Goal: Task Accomplishment & Management: Manage account settings

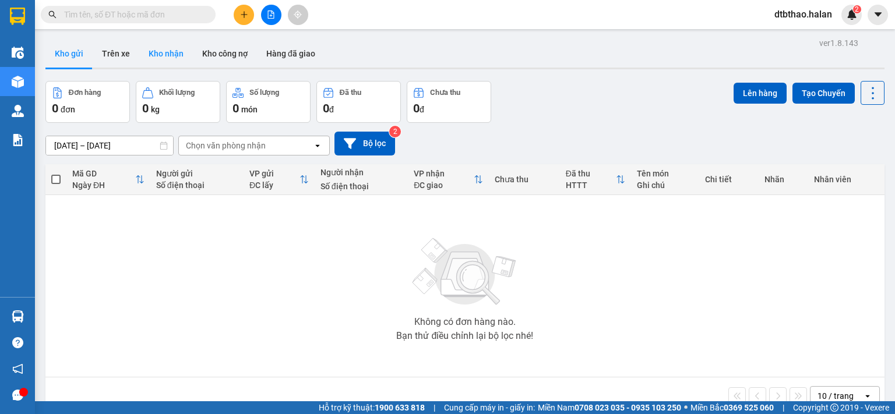
click at [162, 53] on button "Kho nhận" at bounding box center [166, 54] width 54 height 28
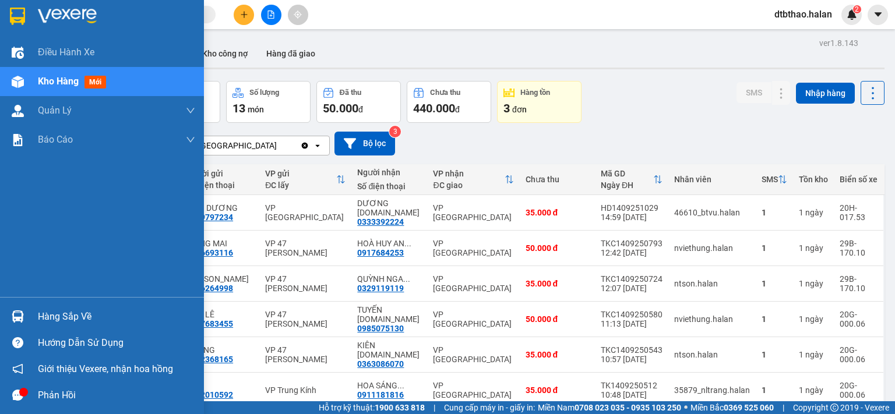
click at [85, 319] on div "Hàng sắp về" at bounding box center [116, 316] width 157 height 17
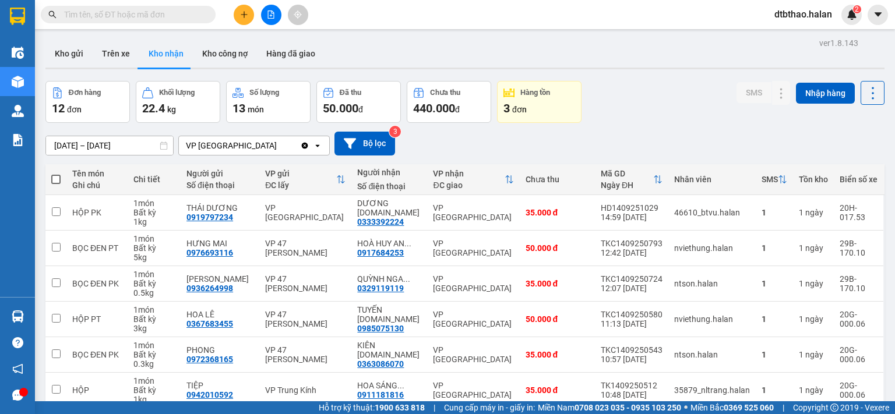
click at [697, 107] on section "Kết quả tìm kiếm ( 0 ) Bộ lọc No Data dtbthao.halan 2 Điều hành xe Kho hàng mới…" at bounding box center [447, 207] width 895 height 414
click at [75, 55] on button "Kho gửi" at bounding box center [68, 54] width 47 height 28
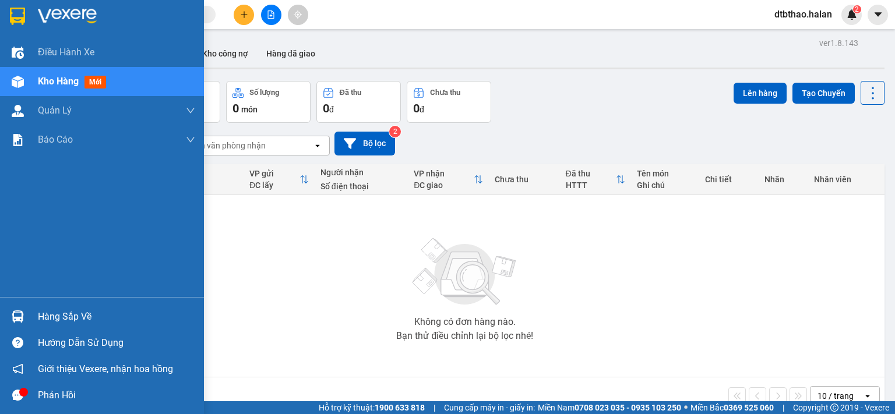
click at [34, 315] on div "Hàng sắp về" at bounding box center [102, 316] width 204 height 26
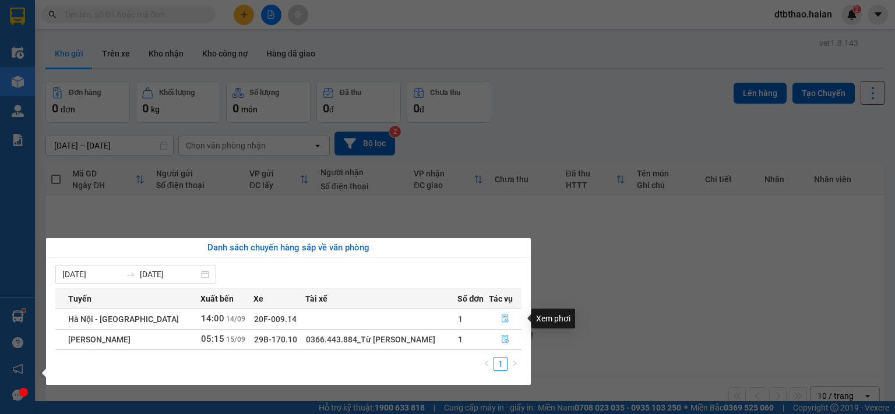
click at [503, 321] on icon "file-done" at bounding box center [505, 319] width 8 height 8
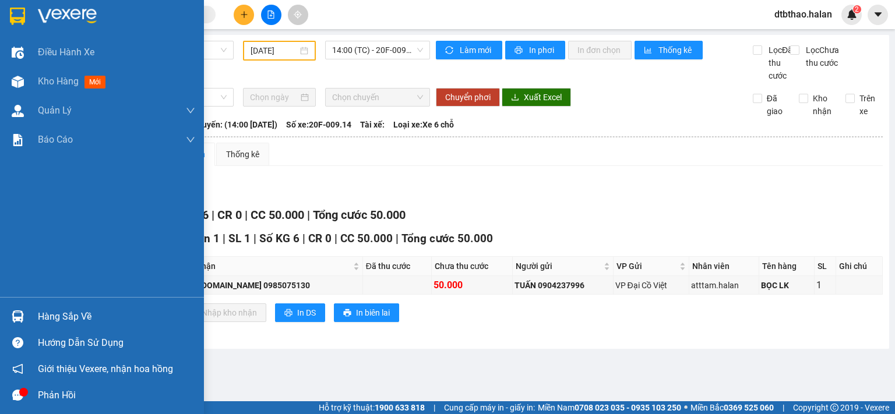
click at [37, 320] on div "Hàng sắp về" at bounding box center [102, 316] width 204 height 26
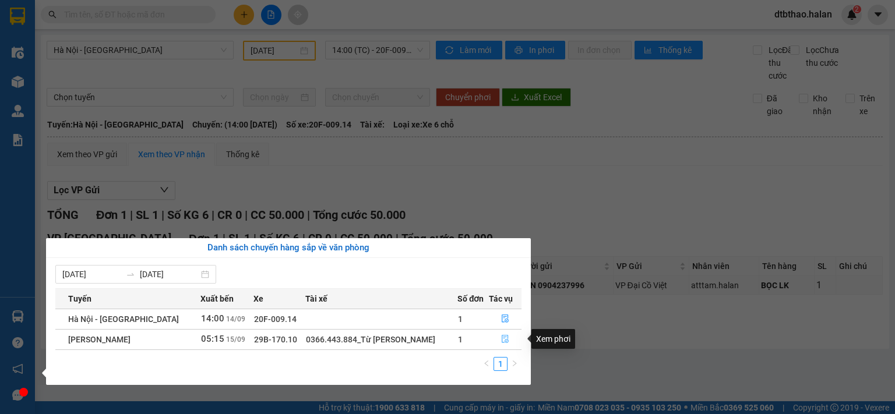
click at [499, 342] on button "button" at bounding box center [504, 339] width 31 height 19
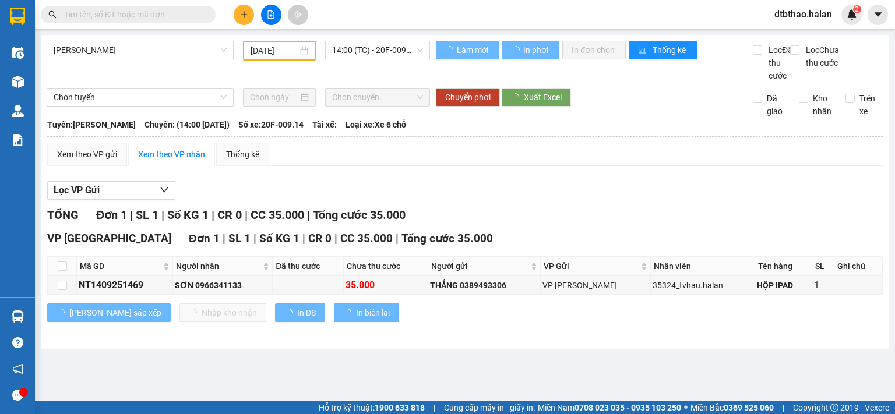
type input "[DATE]"
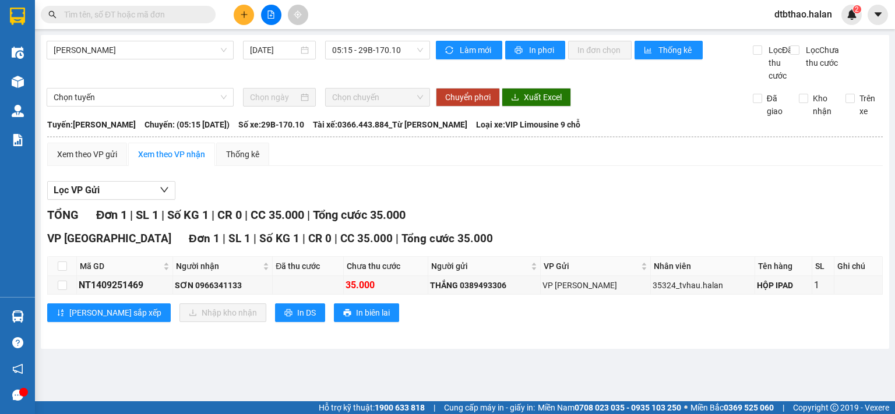
click at [245, 13] on icon "plus" at bounding box center [244, 14] width 8 height 8
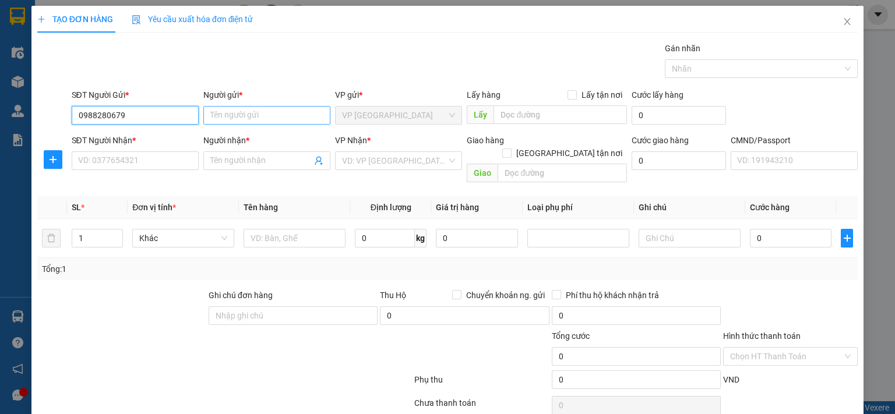
type input "0988280679"
click at [235, 109] on input "Người gửi *" at bounding box center [266, 115] width 127 height 19
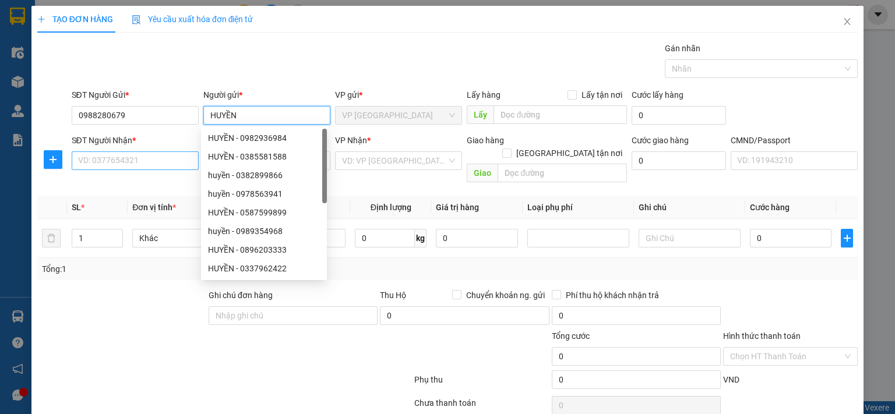
type input "HUYỀN"
click at [164, 162] on input "SĐT Người Nhận *" at bounding box center [135, 160] width 127 height 19
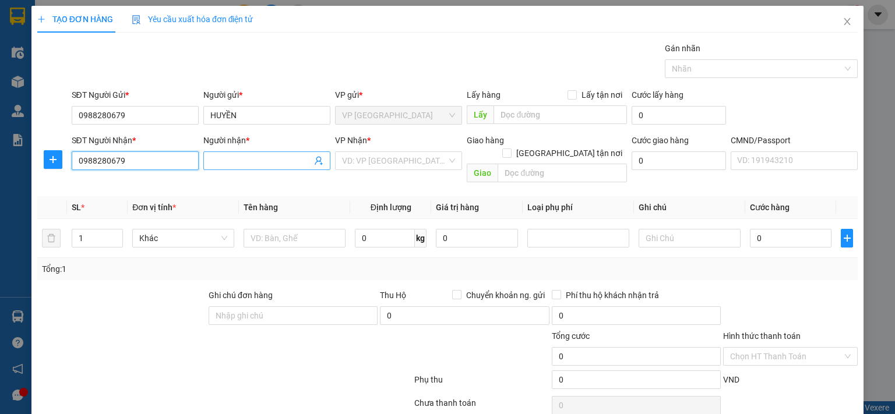
type input "0988280679"
click at [277, 153] on span at bounding box center [266, 160] width 127 height 19
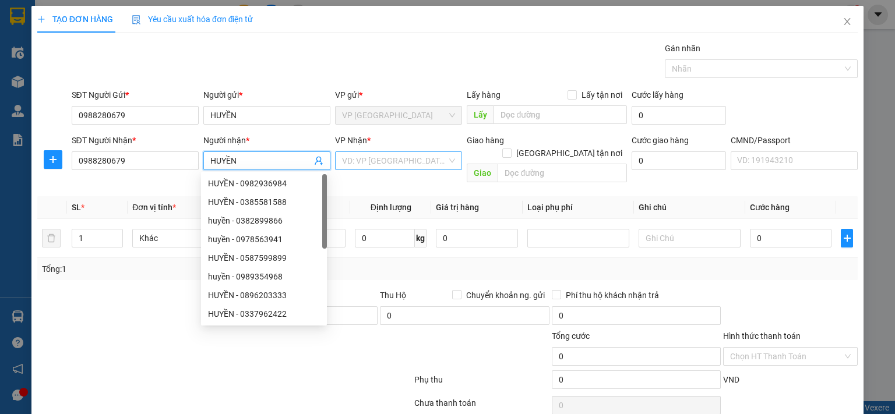
type input "HUYỀN"
click at [387, 162] on input "search" at bounding box center [394, 160] width 105 height 17
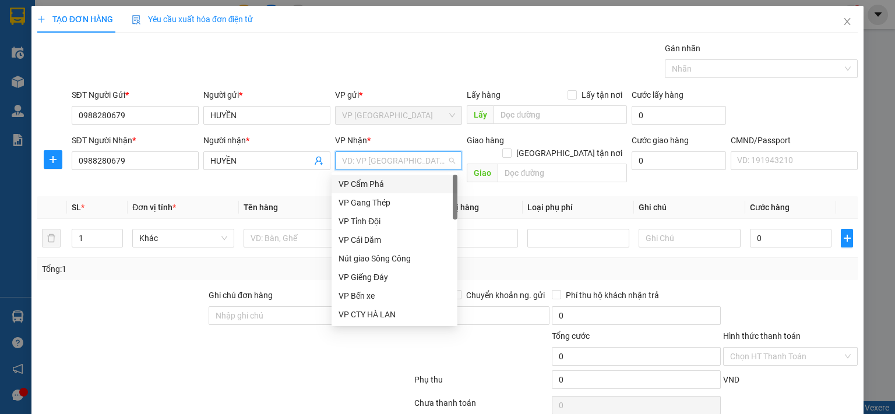
type input "D"
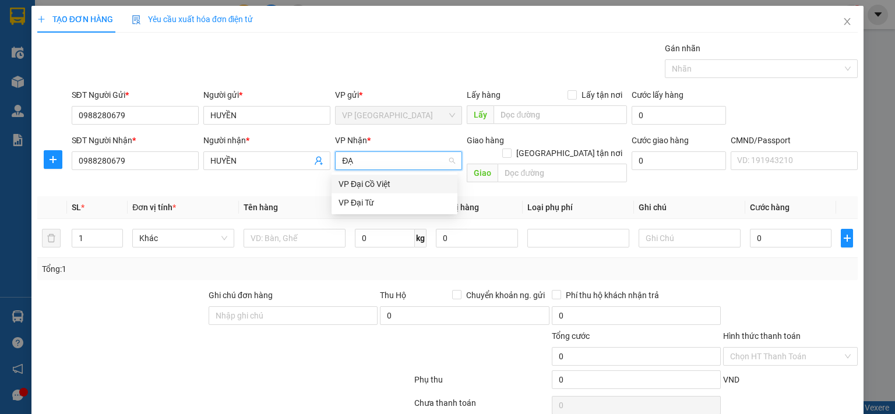
type input "ĐẠI"
click at [352, 183] on div "VP Đại Cồ Việt" at bounding box center [394, 184] width 112 height 13
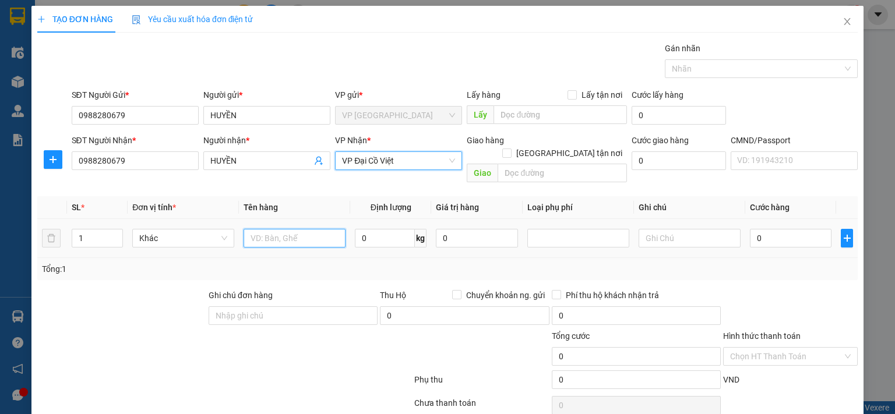
click at [274, 229] on input "text" at bounding box center [294, 238] width 102 height 19
type input "XE MÁY"
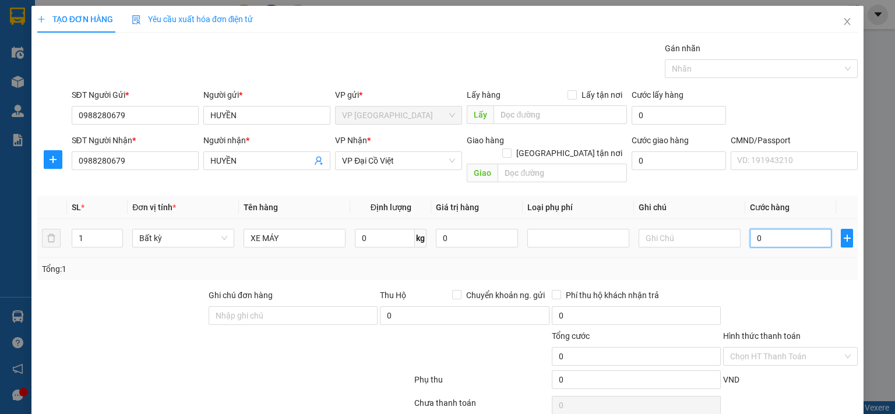
type input "3"
type input "30"
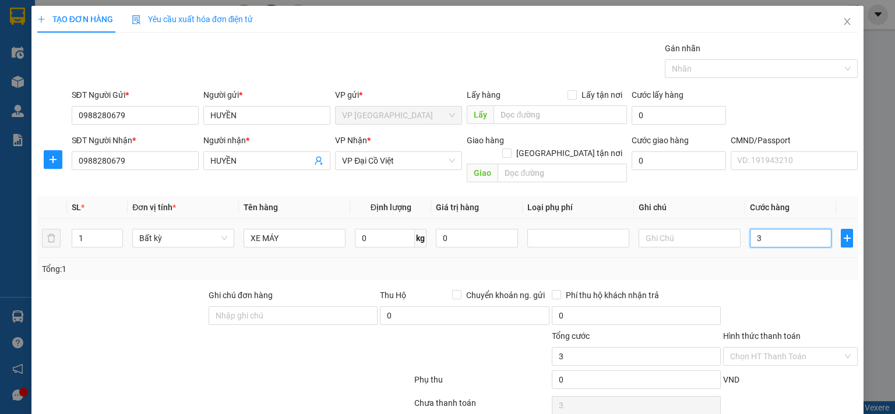
type input "30"
type input "300"
type input "3.000"
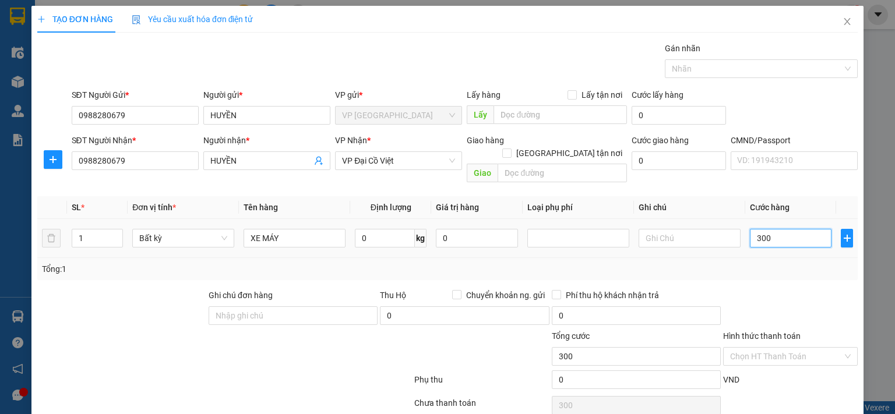
type input "3.000"
type input "30.000"
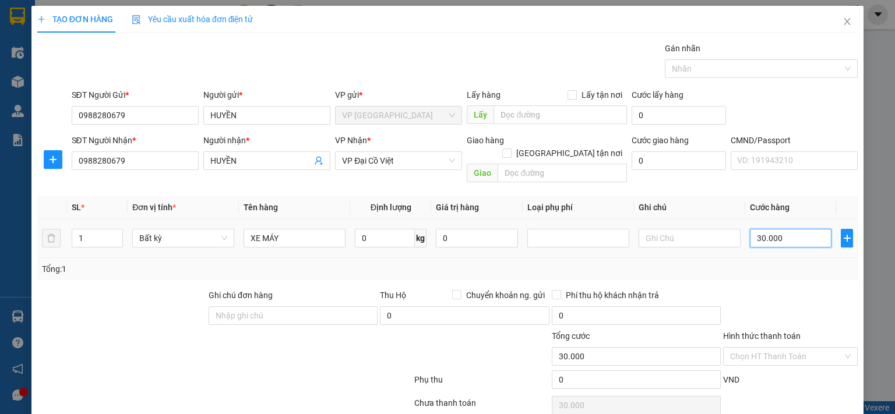
type input "300.000"
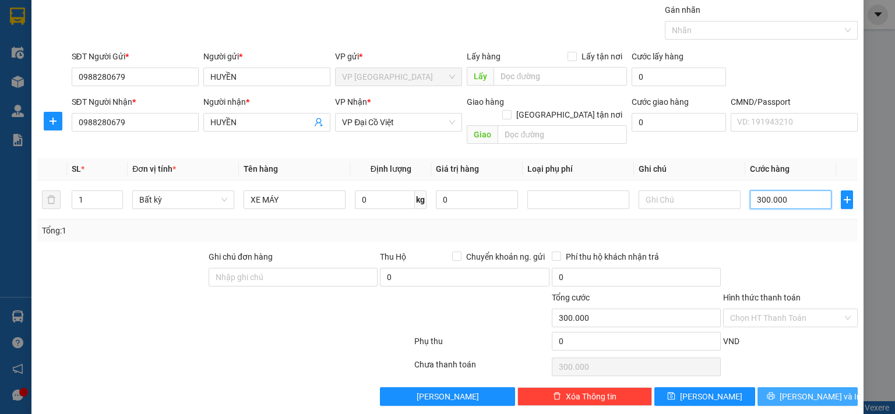
type input "300.000"
click at [788, 387] on button "[PERSON_NAME] và In" at bounding box center [807, 396] width 101 height 19
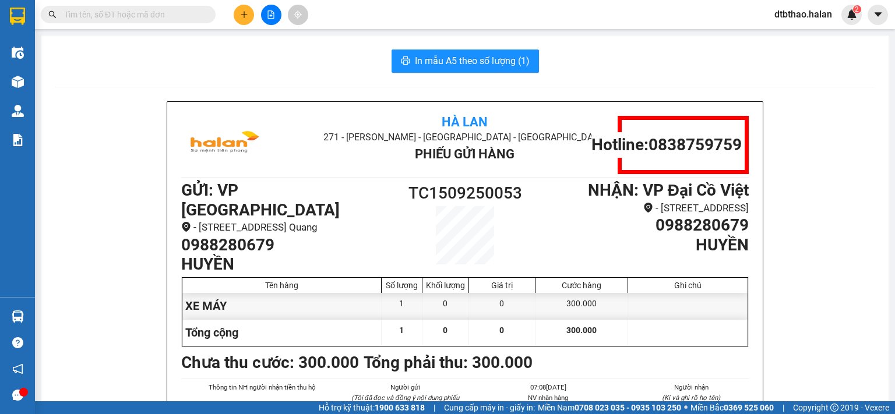
scroll to position [58, 0]
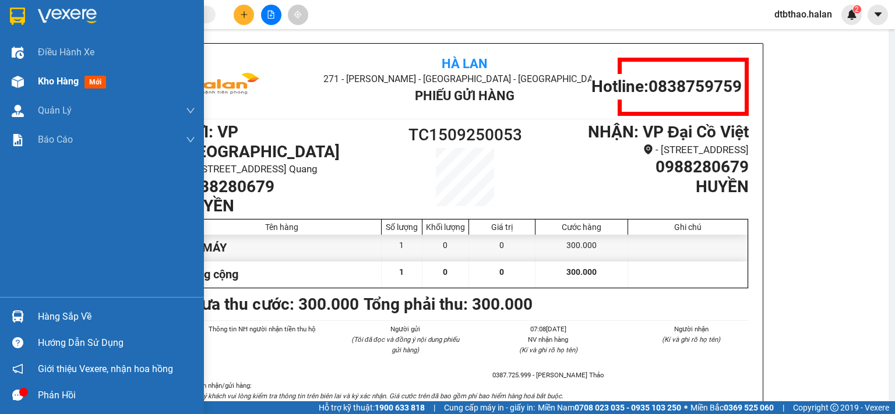
click at [58, 84] on span "Kho hàng" at bounding box center [58, 81] width 41 height 11
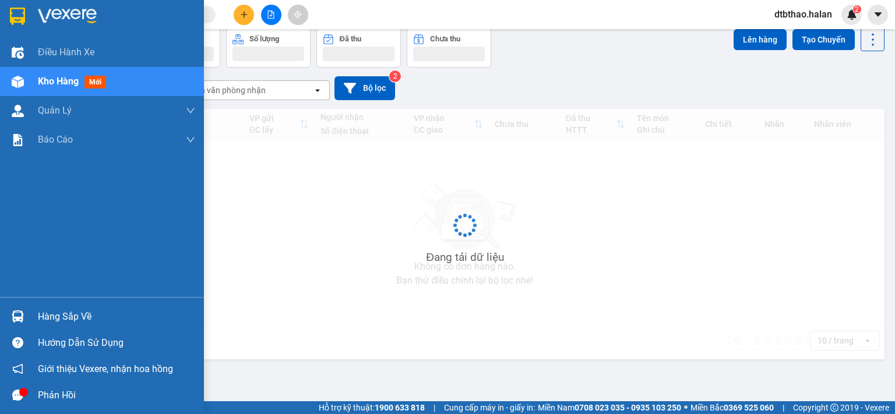
scroll to position [54, 0]
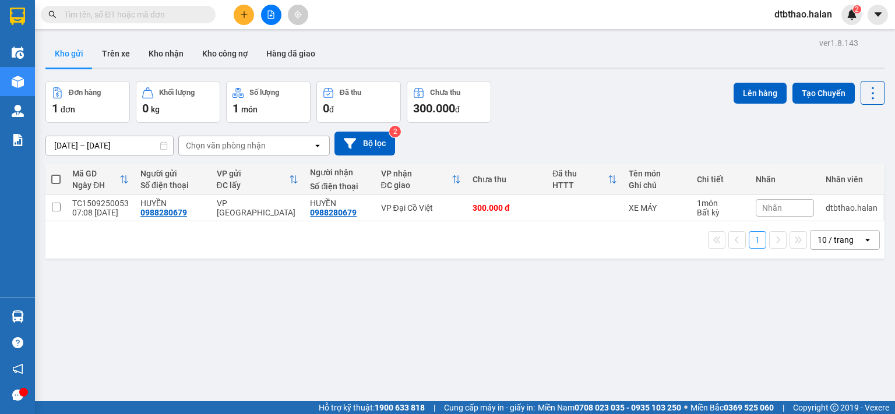
drag, startPoint x: 240, startPoint y: 13, endPoint x: 248, endPoint y: 24, distance: 12.9
click at [240, 13] on icon "plus" at bounding box center [244, 14] width 8 height 8
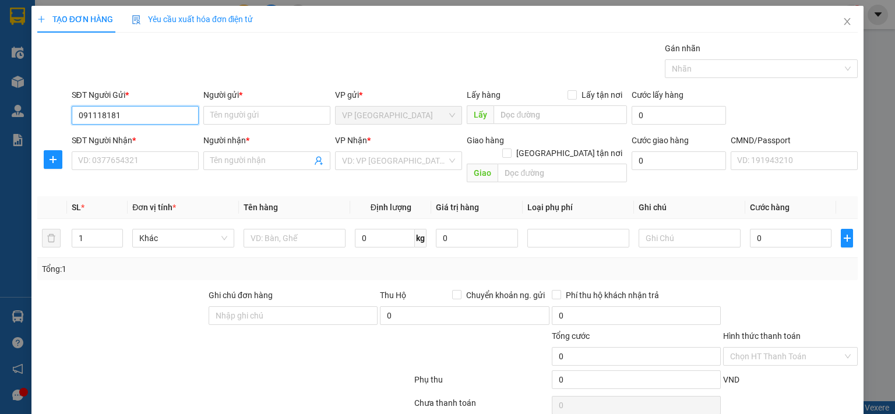
type input "0911181816"
click at [121, 135] on div "0911181816 - HOA SÁNG 314.TC" at bounding box center [155, 138] width 157 height 13
type input "HOA SÁNG 314.TC"
type input "0911181816"
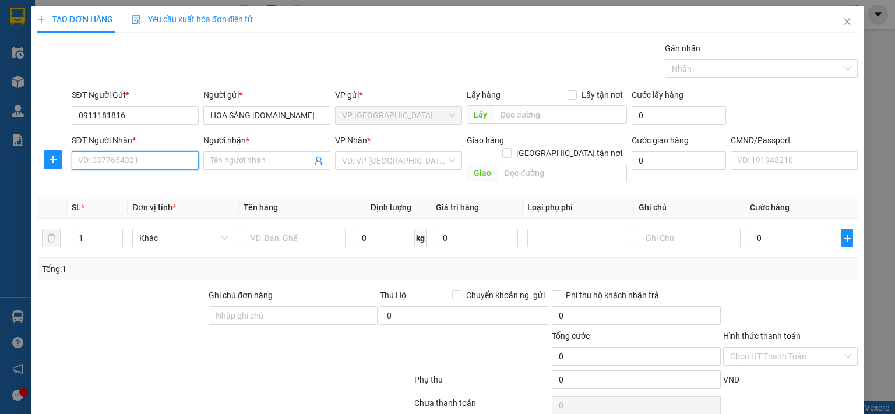
click at [133, 162] on input "SĐT Người Nhận *" at bounding box center [135, 160] width 127 height 19
type input "0363097204"
drag, startPoint x: 121, startPoint y: 115, endPoint x: 59, endPoint y: 115, distance: 61.7
click at [59, 115] on div "SĐT Người Gửi * 0911181816 0911181816 Người gửi * HOA SÁNG 314.TC VP gửi * VP T…" at bounding box center [447, 109] width 822 height 41
type input "0977531339"
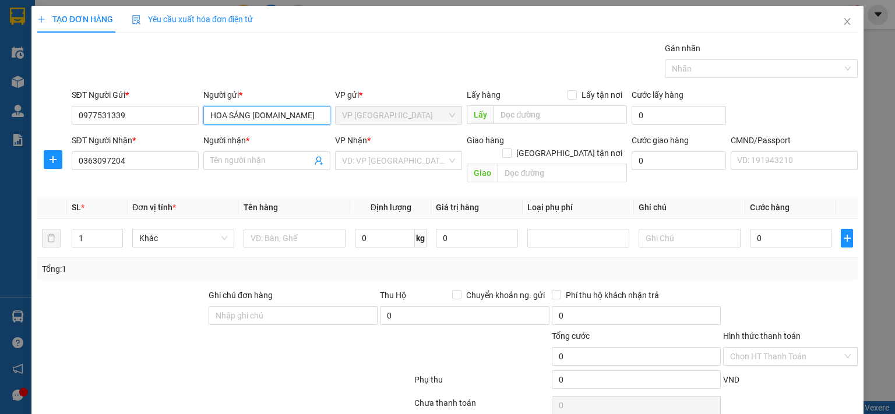
drag, startPoint x: 203, startPoint y: 115, endPoint x: 301, endPoint y: 114, distance: 97.3
click at [301, 114] on input "HOA SÁNG 314.TC" at bounding box center [266, 115] width 127 height 19
type input "HƯƠNG CƯỜNG 314.TC"
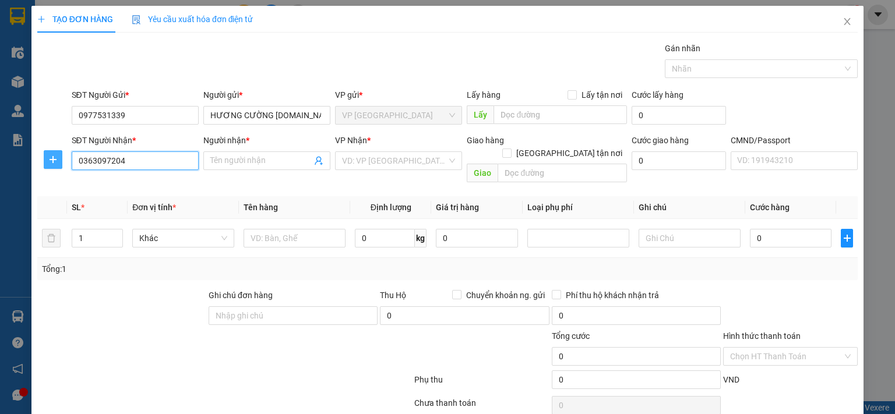
drag, startPoint x: 138, startPoint y: 162, endPoint x: 56, endPoint y: 161, distance: 81.5
click at [56, 161] on div "SĐT Người Nhận * 0363097204 0363097204 Người nhận * Tên người nhận VP Nhận * VD…" at bounding box center [447, 161] width 822 height 54
type input "0985896386"
click at [165, 186] on div "0985896386 - HUY HƯƠNG" at bounding box center [134, 183] width 115 height 13
type input "HUY HƯƠNG"
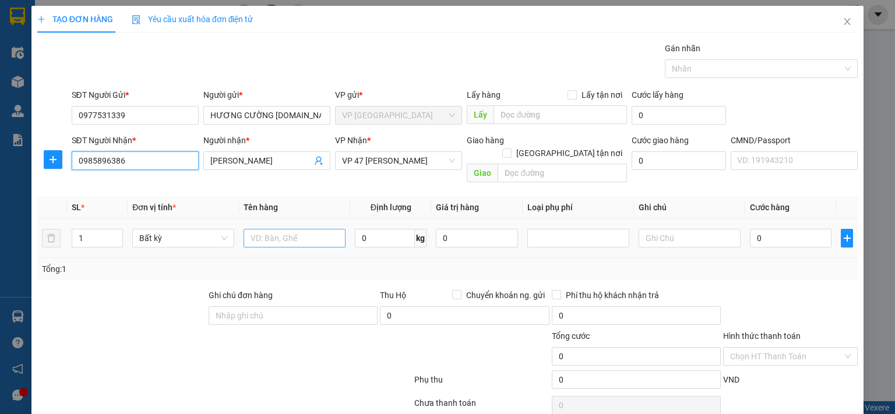
type input "0985896386"
click at [300, 229] on input "text" at bounding box center [294, 238] width 102 height 19
type input "HỘP PT"
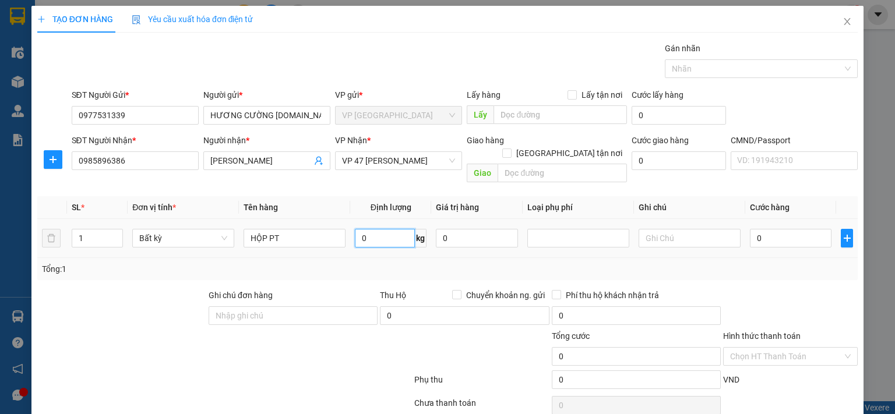
click at [386, 229] on input "0" at bounding box center [385, 238] width 60 height 19
type input "3"
click at [766, 229] on input "0" at bounding box center [791, 238] width 82 height 19
type input "50.000"
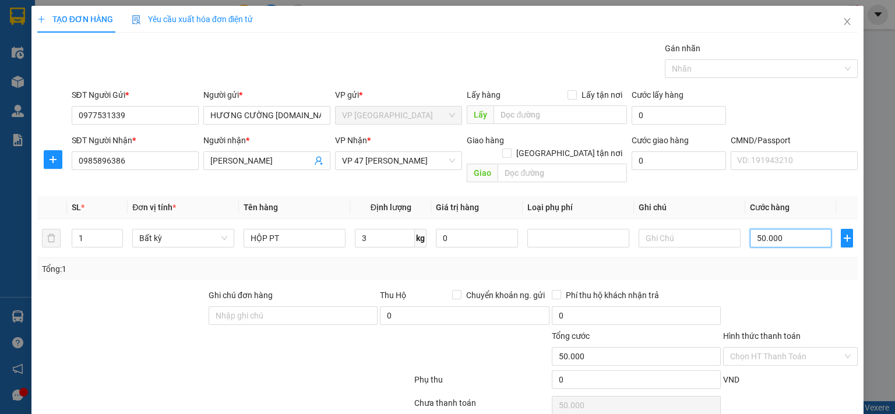
scroll to position [38, 0]
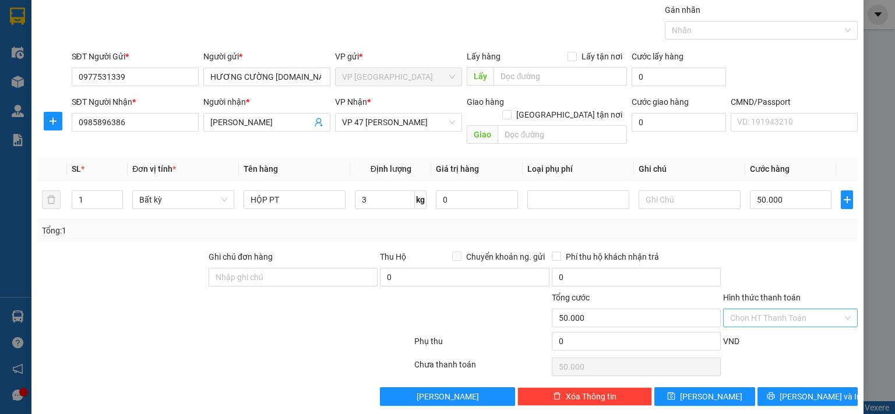
click at [780, 309] on input "Hình thức thanh toán" at bounding box center [786, 317] width 112 height 17
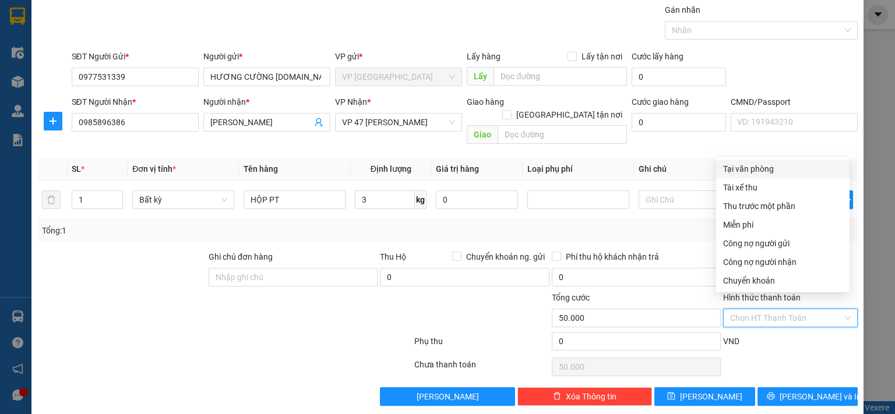
click at [752, 169] on div "Tại văn phòng" at bounding box center [782, 168] width 119 height 13
type input "0"
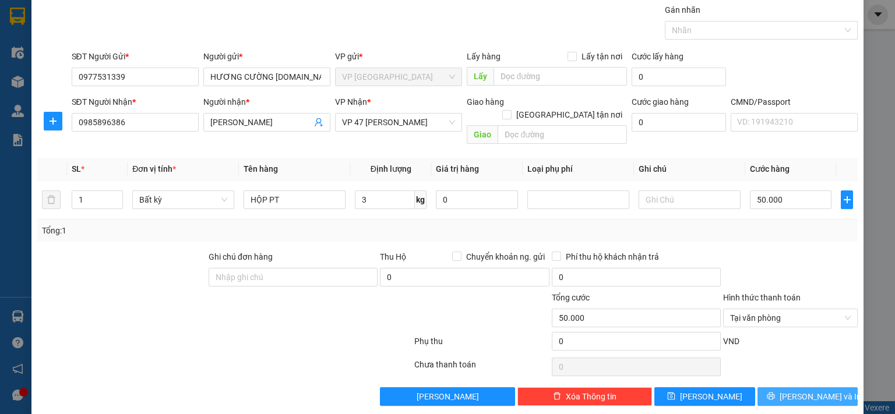
click at [775, 387] on button "[PERSON_NAME] và In" at bounding box center [807, 396] width 101 height 19
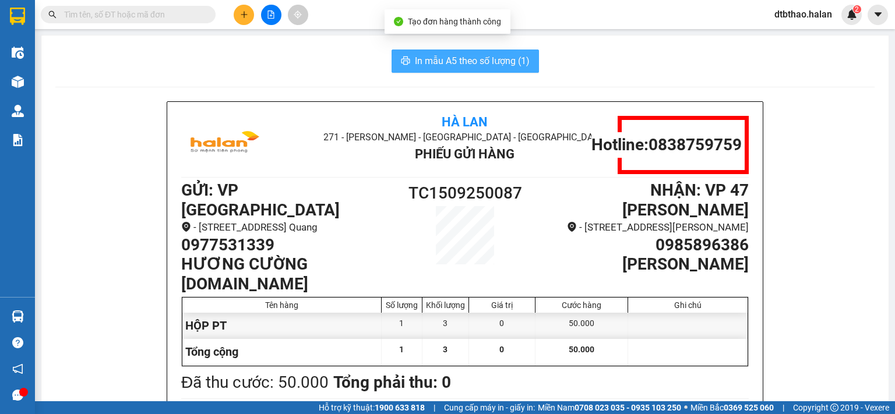
click at [475, 65] on span "In mẫu A5 theo số lượng (1)" at bounding box center [472, 61] width 115 height 15
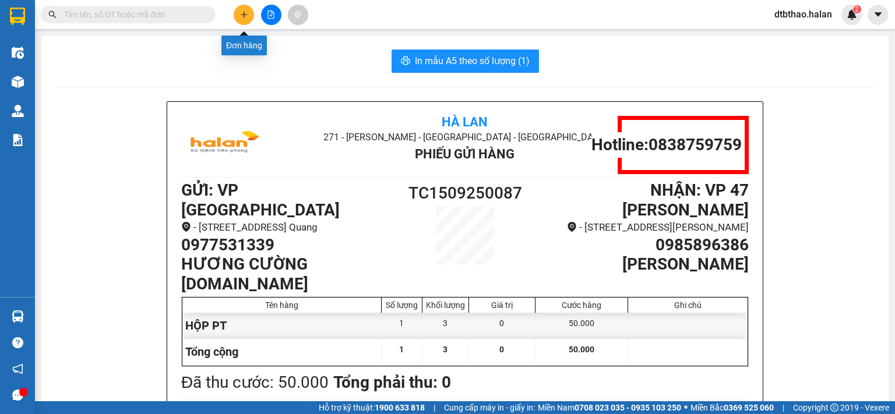
click at [241, 11] on icon "plus" at bounding box center [244, 14] width 8 height 8
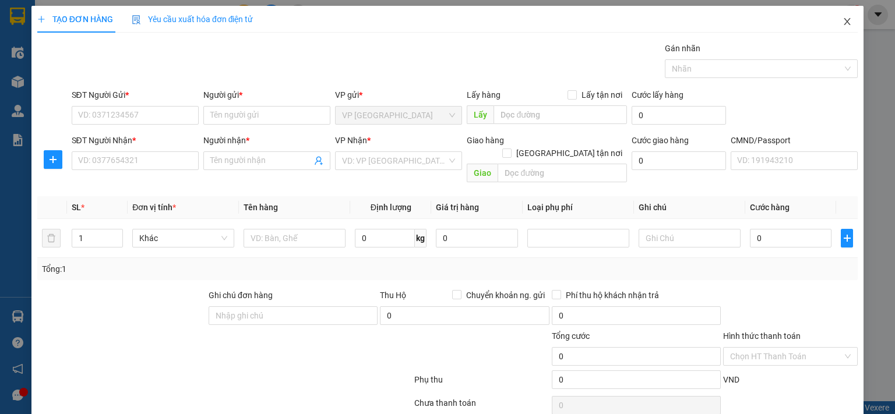
click at [842, 23] on icon "close" at bounding box center [846, 21] width 9 height 9
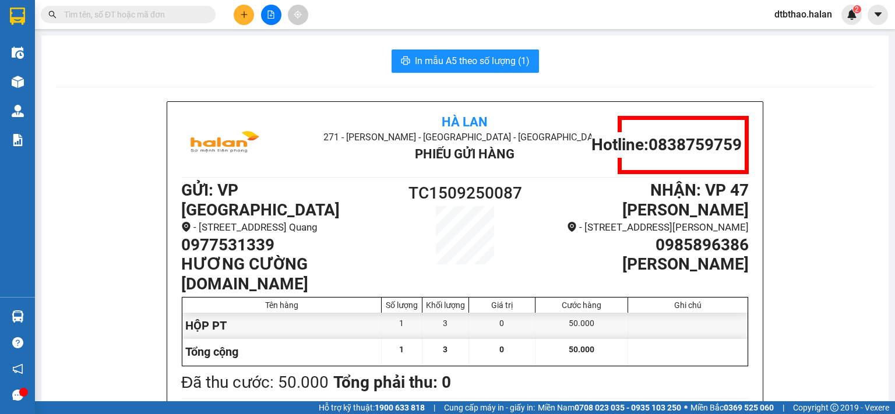
click at [174, 17] on input "text" at bounding box center [132, 14] width 137 height 13
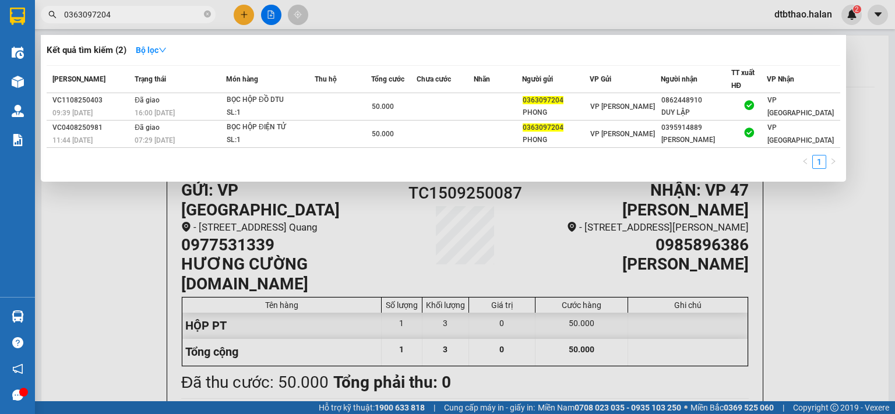
type input "0363097204"
click at [247, 23] on div at bounding box center [447, 207] width 895 height 414
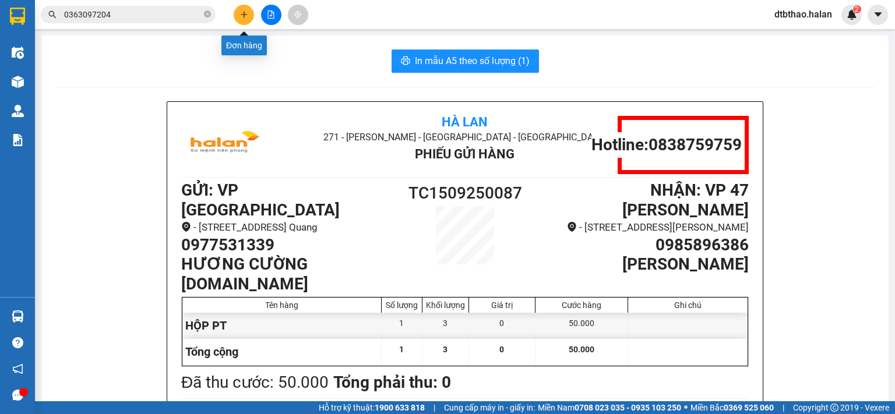
click at [249, 10] on button at bounding box center [244, 15] width 20 height 20
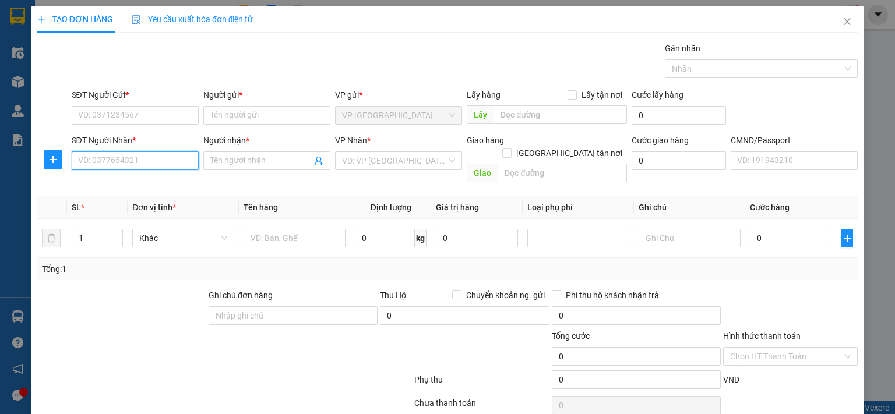
click at [179, 168] on input "SĐT Người Nhận *" at bounding box center [135, 160] width 127 height 19
paste input "0363097204"
type input "0363097204"
click at [163, 112] on input "SĐT Người Gửi *" at bounding box center [135, 115] width 127 height 19
click at [176, 159] on input "0363097204" at bounding box center [135, 160] width 127 height 19
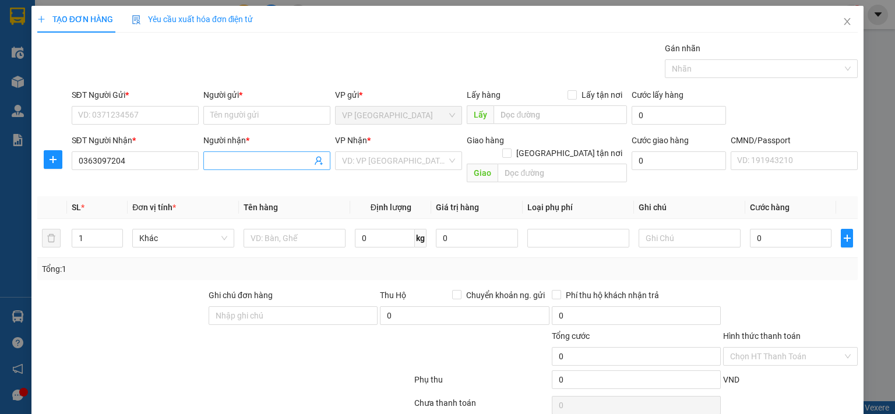
click at [249, 158] on input "Người nhận *" at bounding box center [260, 160] width 101 height 13
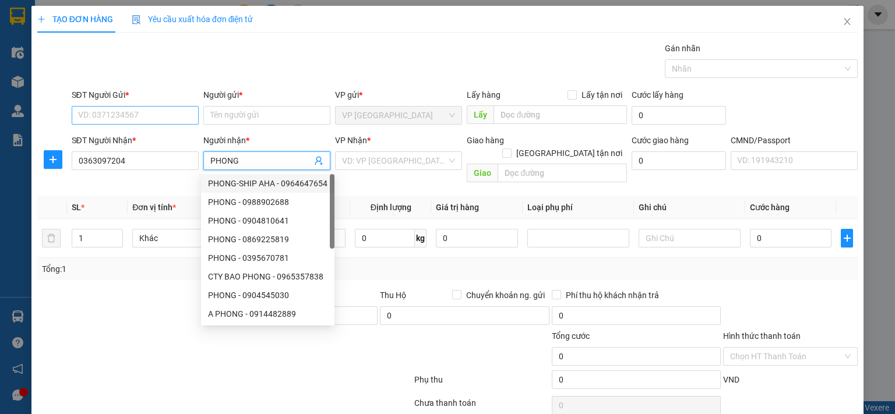
type input "PHONG"
click at [87, 114] on input "SĐT Người Gửi *" at bounding box center [135, 115] width 127 height 19
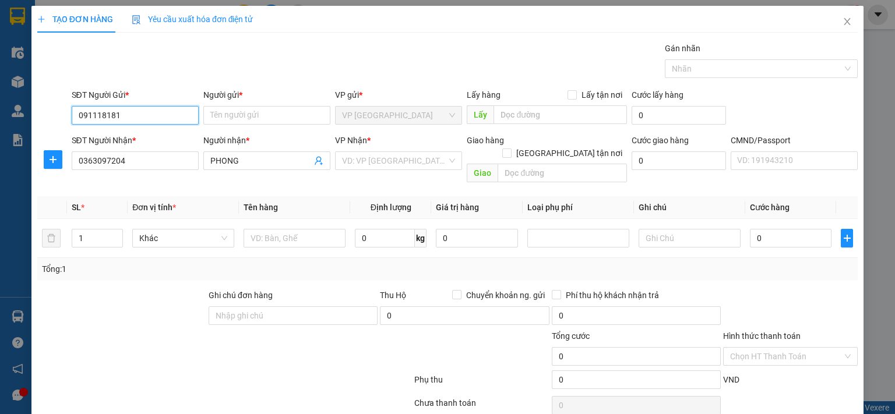
type input "0911181816"
click at [136, 136] on div "0911181816 - HOA SÁNG 314.TC" at bounding box center [155, 138] width 157 height 13
type input "HOA SÁNG 314.TC"
type input "0911181816"
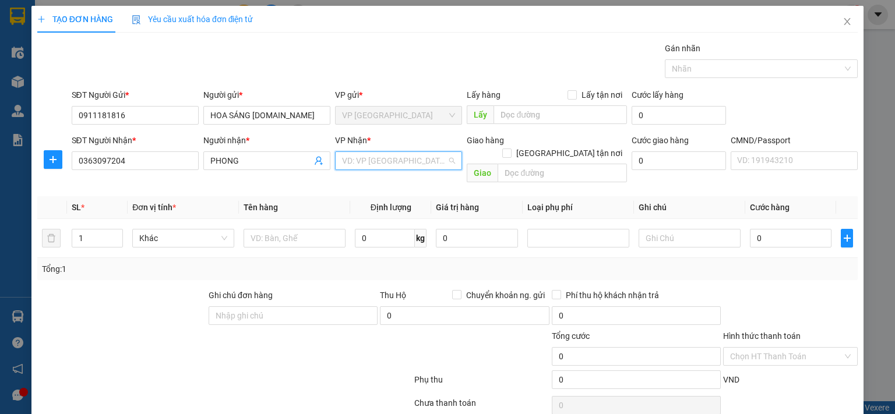
click at [403, 162] on input "search" at bounding box center [394, 160] width 105 height 17
type input "VÕ"
click at [373, 182] on div "VP [PERSON_NAME]" at bounding box center [394, 184] width 112 height 13
click at [311, 229] on input "text" at bounding box center [294, 238] width 102 height 19
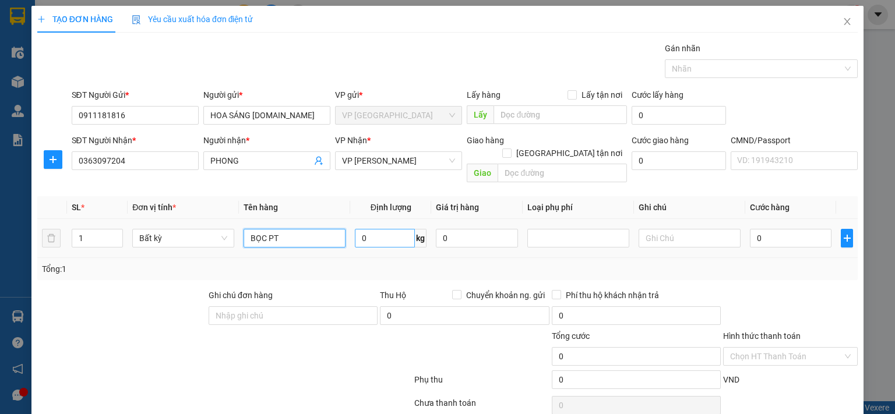
type input "BỌC PT"
type input "21"
click at [805, 229] on input "0" at bounding box center [791, 238] width 82 height 19
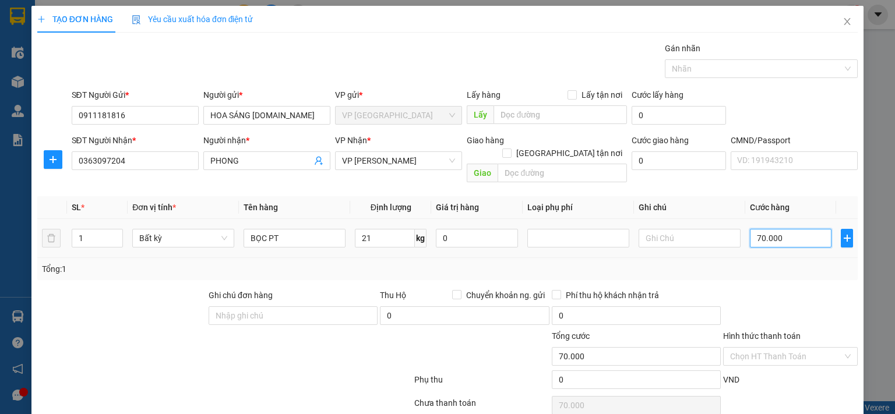
type input "70.000"
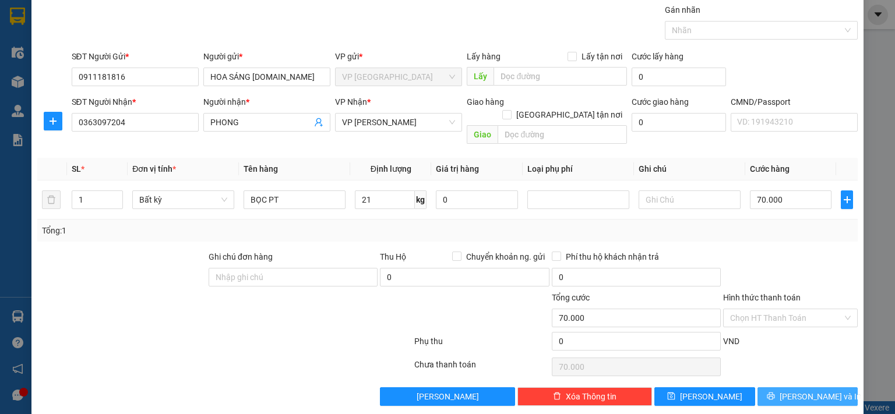
click at [800, 390] on span "[PERSON_NAME] và In" at bounding box center [820, 396] width 82 height 13
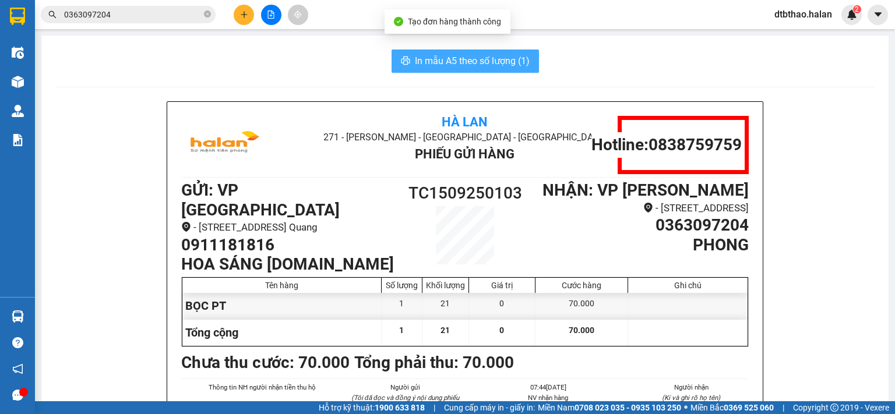
click at [464, 55] on span "In mẫu A5 theo số lượng (1)" at bounding box center [472, 61] width 115 height 15
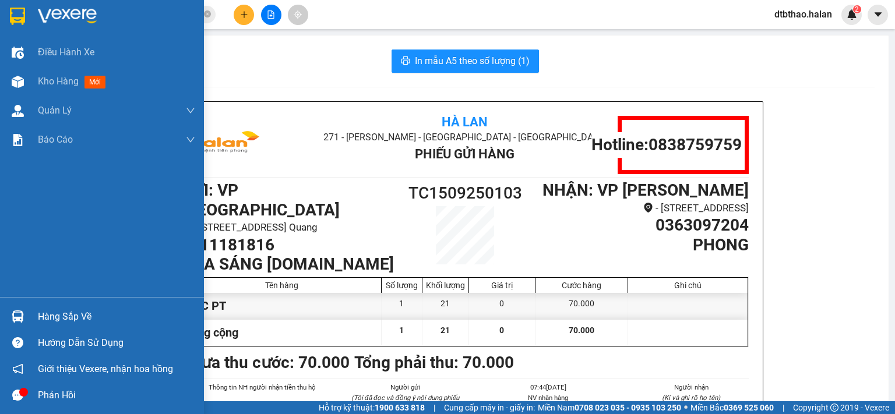
click at [60, 322] on div "Hàng sắp về" at bounding box center [116, 316] width 157 height 17
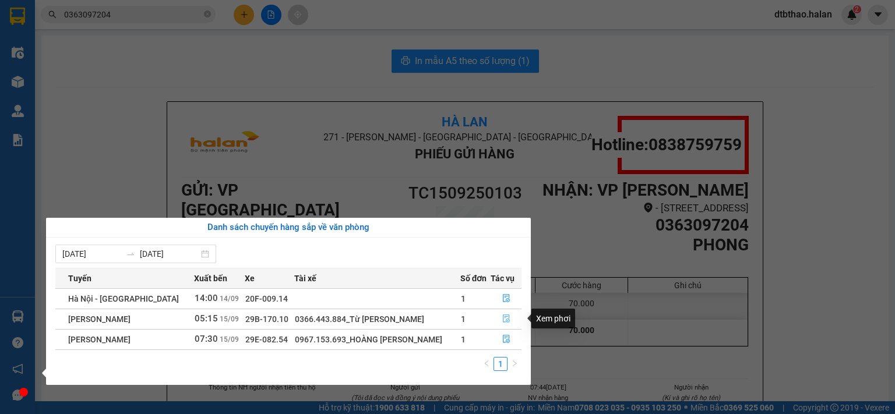
click at [503, 320] on icon "file-done" at bounding box center [506, 319] width 8 height 8
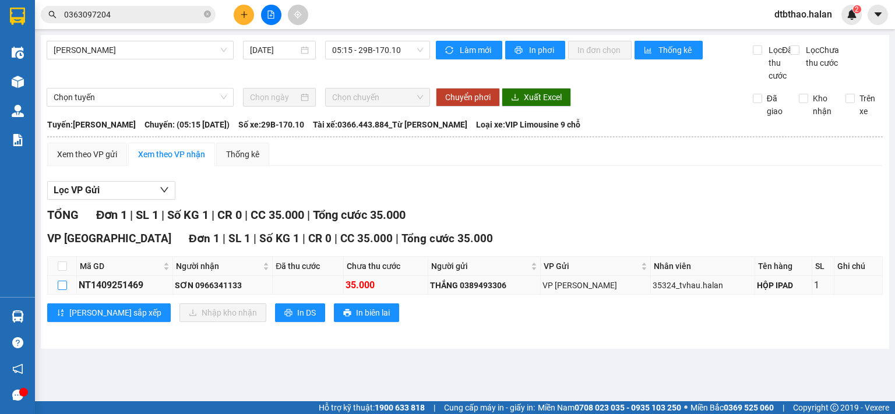
drag, startPoint x: 57, startPoint y: 299, endPoint x: 66, endPoint y: 300, distance: 9.4
click at [58, 290] on input "checkbox" at bounding box center [62, 285] width 9 height 9
checkbox input "true"
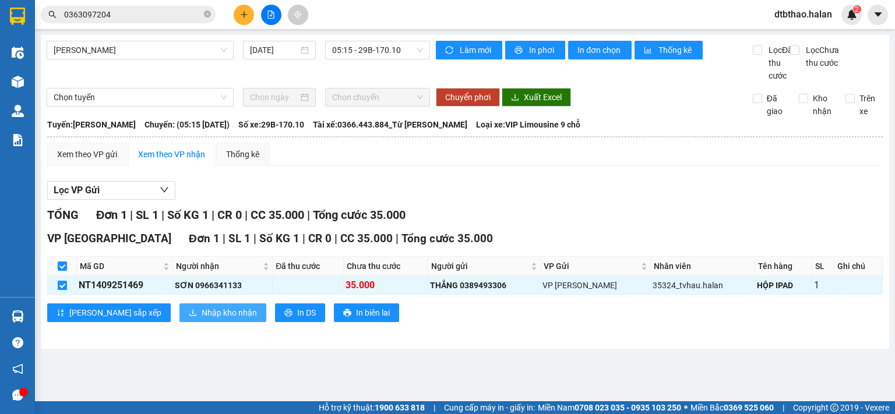
click at [202, 319] on span "Nhập kho nhận" at bounding box center [229, 312] width 55 height 13
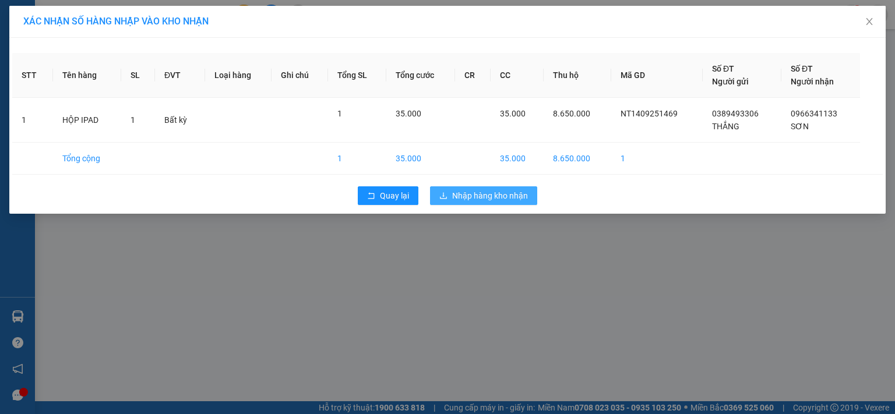
click at [513, 198] on span "Nhập hàng kho nhận" at bounding box center [490, 195] width 76 height 13
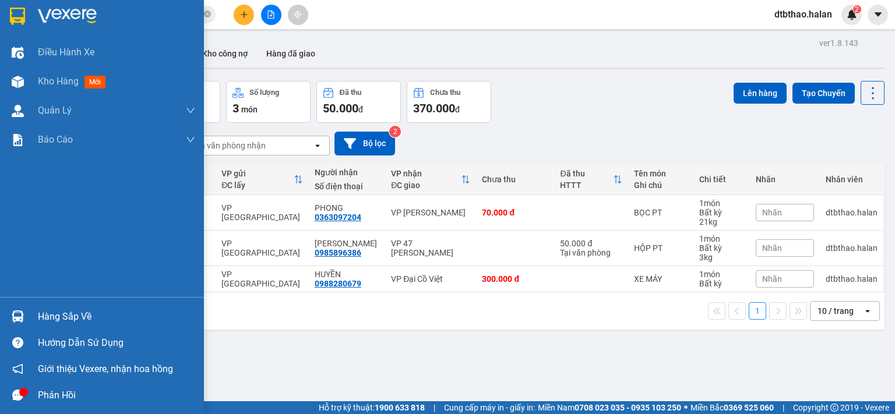
click at [61, 321] on div "Hàng sắp về" at bounding box center [116, 316] width 157 height 17
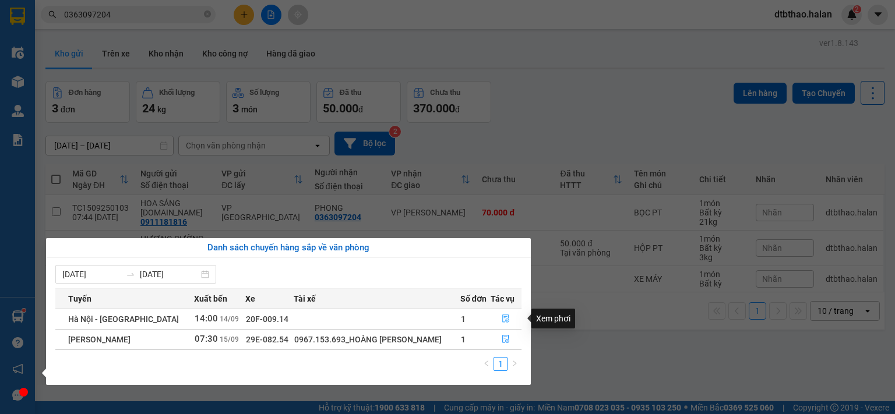
click at [504, 319] on icon "file-done" at bounding box center [505, 319] width 8 height 8
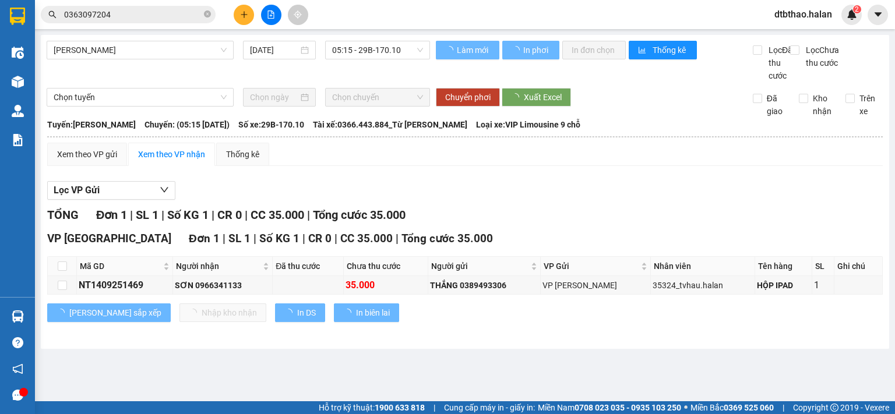
type input "[DATE]"
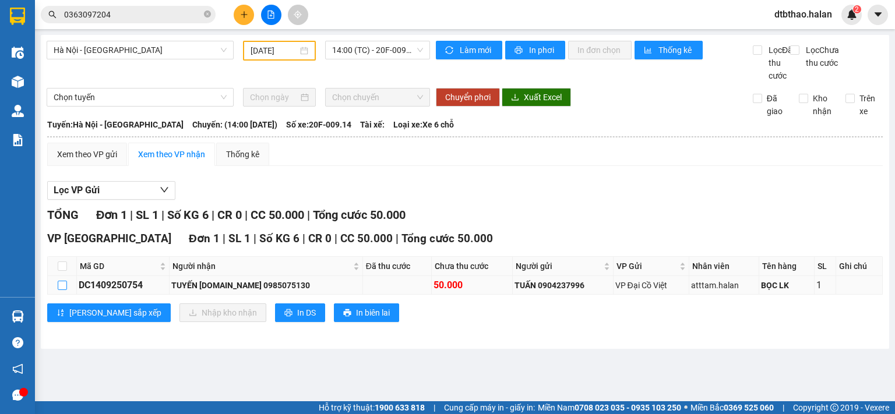
click at [59, 290] on input "checkbox" at bounding box center [62, 285] width 9 height 9
checkbox input "true"
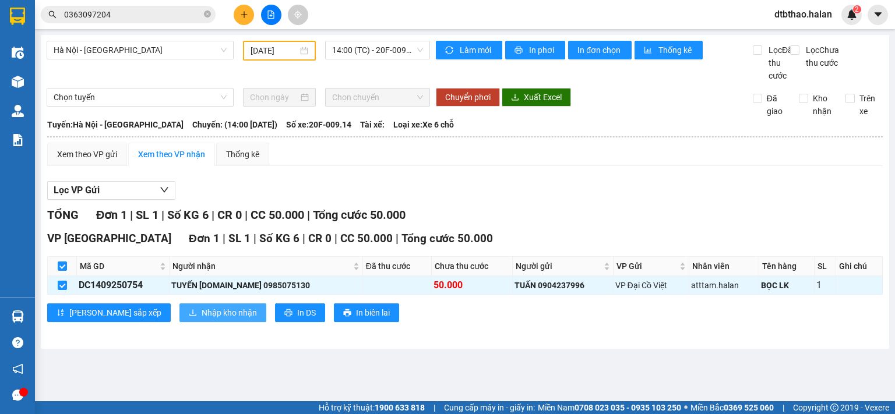
click at [202, 319] on span "Nhập kho nhận" at bounding box center [229, 312] width 55 height 13
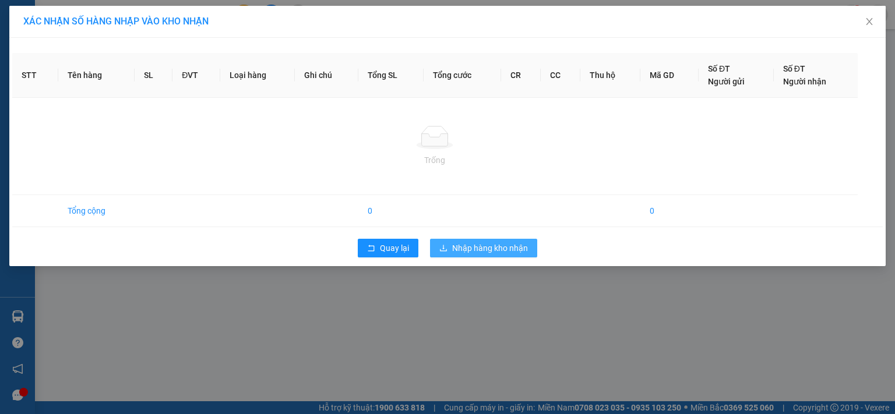
click at [518, 249] on div "XÁC NHẬN SỐ HÀNG NHẬP VÀO KHO NHẬN STT Tên hàng SL ĐVT Loại hàng Ghi chú Tổng S…" at bounding box center [447, 207] width 895 height 414
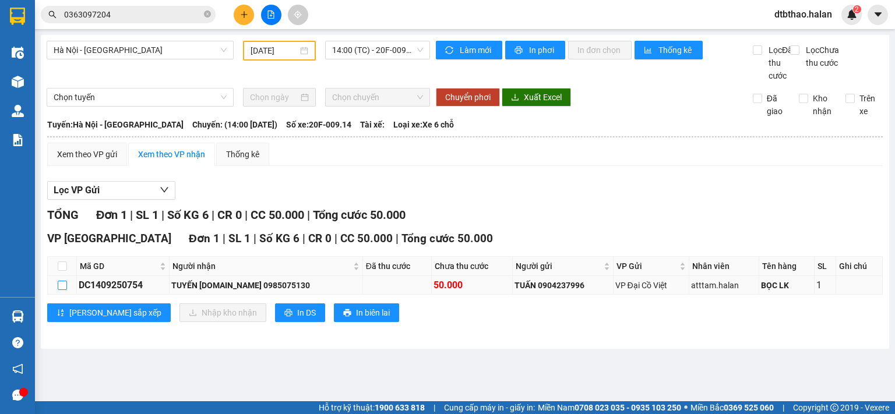
click at [63, 290] on input "checkbox" at bounding box center [62, 285] width 9 height 9
checkbox input "true"
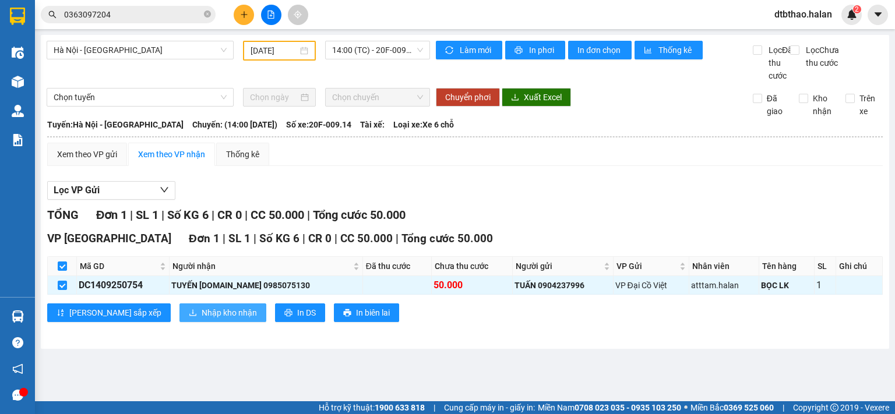
click at [202, 319] on span "Nhập kho nhận" at bounding box center [229, 312] width 55 height 13
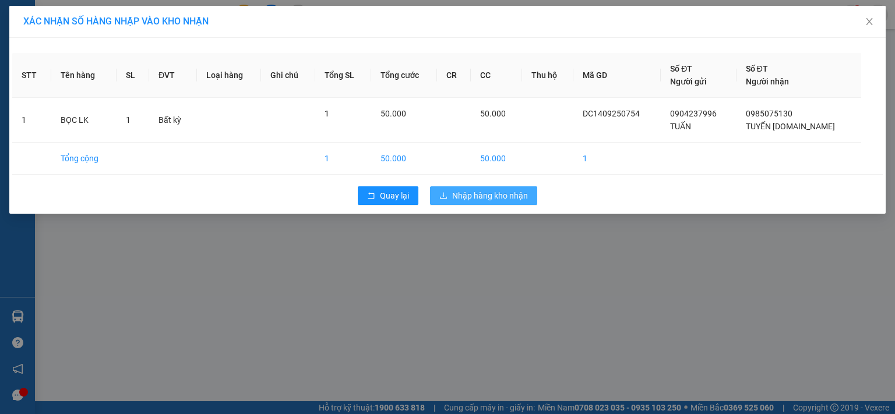
click at [506, 194] on span "Nhập hàng kho nhận" at bounding box center [490, 195] width 76 height 13
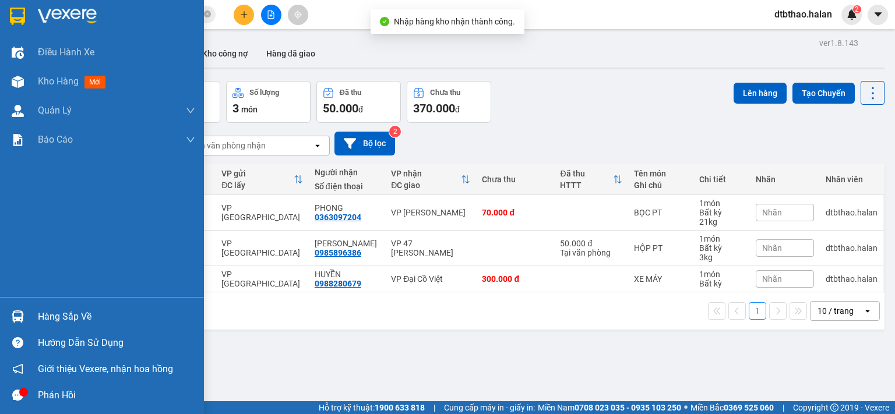
click at [47, 309] on div "Hàng sắp về" at bounding box center [116, 316] width 157 height 17
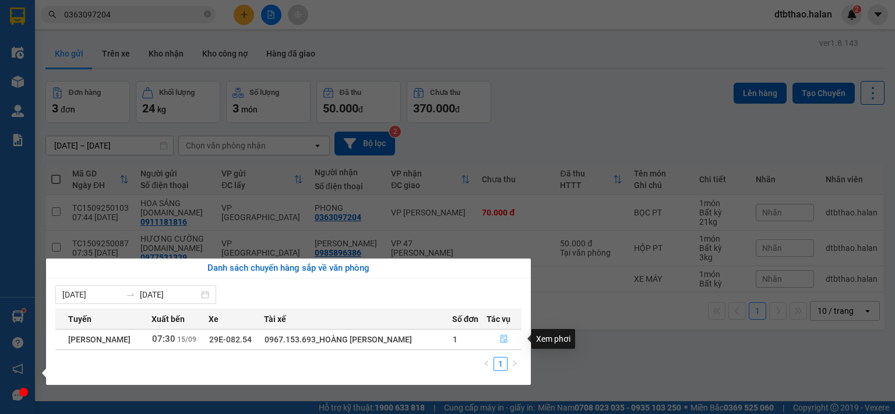
click at [504, 337] on icon "file-done" at bounding box center [503, 339] width 7 height 8
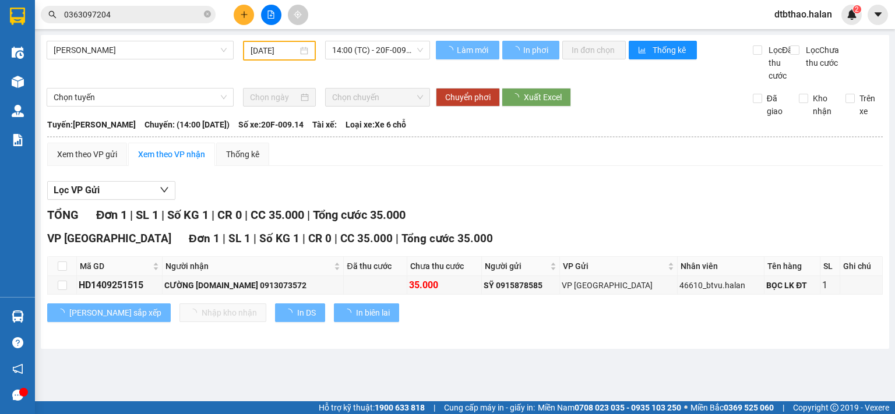
type input "[DATE]"
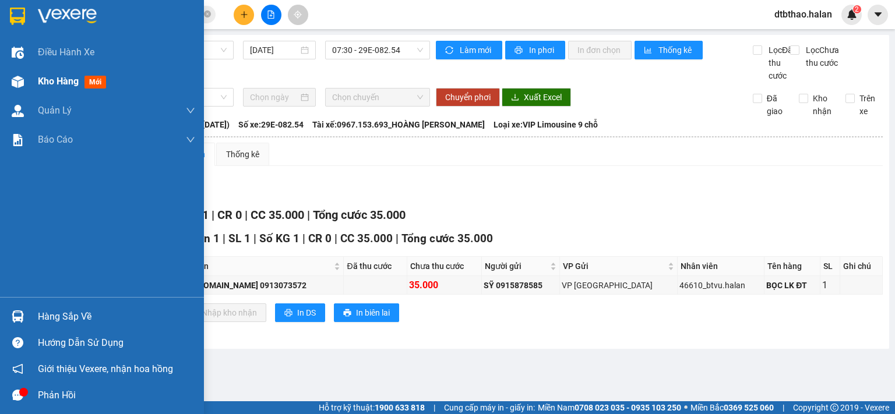
click at [53, 77] on span "Kho hàng" at bounding box center [58, 81] width 41 height 11
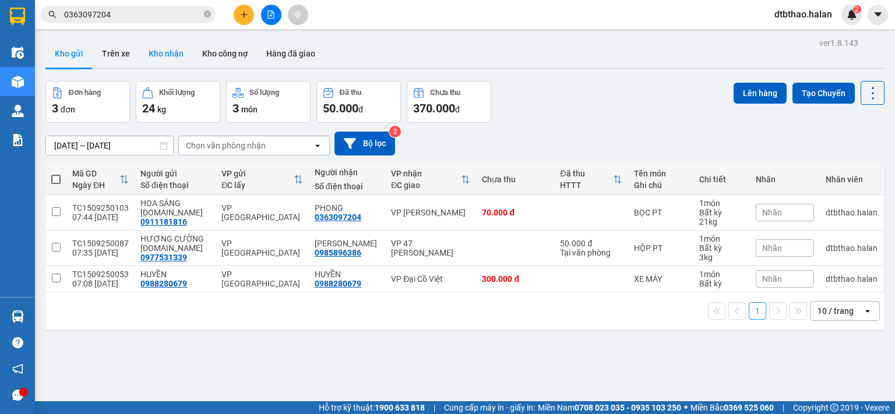
click at [165, 47] on button "Kho nhận" at bounding box center [166, 54] width 54 height 28
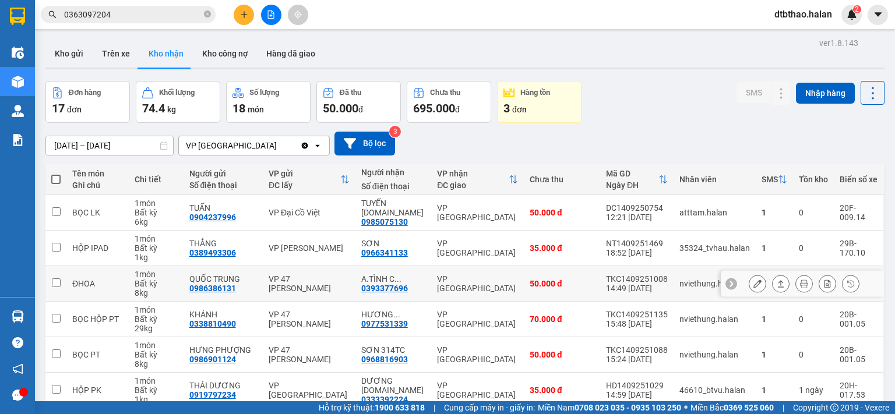
scroll to position [195, 0]
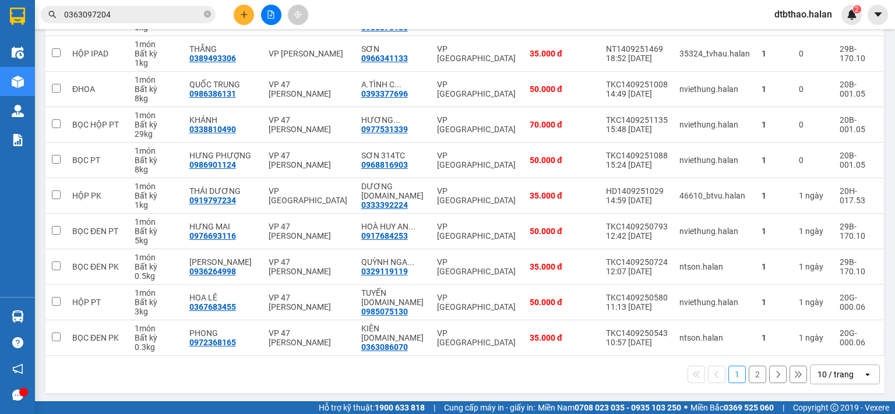
click at [750, 370] on button "2" at bounding box center [756, 374] width 17 height 17
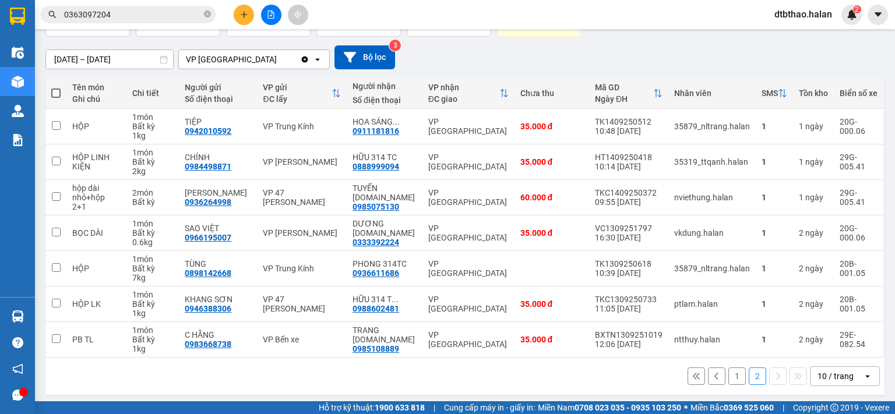
scroll to position [89, 0]
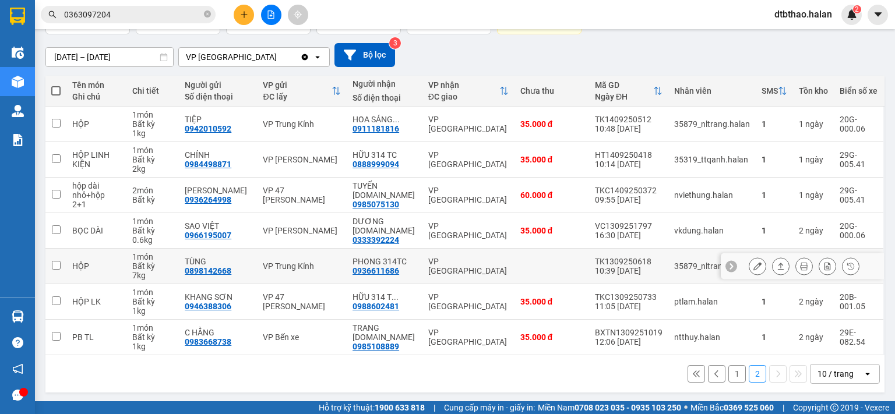
click at [753, 266] on icon at bounding box center [757, 266] width 8 height 8
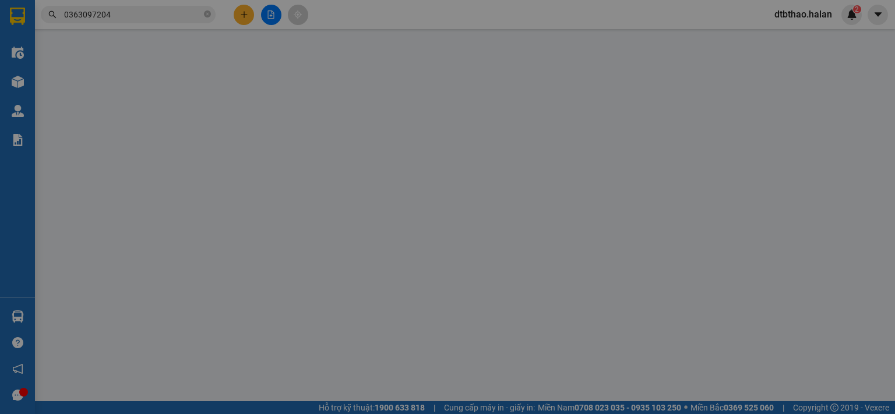
type input "0898142668"
type input "TÙNG"
type input "0936611686"
type input "PHONG 314TC"
type input "50.000"
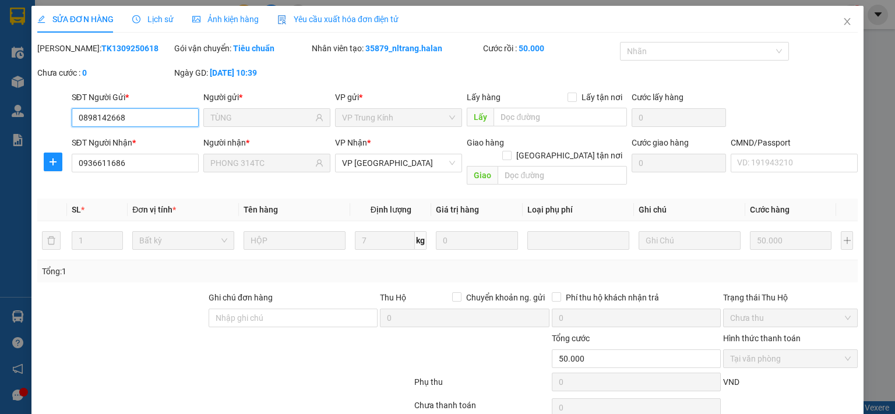
scroll to position [41, 0]
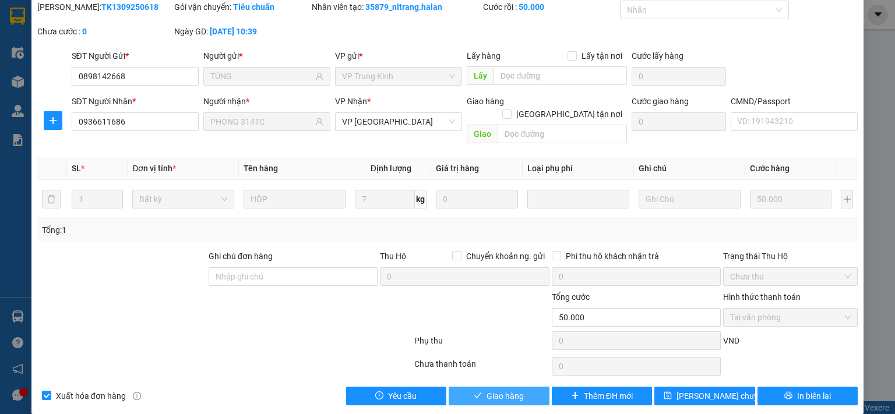
click at [499, 390] on span "Giao hàng" at bounding box center [504, 396] width 37 height 13
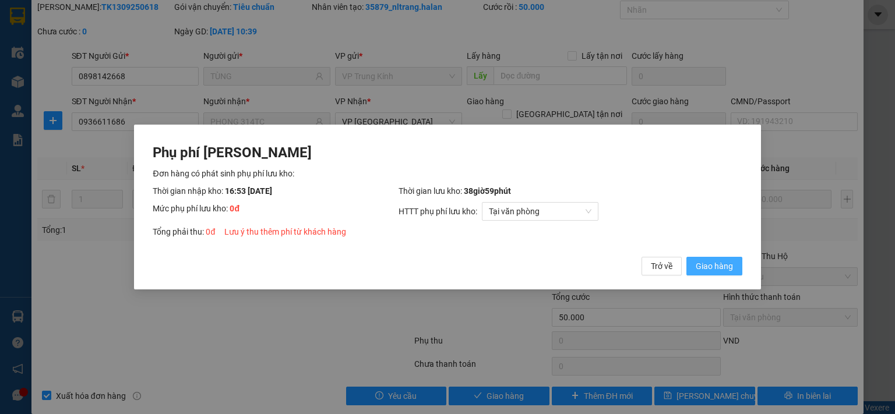
click at [707, 263] on span "Giao hàng" at bounding box center [713, 266] width 37 height 13
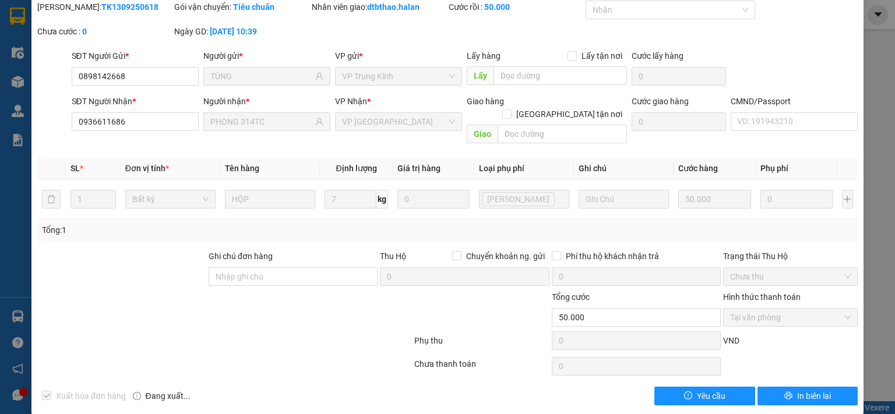
scroll to position [0, 0]
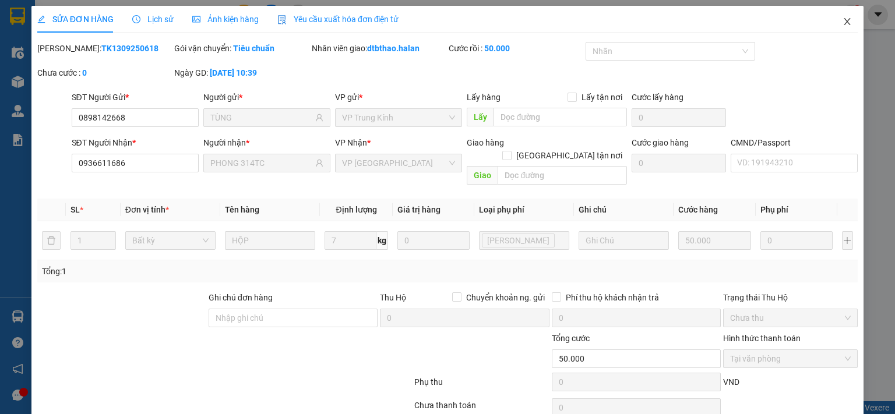
click at [842, 20] on icon "close" at bounding box center [846, 21] width 9 height 9
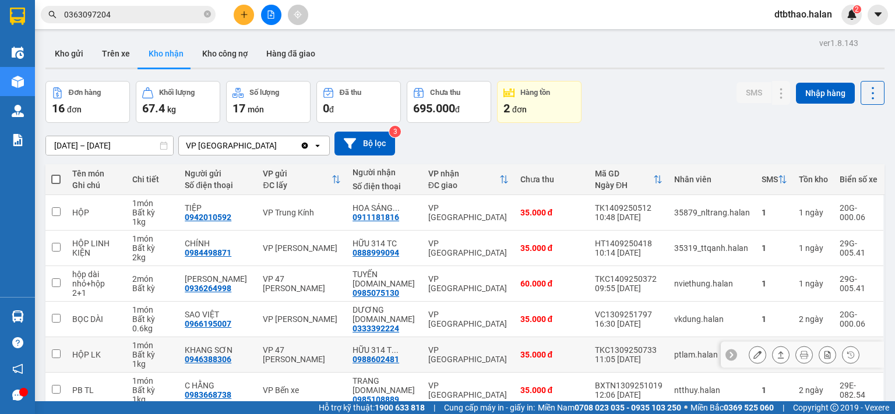
scroll to position [54, 0]
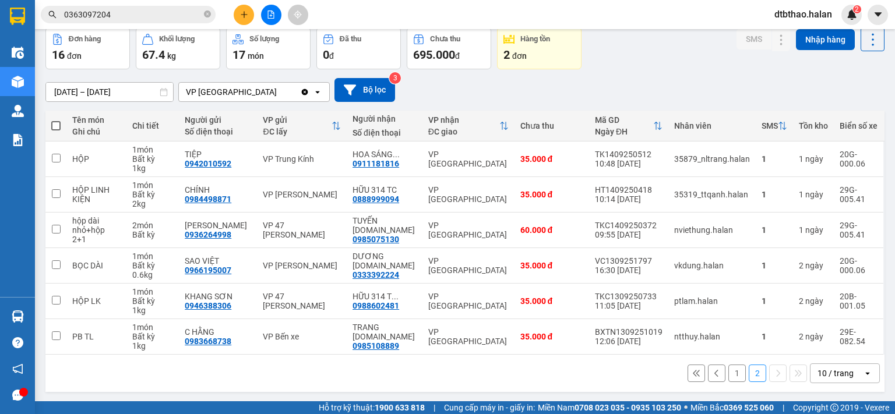
click at [728, 374] on button "1" at bounding box center [736, 373] width 17 height 17
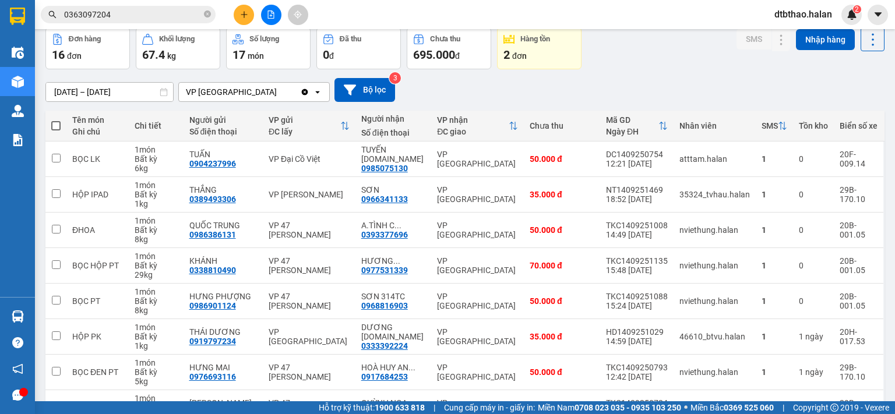
scroll to position [195, 0]
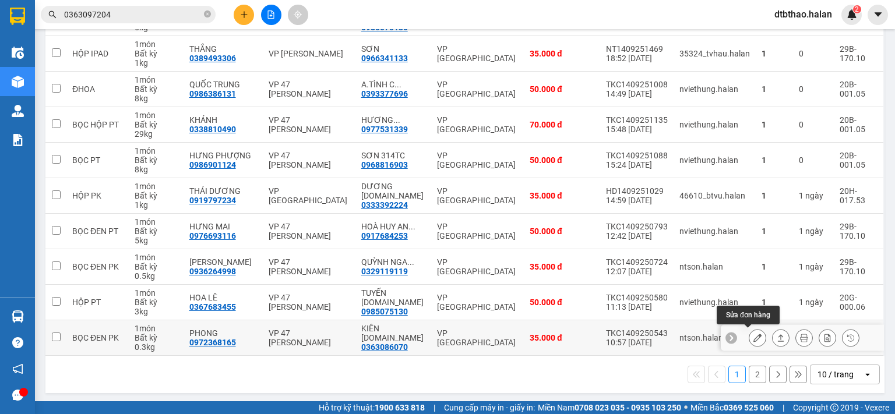
click at [753, 335] on icon at bounding box center [757, 338] width 8 height 8
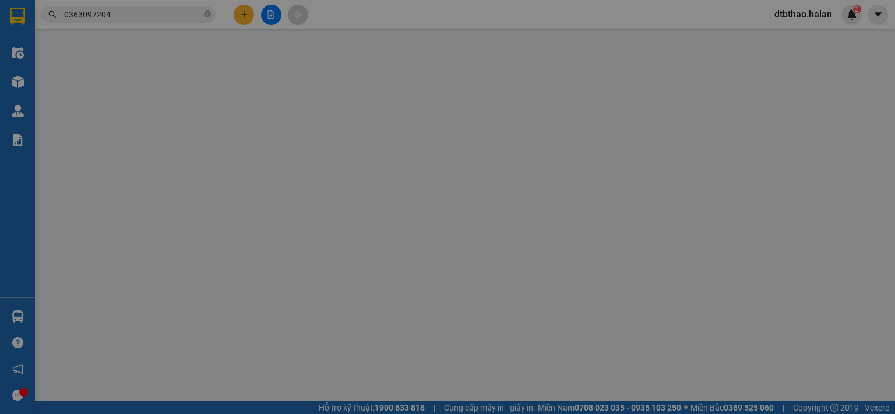
type input "0972368165"
type input "PHONG"
type input "0363086070"
type input "KIÊN [DOMAIN_NAME]"
type input "35.000"
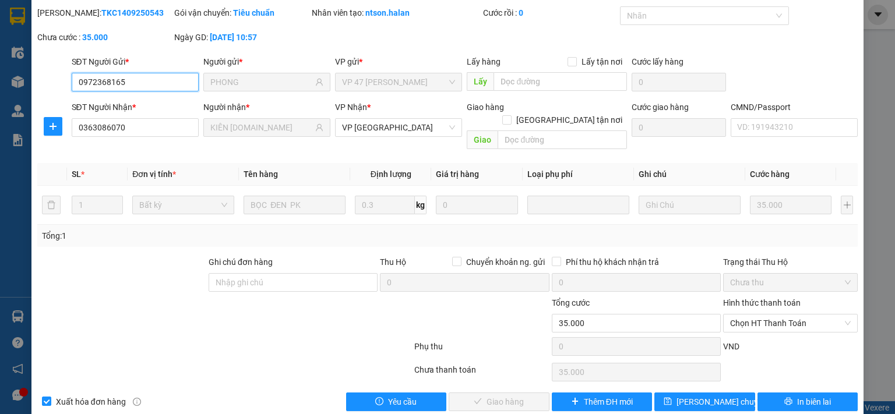
scroll to position [41, 0]
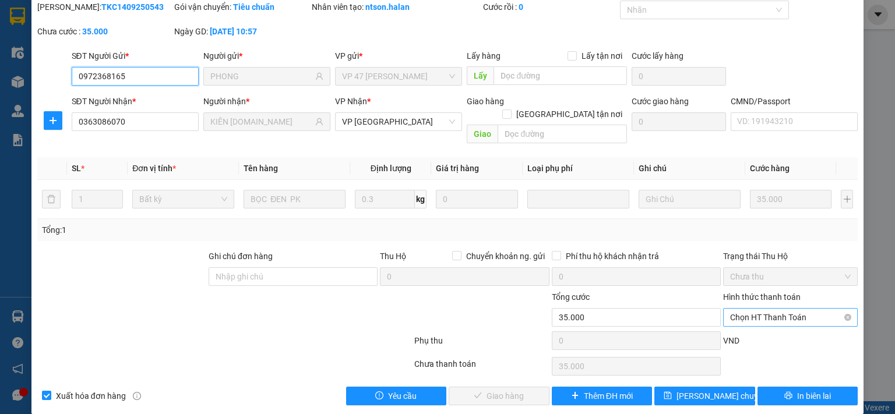
click at [771, 309] on span "Chọn HT Thanh Toán" at bounding box center [790, 317] width 121 height 17
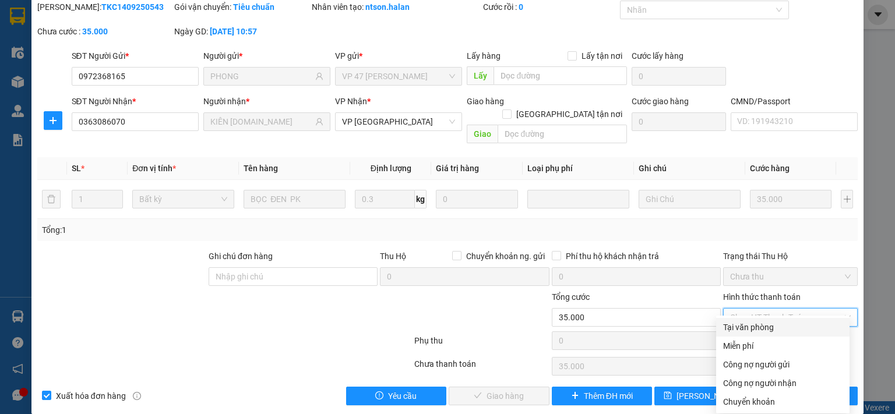
click at [770, 323] on div "Tại văn phòng" at bounding box center [782, 327] width 119 height 13
type input "0"
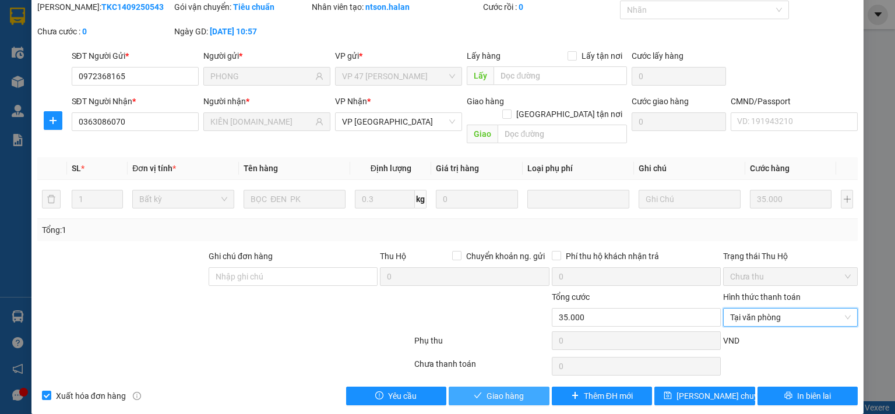
click at [522, 387] on button "Giao hàng" at bounding box center [498, 396] width 101 height 19
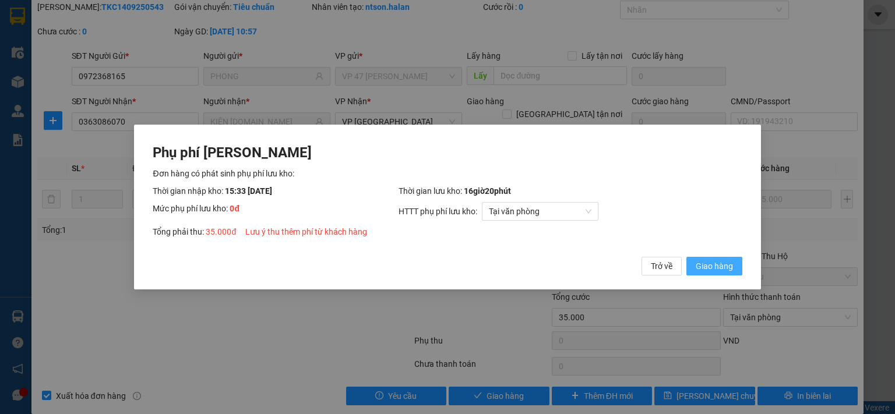
click at [721, 266] on span "Giao hàng" at bounding box center [713, 266] width 37 height 13
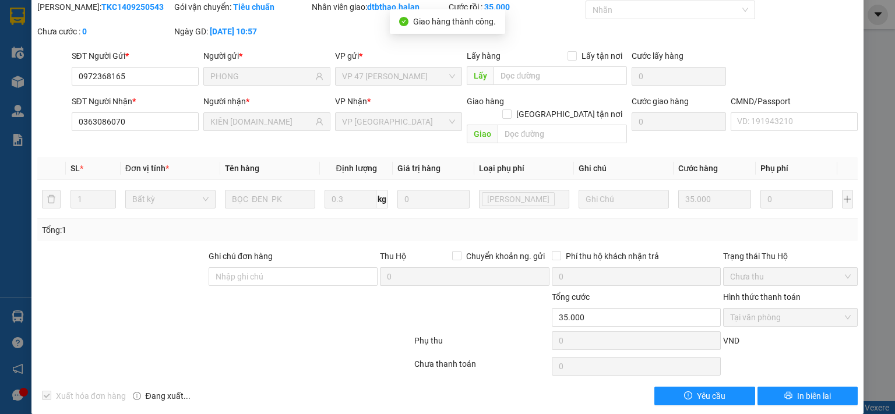
scroll to position [0, 0]
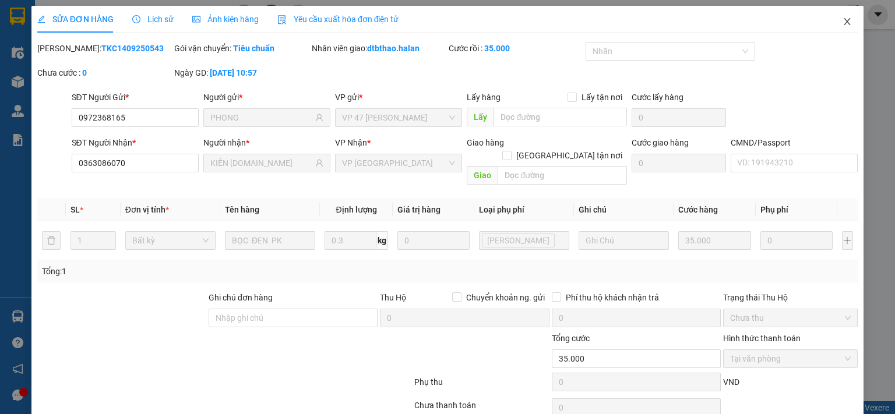
click at [842, 26] on icon "close" at bounding box center [846, 21] width 9 height 9
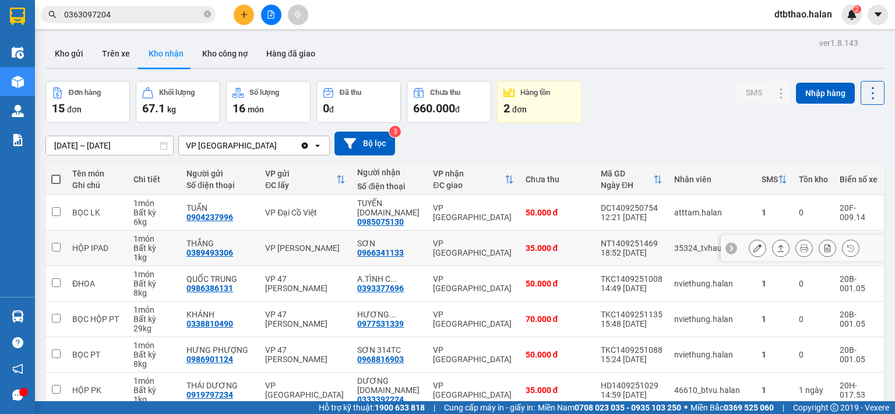
scroll to position [195, 0]
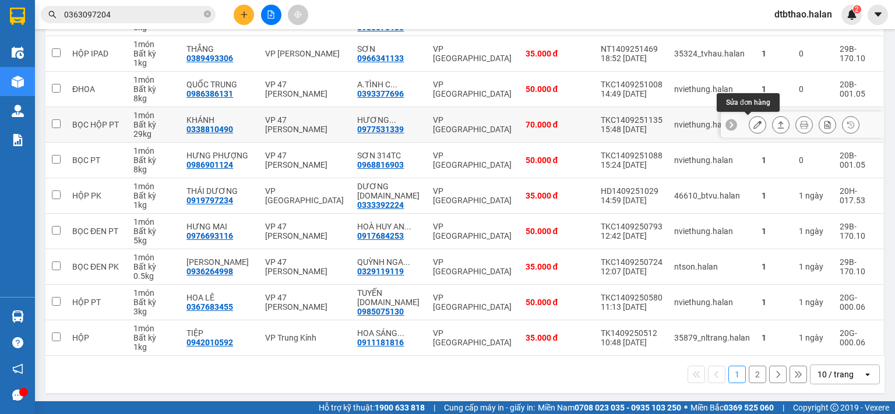
click at [753, 124] on icon at bounding box center [757, 125] width 8 height 8
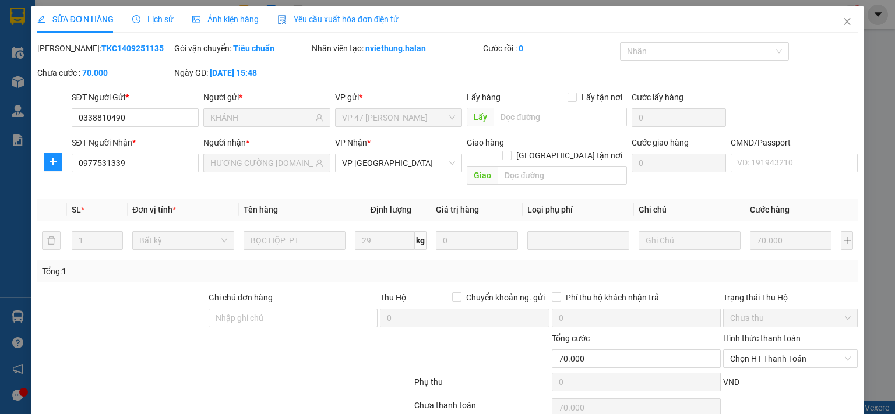
type input "0338810490"
type input "KHÁNH"
type input "0977531339"
type input "HƯƠNG CƯỜNG 314.TC"
type input "70.000"
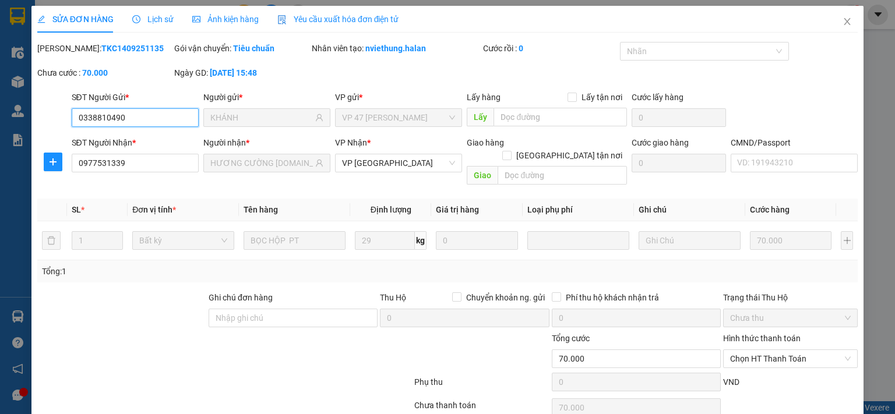
scroll to position [41, 0]
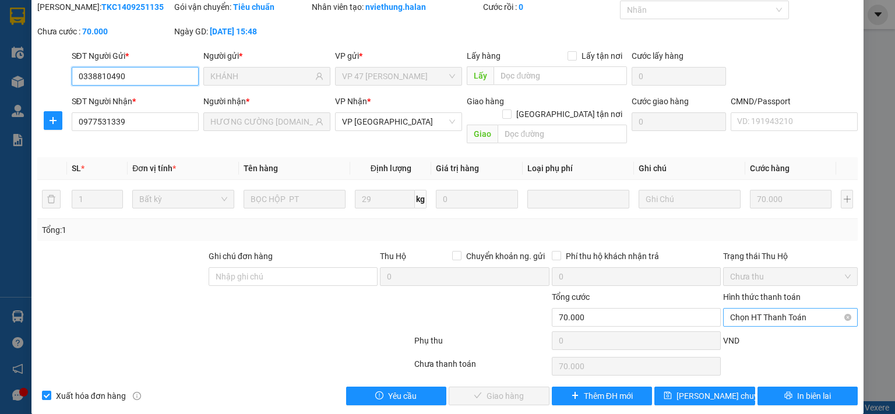
click at [772, 309] on span "Chọn HT Thanh Toán" at bounding box center [790, 317] width 121 height 17
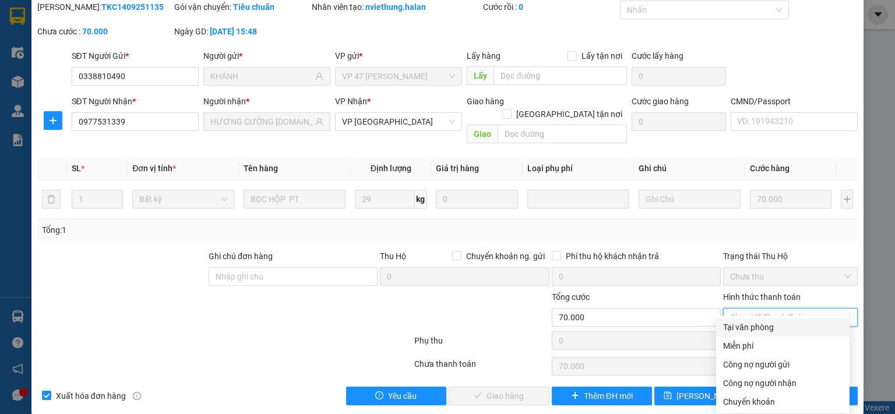
click at [770, 329] on div "Tại văn phòng" at bounding box center [782, 327] width 119 height 13
type input "0"
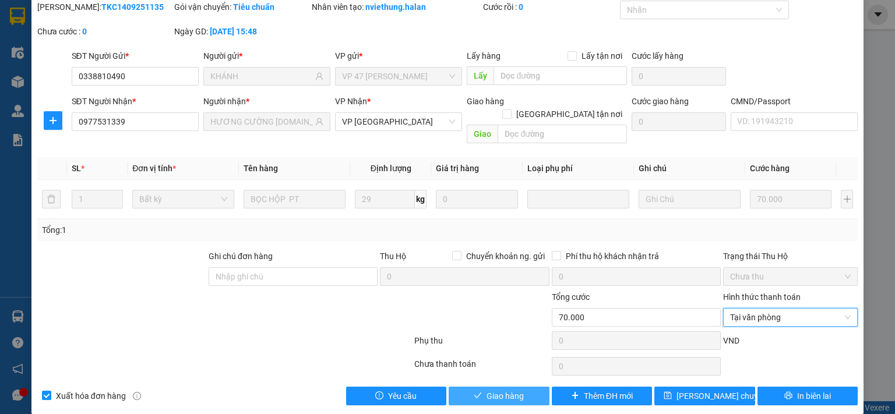
click at [499, 390] on span "Giao hàng" at bounding box center [504, 396] width 37 height 13
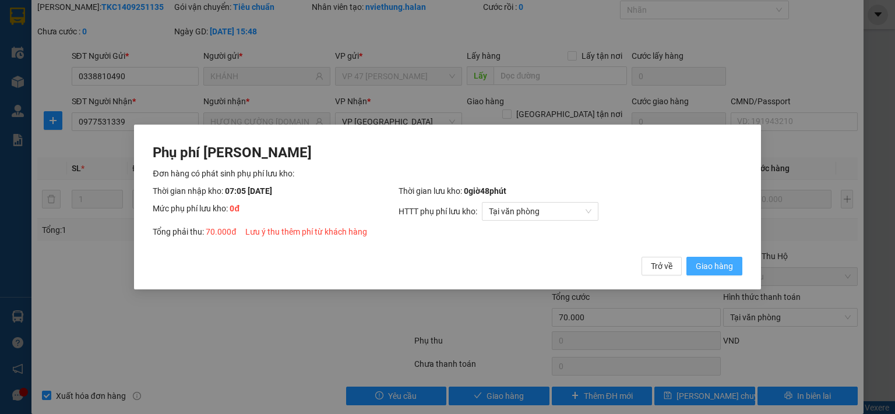
click at [712, 264] on span "Giao hàng" at bounding box center [713, 266] width 37 height 13
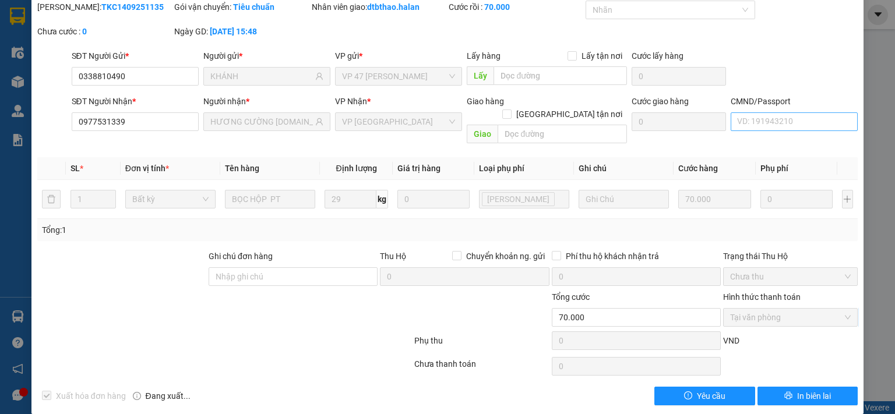
scroll to position [0, 0]
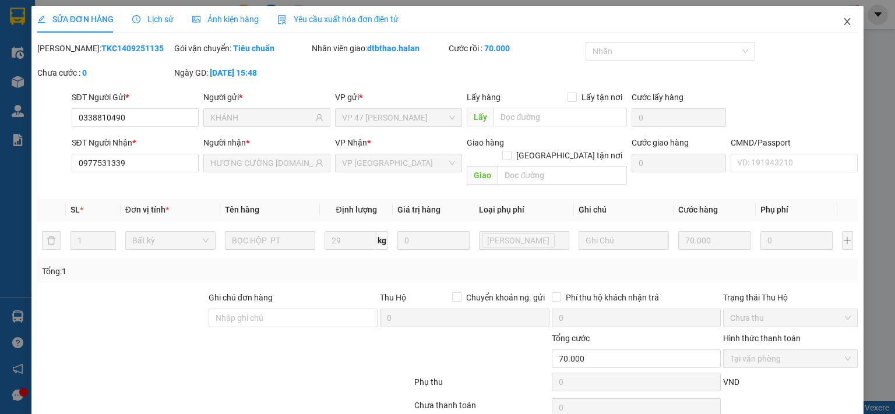
click at [842, 20] on icon "close" at bounding box center [846, 21] width 9 height 9
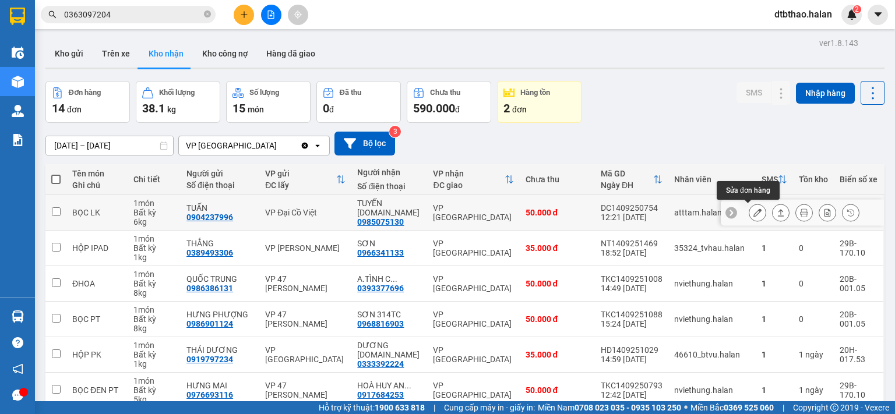
click at [753, 215] on icon at bounding box center [757, 213] width 8 height 8
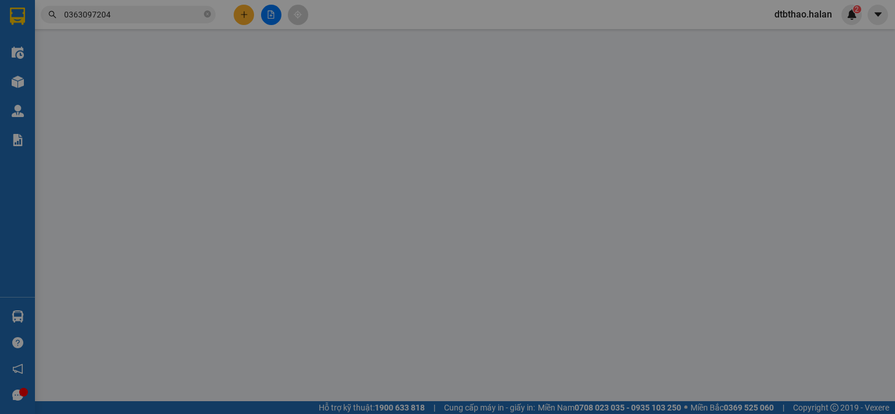
type input "0904237996"
type input "TUẤN"
type input "0985075130"
type input "TUYẾN [DOMAIN_NAME]"
type input "50.000"
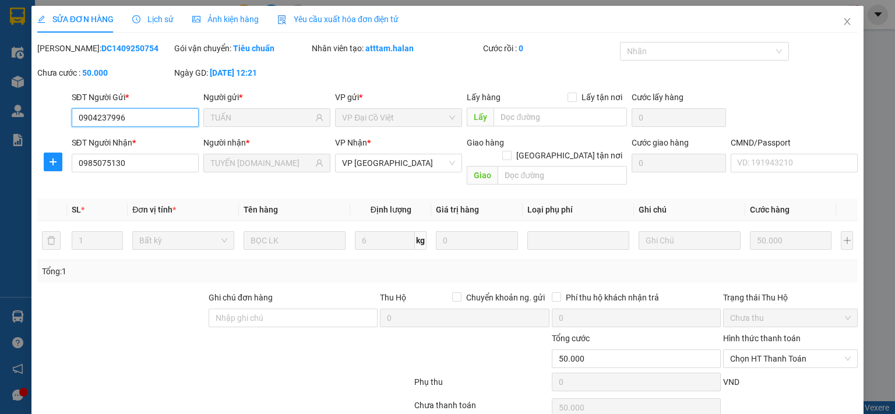
scroll to position [41, 0]
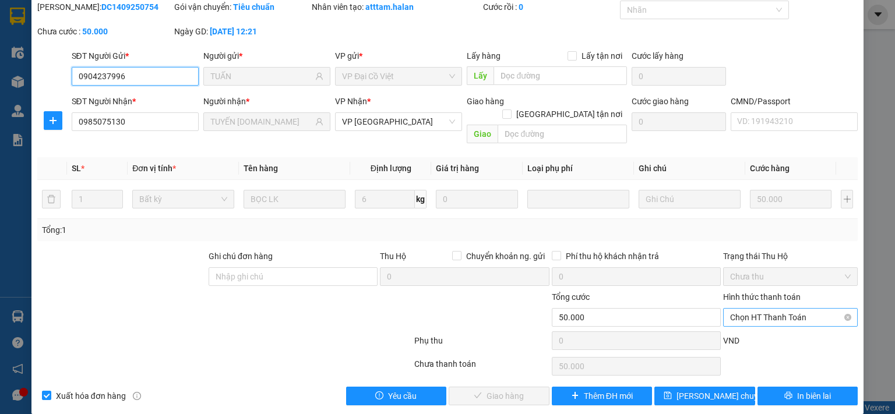
click at [742, 309] on span "Chọn HT Thanh Toán" at bounding box center [790, 317] width 121 height 17
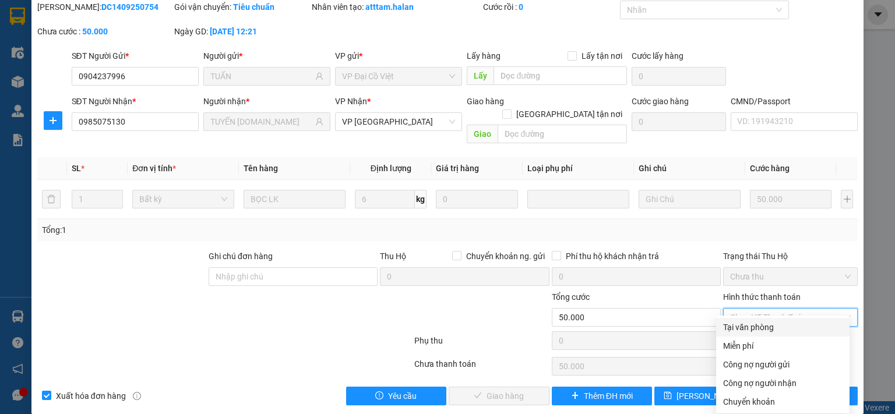
click at [734, 330] on div "Tại văn phòng" at bounding box center [782, 327] width 119 height 13
type input "0"
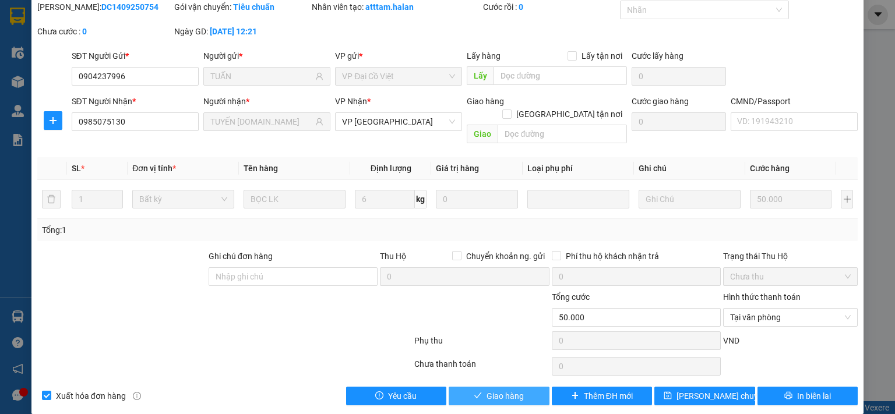
click at [490, 390] on span "Giao hàng" at bounding box center [504, 396] width 37 height 13
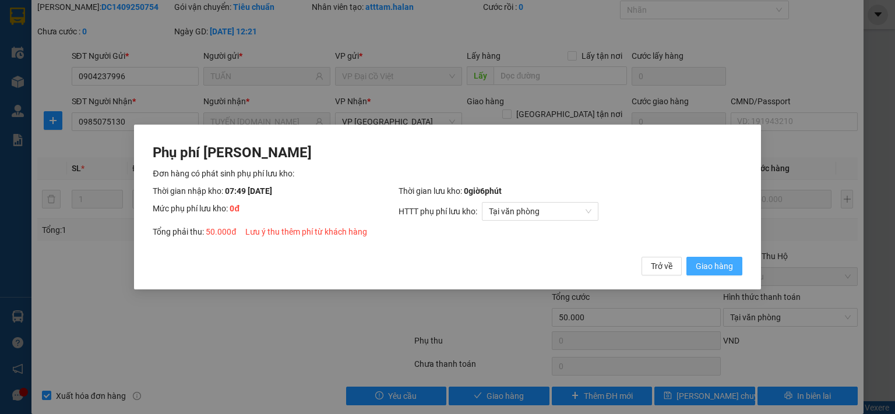
click at [717, 270] on span "Giao hàng" at bounding box center [713, 266] width 37 height 13
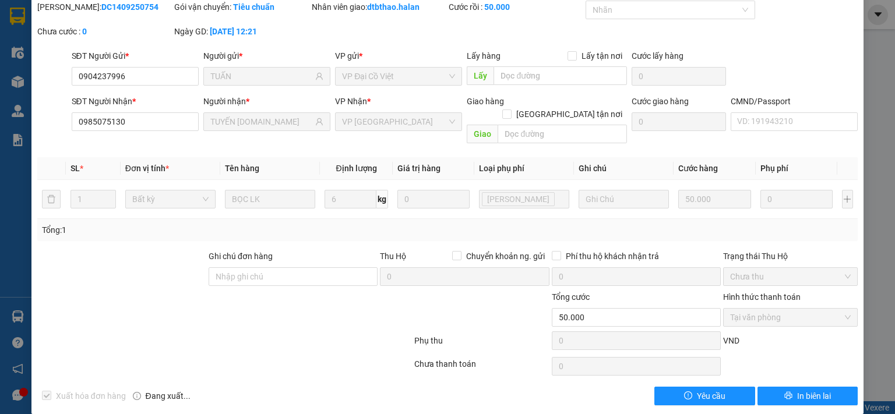
scroll to position [0, 0]
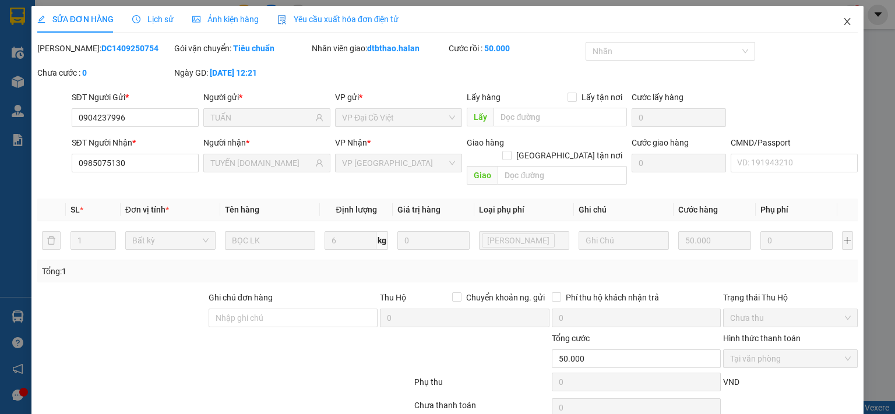
click at [842, 18] on icon "close" at bounding box center [846, 21] width 9 height 9
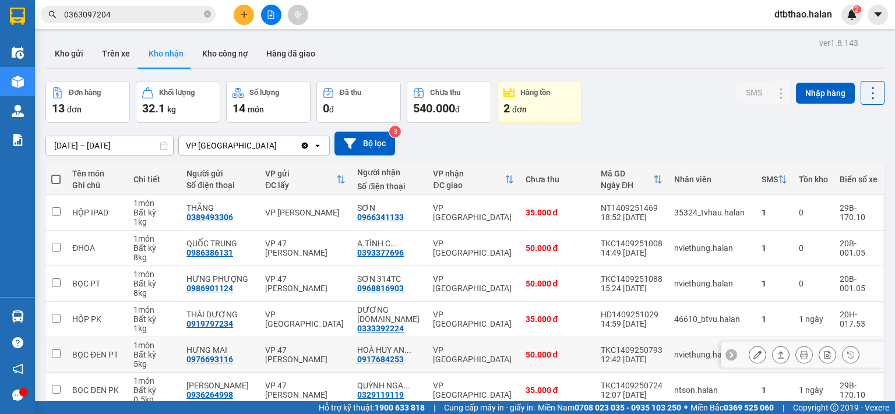
scroll to position [195, 0]
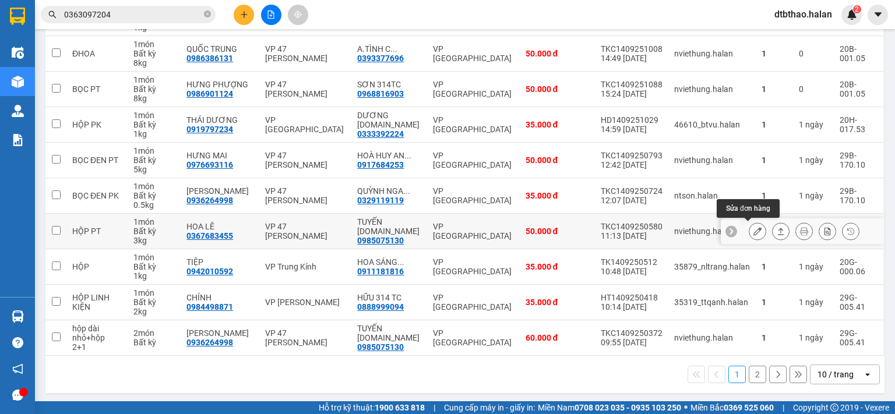
click at [753, 229] on icon at bounding box center [757, 231] width 8 height 8
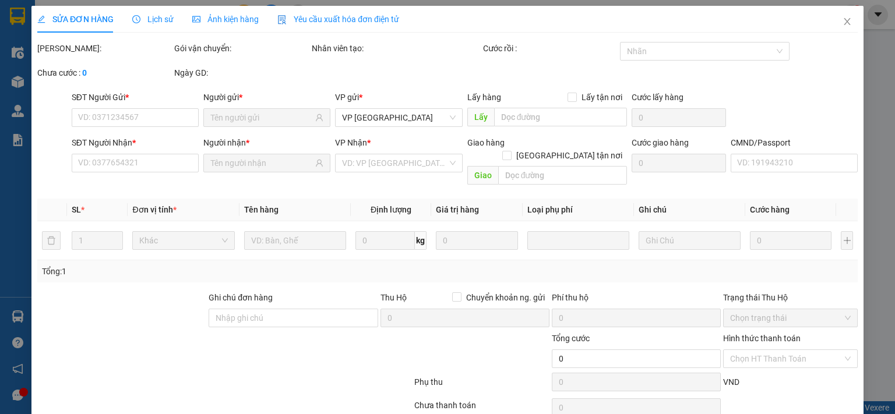
type input "0367683455"
type input "HOA LÊ"
type input "0985075130"
type input "TUYẾN [DOMAIN_NAME]"
type input "50.000"
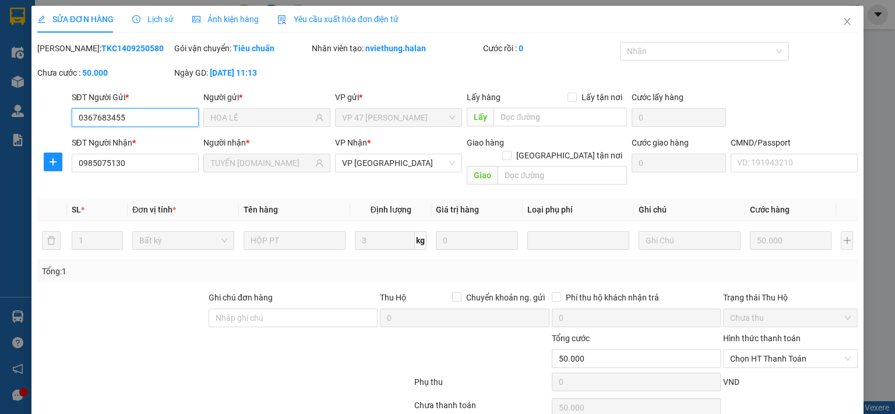
scroll to position [41, 0]
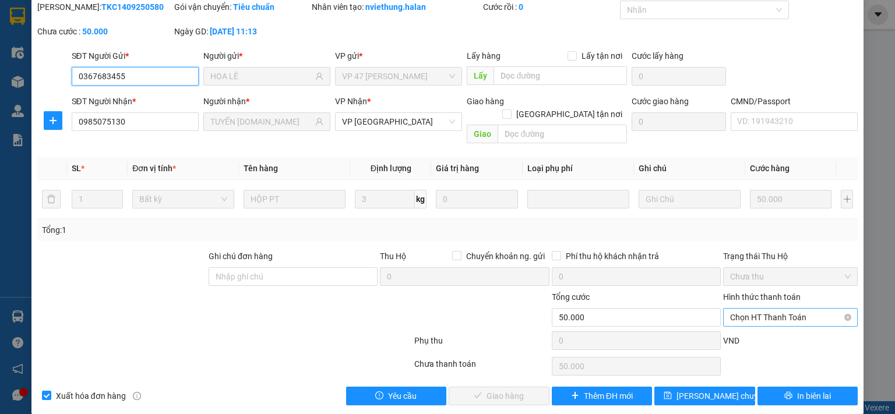
click at [768, 309] on span "Chọn HT Thanh Toán" at bounding box center [790, 317] width 121 height 17
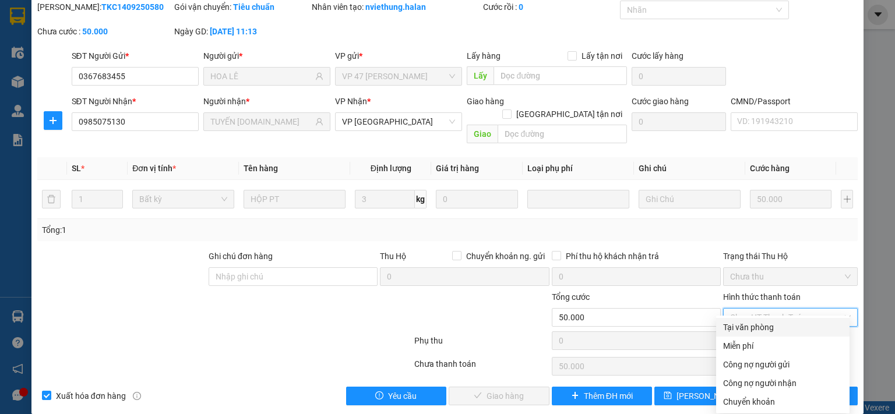
click at [762, 334] on div "Tại văn phòng" at bounding box center [782, 327] width 133 height 19
type input "0"
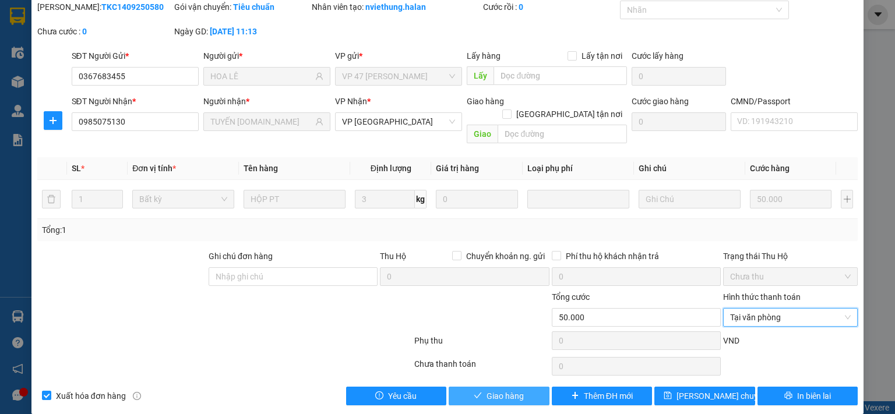
click at [522, 387] on button "Giao hàng" at bounding box center [498, 396] width 101 height 19
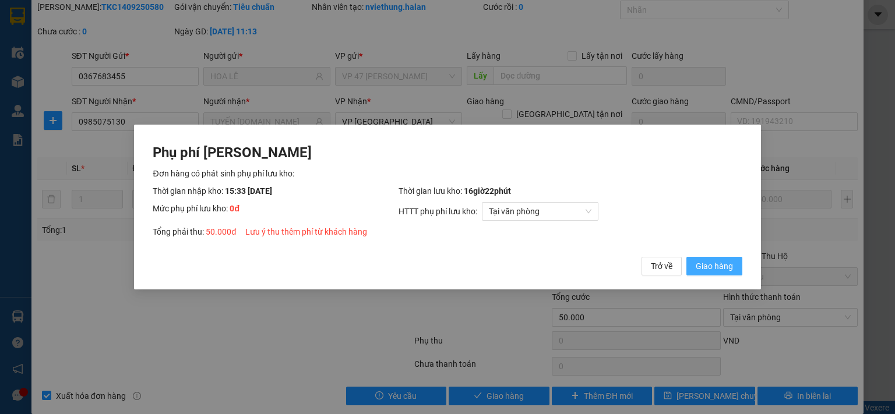
click at [713, 266] on span "Giao hàng" at bounding box center [713, 266] width 37 height 13
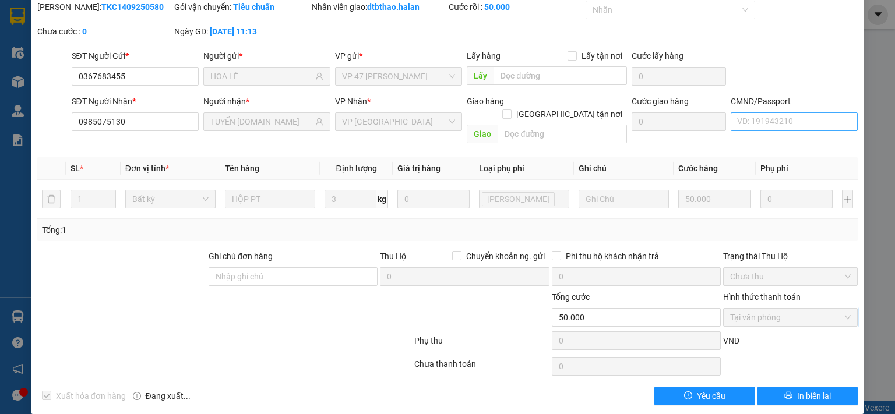
scroll to position [0, 0]
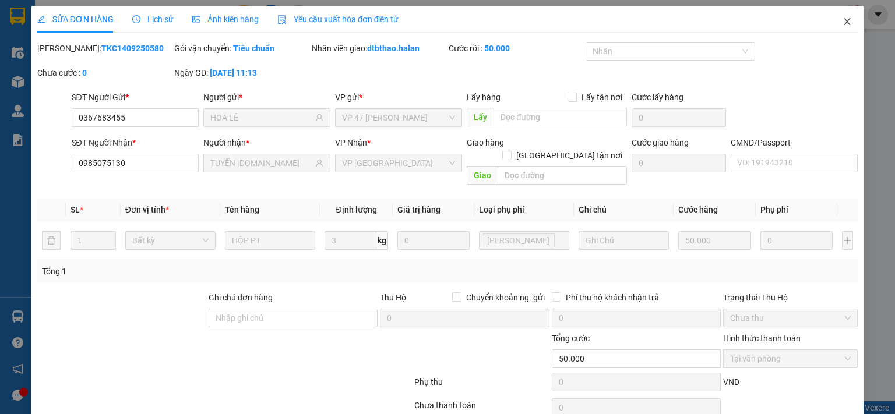
click at [842, 20] on icon "close" at bounding box center [846, 21] width 9 height 9
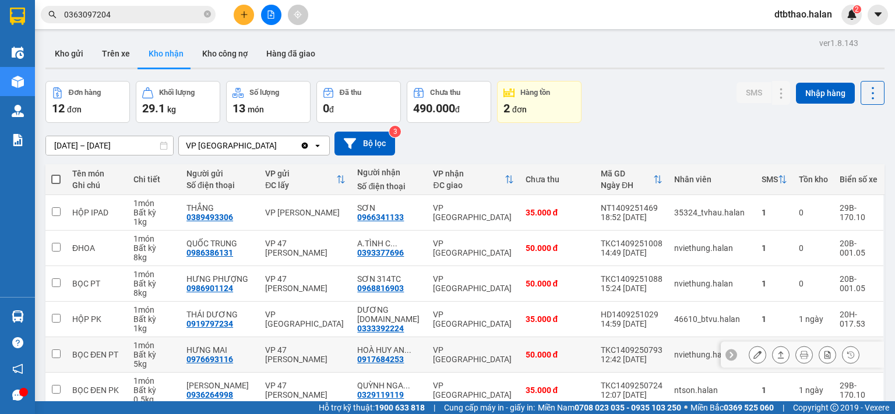
scroll to position [195, 0]
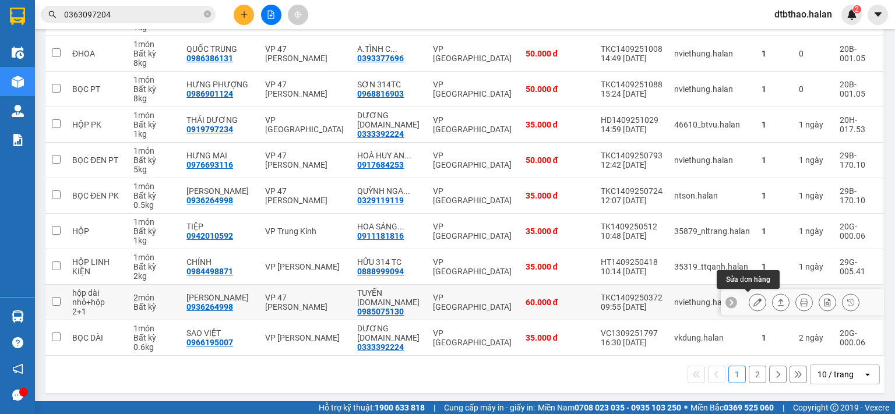
click at [753, 300] on icon at bounding box center [757, 302] width 8 height 8
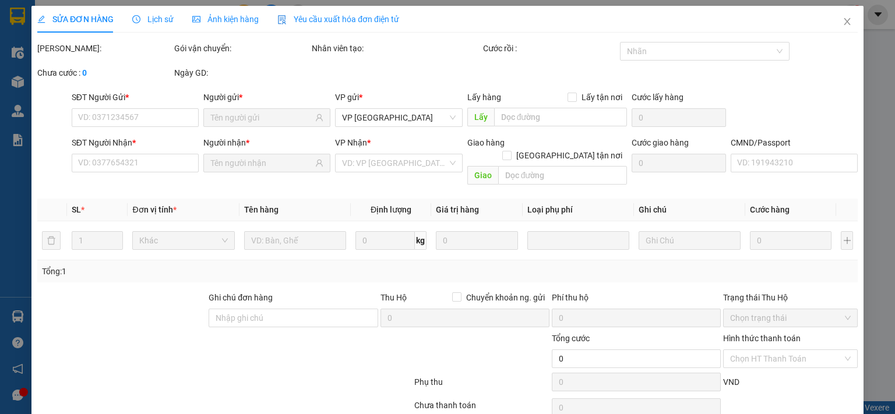
type input "0936264998"
type input "[PERSON_NAME]"
type input "0985075130"
type input "TUYẾN [DOMAIN_NAME]"
type input "60.000"
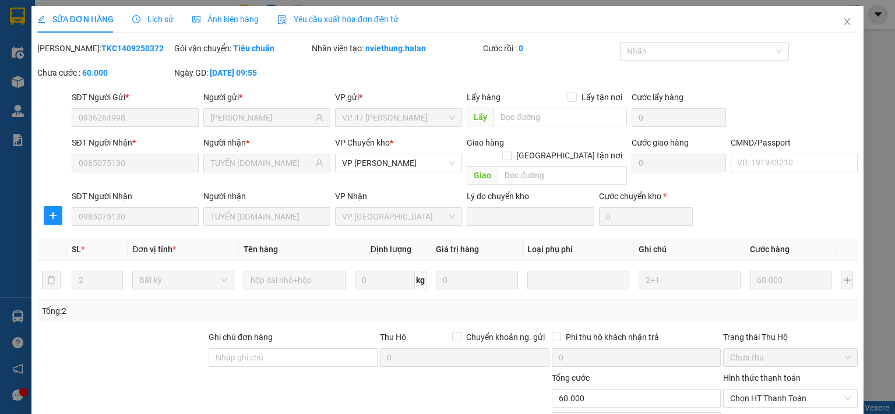
scroll to position [81, 0]
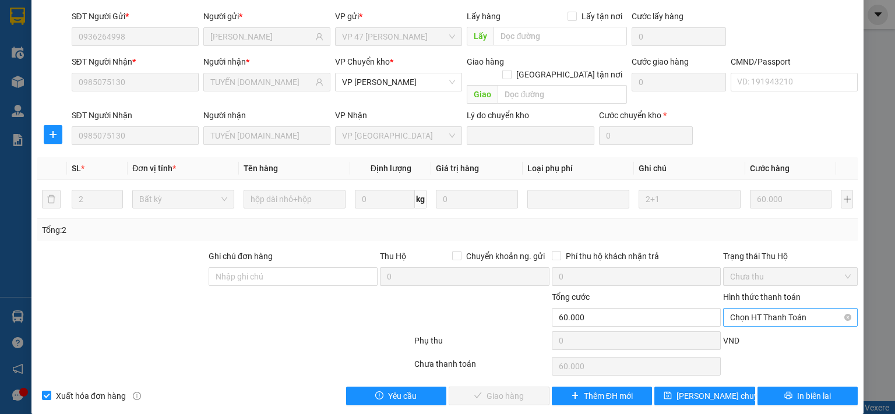
click at [767, 309] on span "Chọn HT Thanh Toán" at bounding box center [790, 317] width 121 height 17
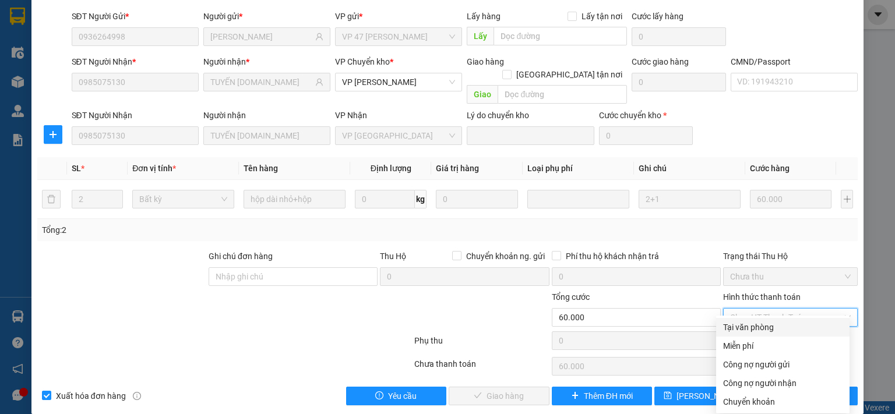
click at [764, 323] on div "Tại văn phòng" at bounding box center [782, 327] width 119 height 13
type input "0"
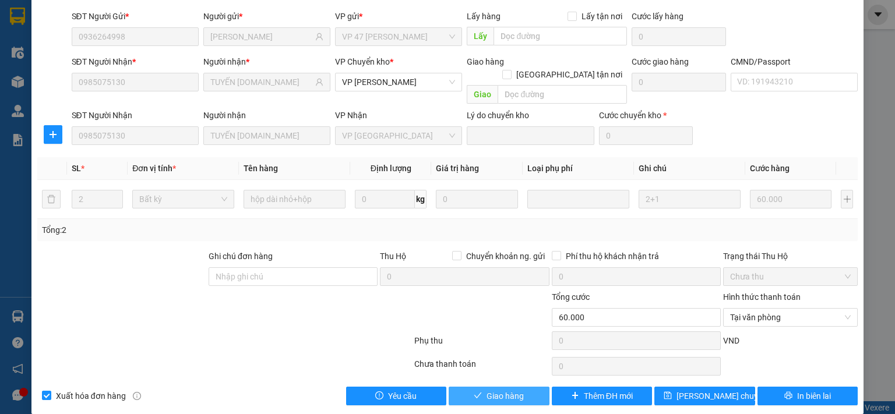
click at [501, 390] on span "Giao hàng" at bounding box center [504, 396] width 37 height 13
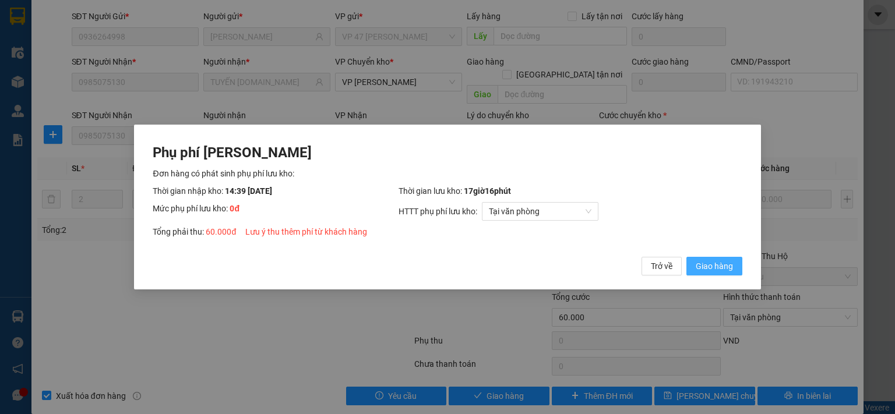
click at [709, 271] on span "Giao hàng" at bounding box center [713, 266] width 37 height 13
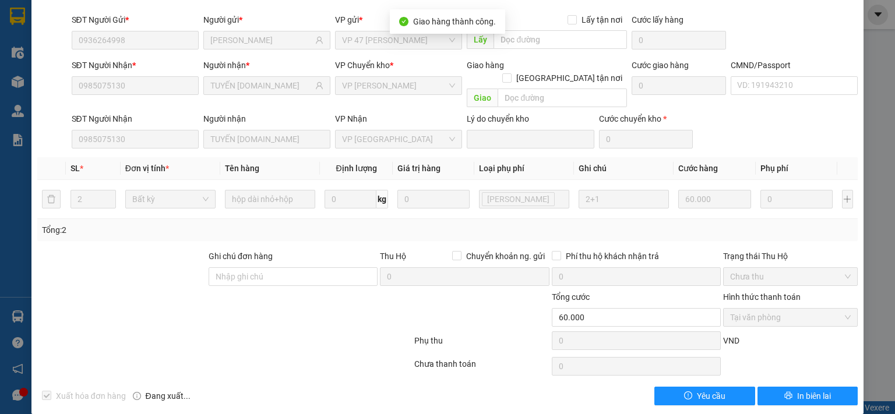
scroll to position [0, 0]
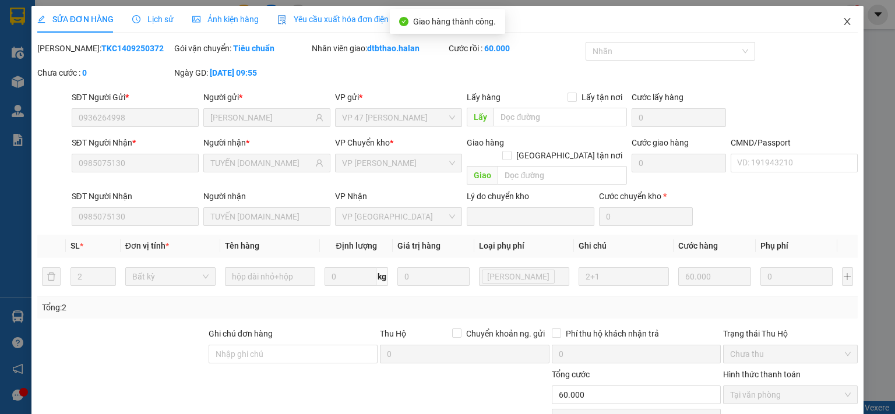
click at [842, 23] on icon "close" at bounding box center [846, 21] width 9 height 9
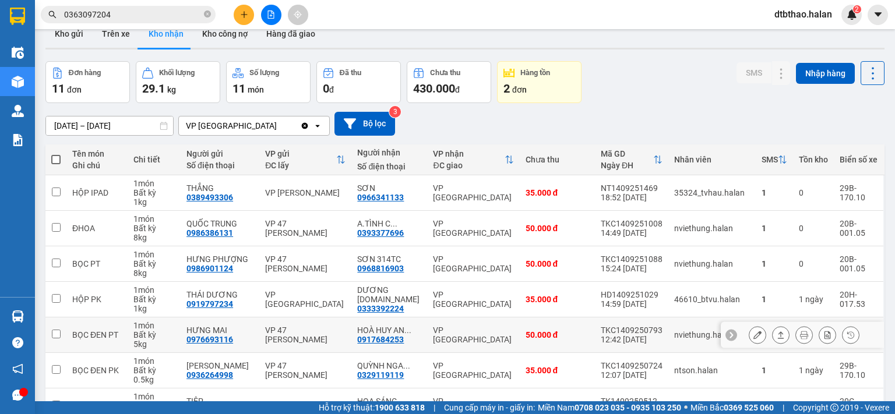
scroll to position [195, 0]
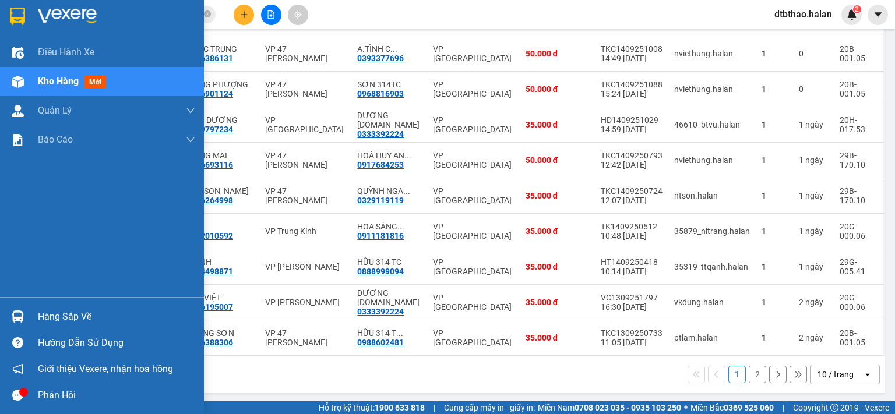
drag, startPoint x: 77, startPoint y: 313, endPoint x: 84, endPoint y: 318, distance: 8.4
click at [77, 313] on div "Hàng sắp về" at bounding box center [116, 316] width 157 height 17
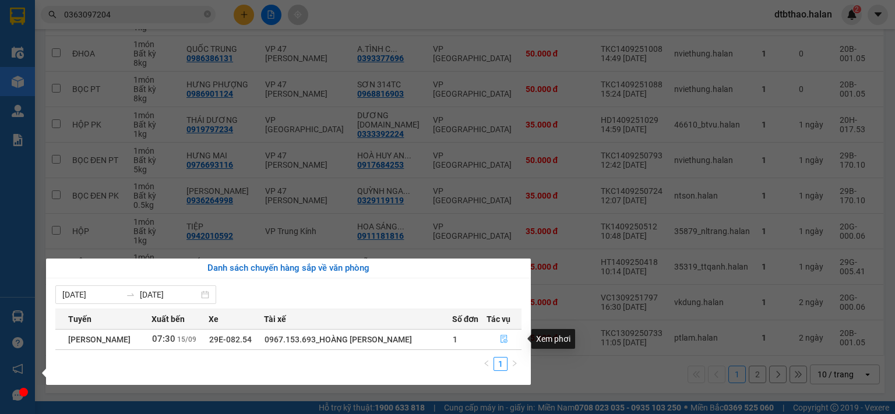
click at [504, 342] on icon "file-done" at bounding box center [504, 339] width 8 height 8
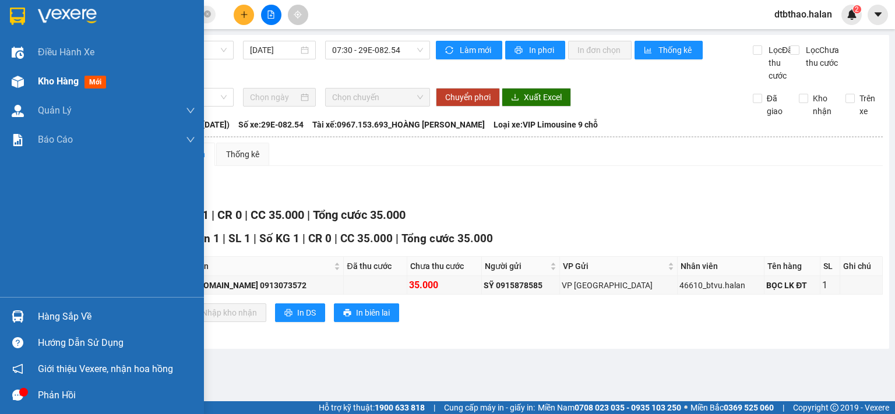
click at [44, 83] on span "Kho hàng" at bounding box center [58, 81] width 41 height 11
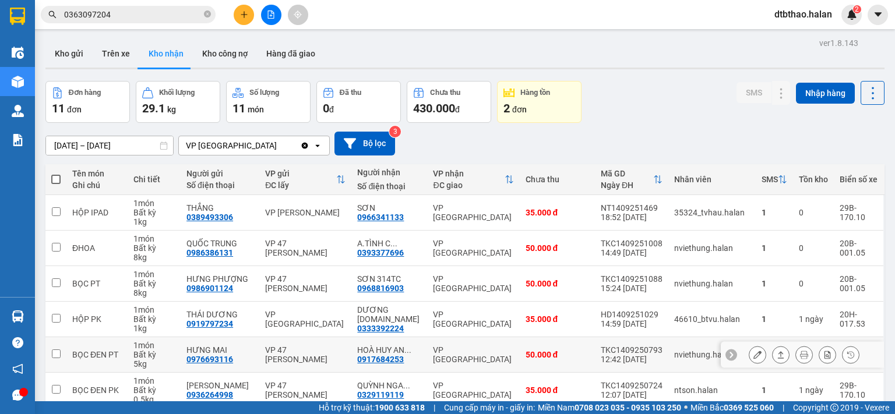
scroll to position [195, 0]
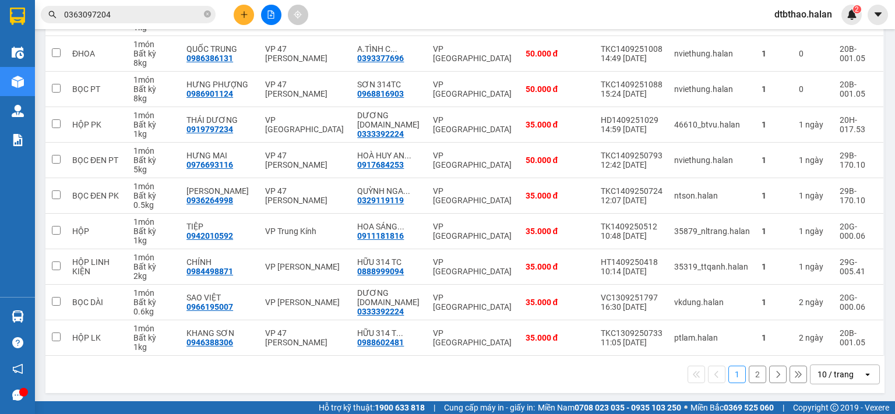
click at [748, 373] on button "2" at bounding box center [756, 374] width 17 height 17
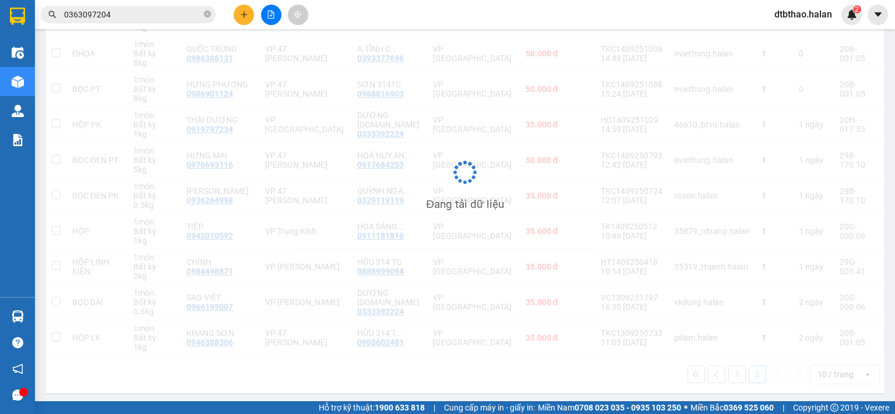
scroll to position [54, 0]
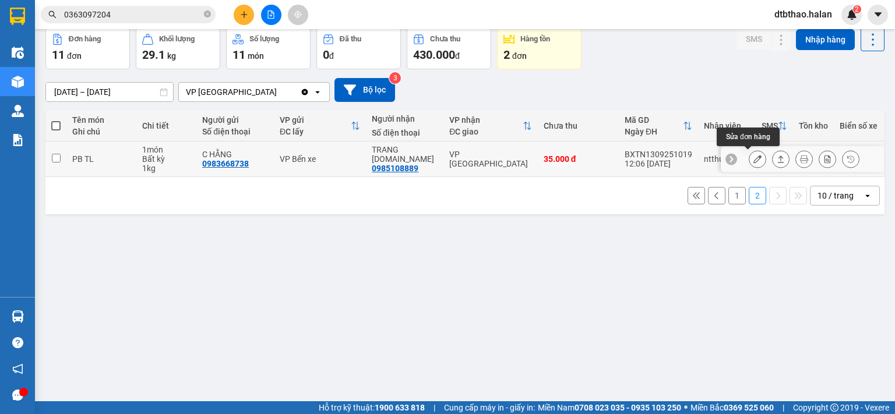
click at [753, 159] on icon at bounding box center [757, 159] width 8 height 8
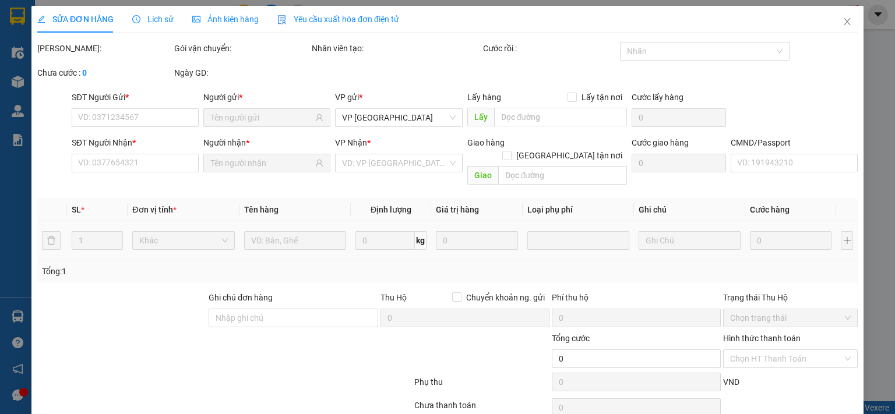
type input "0983668738"
type input "C HẰNG"
type input "0985108889"
type input "TRANG 314.TC"
type input "35.000"
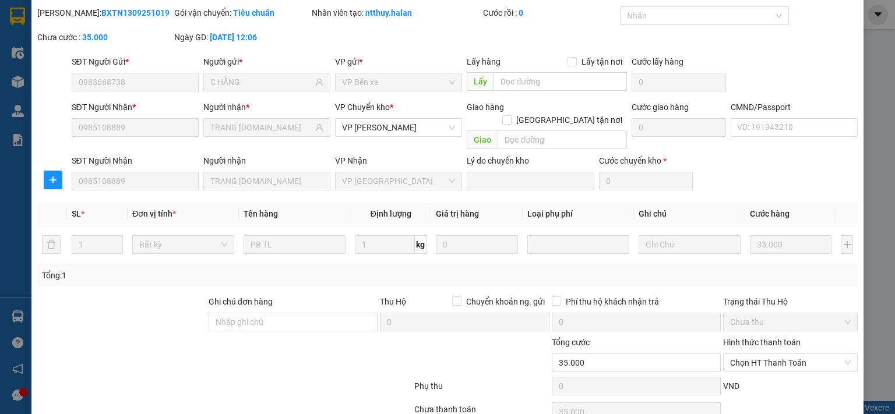
scroll to position [81, 0]
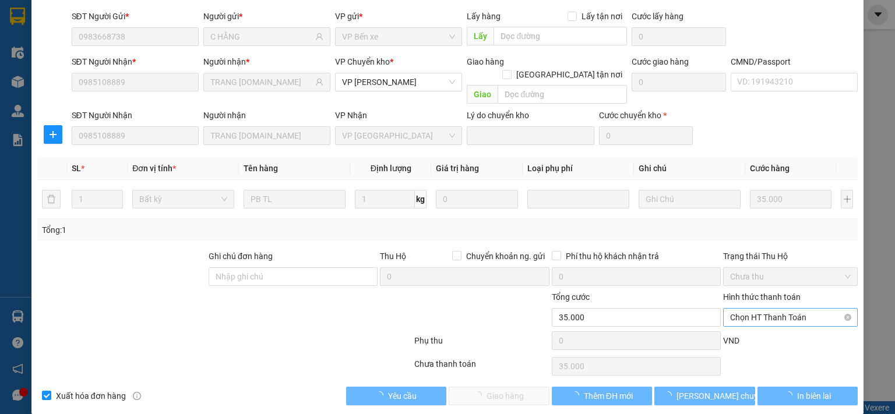
click at [755, 309] on span "Chọn HT Thanh Toán" at bounding box center [790, 317] width 121 height 17
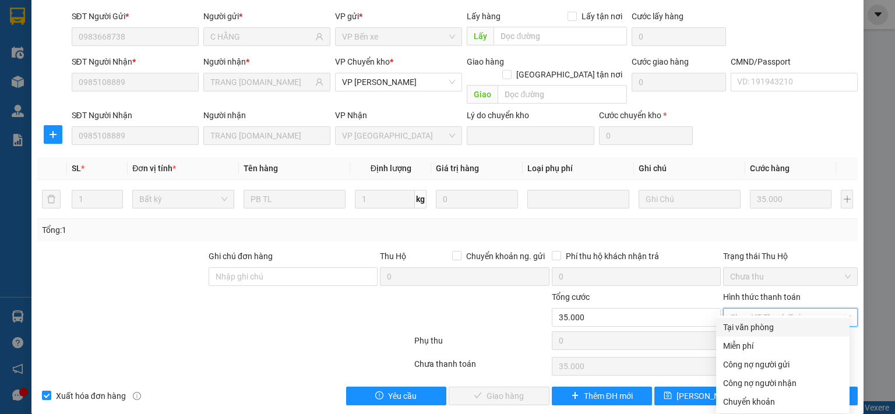
drag, startPoint x: 748, startPoint y: 328, endPoint x: 600, endPoint y: 391, distance: 160.2
click at [748, 328] on div "Tại văn phòng" at bounding box center [782, 327] width 119 height 13
type input "0"
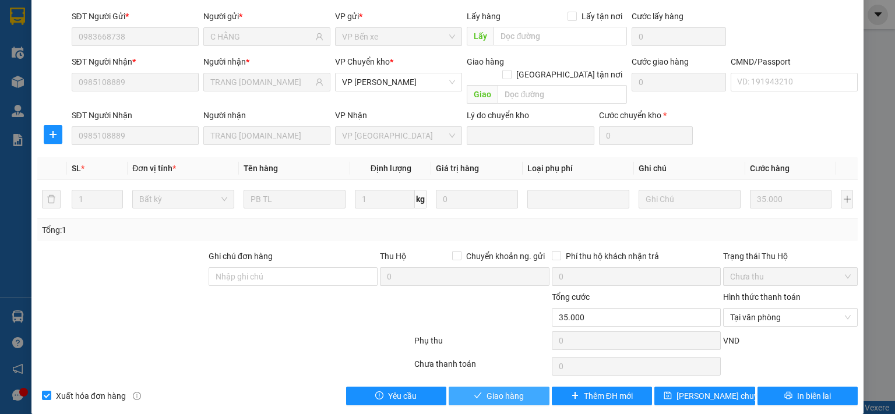
click at [533, 387] on button "Giao hàng" at bounding box center [498, 396] width 101 height 19
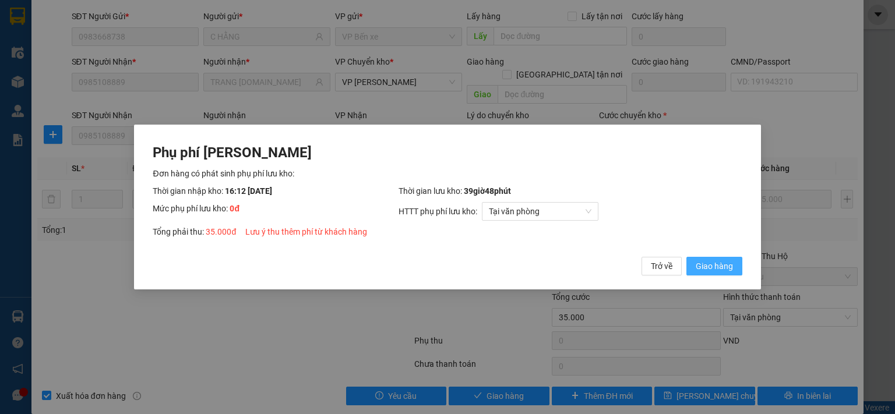
click at [725, 268] on span "Giao hàng" at bounding box center [713, 266] width 37 height 13
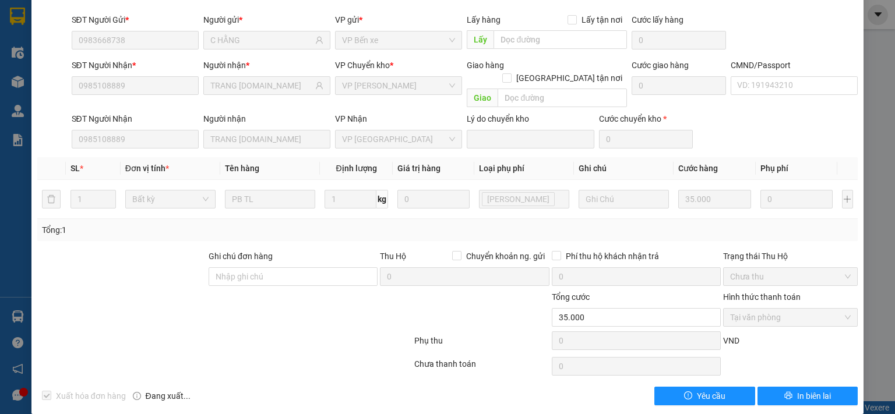
scroll to position [0, 0]
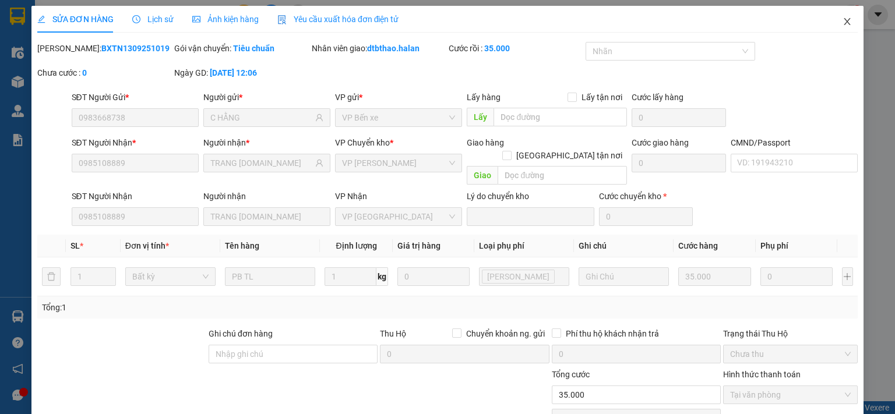
click at [842, 21] on icon "close" at bounding box center [846, 21] width 9 height 9
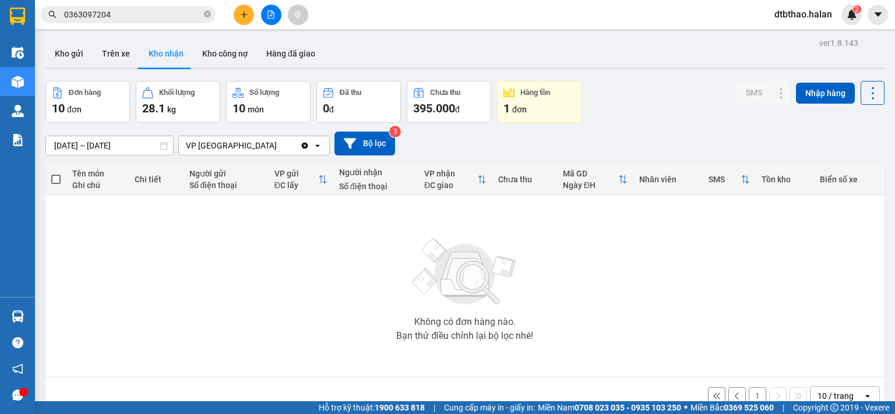
scroll to position [54, 0]
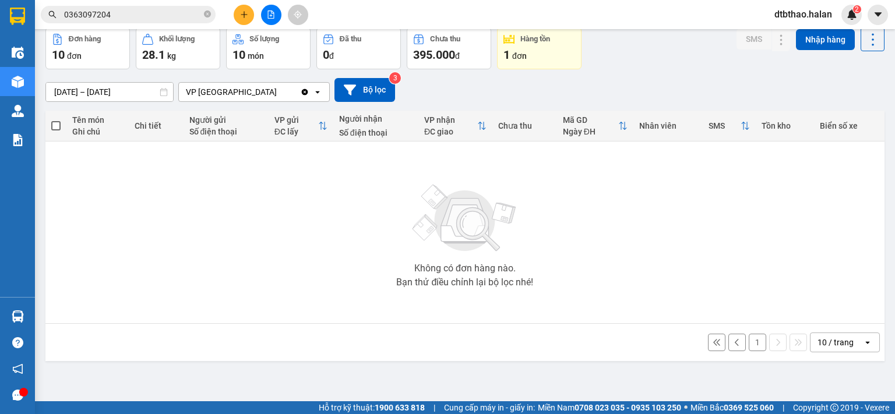
click at [748, 344] on button "1" at bounding box center [756, 342] width 17 height 17
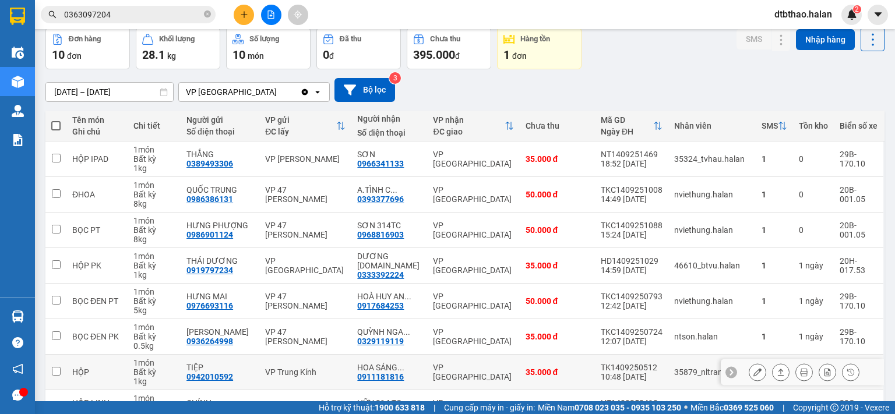
scroll to position [195, 0]
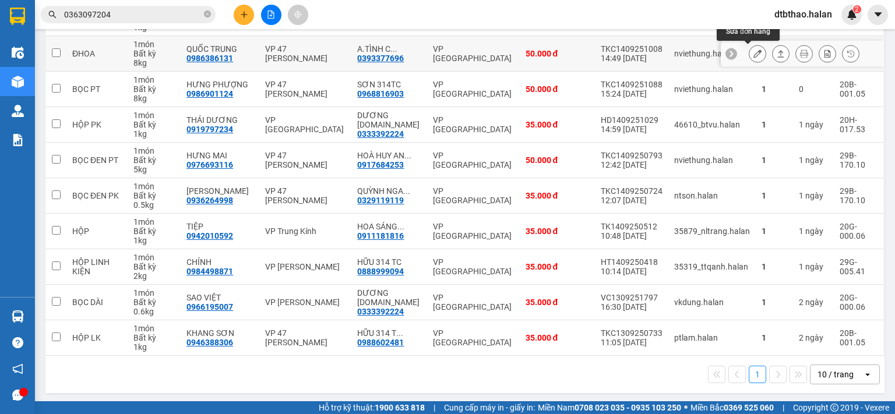
click at [753, 54] on icon at bounding box center [757, 54] width 8 height 8
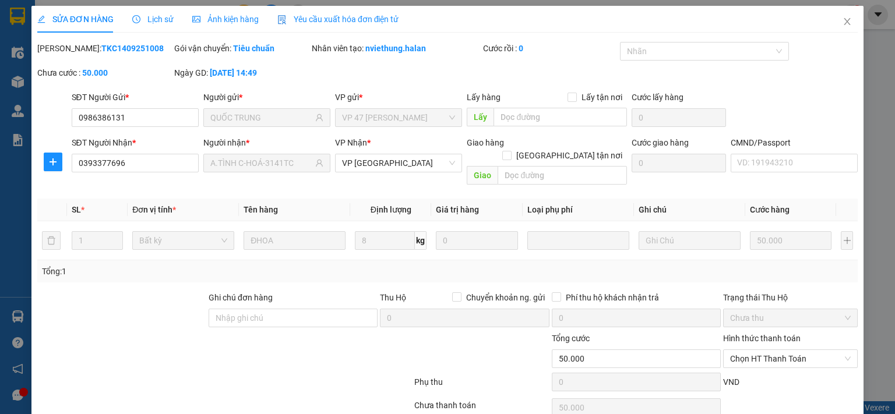
type input "0986386131"
type input "QUỐC TRUNG"
type input "0393377696"
type input "A.TÌNH C-HOÁ-3141TC"
type input "50.000"
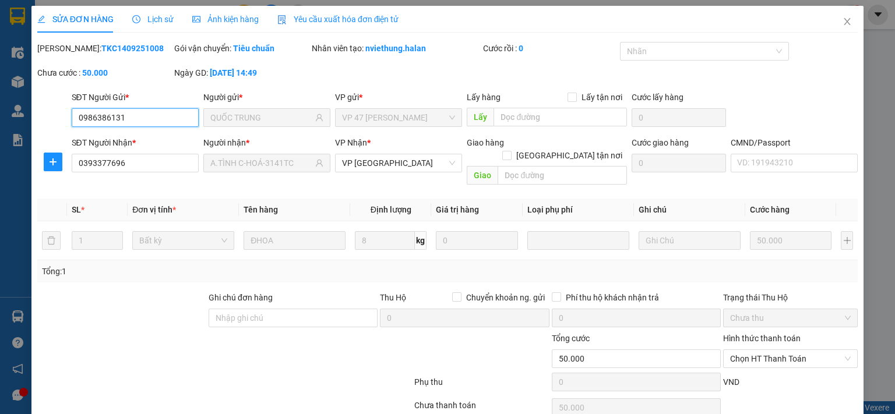
scroll to position [41, 0]
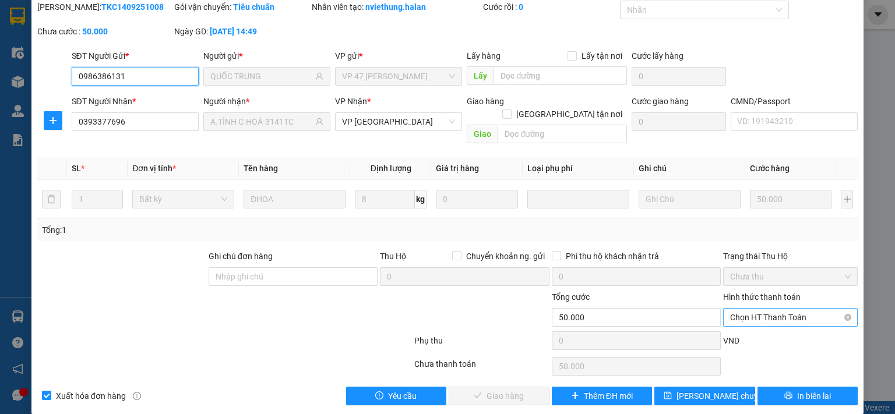
click at [781, 309] on span "Chọn HT Thanh Toán" at bounding box center [790, 317] width 121 height 17
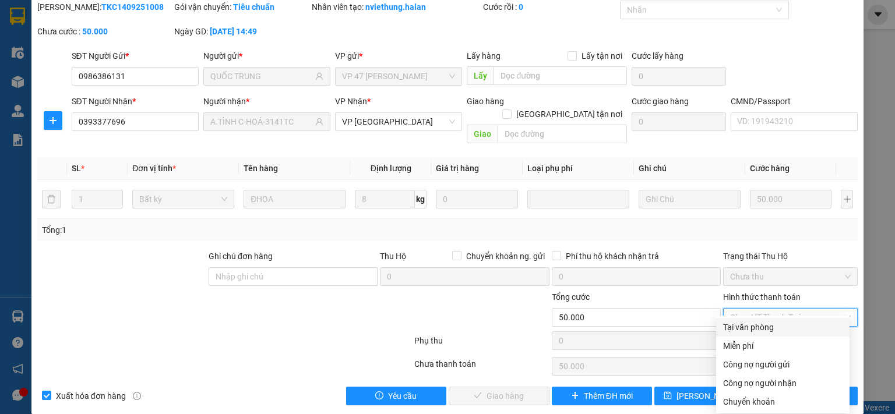
click at [773, 327] on div "Tại văn phòng" at bounding box center [782, 327] width 119 height 13
type input "0"
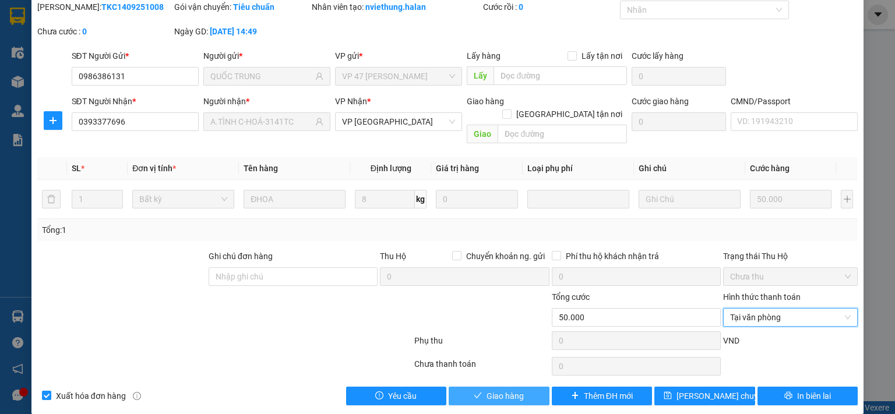
click at [533, 387] on button "Giao hàng" at bounding box center [498, 396] width 101 height 19
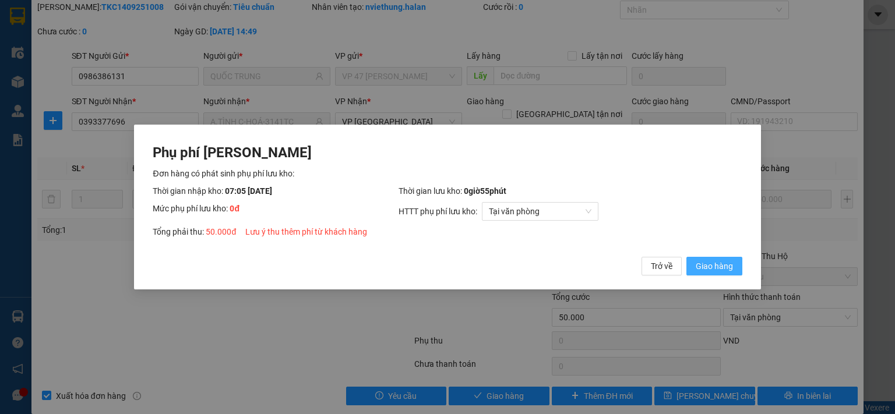
click at [708, 271] on span "Giao hàng" at bounding box center [713, 266] width 37 height 13
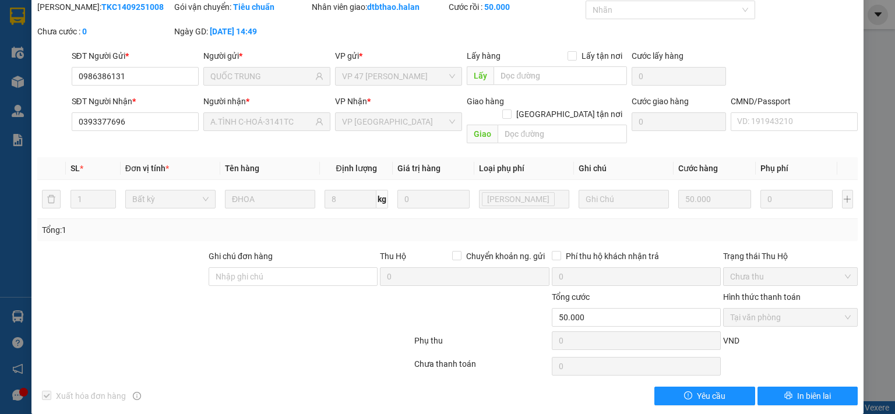
scroll to position [0, 0]
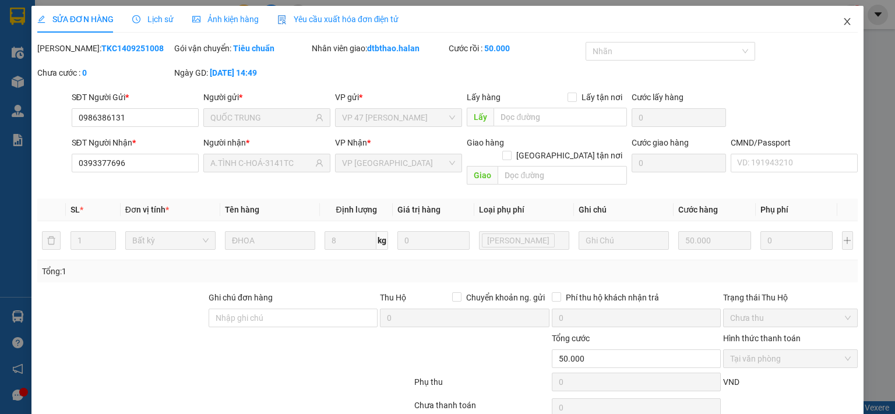
click at [842, 23] on icon "close" at bounding box center [846, 21] width 9 height 9
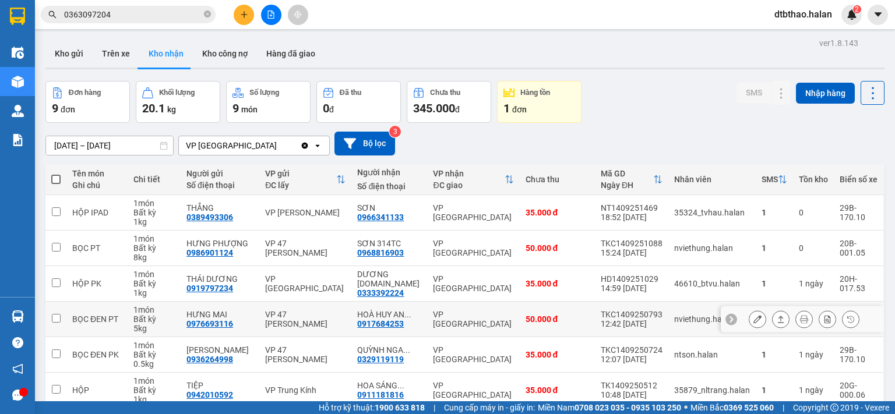
scroll to position [159, 0]
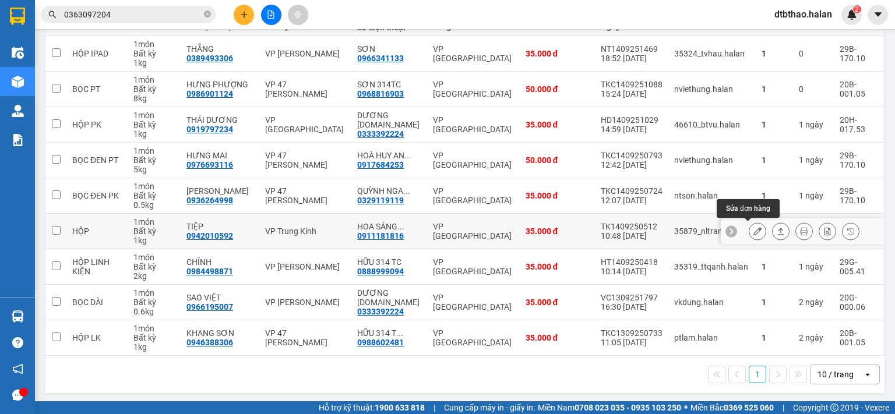
click at [753, 229] on icon at bounding box center [757, 231] width 8 height 8
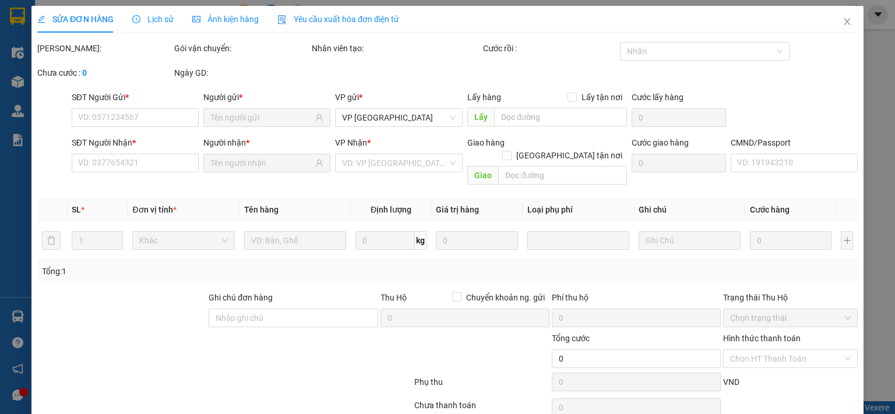
type input "0942010592"
type input "TIỆP"
type input "0911181816"
type input "HOA SÁNG 314.TC"
type input "35.000"
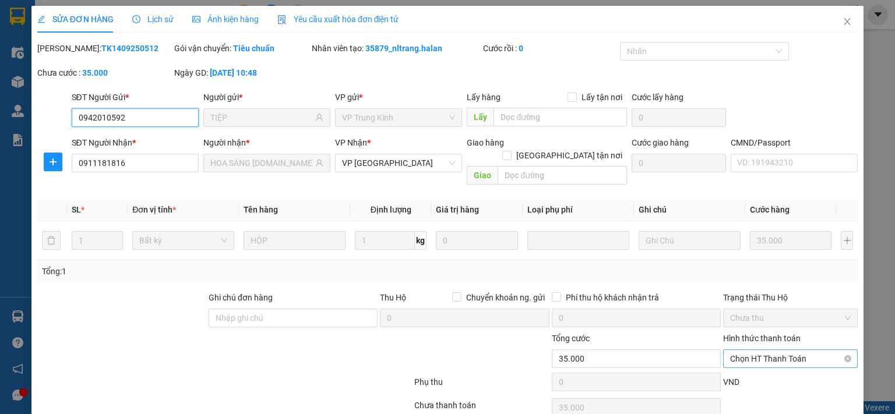
scroll to position [41, 0]
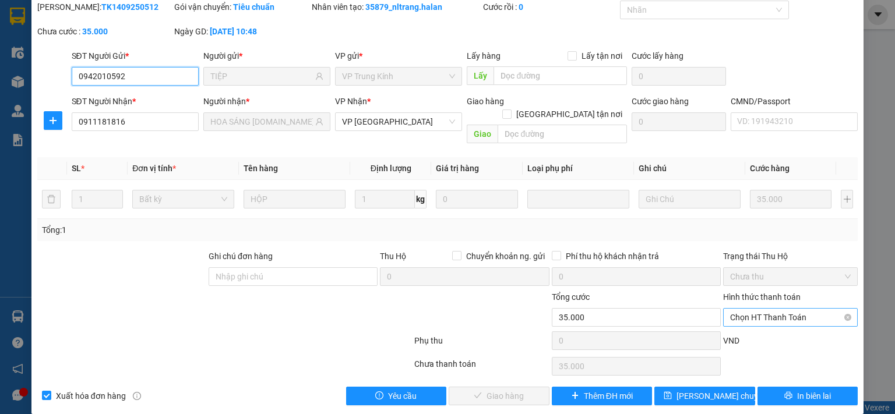
click at [751, 309] on span "Chọn HT Thanh Toán" at bounding box center [790, 317] width 121 height 17
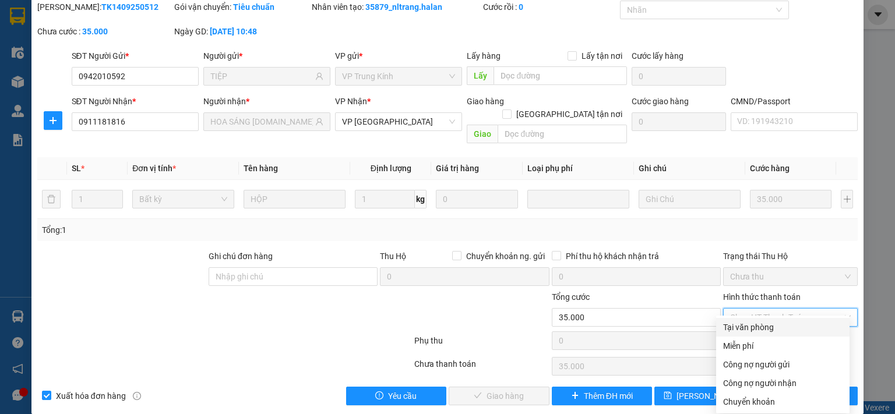
click at [745, 328] on div "Tại văn phòng" at bounding box center [782, 327] width 119 height 13
type input "0"
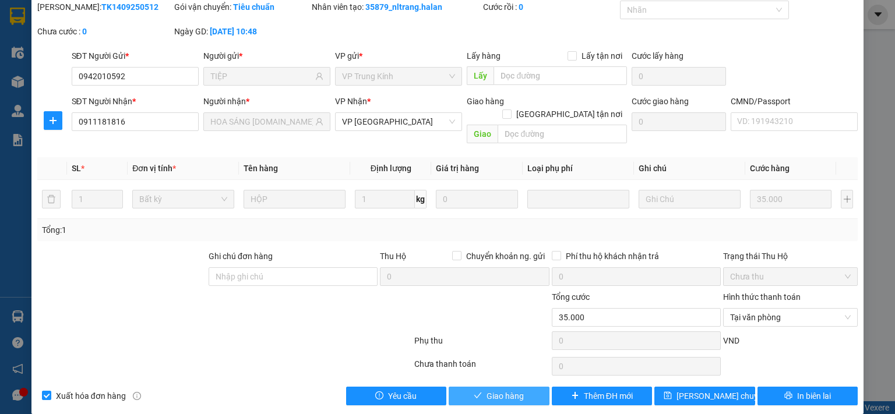
click at [506, 390] on span "Giao hàng" at bounding box center [504, 396] width 37 height 13
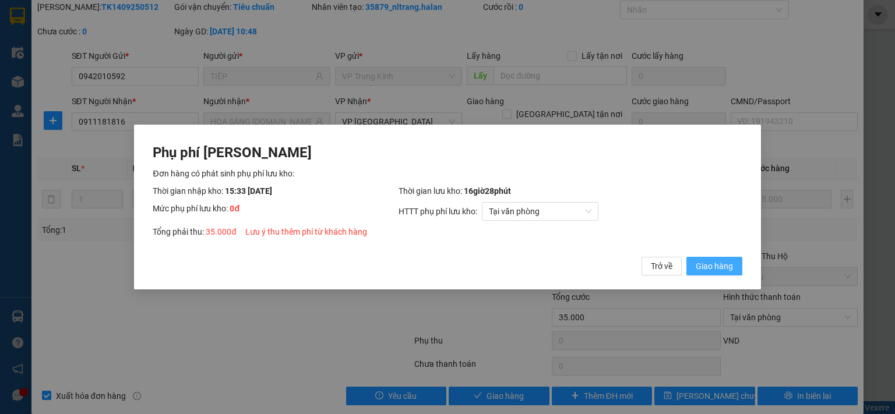
click at [716, 265] on span "Giao hàng" at bounding box center [713, 266] width 37 height 13
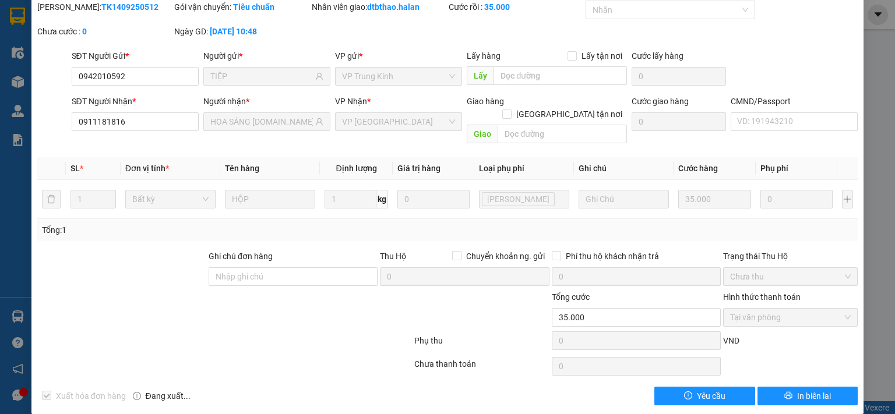
scroll to position [0, 0]
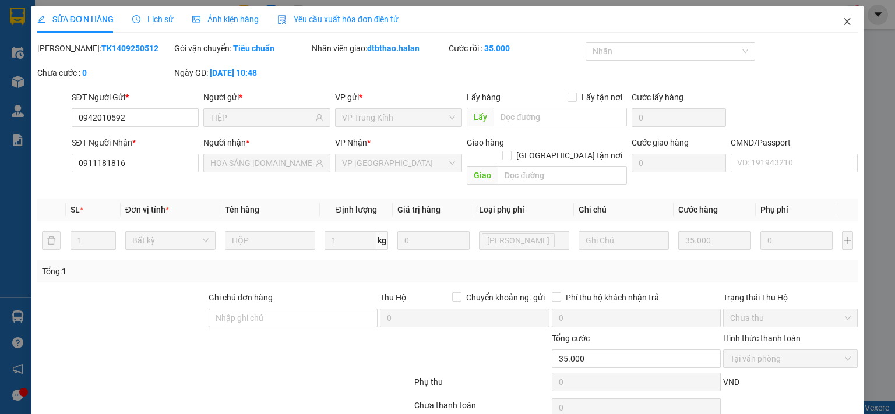
click at [846, 17] on span "Close" at bounding box center [847, 22] width 33 height 33
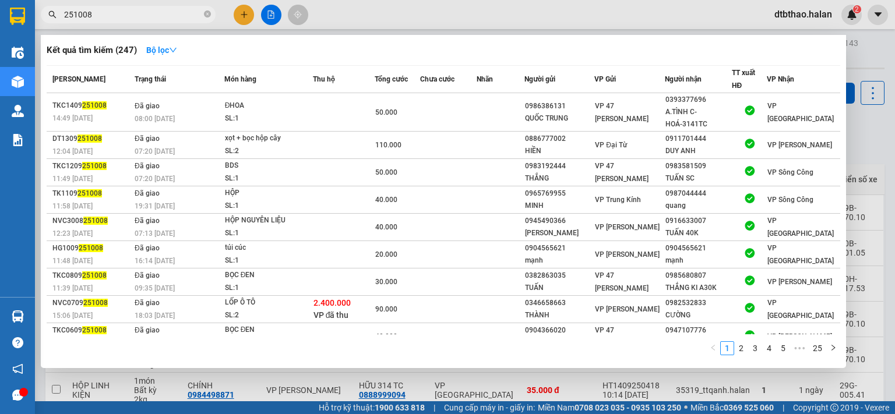
type input "251008"
click at [243, 16] on div at bounding box center [447, 207] width 895 height 414
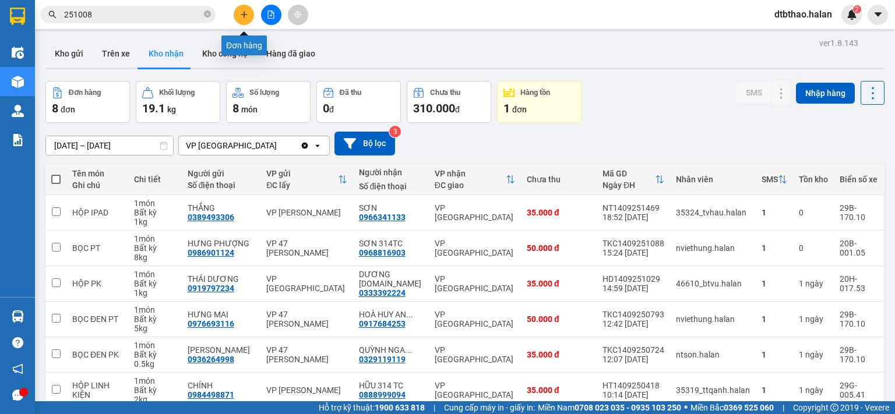
click at [241, 18] on icon "plus" at bounding box center [244, 14] width 8 height 8
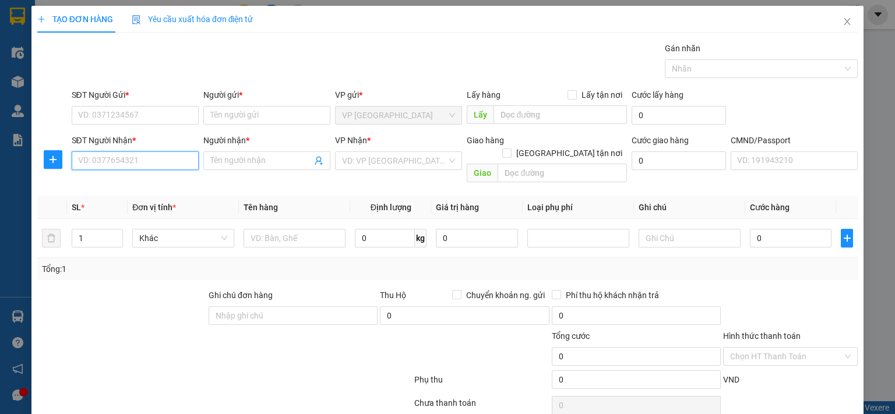
click at [156, 156] on input "SĐT Người Nhận *" at bounding box center [135, 160] width 127 height 19
paste input "091 2570946"
type input "091 2570946"
click at [224, 159] on input "Người nhận *" at bounding box center [260, 160] width 101 height 13
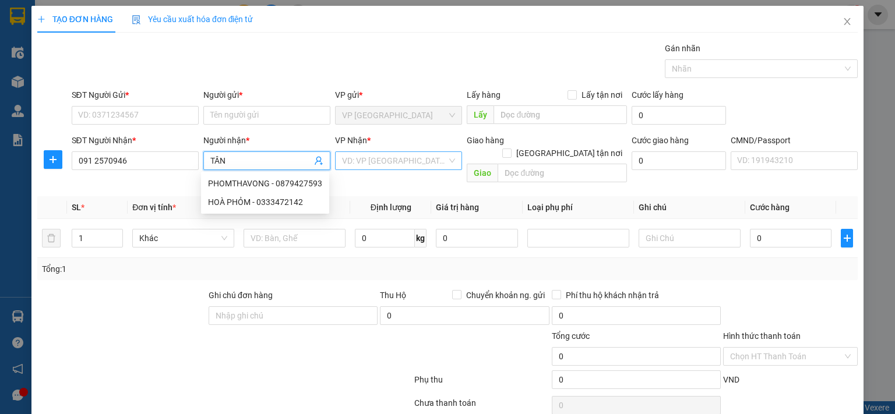
type input "TÂN"
click at [396, 160] on input "search" at bounding box center [394, 160] width 105 height 17
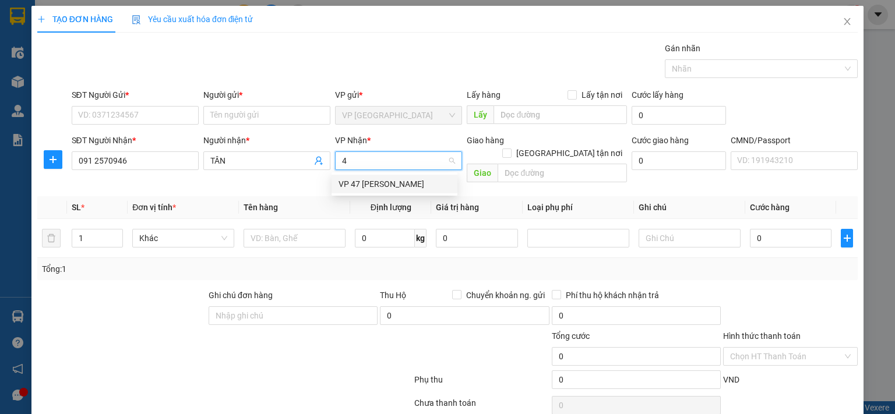
type input "47"
click at [411, 180] on div "VP 47 [PERSON_NAME]" at bounding box center [394, 184] width 112 height 13
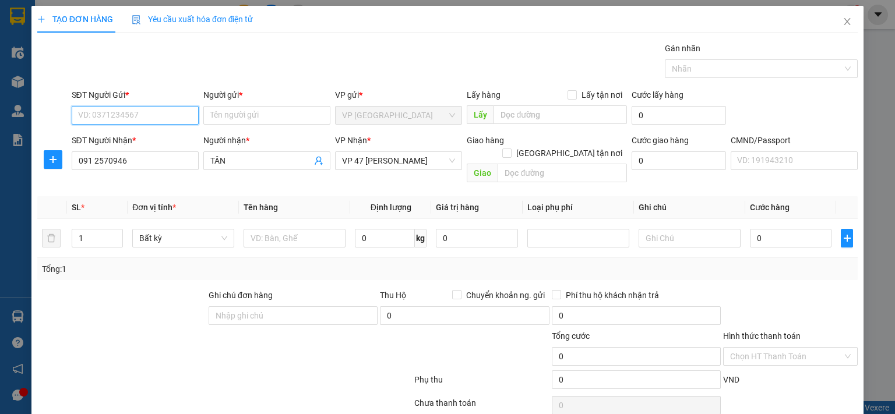
click at [190, 114] on input "SĐT Người Gửi *" at bounding box center [135, 115] width 127 height 19
type input "0973712155"
click at [183, 134] on div "0973712155 - TRANG M.KỲ-314.TC" at bounding box center [148, 138] width 143 height 13
type input "TRANG M.KỲ-314.TC"
checkbox input "true"
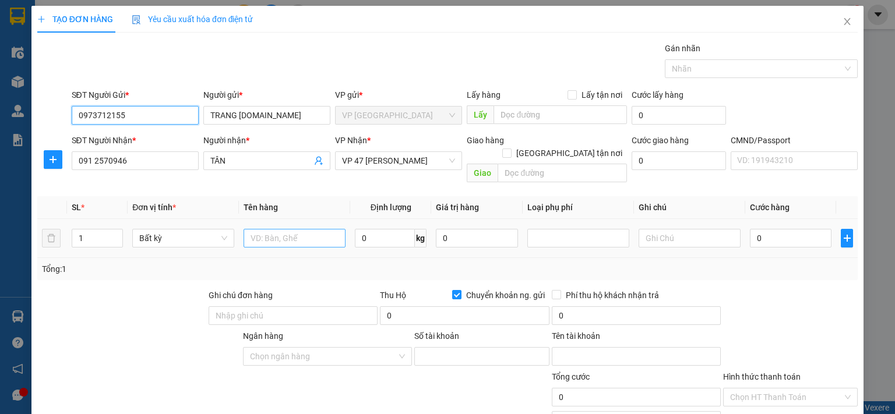
type input "0973712155"
click at [319, 229] on input "text" at bounding box center [294, 238] width 102 height 19
type input "HỘP PT+HỘP LỐC MÁY"
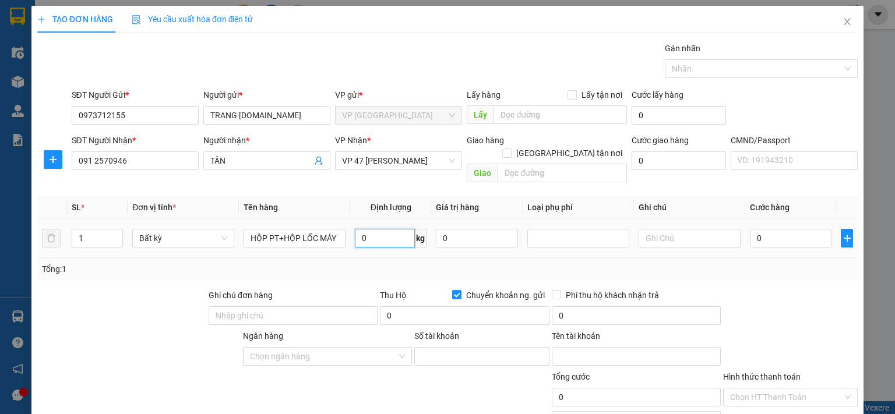
click at [394, 233] on input "0" at bounding box center [385, 238] width 60 height 19
click at [665, 229] on input "text" at bounding box center [689, 238] width 102 height 19
type input "15"
click at [787, 229] on input "0" at bounding box center [791, 238] width 82 height 19
type input "15"
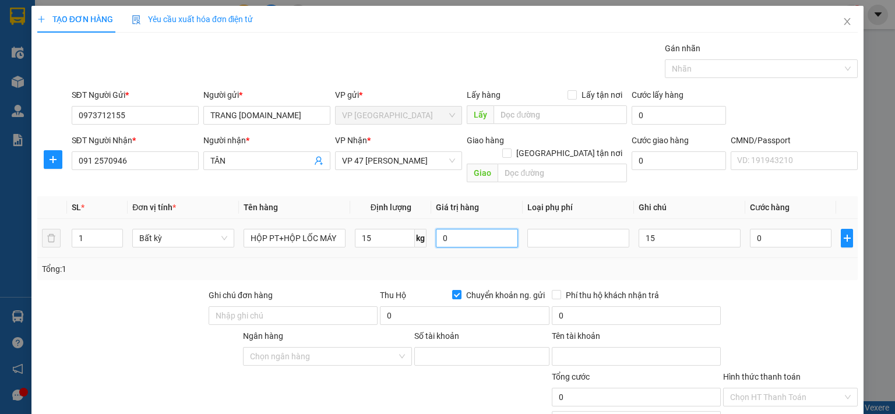
click at [479, 229] on input "0" at bounding box center [477, 238] width 82 height 19
type input "60.000"
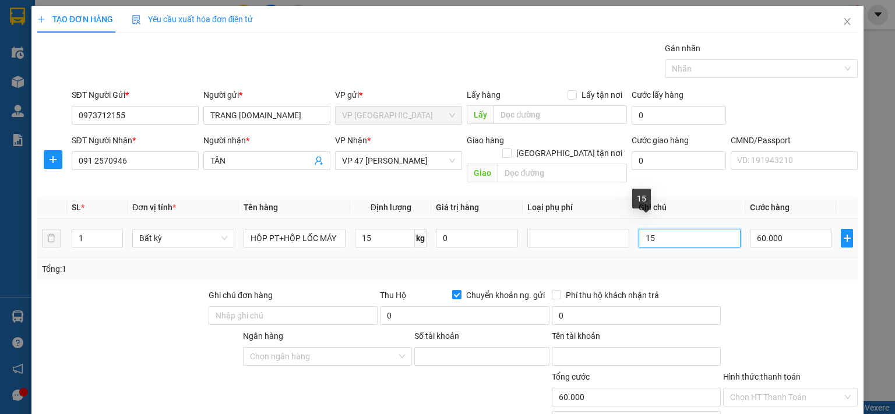
click at [672, 229] on input "15" at bounding box center [689, 238] width 102 height 19
type input "15+3"
click at [377, 229] on input "15" at bounding box center [385, 238] width 60 height 19
type input "0"
click at [769, 229] on input "60.000" at bounding box center [791, 238] width 82 height 19
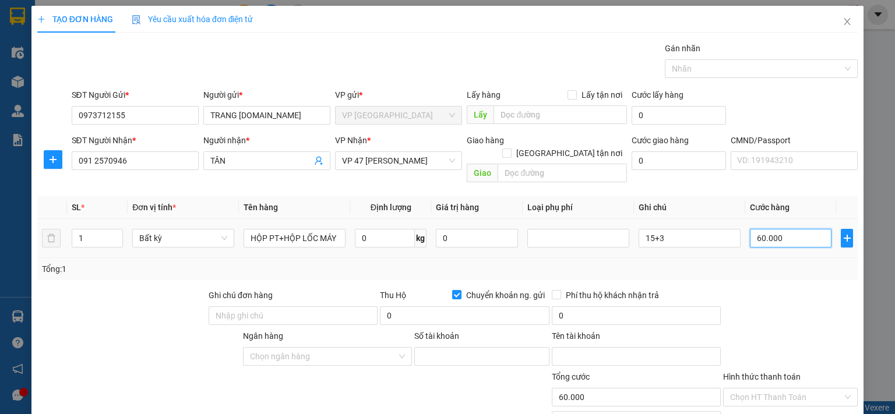
type input "0"
type input "01"
type input "1"
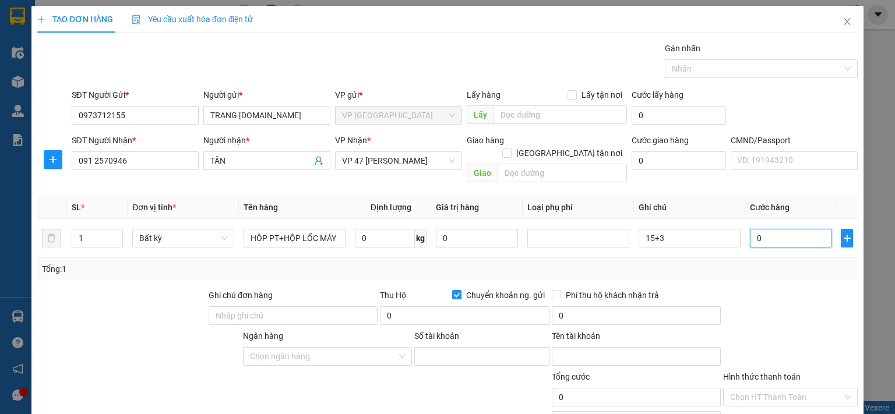
type input "1"
type input "010"
type input "10"
type input "1"
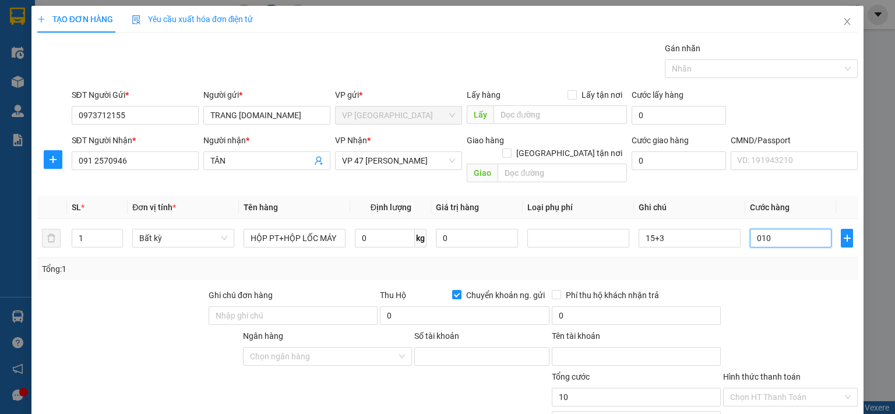
type input "1"
type input "10"
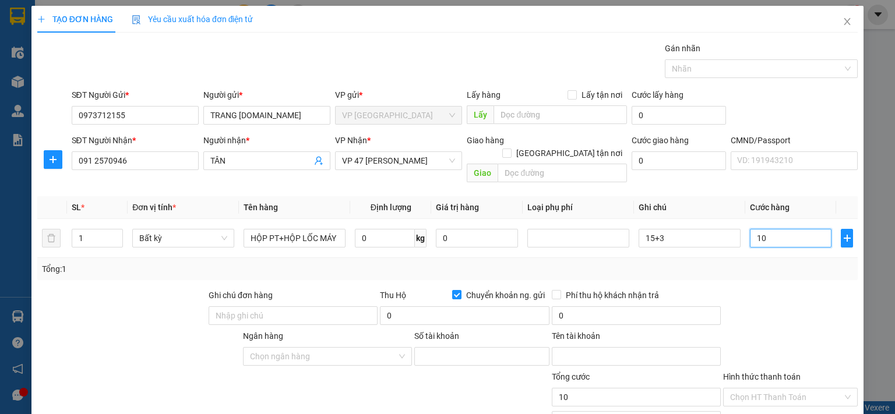
type input "100"
type input "1.000"
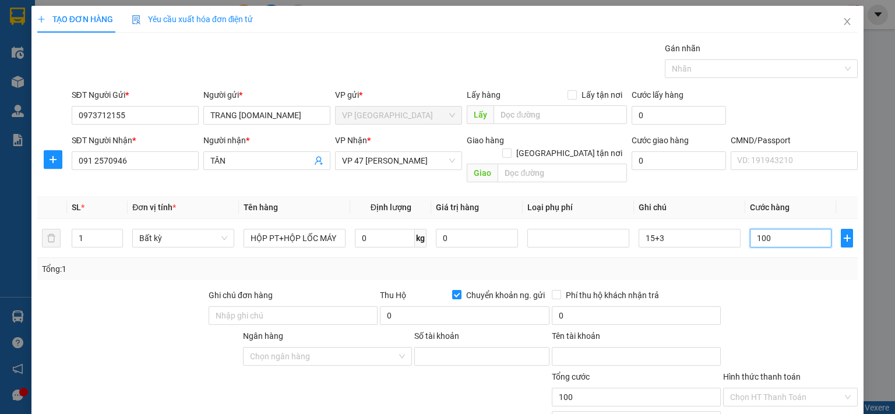
type input "1.000"
type input "10.000"
type input "100.000"
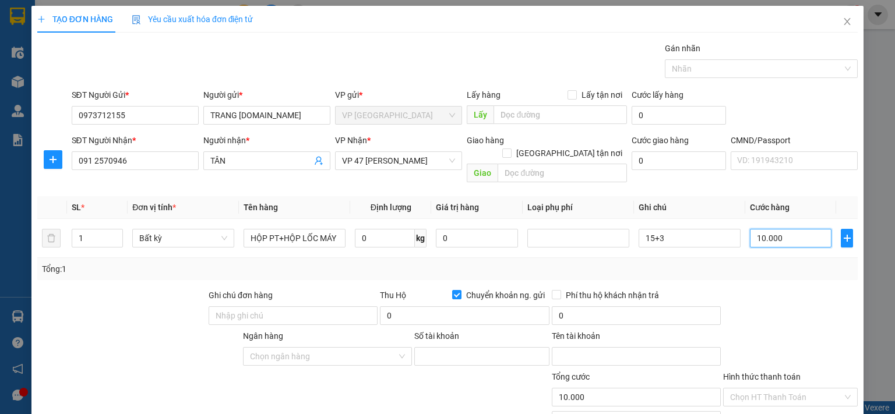
type input "100.000"
click at [116, 232] on span "up" at bounding box center [116, 235] width 7 height 7
type input "2"
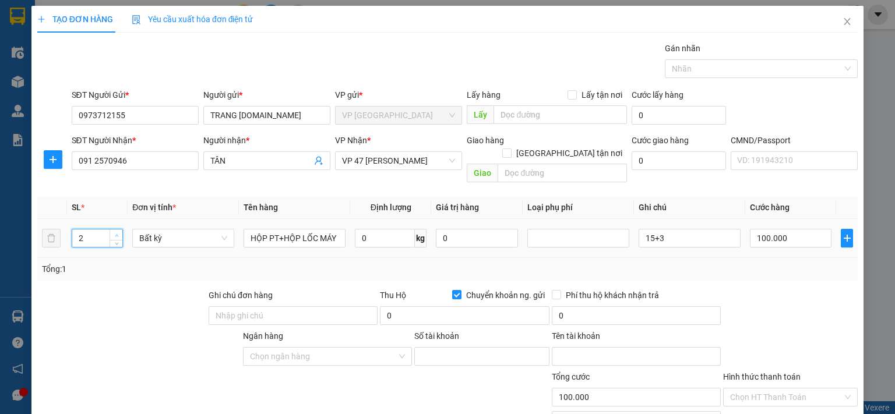
click at [116, 234] on icon "up" at bounding box center [117, 236] width 4 height 4
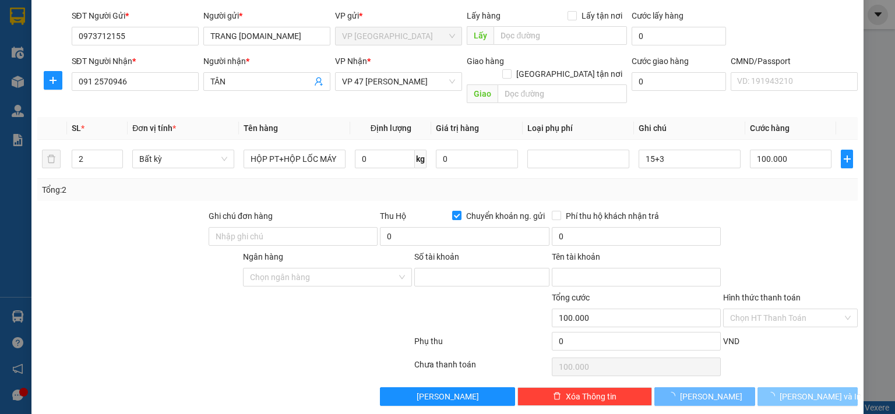
click at [771, 387] on button "[PERSON_NAME] và In" at bounding box center [807, 396] width 101 height 19
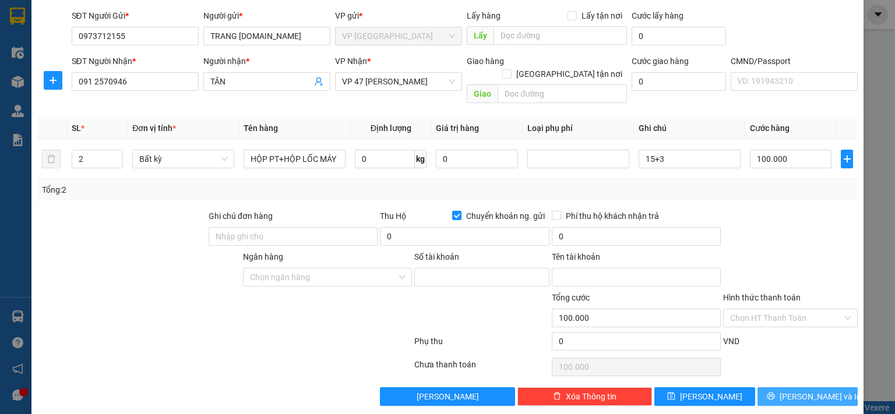
type input "0"
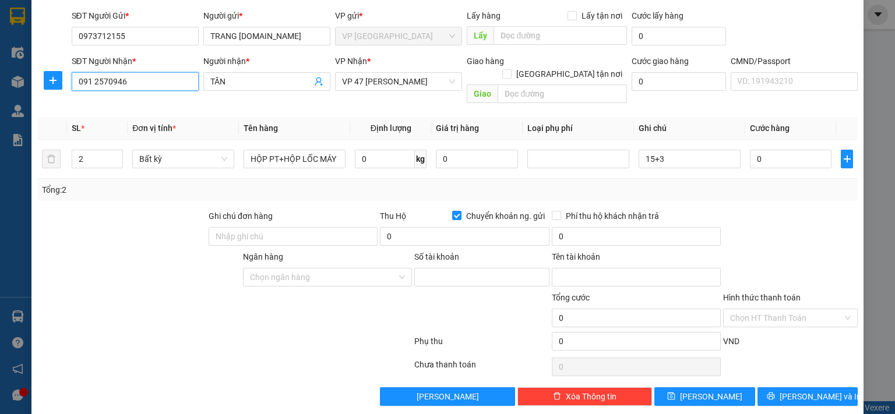
drag, startPoint x: 91, startPoint y: 79, endPoint x: 123, endPoint y: 164, distance: 91.4
click at [91, 80] on input "091 2570946" at bounding box center [135, 81] width 127 height 19
type input "0912570946"
click at [151, 104] on div "0912570946 - A TÂN- CƠ KHÍ HB" at bounding box center [136, 103] width 119 height 13
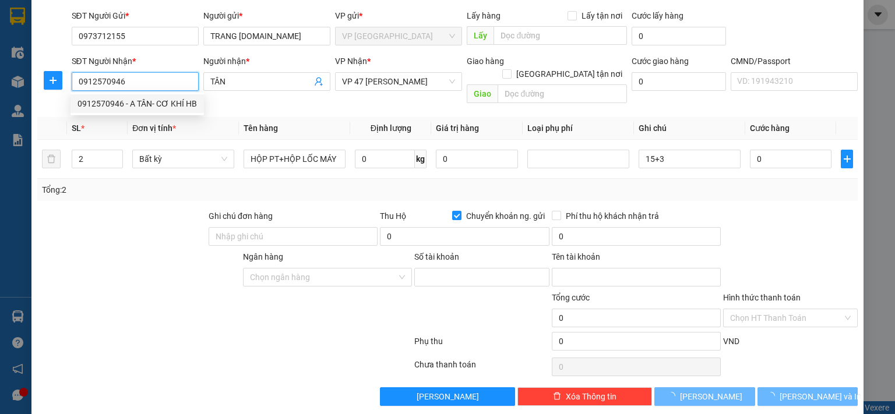
type input "A TÂN- CƠ KHÍ HB"
checkbox input "false"
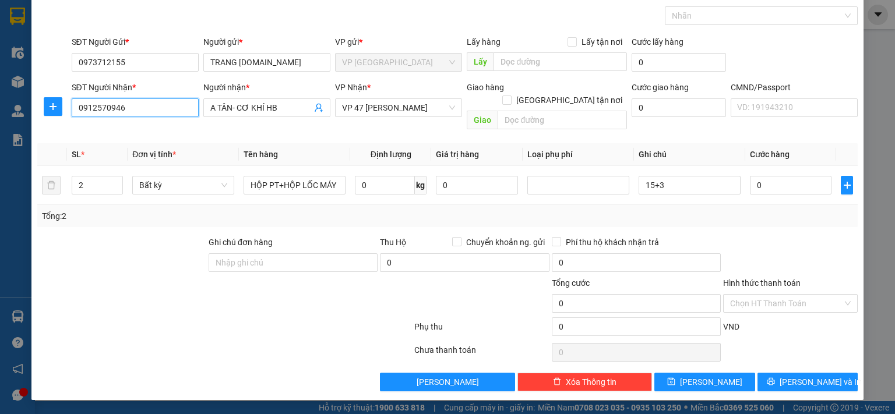
scroll to position [38, 0]
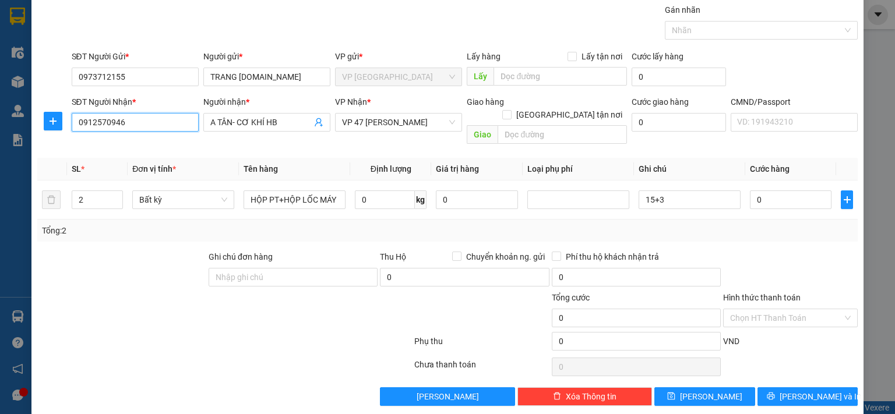
type input "0912570946"
click at [758, 190] on input "0" at bounding box center [791, 199] width 82 height 19
type input "1"
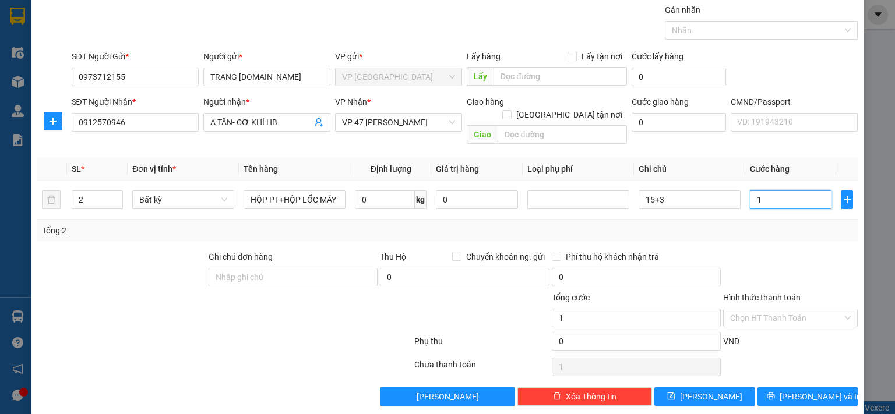
type input "10"
type input "100"
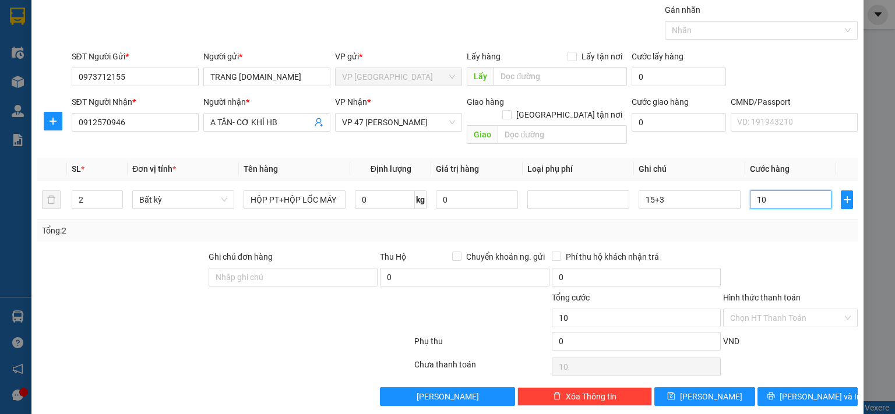
type input "100"
type input "1.000"
type input "10.000"
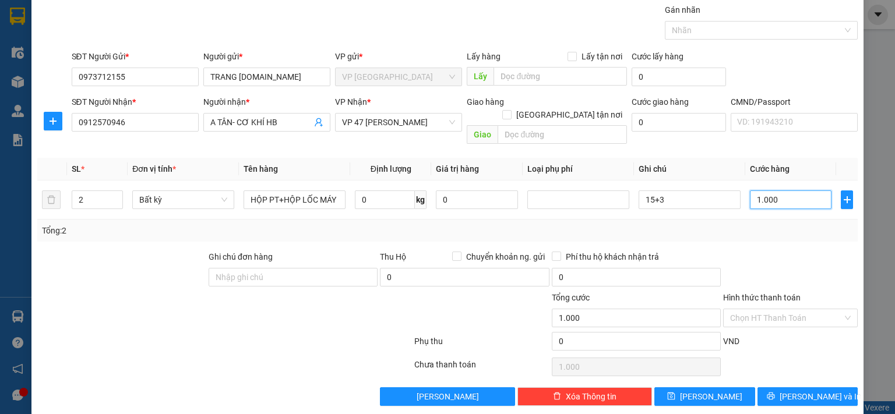
type input "10.000"
type input "100.000"
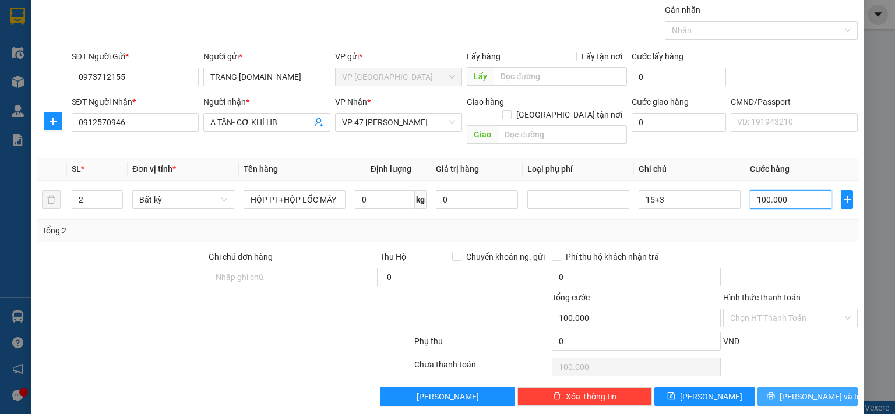
type input "100.000"
click at [806, 390] on span "[PERSON_NAME] và In" at bounding box center [820, 396] width 82 height 13
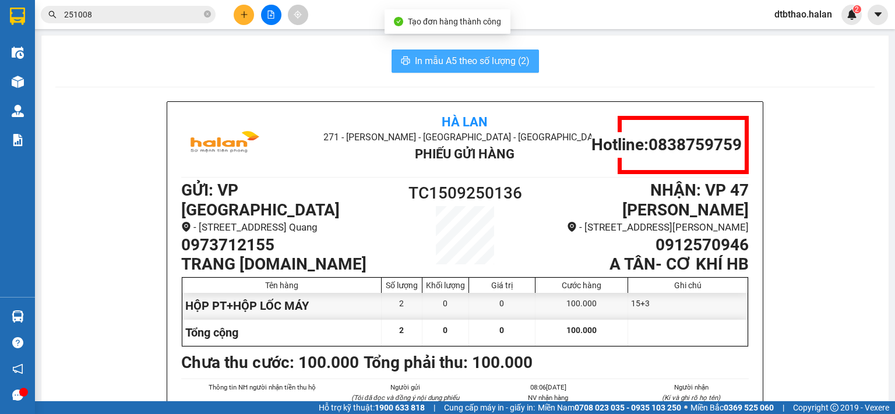
click at [492, 63] on span "In mẫu A5 theo số lượng (2)" at bounding box center [472, 61] width 115 height 15
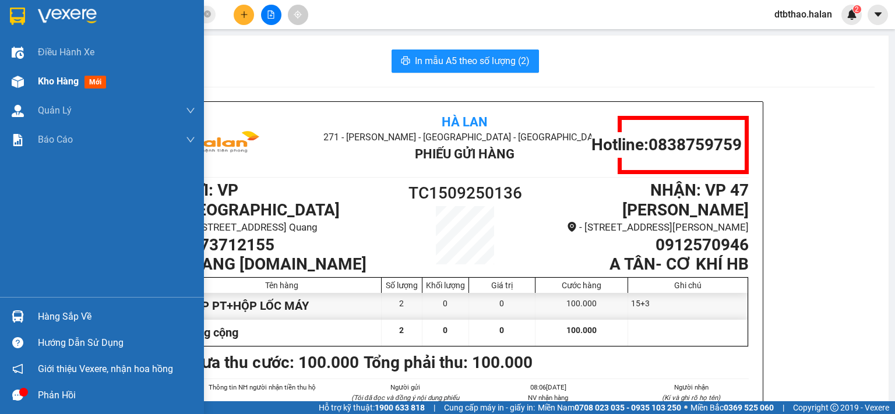
click at [52, 79] on span "Kho hàng" at bounding box center [58, 81] width 41 height 11
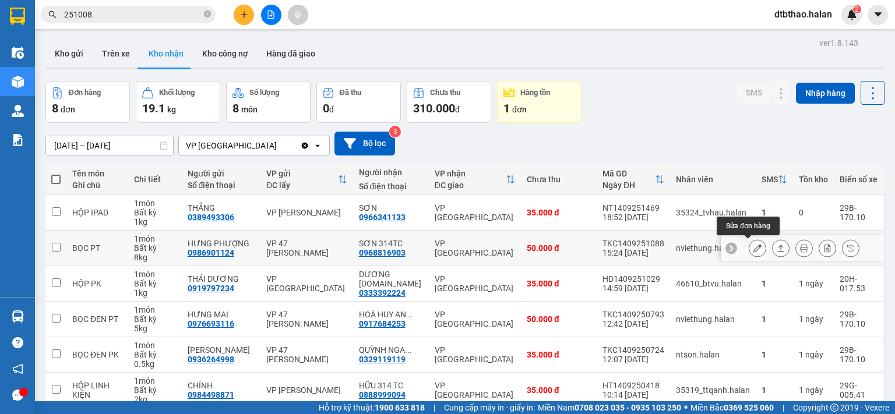
click at [749, 250] on button at bounding box center [757, 248] width 16 height 20
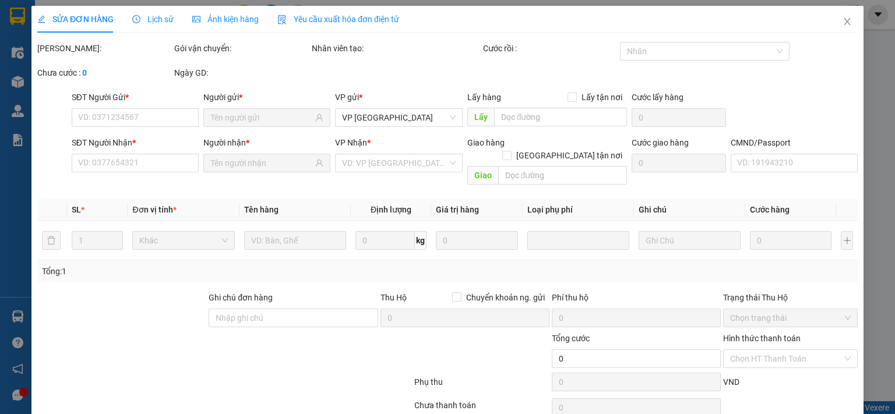
type input "0986901124"
type input "HƯNG PHƯỢNG"
type input "0968816903"
type input "SƠN 314TC"
type input "50.000"
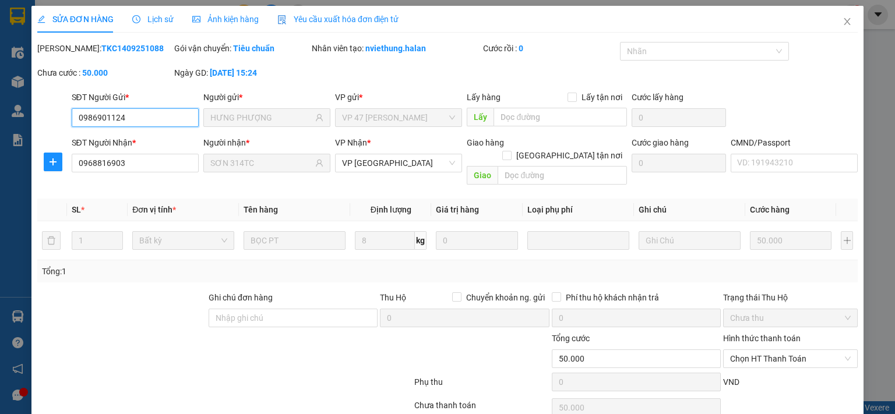
scroll to position [41, 0]
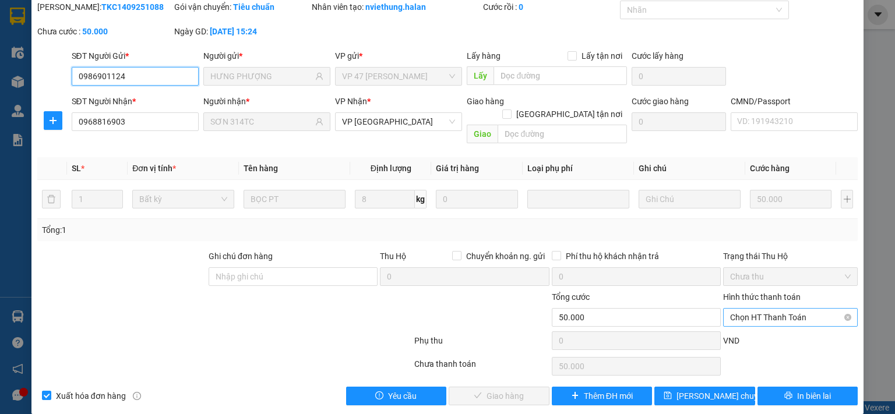
click at [741, 309] on span "Chọn HT Thanh Toán" at bounding box center [790, 317] width 121 height 17
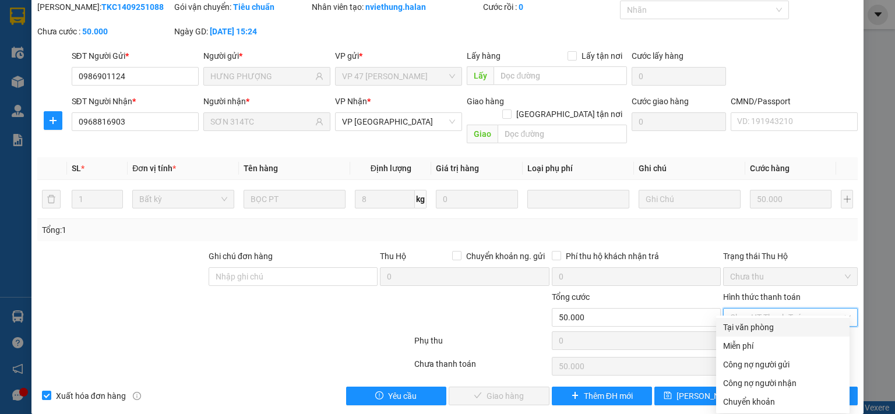
click at [734, 326] on div "Tại văn phòng" at bounding box center [782, 327] width 119 height 13
type input "0"
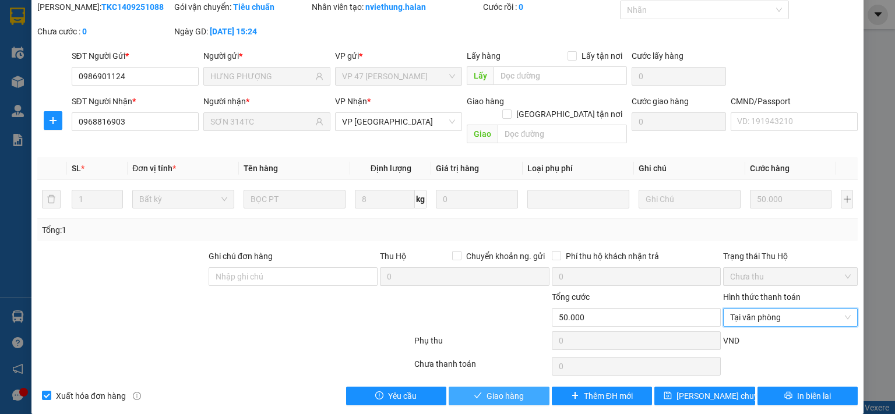
click at [507, 390] on span "Giao hàng" at bounding box center [504, 396] width 37 height 13
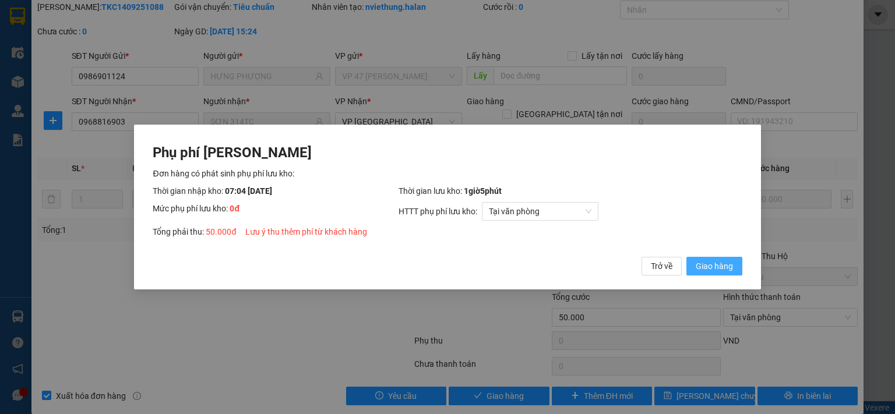
click at [716, 272] on span "Giao hàng" at bounding box center [713, 266] width 37 height 13
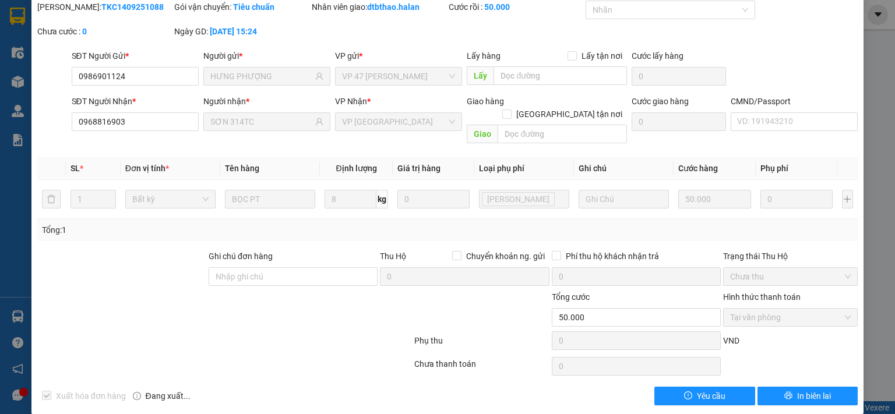
scroll to position [0, 0]
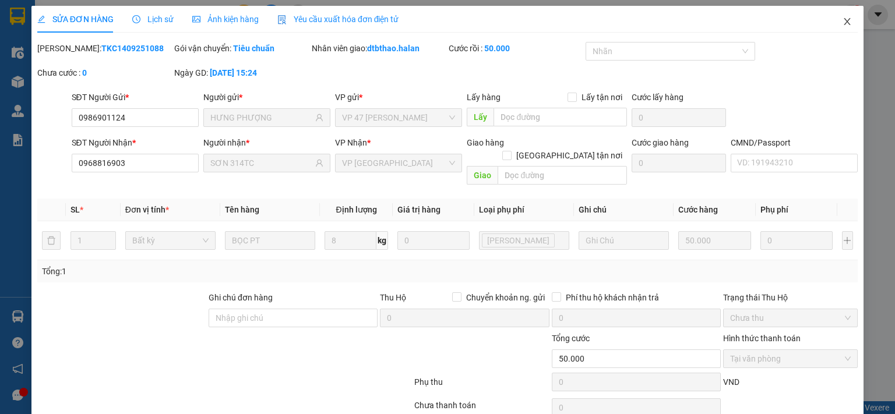
click at [844, 23] on icon "close" at bounding box center [847, 21] width 6 height 7
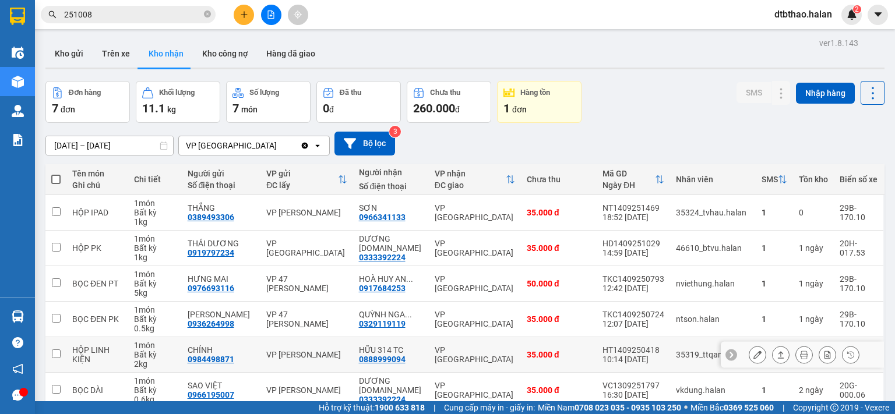
scroll to position [89, 0]
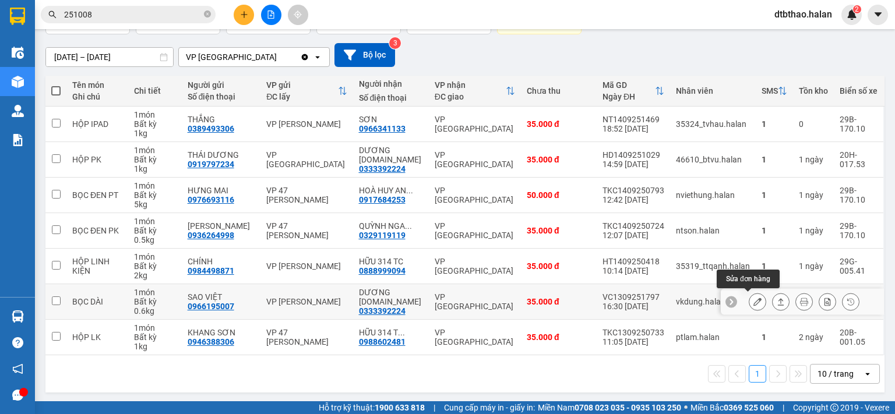
click at [753, 300] on icon at bounding box center [757, 302] width 8 height 8
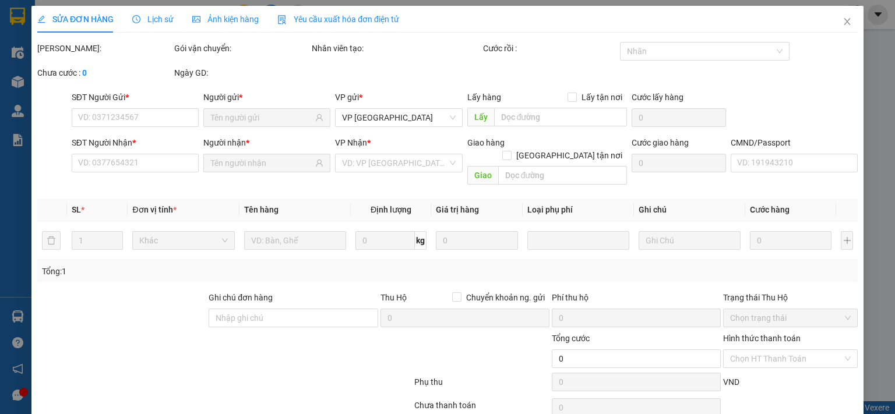
type input "0966195007"
type input "SAO VIỆT"
type input "0333392224"
type input "DƯƠNG [DOMAIN_NAME]"
type input "35.000"
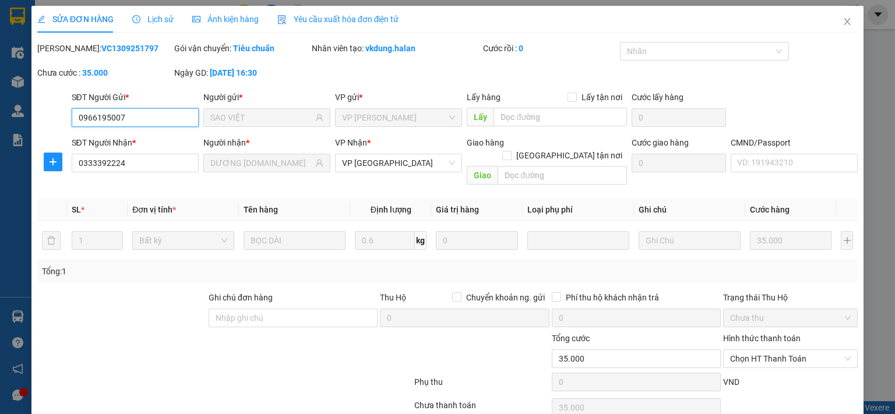
scroll to position [41, 0]
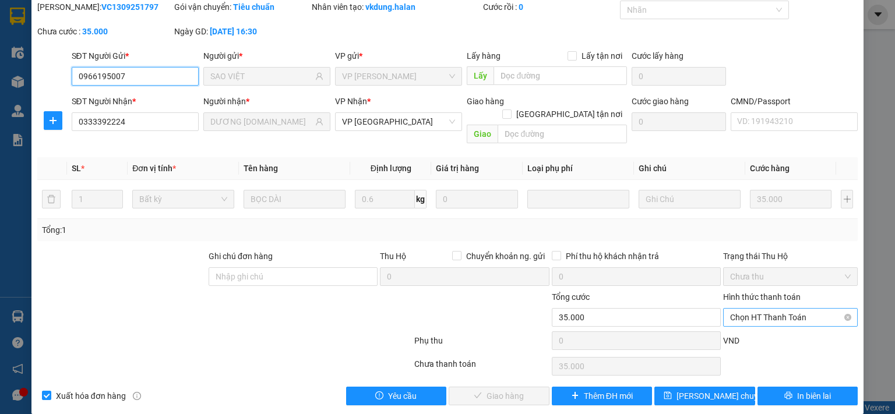
click at [758, 309] on span "Chọn HT Thanh Toán" at bounding box center [790, 317] width 121 height 17
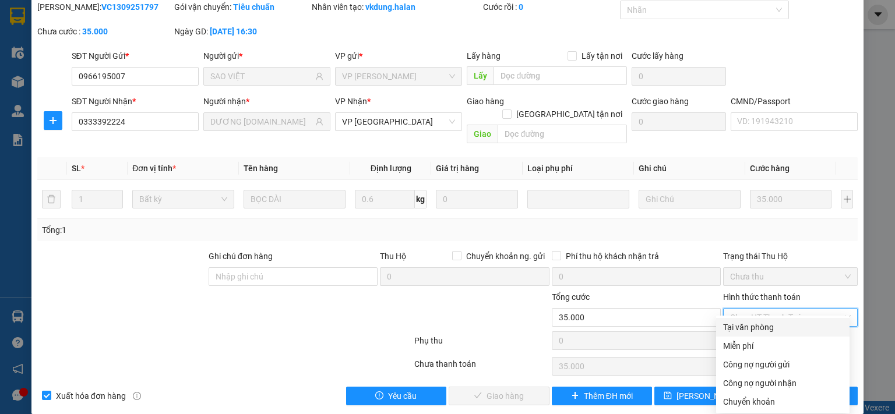
click at [748, 330] on div "Tại văn phòng" at bounding box center [782, 327] width 119 height 13
type input "0"
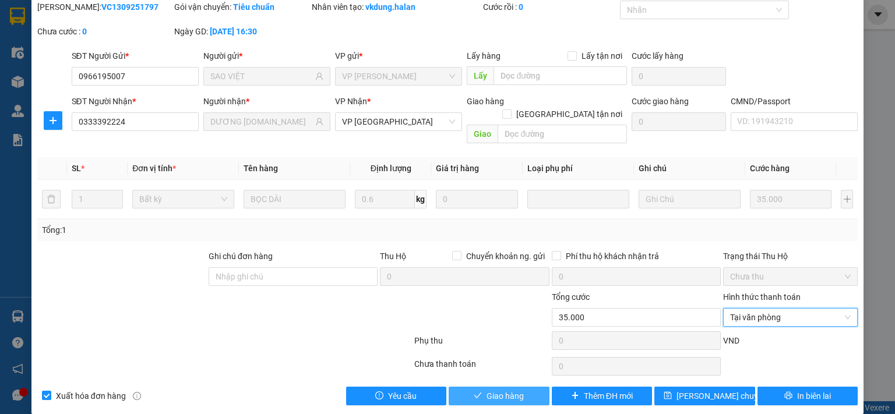
click at [529, 387] on button "Giao hàng" at bounding box center [498, 396] width 101 height 19
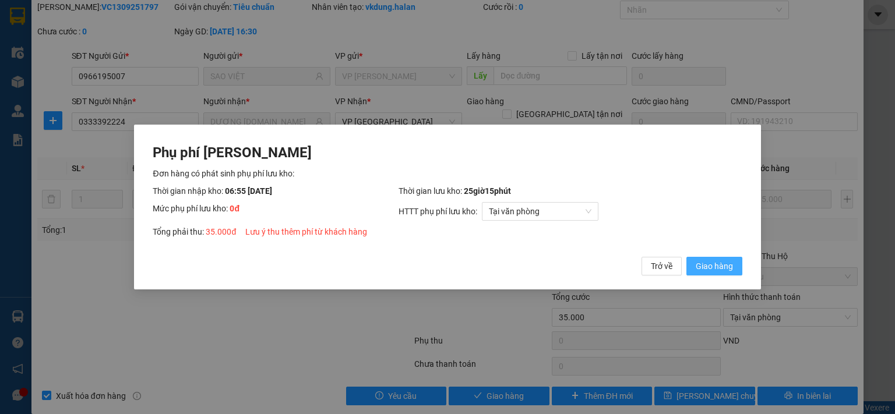
click at [724, 260] on span "Giao hàng" at bounding box center [713, 266] width 37 height 13
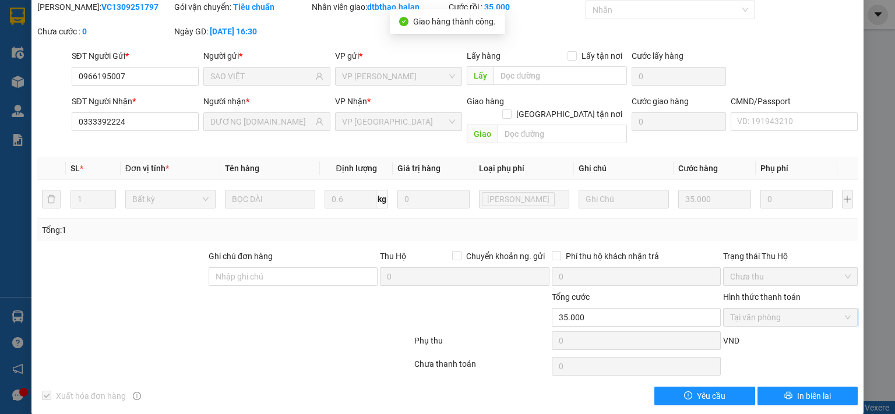
scroll to position [0, 0]
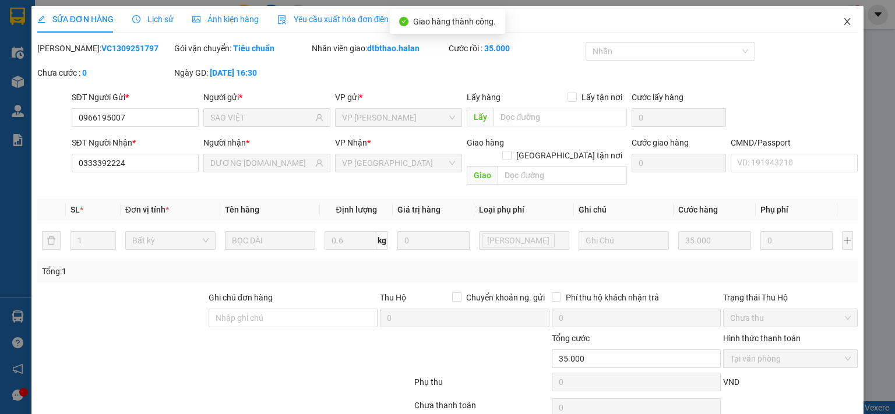
click at [842, 24] on icon "close" at bounding box center [846, 21] width 9 height 9
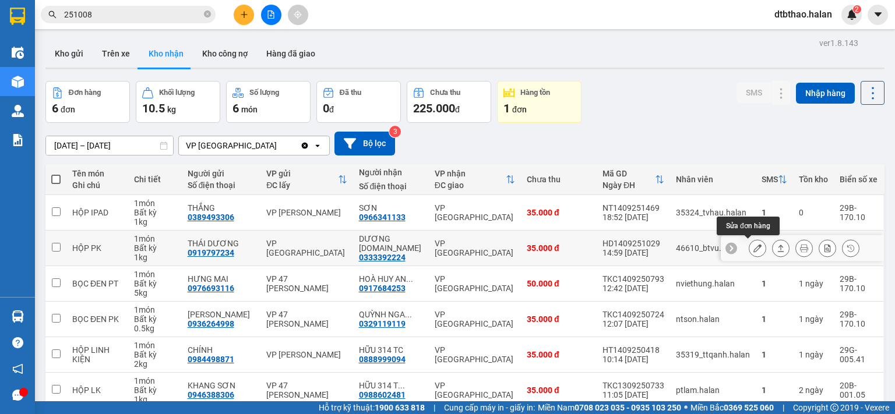
click at [753, 246] on icon at bounding box center [757, 248] width 8 height 8
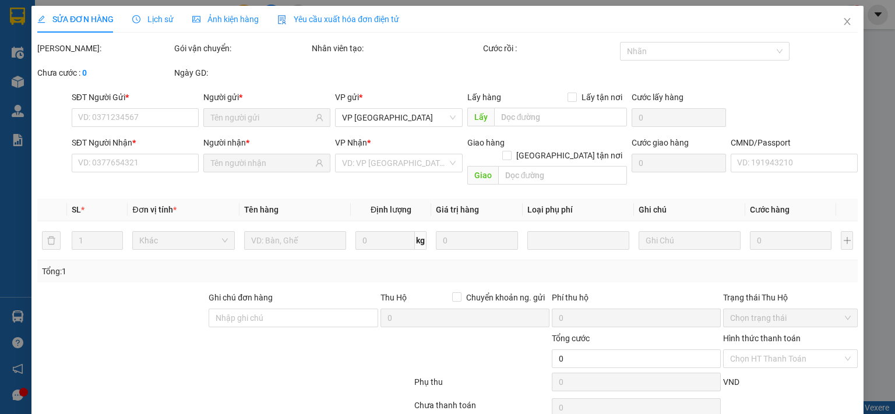
type input "0919797234"
type input "THÁI DƯƠNG"
type input "0333392224"
type input "DƯƠNG [DOMAIN_NAME]"
type input "35.000"
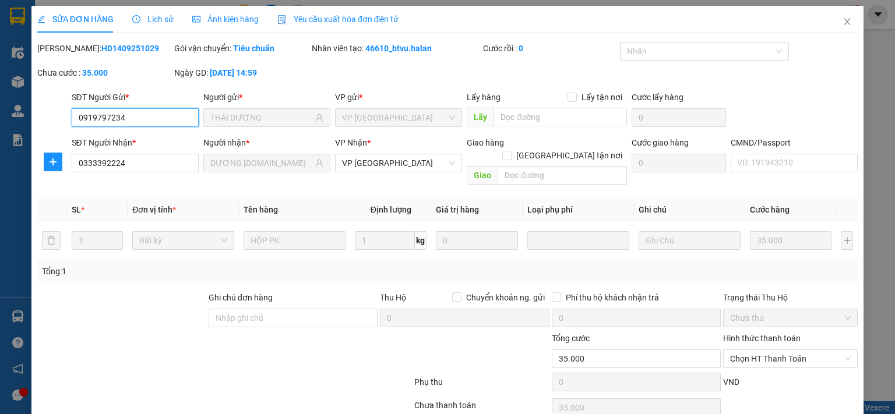
scroll to position [41, 0]
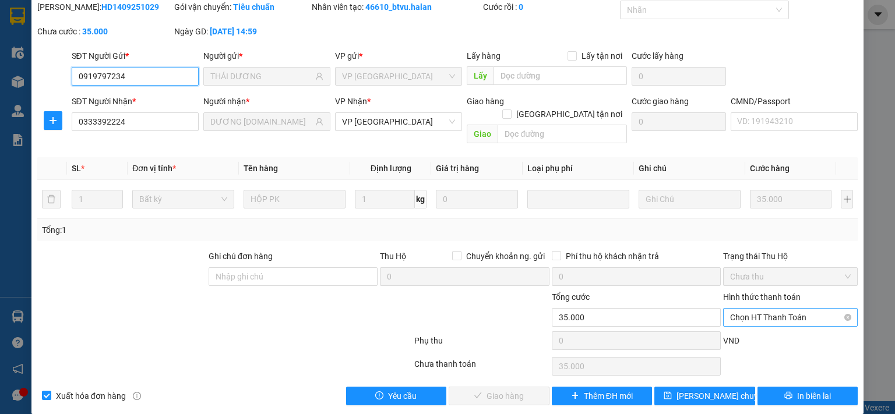
click at [760, 309] on span "Chọn HT Thanh Toán" at bounding box center [790, 317] width 121 height 17
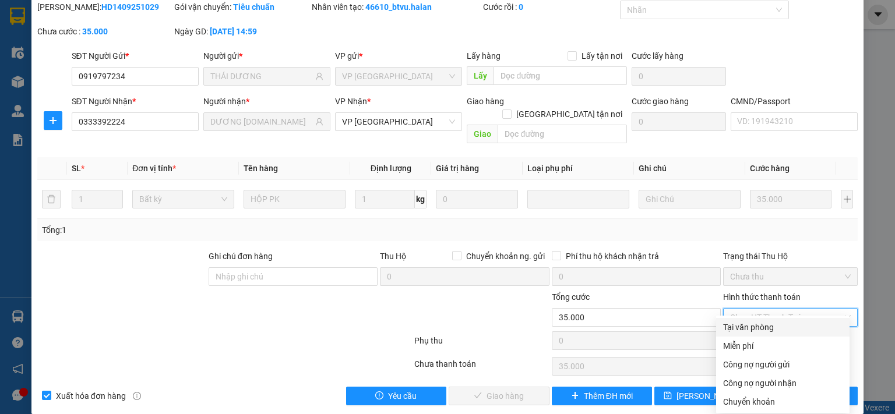
click at [756, 326] on div "Tại văn phòng" at bounding box center [782, 327] width 119 height 13
type input "0"
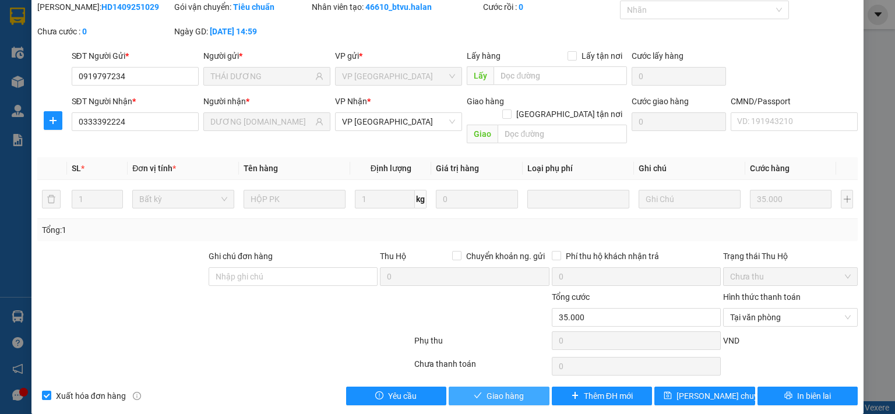
click at [497, 390] on span "Giao hàng" at bounding box center [504, 396] width 37 height 13
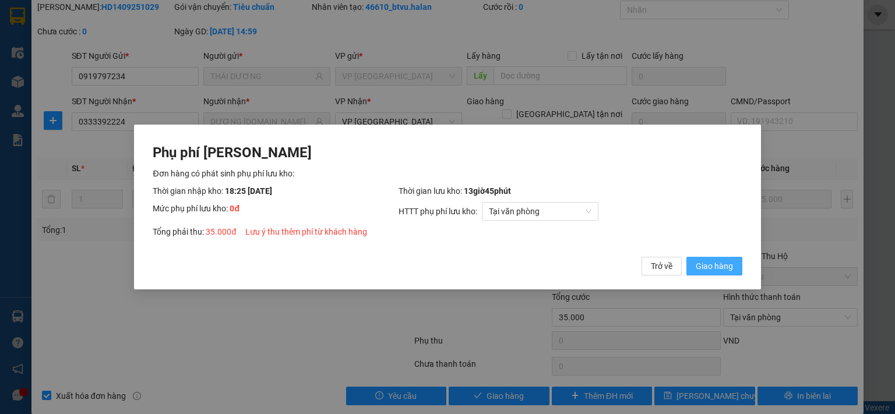
click at [711, 270] on span "Giao hàng" at bounding box center [713, 266] width 37 height 13
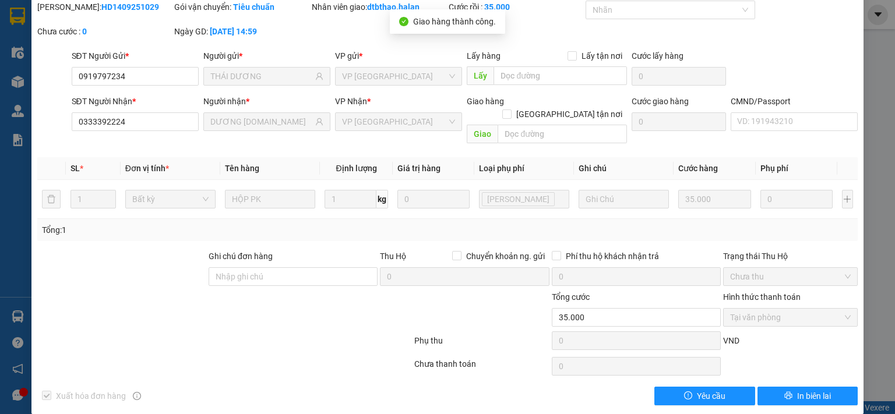
scroll to position [0, 0]
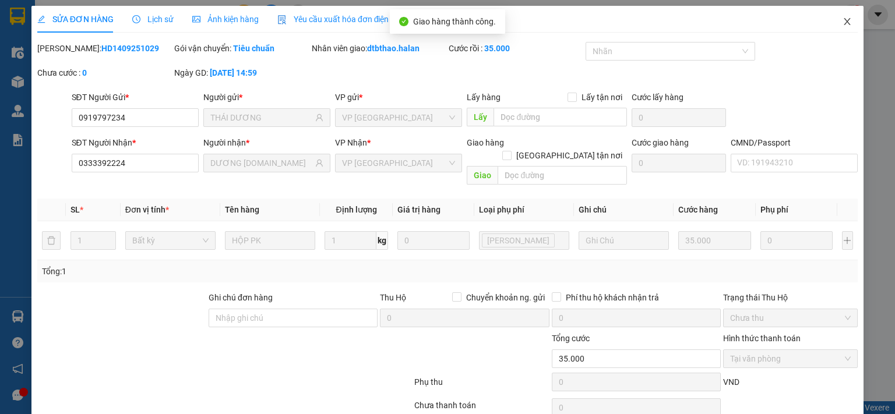
click at [842, 19] on icon "close" at bounding box center [846, 21] width 9 height 9
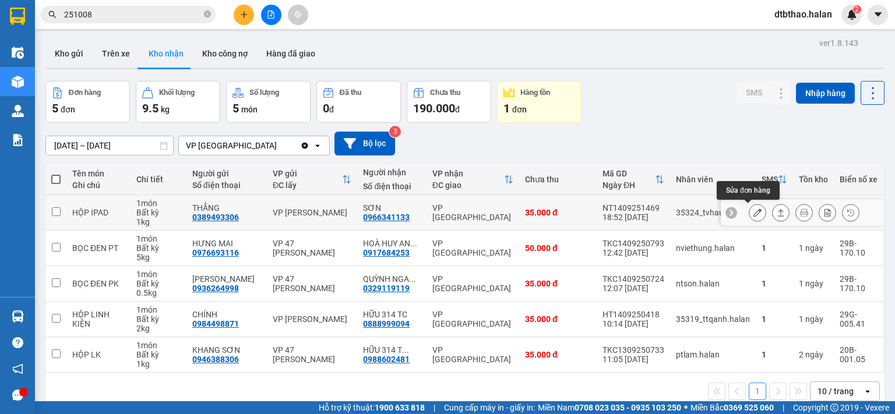
click at [753, 209] on icon at bounding box center [757, 213] width 8 height 8
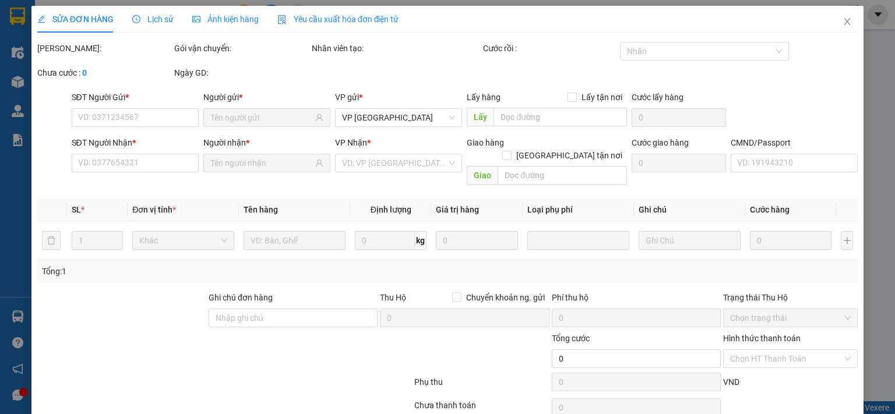
type input "0389493306"
type input "THẮNG"
type input "0966341133"
type input "SƠN"
checkbox input "true"
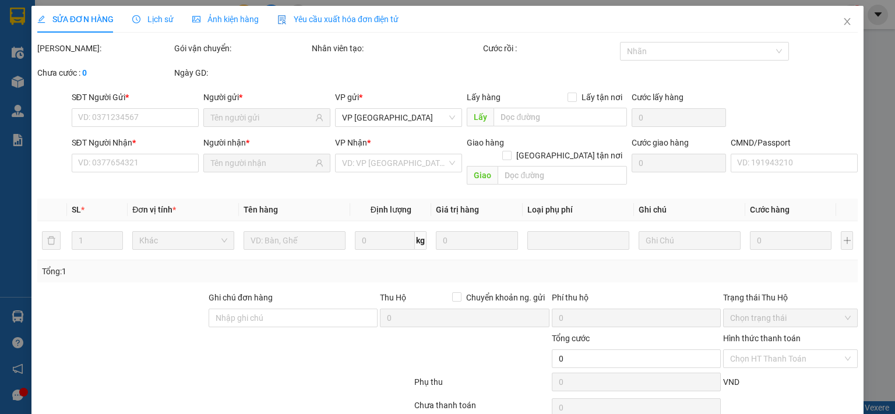
type input "8.650.000"
type input "60.000"
type input "35.000"
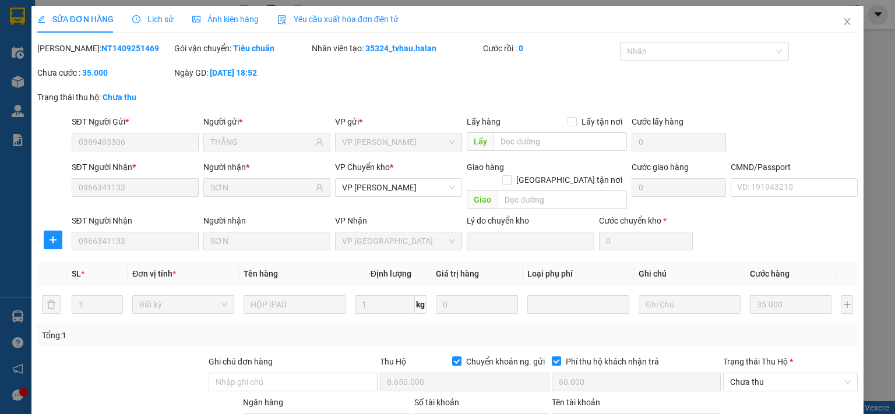
scroll to position [146, 0]
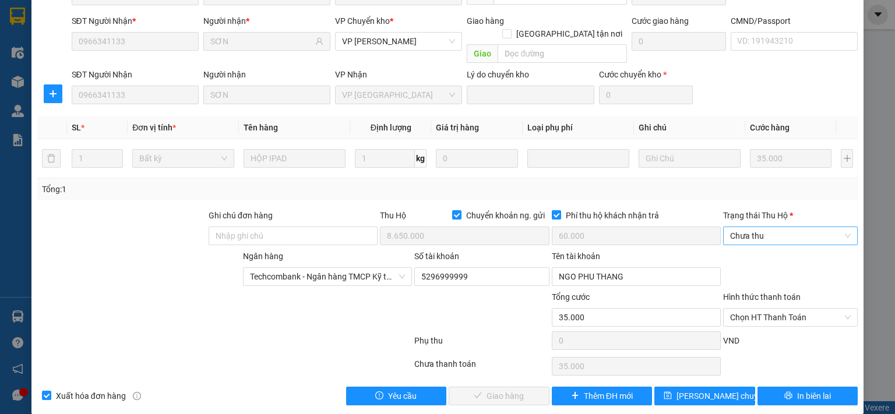
click at [755, 227] on span "Chưa thu" at bounding box center [790, 235] width 121 height 17
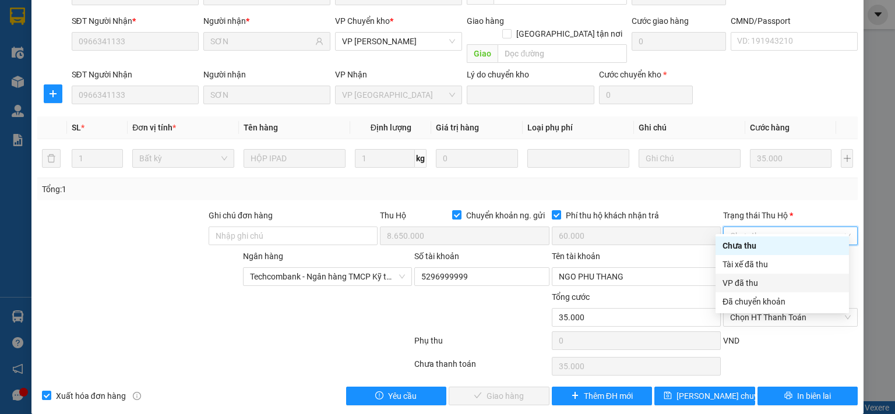
click at [745, 285] on div "VP đã thu" at bounding box center [781, 283] width 119 height 13
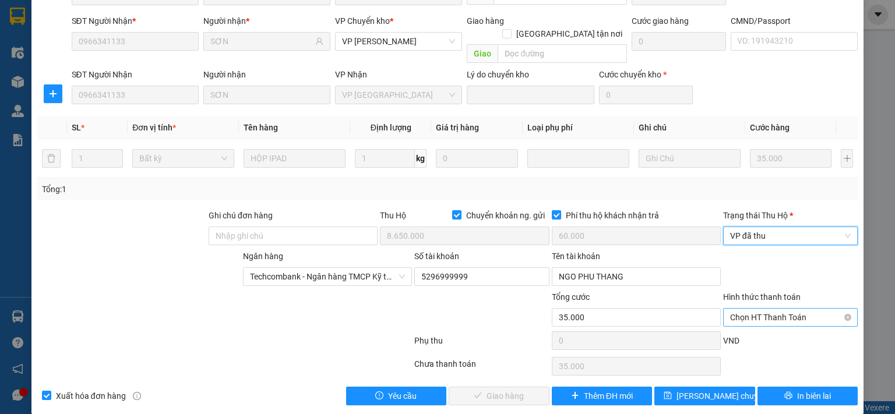
click at [752, 309] on span "Chọn HT Thanh Toán" at bounding box center [790, 317] width 121 height 17
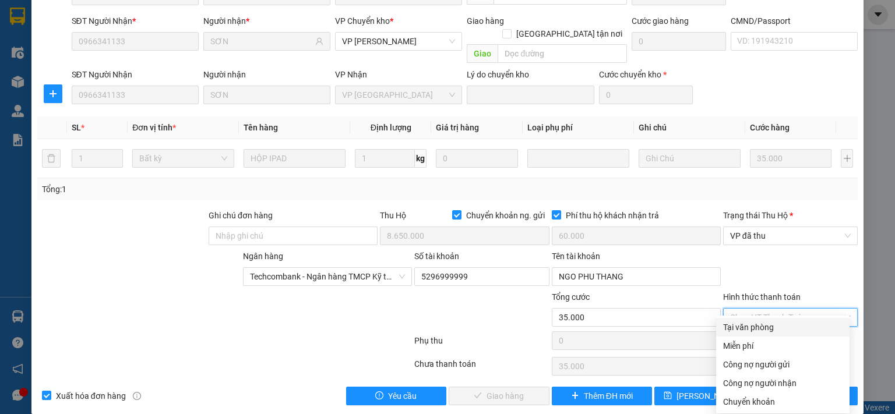
click at [753, 326] on div "Tại văn phòng" at bounding box center [782, 327] width 119 height 13
type input "0"
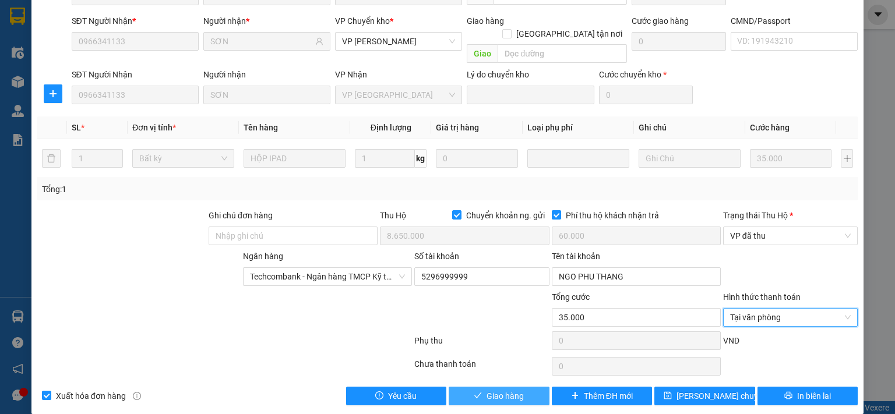
click at [525, 387] on button "Giao hàng" at bounding box center [498, 396] width 101 height 19
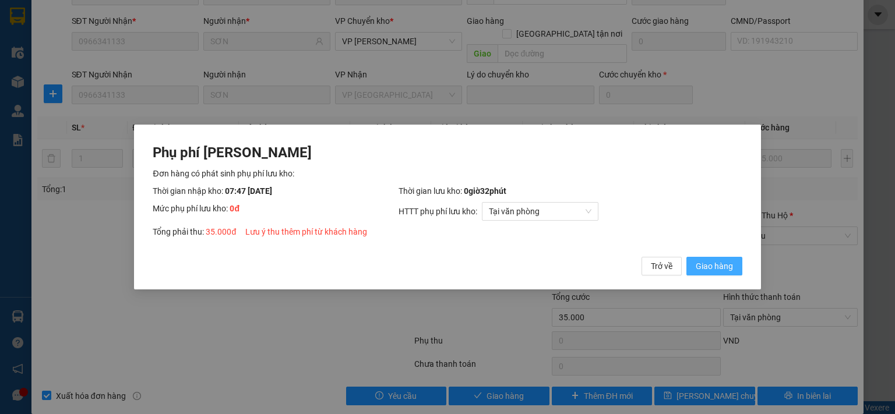
click at [726, 266] on span "Giao hàng" at bounding box center [713, 266] width 37 height 13
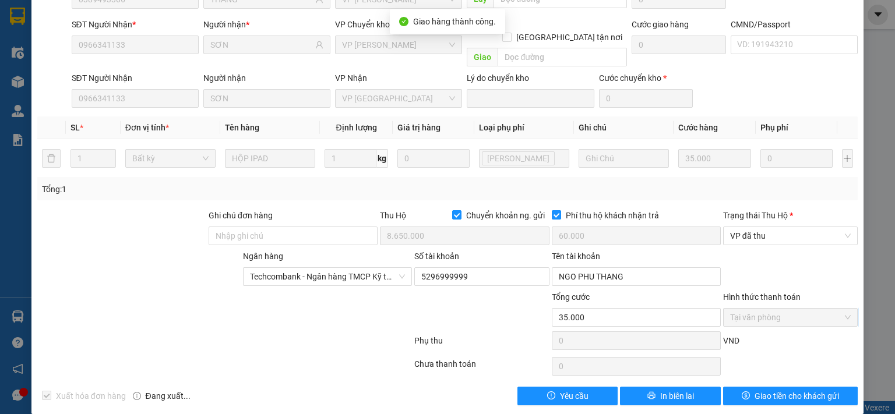
scroll to position [0, 0]
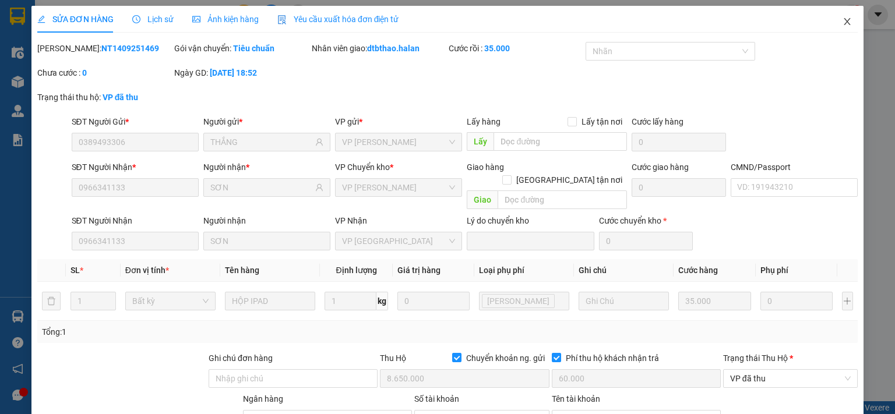
click at [842, 23] on icon "close" at bounding box center [846, 21] width 9 height 9
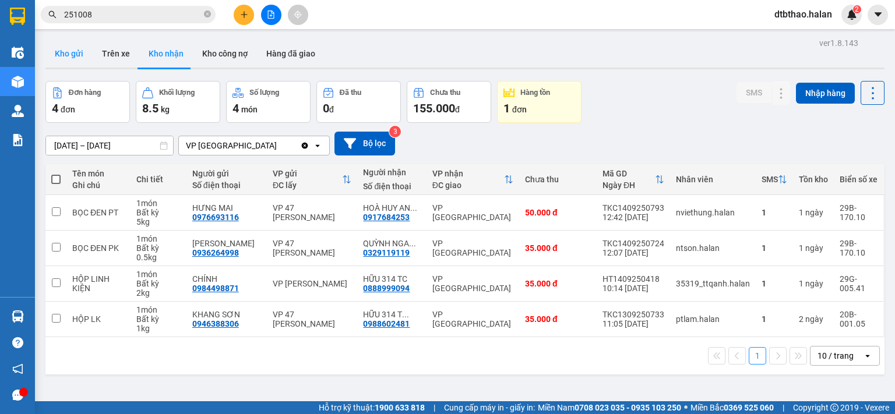
click at [71, 51] on button "Kho gửi" at bounding box center [68, 54] width 47 height 28
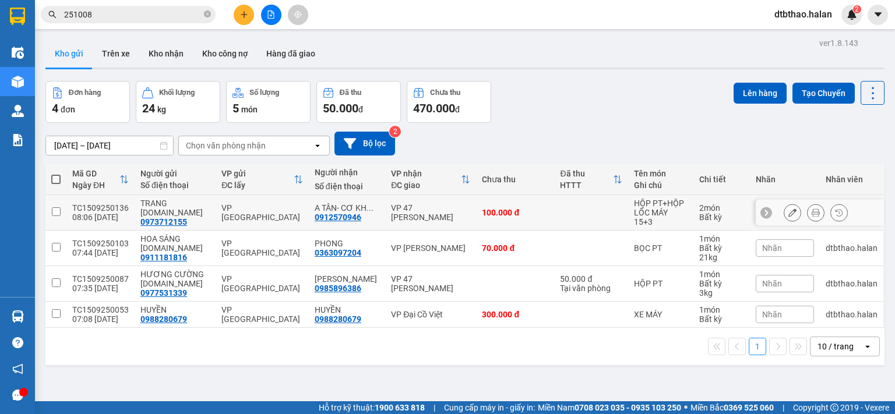
click at [52, 212] on input "checkbox" at bounding box center [56, 211] width 9 height 9
checkbox input "true"
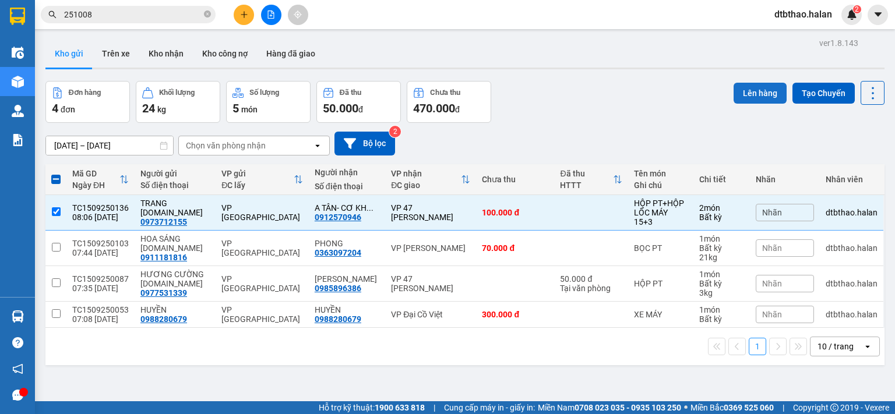
click at [765, 90] on button "Lên hàng" at bounding box center [759, 93] width 53 height 21
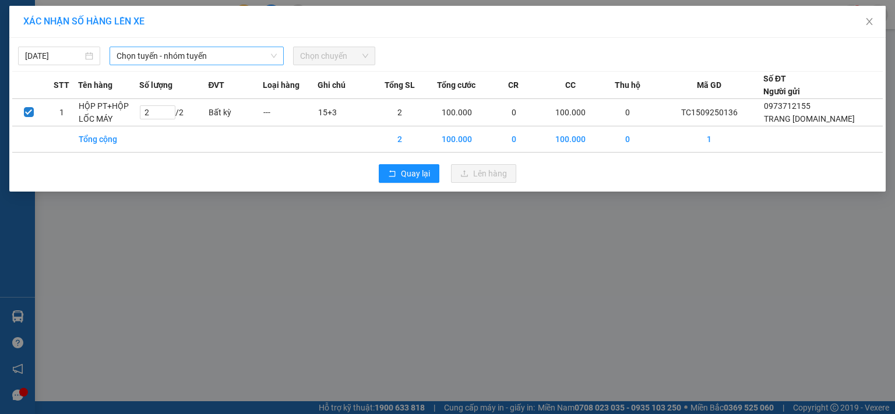
click at [170, 54] on span "Chọn tuyến - nhóm tuyến" at bounding box center [196, 55] width 160 height 17
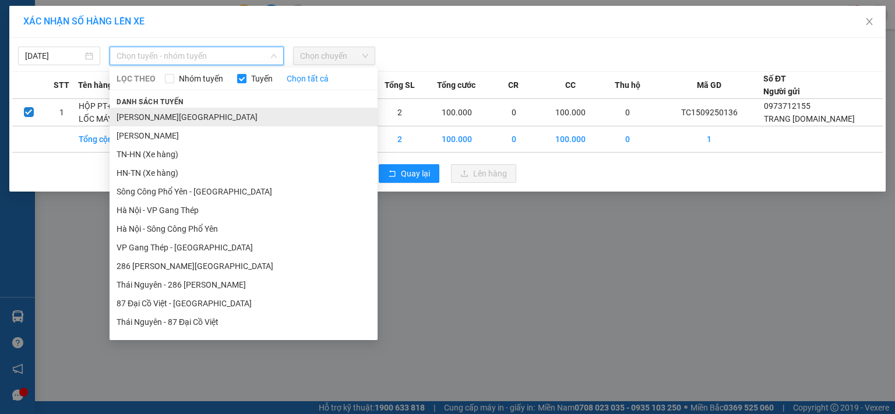
click at [185, 118] on li "Tuyên Quang - Thái Nguyên" at bounding box center [243, 117] width 268 height 19
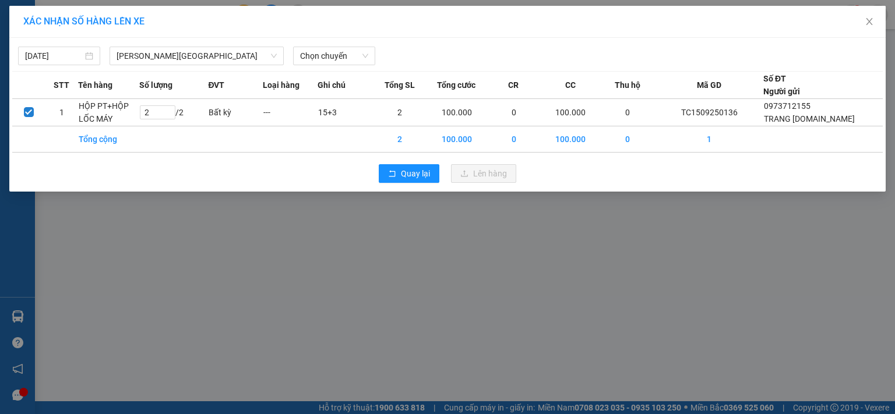
click at [355, 41] on div "15/09/2025 Tuyên Quang - Thái Nguyên LỌC THEO Nhóm tuyến Tuyến Chọn tất cả Danh…" at bounding box center [447, 53] width 870 height 24
click at [345, 58] on span "Chọn chuyến" at bounding box center [334, 55] width 68 height 17
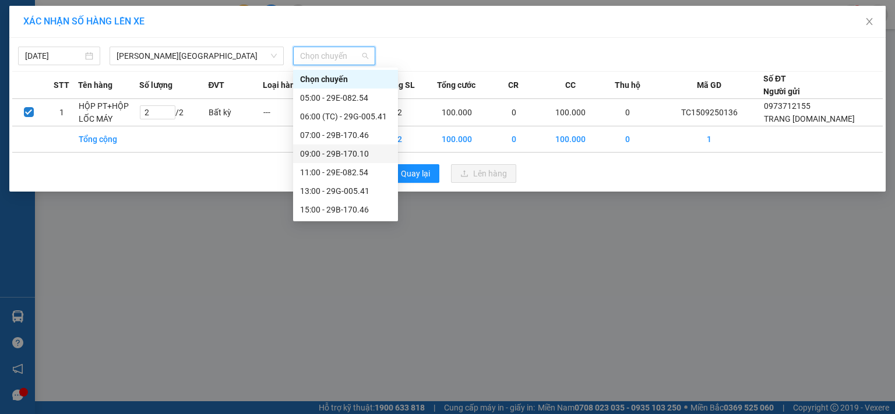
click at [353, 154] on div "09:00 - 29B-170.10" at bounding box center [345, 153] width 91 height 13
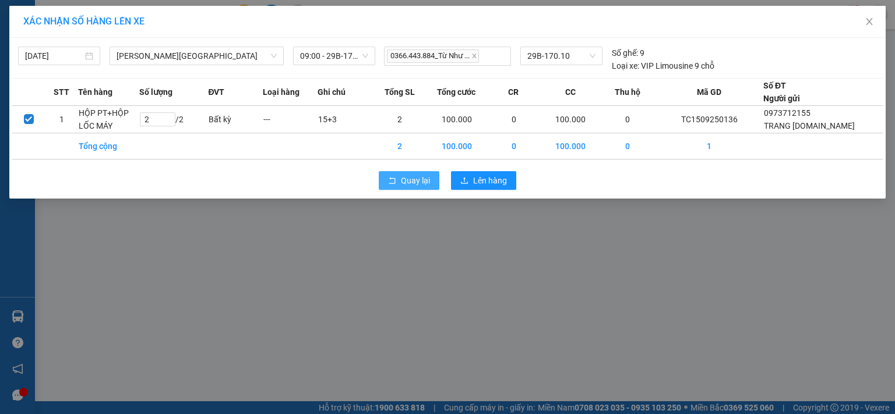
click at [415, 184] on span "Quay lại" at bounding box center [415, 180] width 29 height 13
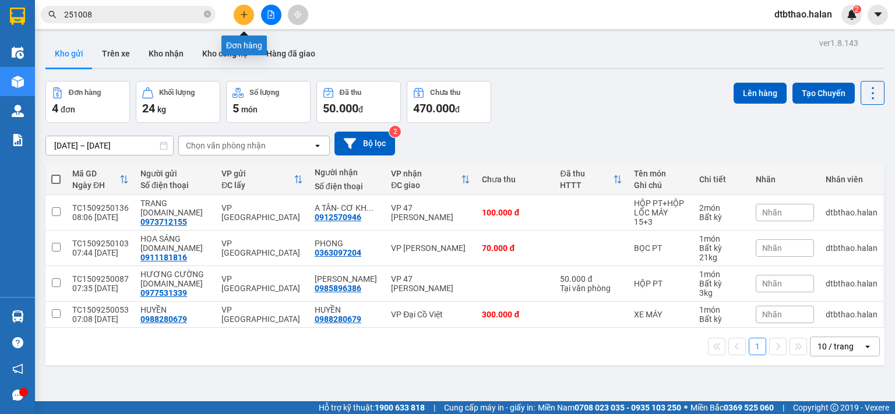
click at [246, 17] on icon "plus" at bounding box center [244, 14] width 8 height 8
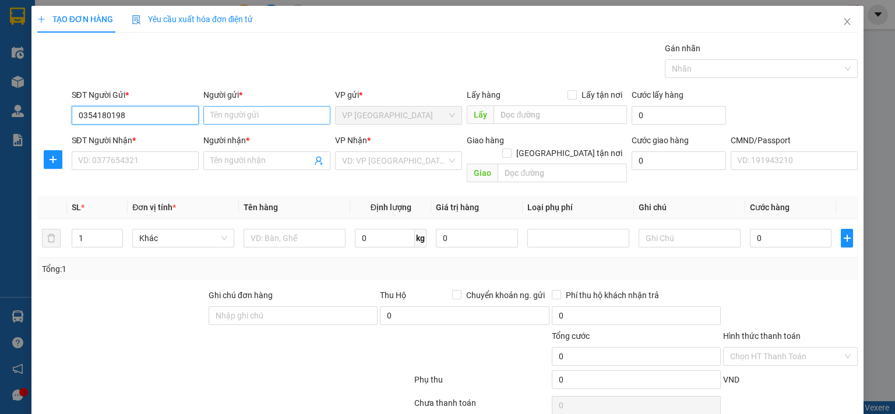
type input "0354180198"
click at [271, 117] on input "Người gửi *" at bounding box center [266, 115] width 127 height 19
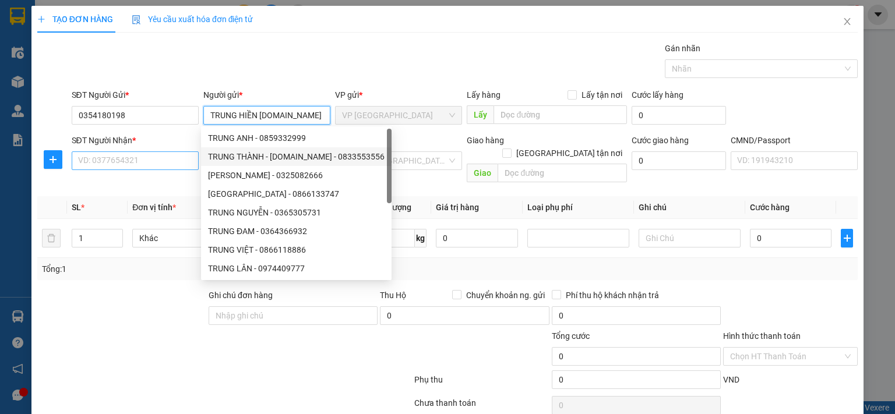
type input "TRUNG HIỀN 314.TC"
click at [145, 161] on input "SĐT Người Nhận *" at bounding box center [135, 160] width 127 height 19
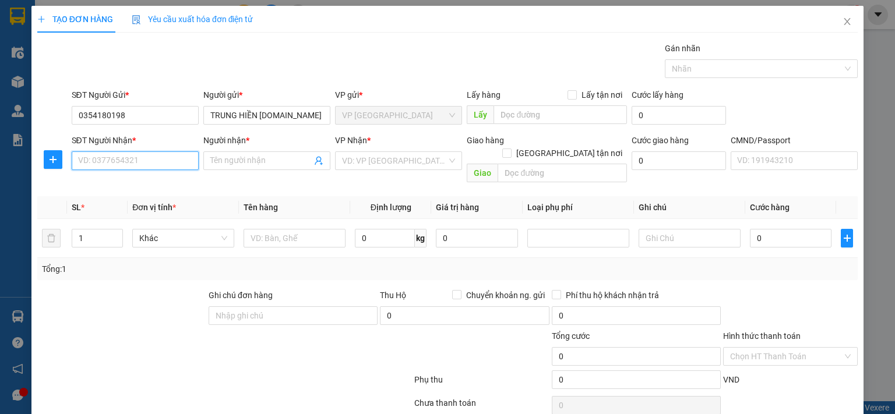
click at [137, 156] on input "SĐT Người Nhận *" at bounding box center [135, 160] width 127 height 19
type input "0901532888"
click at [109, 186] on div "0901532888 - DŨNG" at bounding box center [133, 183] width 112 height 13
type input "DŨNG"
click at [376, 160] on span "VP [GEOGRAPHIC_DATA]" at bounding box center [398, 160] width 113 height 17
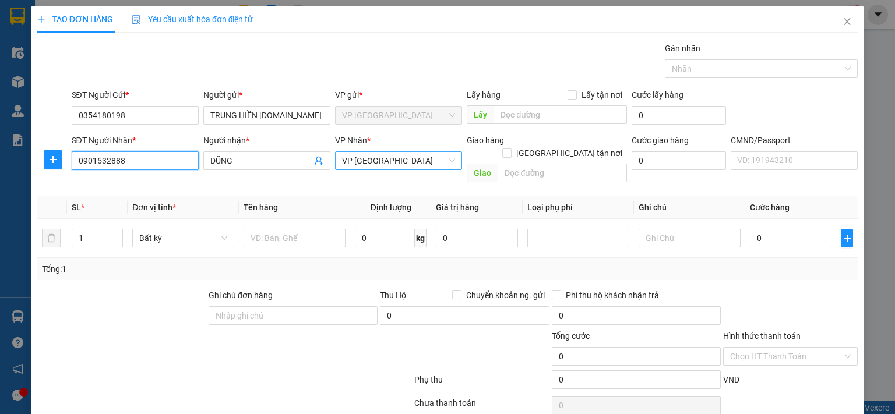
type input "0901532888"
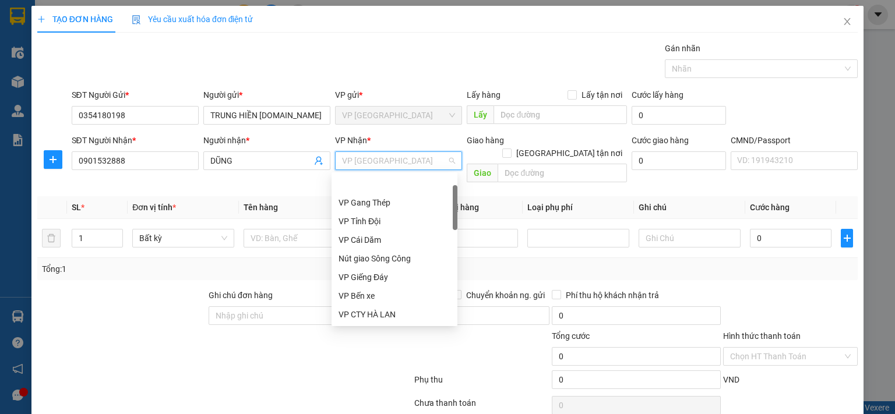
scroll to position [37, 0]
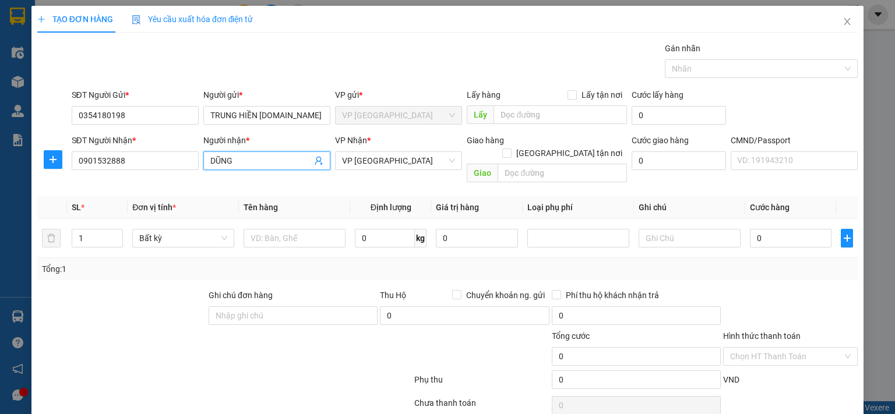
click at [245, 160] on input "DŨNG" at bounding box center [260, 160] width 101 height 13
click at [387, 160] on span "VP [GEOGRAPHIC_DATA]" at bounding box center [398, 160] width 113 height 17
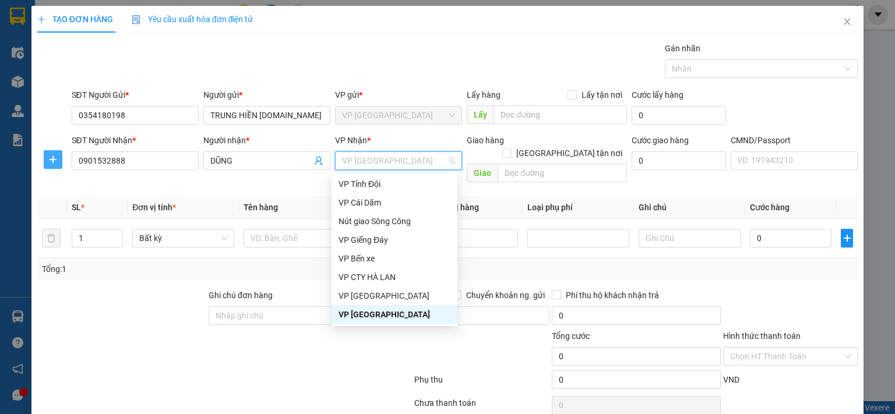
click at [48, 158] on icon "plus" at bounding box center [52, 159] width 9 height 9
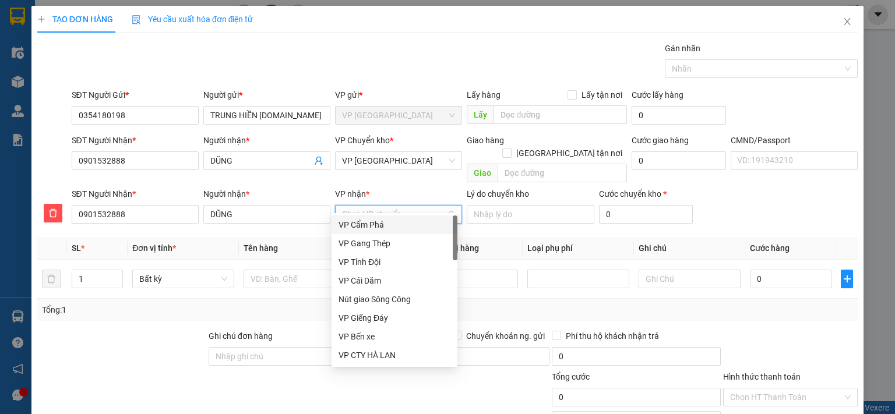
click at [361, 206] on input "VP nhận *" at bounding box center [394, 214] width 105 height 17
click at [393, 158] on span "VP [GEOGRAPHIC_DATA]" at bounding box center [398, 160] width 113 height 17
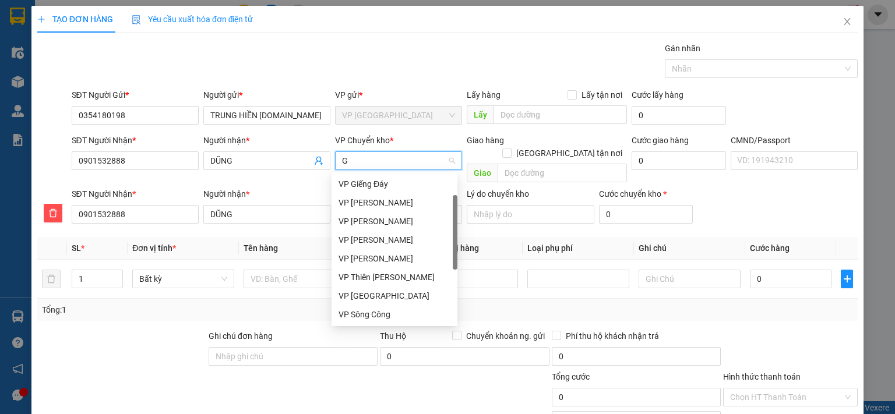
type input "GI"
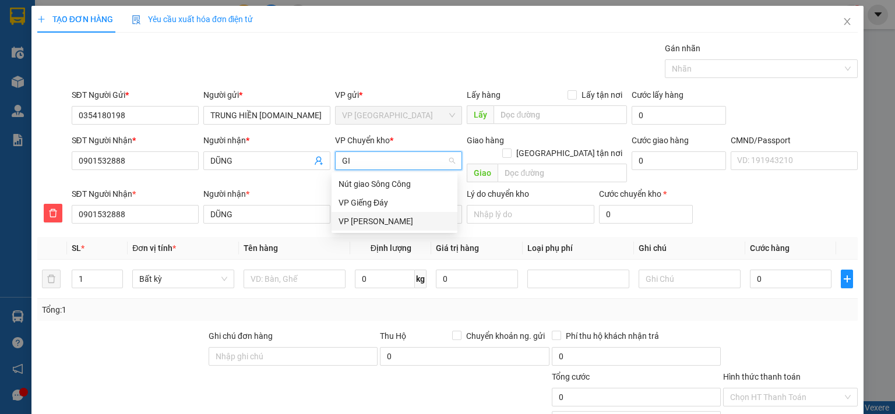
click at [374, 221] on div "VP Hoàng Gia" at bounding box center [394, 221] width 112 height 13
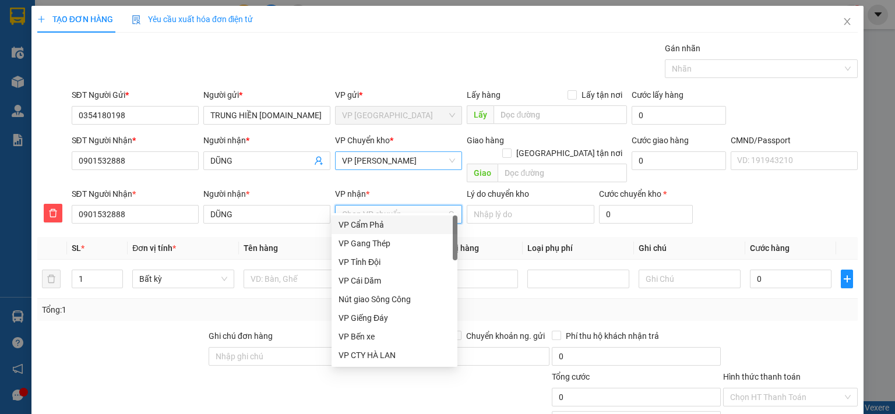
click at [362, 206] on input "VP nhận *" at bounding box center [394, 214] width 105 height 17
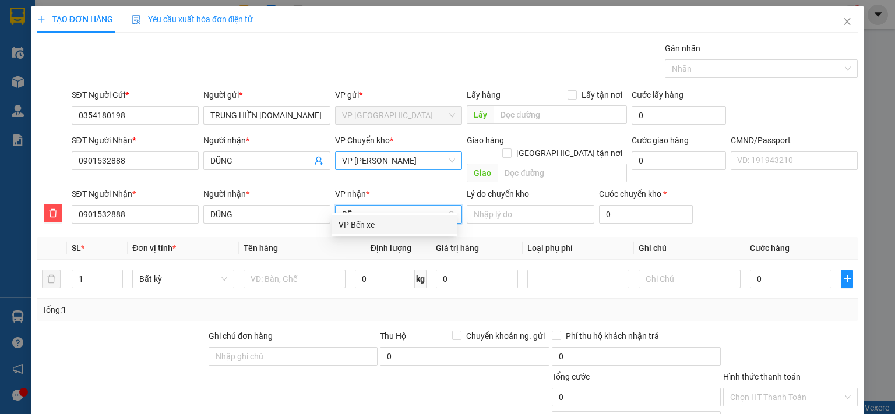
type input "BẾN"
click at [361, 226] on div "VP Bến xe" at bounding box center [394, 224] width 112 height 13
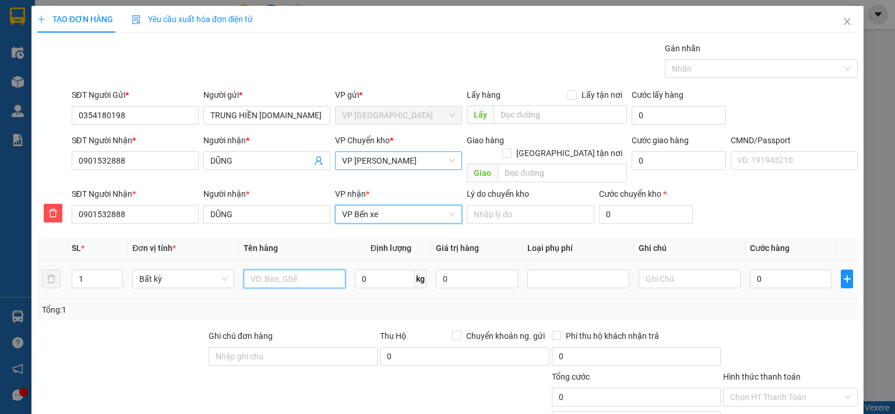
click at [301, 270] on input "text" at bounding box center [294, 279] width 102 height 19
type input "HỘP LK"
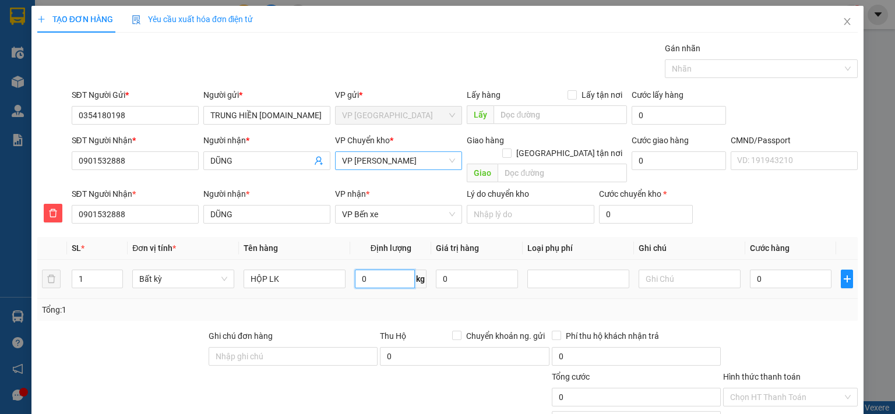
click at [395, 270] on input "0" at bounding box center [385, 279] width 60 height 19
type input "21"
click at [791, 270] on input "0" at bounding box center [791, 279] width 82 height 19
type input "65.000"
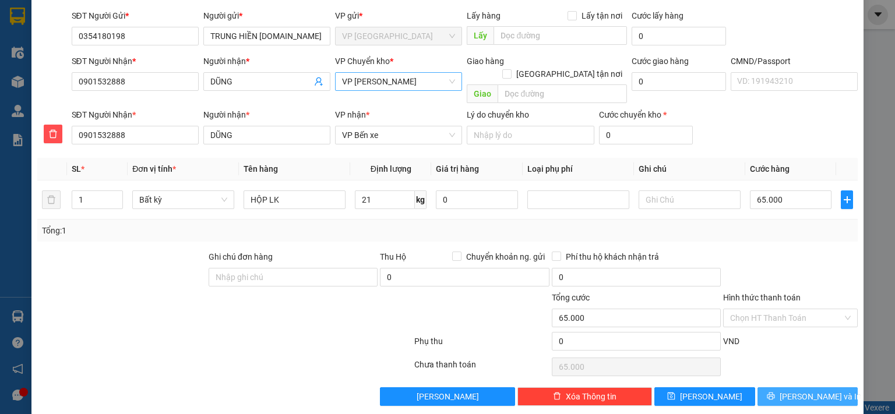
click at [800, 390] on span "[PERSON_NAME] và In" at bounding box center [820, 396] width 82 height 13
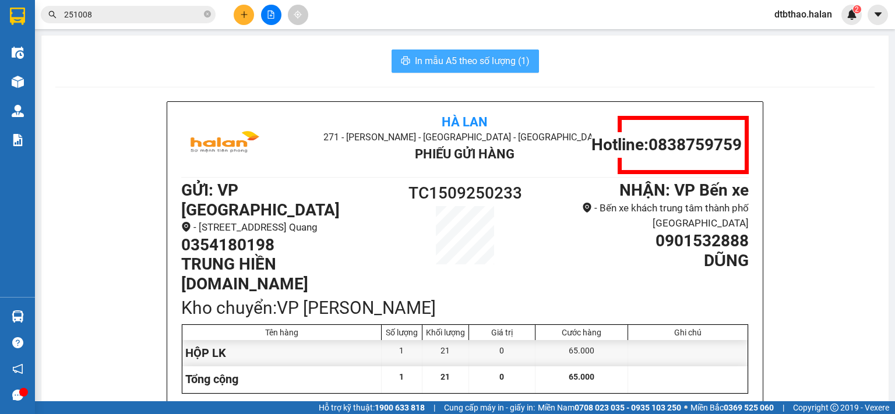
click at [500, 63] on span "In mẫu A5 theo số lượng (1)" at bounding box center [472, 61] width 115 height 15
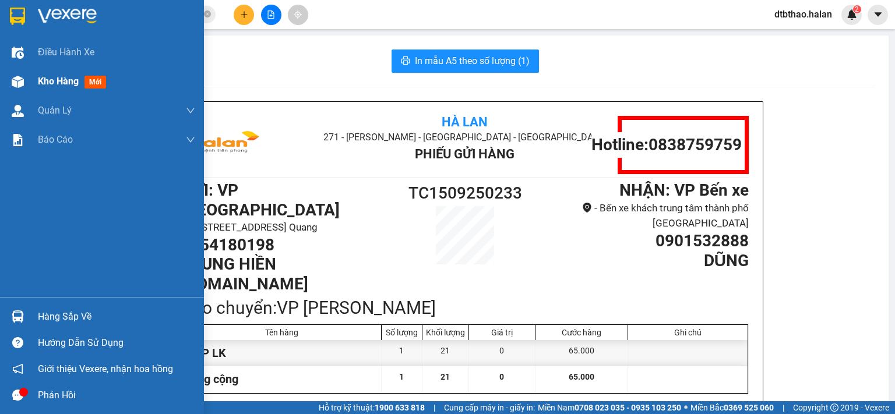
click at [70, 83] on span "Kho hàng" at bounding box center [58, 81] width 41 height 11
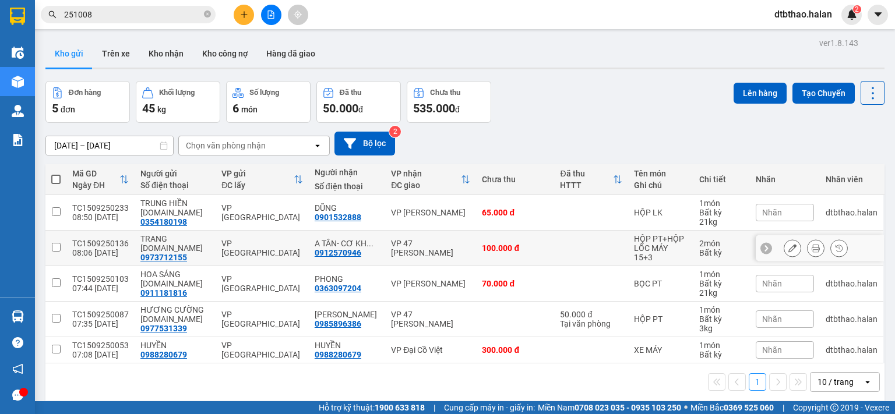
click at [49, 246] on td at bounding box center [55, 249] width 21 height 36
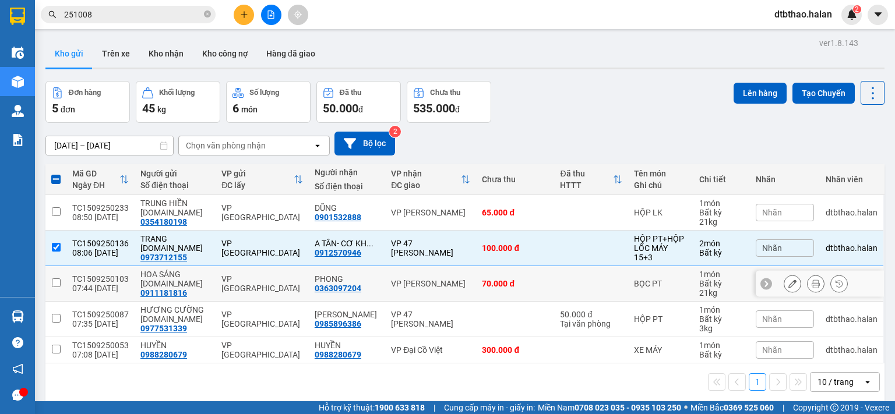
click at [52, 284] on input "checkbox" at bounding box center [56, 282] width 9 height 9
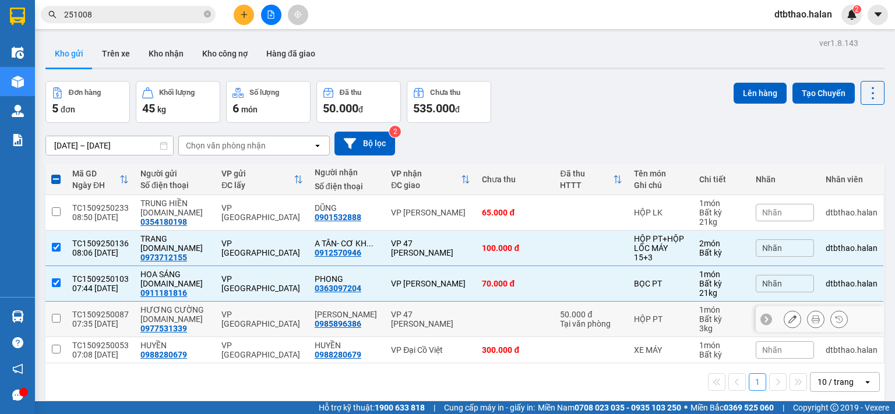
click at [52, 320] on input "checkbox" at bounding box center [56, 318] width 9 height 9
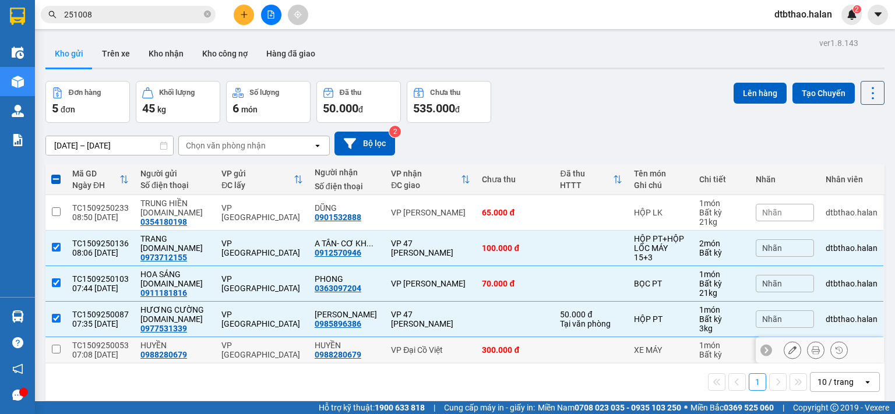
click at [56, 352] on input "checkbox" at bounding box center [56, 349] width 9 height 9
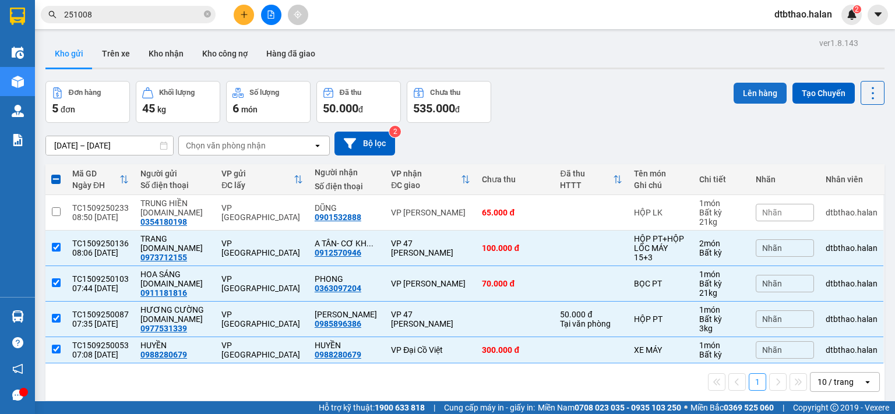
click at [745, 93] on button "Lên hàng" at bounding box center [759, 93] width 53 height 21
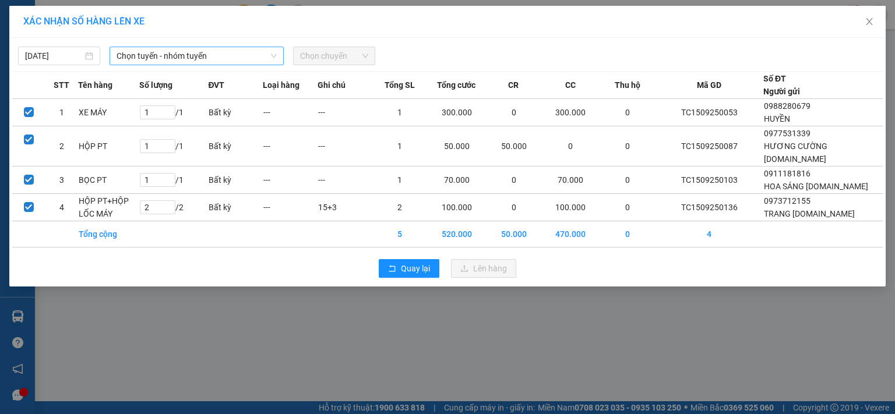
click at [196, 51] on span "Chọn tuyến - nhóm tuyến" at bounding box center [196, 55] width 160 height 17
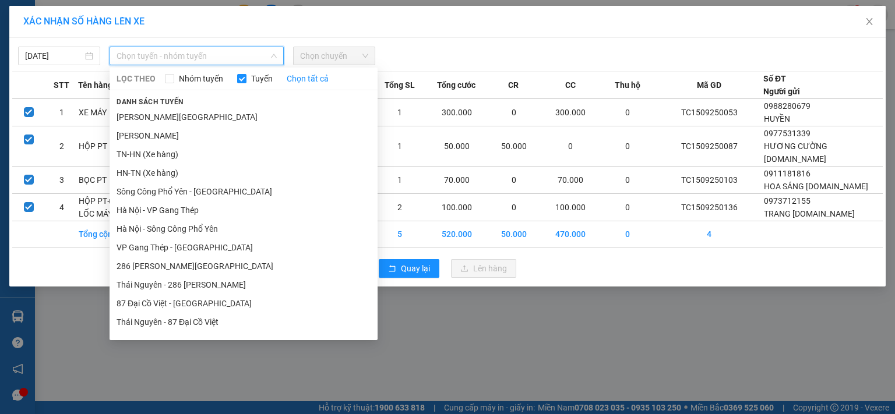
scroll to position [107, 0]
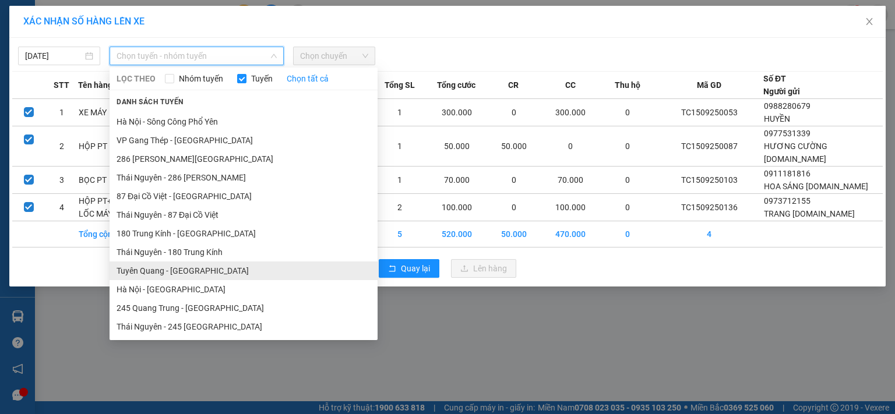
click at [176, 275] on li "Tuyên Quang - Hà Nội" at bounding box center [243, 271] width 268 height 19
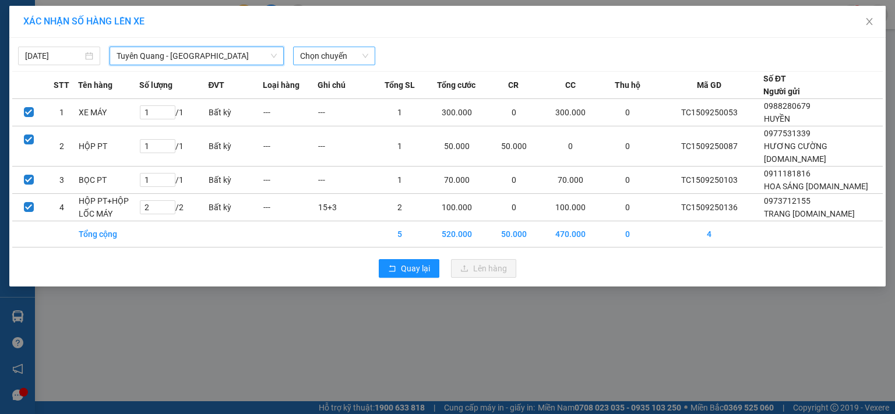
click at [338, 54] on span "Chọn chuyến" at bounding box center [334, 55] width 68 height 17
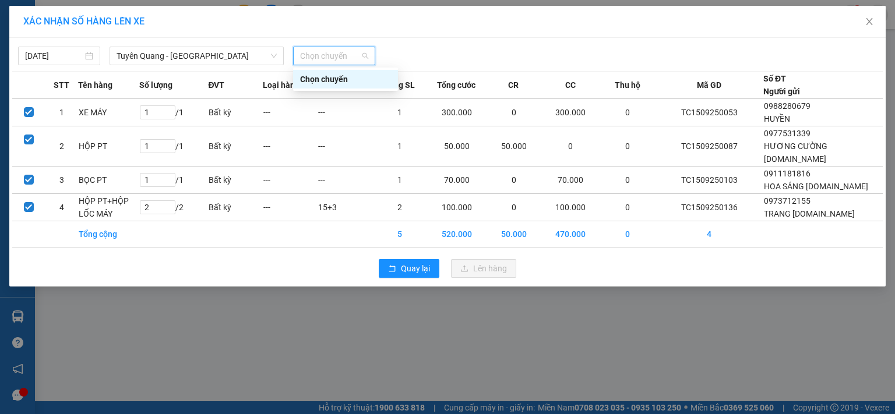
click at [341, 81] on div "Chọn chuyến" at bounding box center [345, 79] width 91 height 13
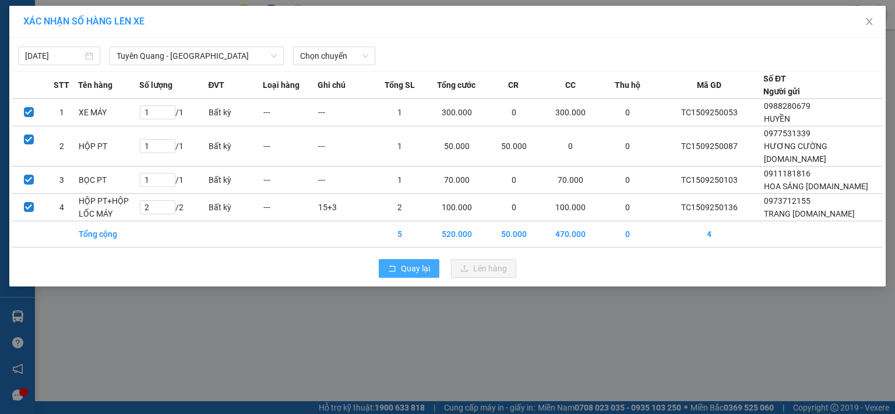
click at [416, 262] on span "Quay lại" at bounding box center [415, 268] width 29 height 13
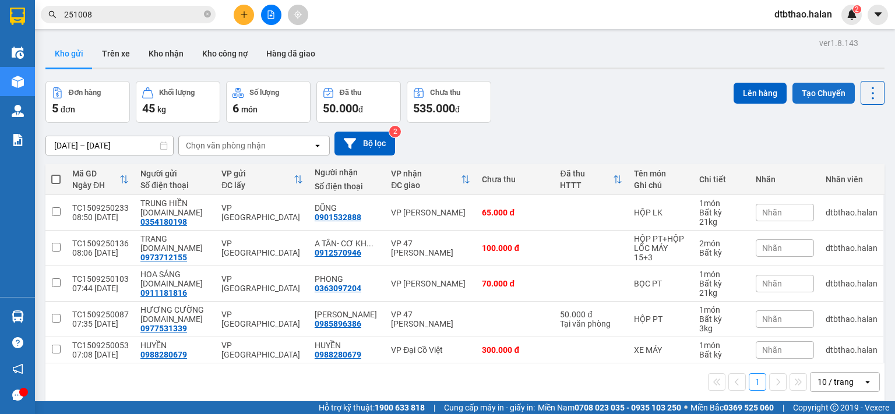
click at [824, 95] on button "Tạo Chuyến" at bounding box center [823, 93] width 62 height 21
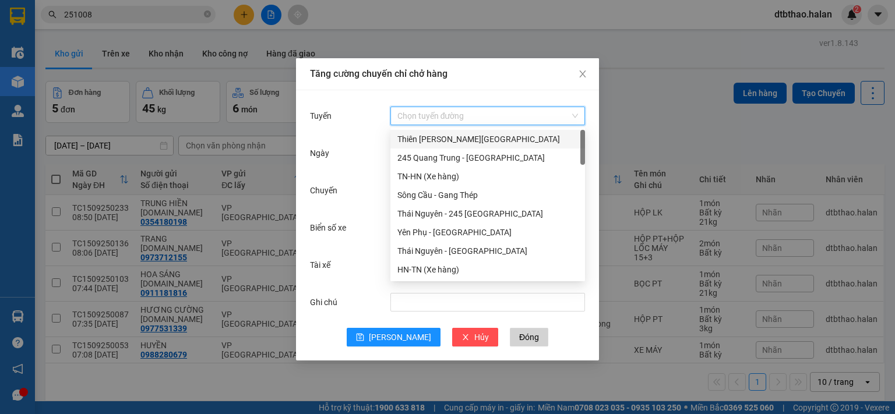
click at [429, 111] on input "Tuyến" at bounding box center [483, 115] width 172 height 17
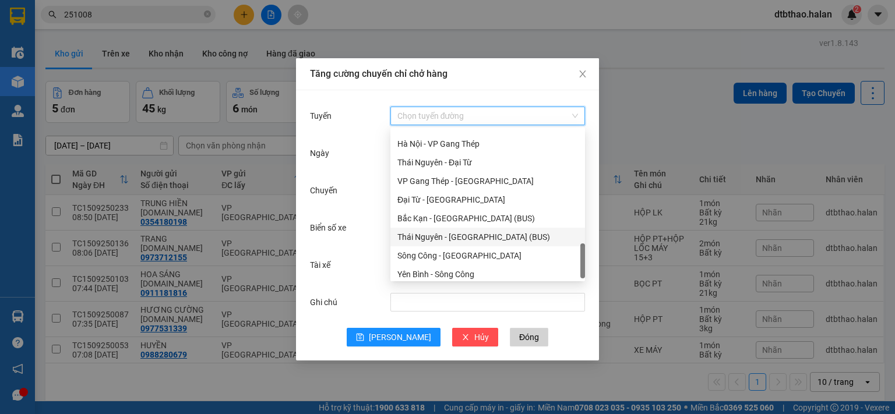
scroll to position [517, 0]
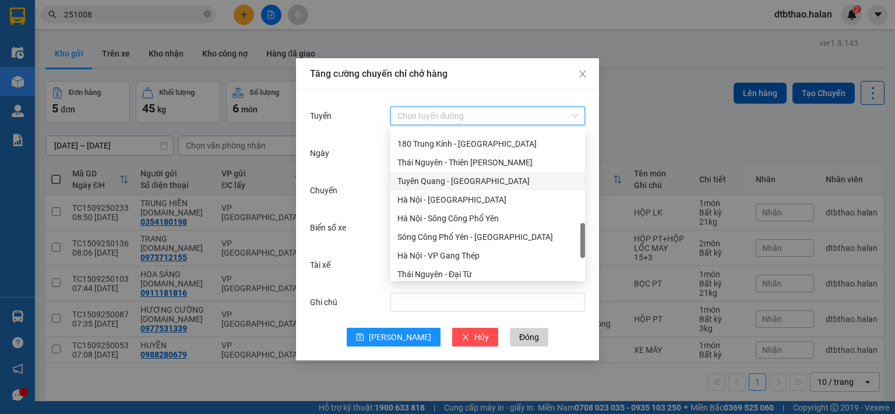
click at [468, 180] on div "Tuyên Quang - Hà Nội" at bounding box center [487, 181] width 181 height 13
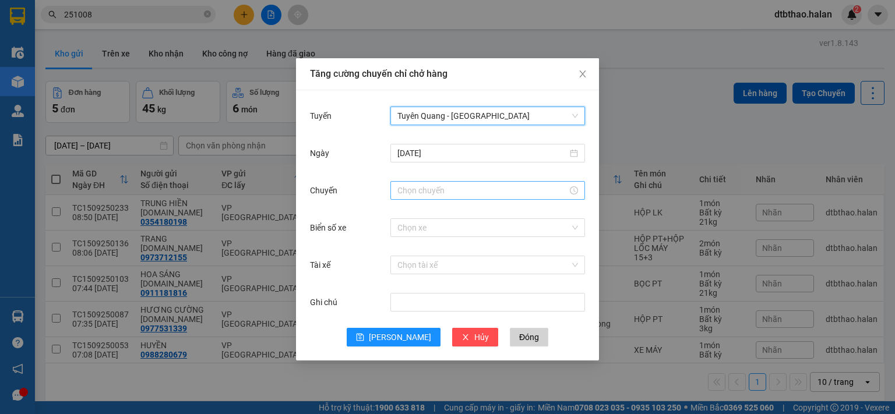
click at [435, 189] on input "Chuyến" at bounding box center [482, 190] width 170 height 13
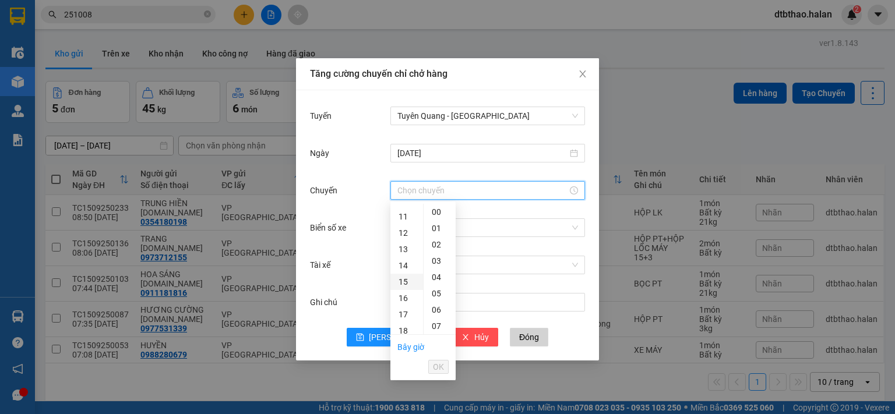
scroll to position [58, 0]
click at [403, 302] on div "09" at bounding box center [406, 300] width 33 height 16
click at [436, 369] on span "OK" at bounding box center [438, 367] width 11 height 13
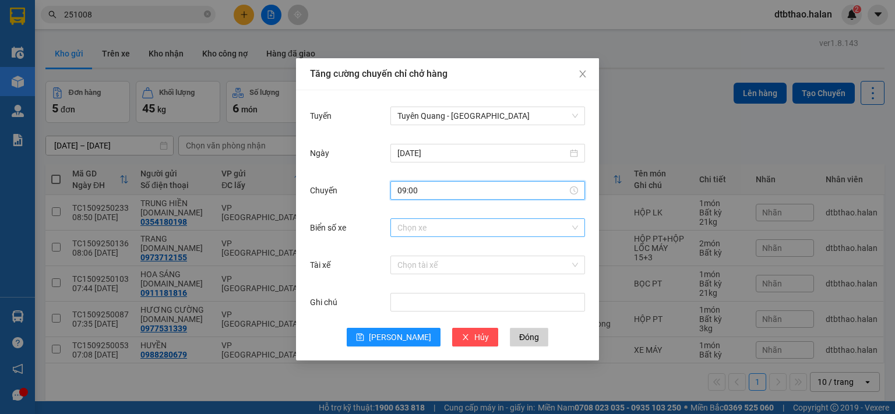
click at [426, 226] on input "Biển số xe" at bounding box center [483, 227] width 172 height 17
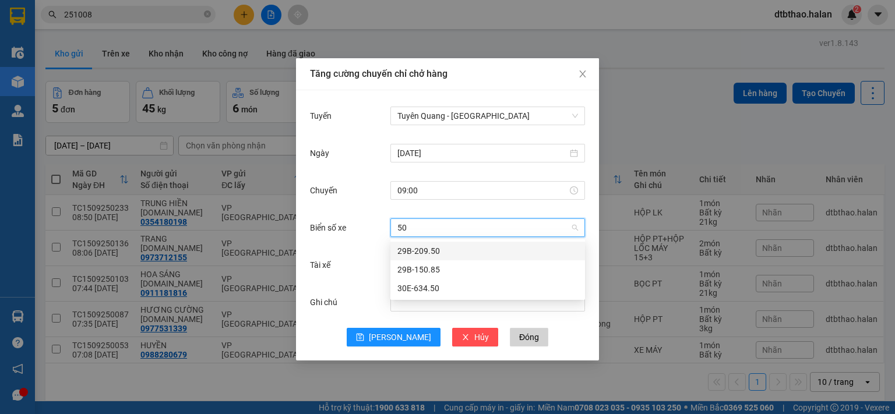
scroll to position [0, 0]
drag, startPoint x: 412, startPoint y: 230, endPoint x: 386, endPoint y: 230, distance: 26.8
click at [386, 230] on div "Biển số xe 50 Chọn xe" at bounding box center [447, 227] width 275 height 23
click at [474, 338] on span "Hủy" at bounding box center [481, 337] width 15 height 13
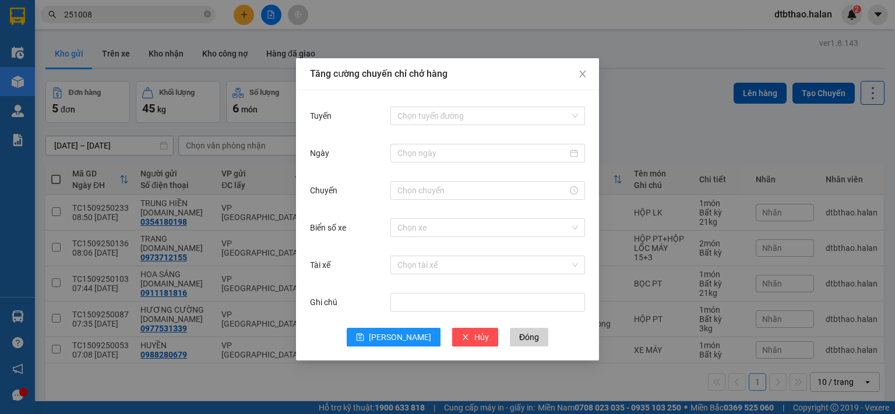
click at [326, 391] on div "Tăng cường chuyến chỉ chở hàng Tuyến Chọn tuyến đường Ngày Chuyến Biển số xe Ch…" at bounding box center [447, 207] width 895 height 414
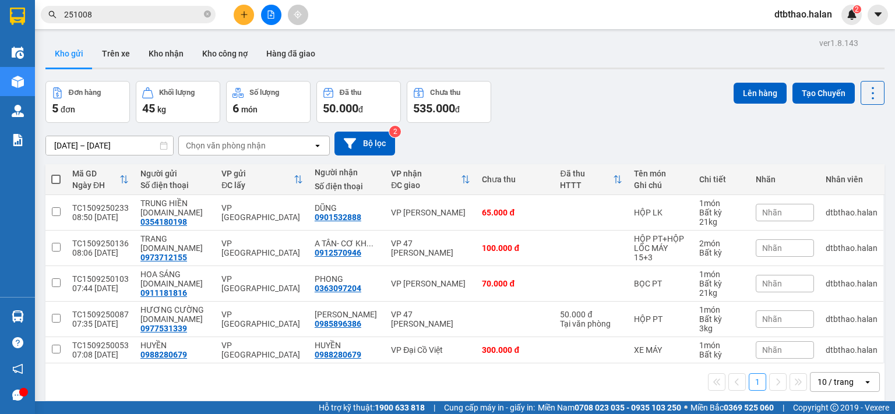
click at [70, 56] on button "Kho gửi" at bounding box center [68, 54] width 47 height 28
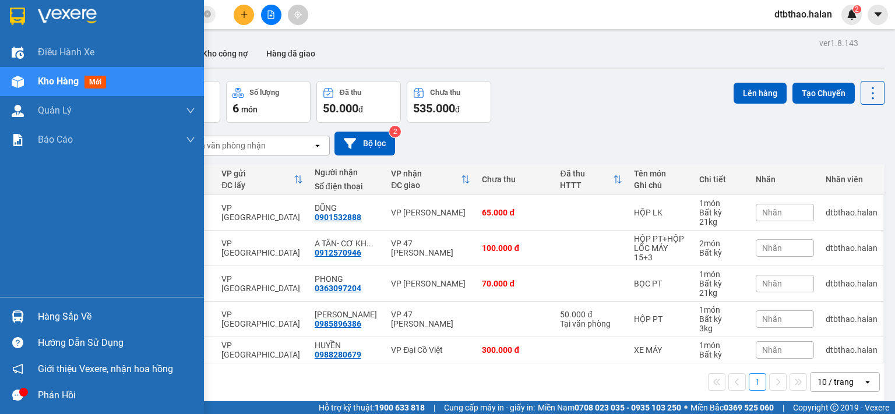
click at [38, 316] on div "Hàng sắp về" at bounding box center [116, 316] width 157 height 17
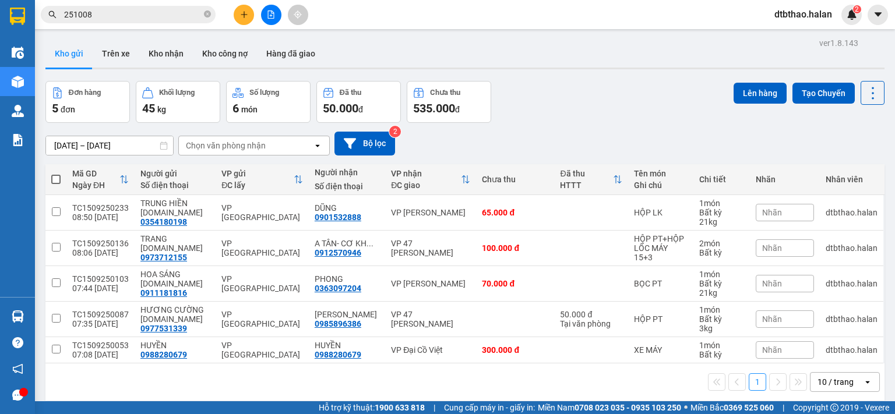
click at [584, 381] on section "Kết quả tìm kiếm ( 247 ) Bộ lọc Mã ĐH Trạng thái Món hàng Thu hộ Tổng cước Chưa…" at bounding box center [447, 207] width 895 height 414
click at [165, 53] on button "Kho nhận" at bounding box center [166, 54] width 54 height 28
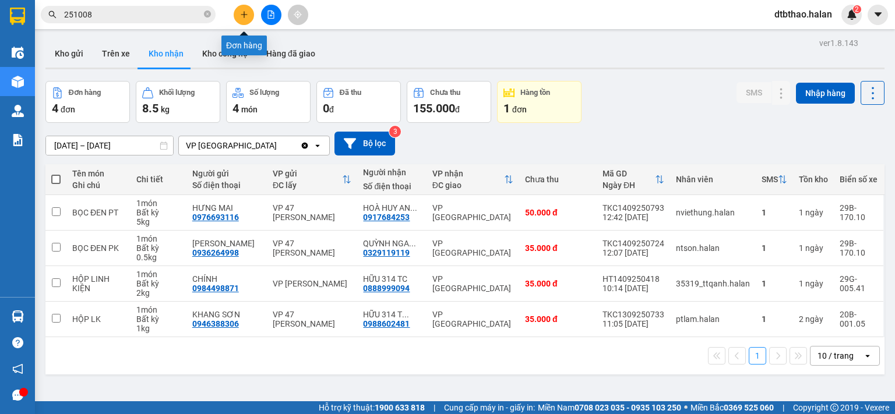
click at [242, 15] on icon "plus" at bounding box center [244, 14] width 8 height 8
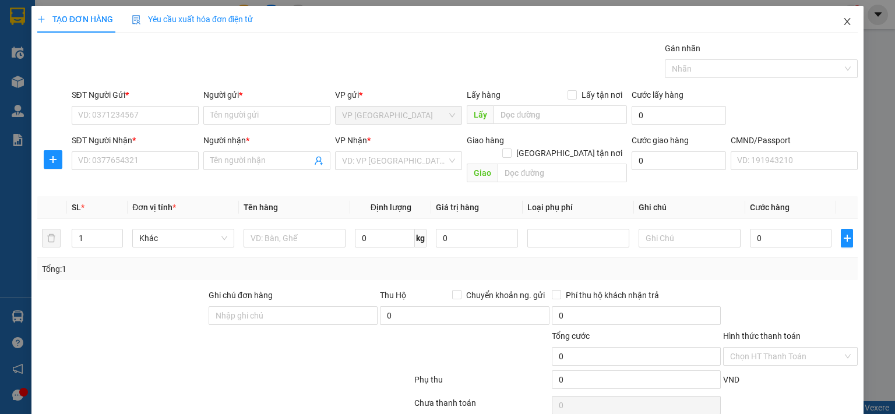
click at [842, 20] on icon "close" at bounding box center [846, 21] width 9 height 9
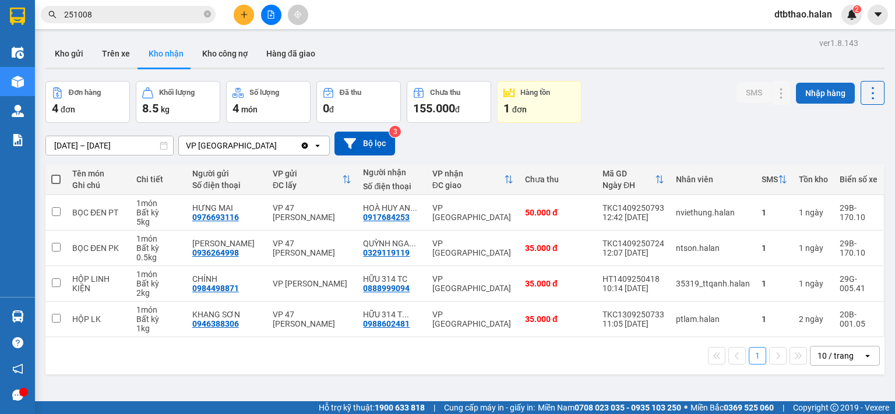
click at [815, 92] on button "Nhập hàng" at bounding box center [825, 93] width 59 height 21
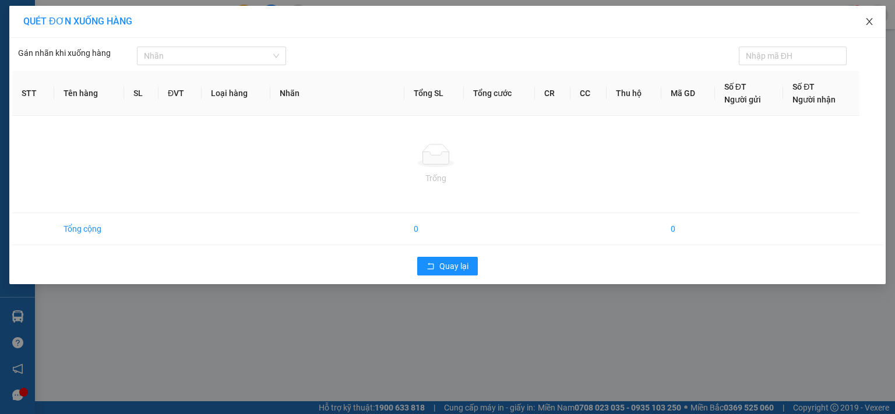
click at [868, 22] on icon "close" at bounding box center [868, 21] width 6 height 7
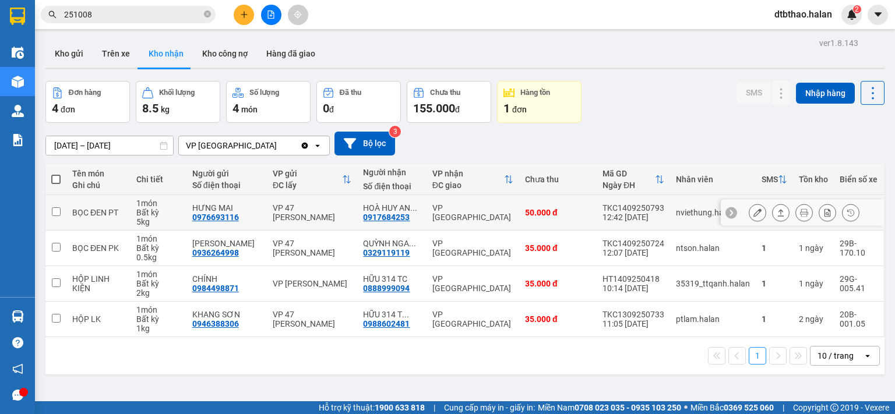
click at [59, 216] on td at bounding box center [55, 213] width 21 height 36
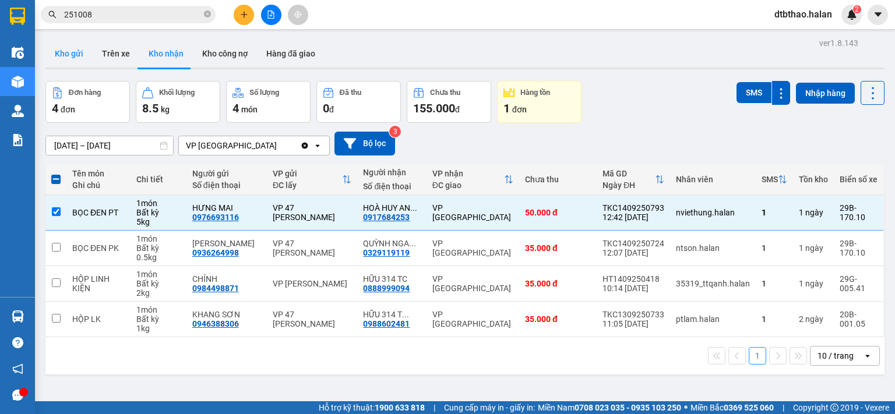
click at [56, 52] on button "Kho gửi" at bounding box center [68, 54] width 47 height 28
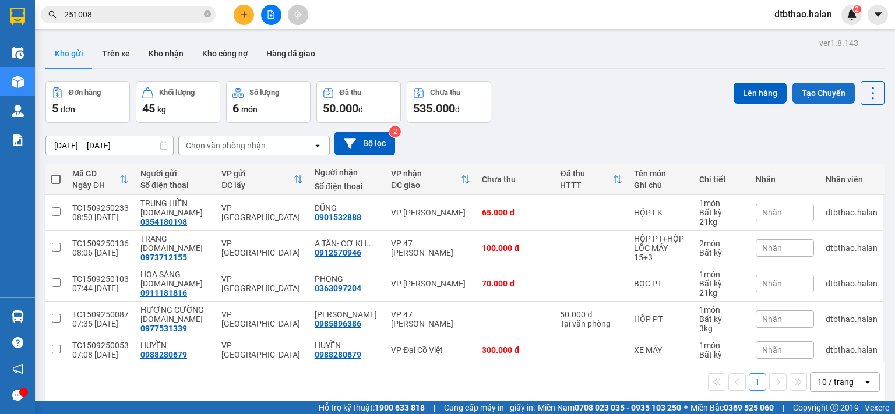
click at [834, 93] on button "Tạo Chuyến" at bounding box center [823, 93] width 62 height 21
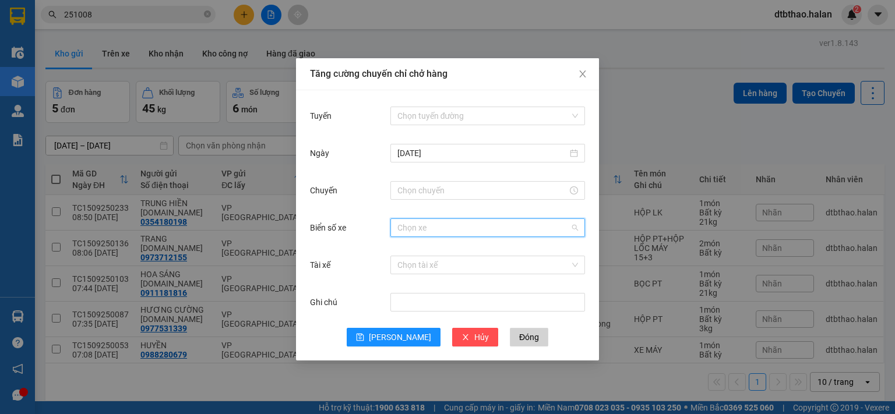
click at [450, 228] on input "Biển số xe" at bounding box center [483, 227] width 172 height 17
type input "10"
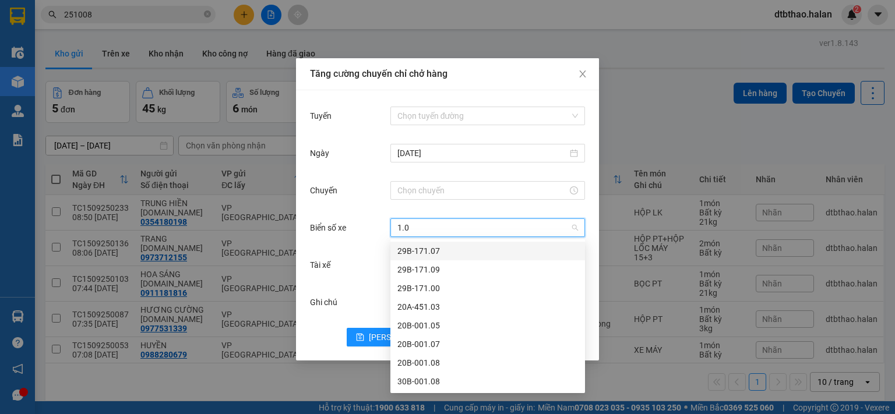
type input "1.05"
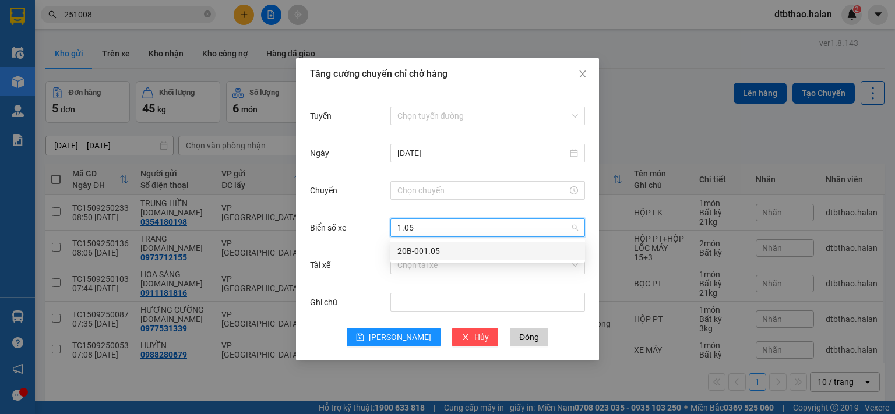
click at [432, 253] on div "20B-001.05" at bounding box center [487, 251] width 181 height 13
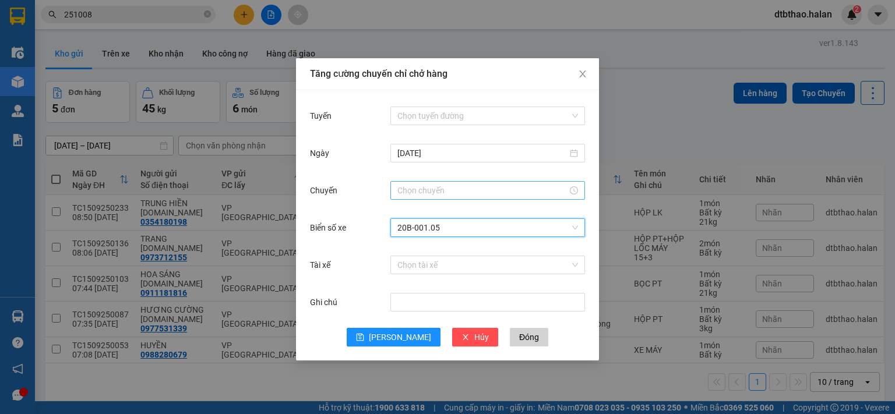
click at [419, 190] on input "Chuyến" at bounding box center [482, 190] width 170 height 13
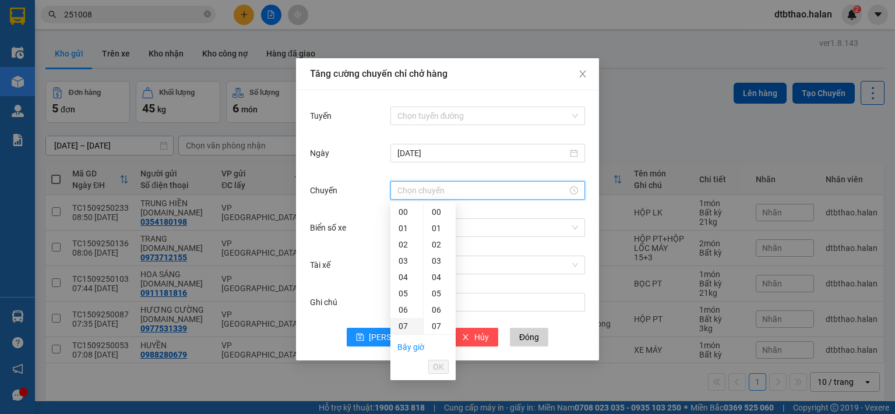
scroll to position [175, 0]
click at [403, 244] on div "09" at bounding box center [406, 242] width 33 height 16
type input "09:00"
click at [435, 365] on span "OK" at bounding box center [438, 367] width 11 height 13
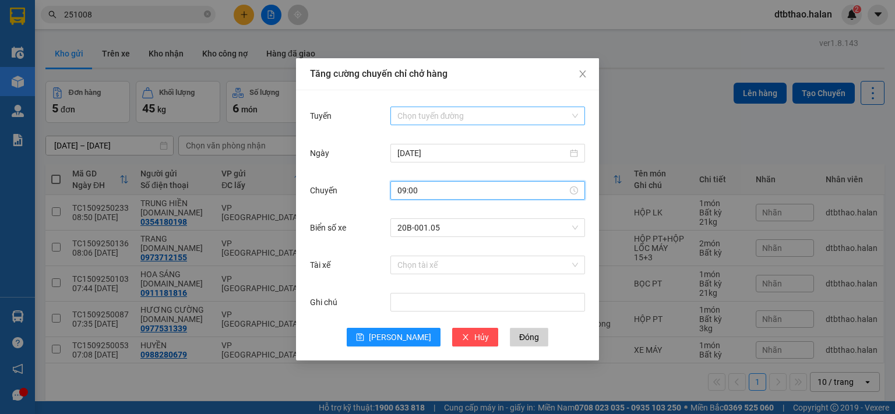
click at [434, 115] on input "Tuyến" at bounding box center [483, 115] width 172 height 17
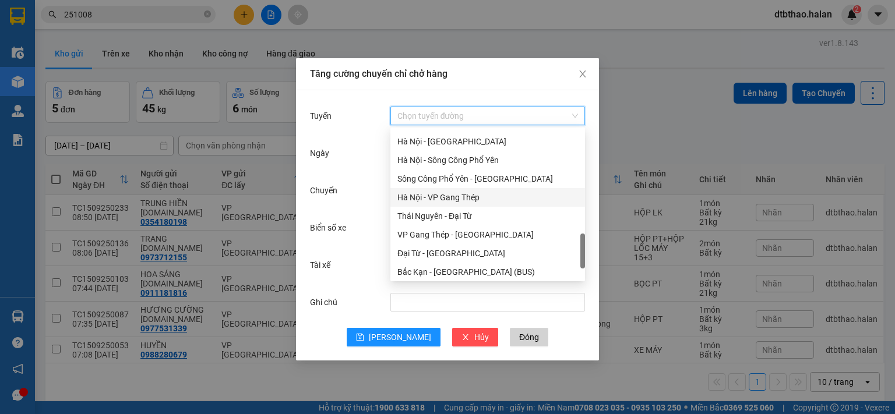
scroll to position [517, 0]
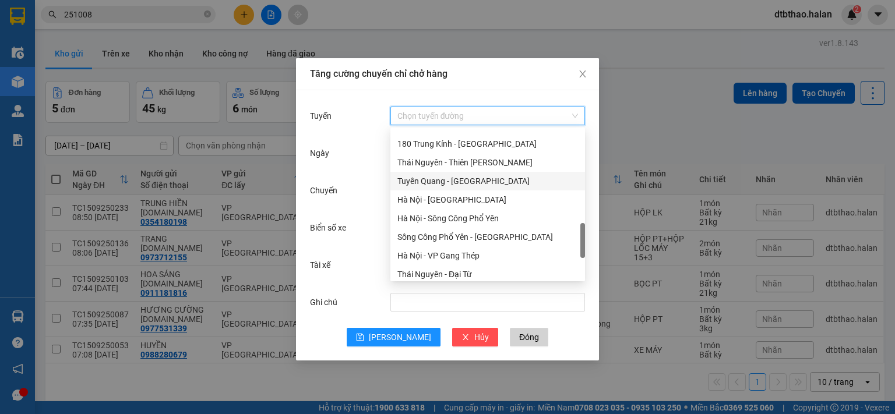
click at [461, 181] on div "Tuyên Quang - Hà Nội" at bounding box center [487, 181] width 181 height 13
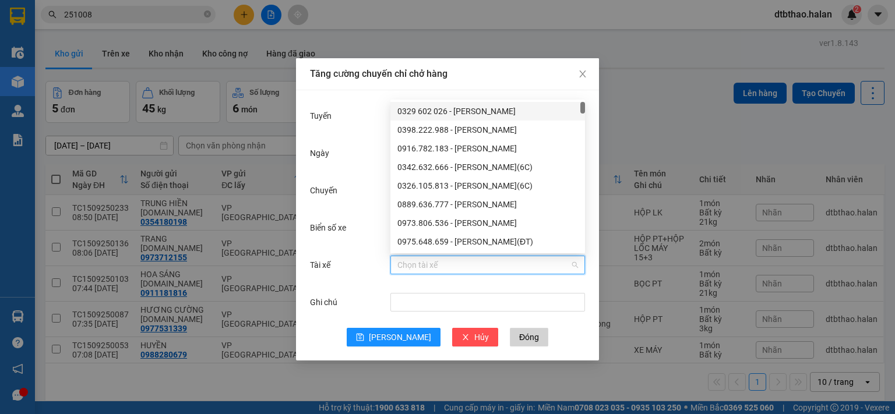
click at [420, 263] on input "Tài xế" at bounding box center [483, 264] width 172 height 17
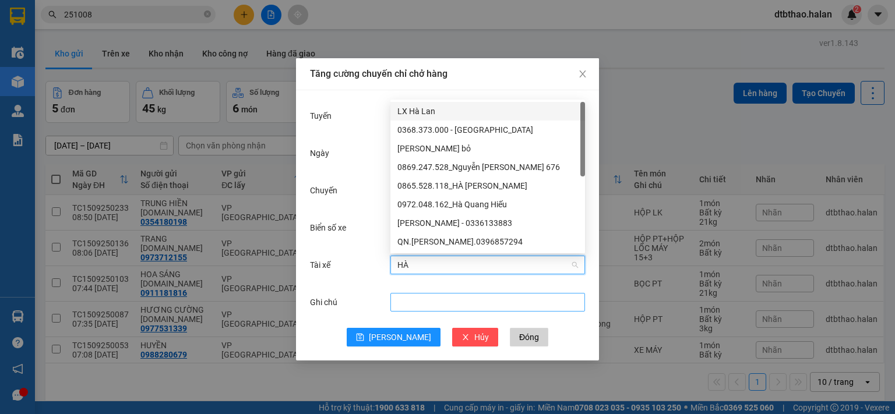
type input "HÀ Q"
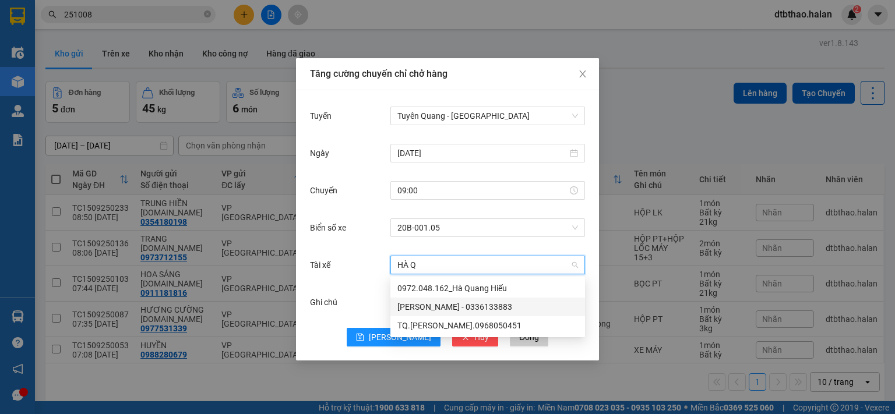
click at [428, 309] on div "Hà Quang Huy - 0336133883" at bounding box center [487, 307] width 181 height 13
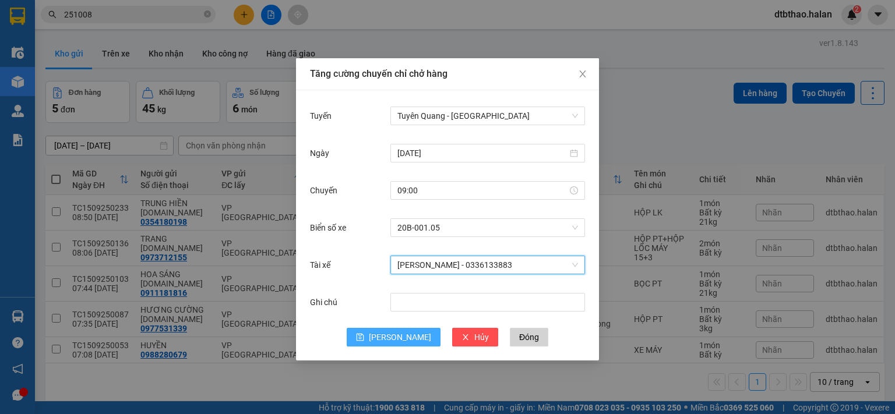
click at [403, 337] on span "[PERSON_NAME]" at bounding box center [400, 337] width 62 height 13
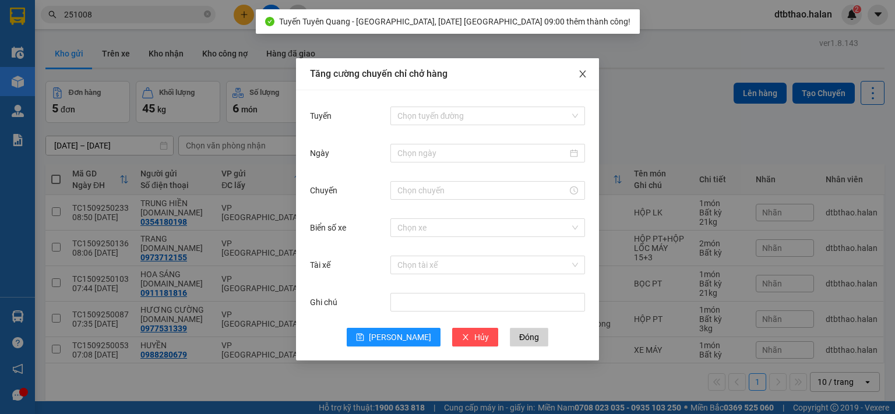
click at [583, 74] on icon "close" at bounding box center [582, 73] width 9 height 9
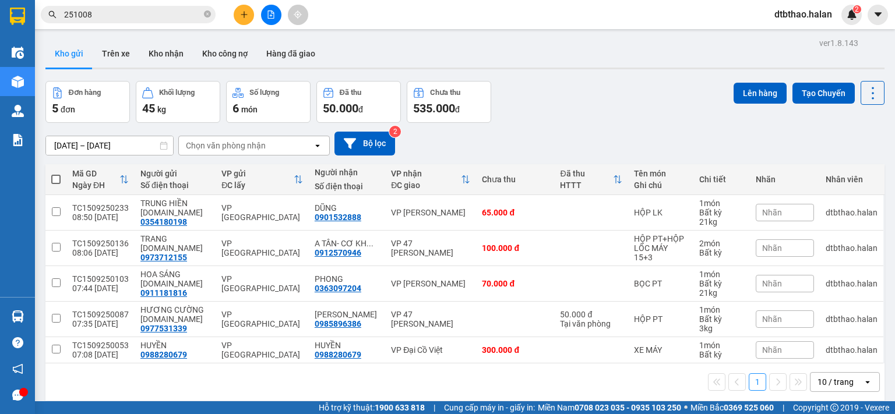
drag, startPoint x: 54, startPoint y: 174, endPoint x: 51, endPoint y: 210, distance: 35.6
click at [54, 174] on label at bounding box center [55, 180] width 9 height 12
click at [56, 174] on input "checkbox" at bounding box center [56, 174] width 0 height 0
checkbox input "true"
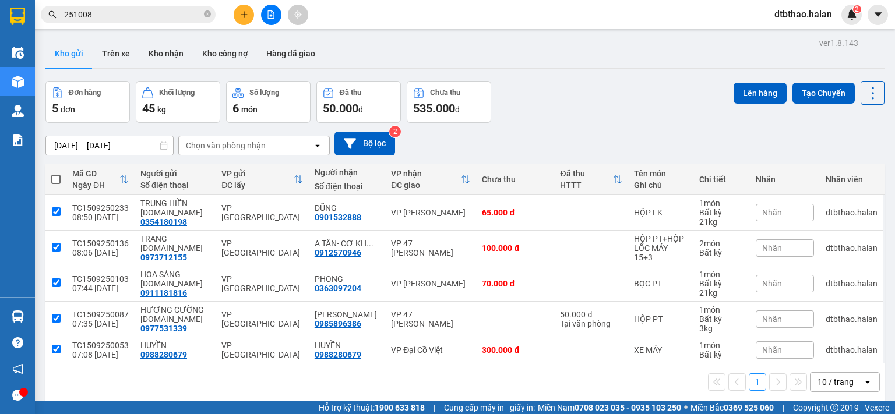
checkbox input "true"
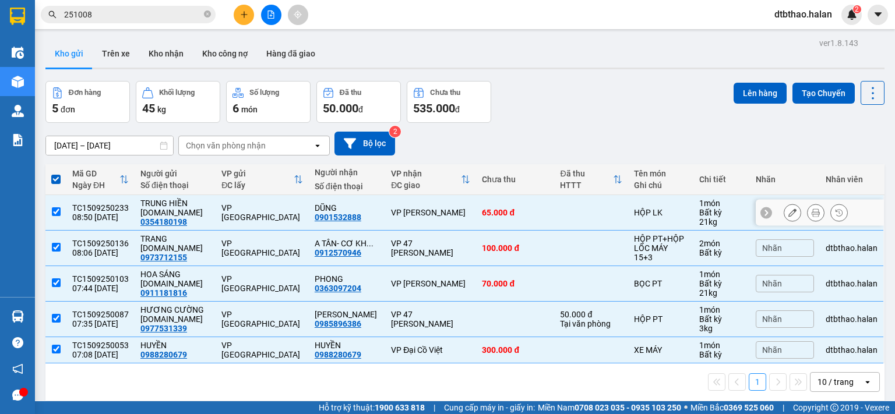
click at [51, 212] on td at bounding box center [55, 213] width 21 height 36
checkbox input "false"
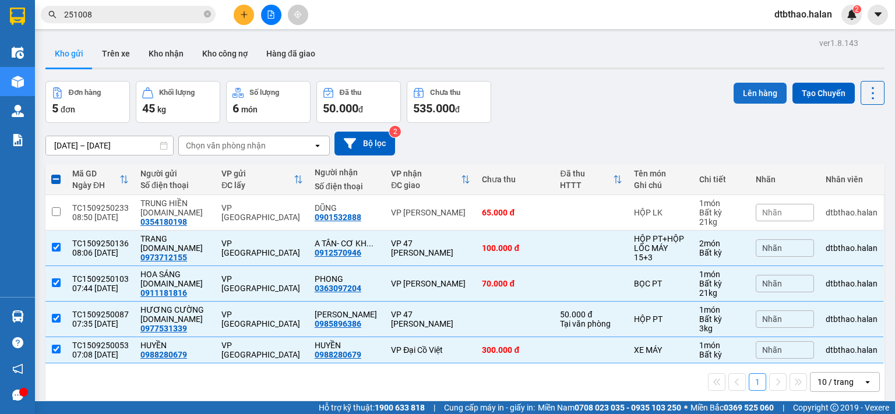
click at [751, 88] on button "Lên hàng" at bounding box center [759, 93] width 53 height 21
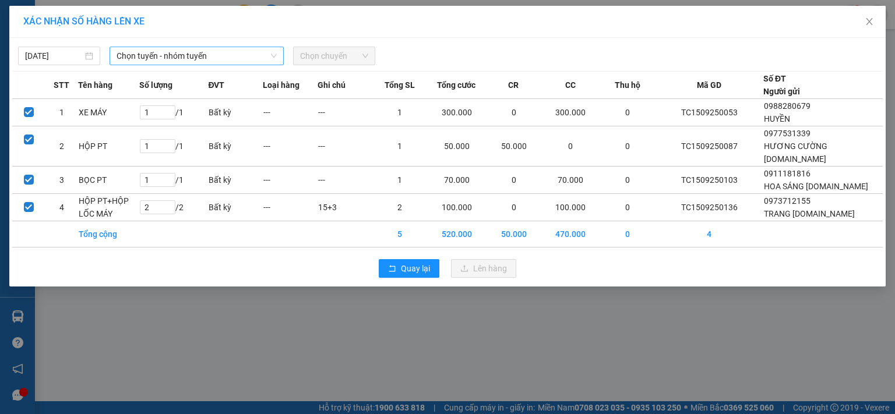
click at [171, 51] on span "Chọn tuyến - nhóm tuyến" at bounding box center [196, 55] width 160 height 17
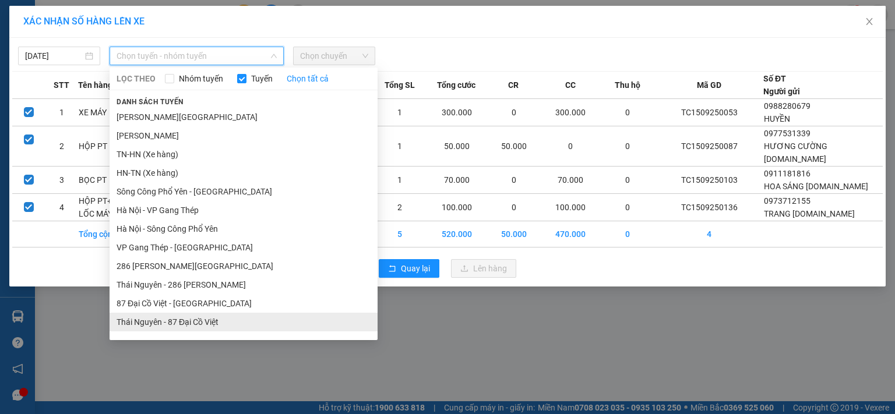
scroll to position [107, 0]
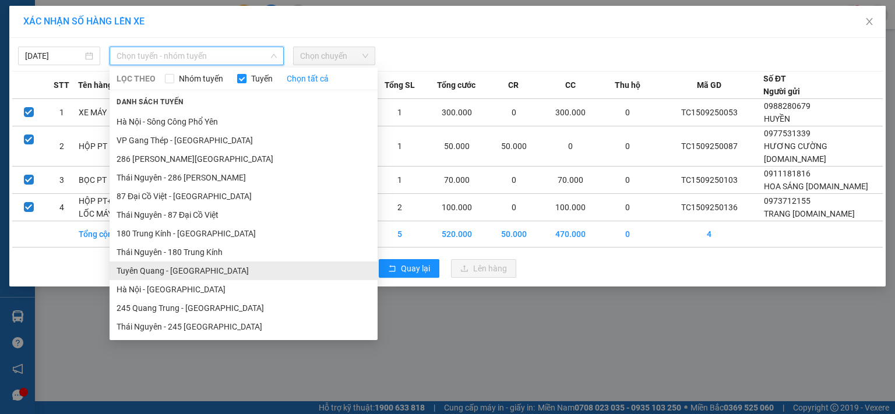
click at [189, 270] on li "Tuyên Quang - Hà Nội" at bounding box center [243, 271] width 268 height 19
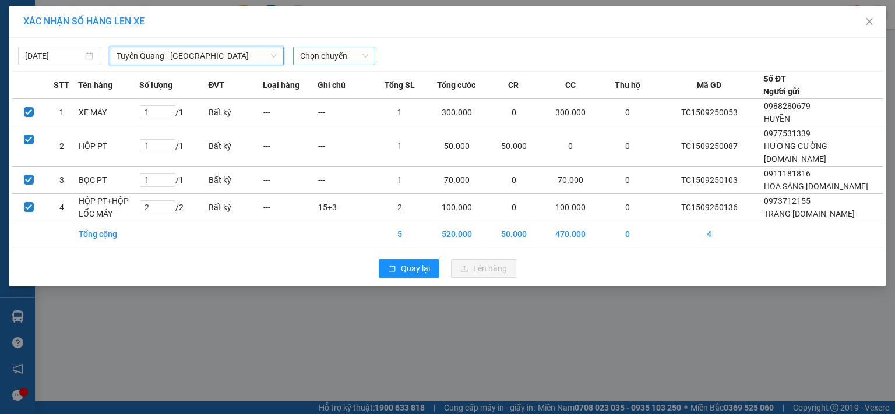
click at [331, 52] on span "Chọn chuyến" at bounding box center [334, 55] width 68 height 17
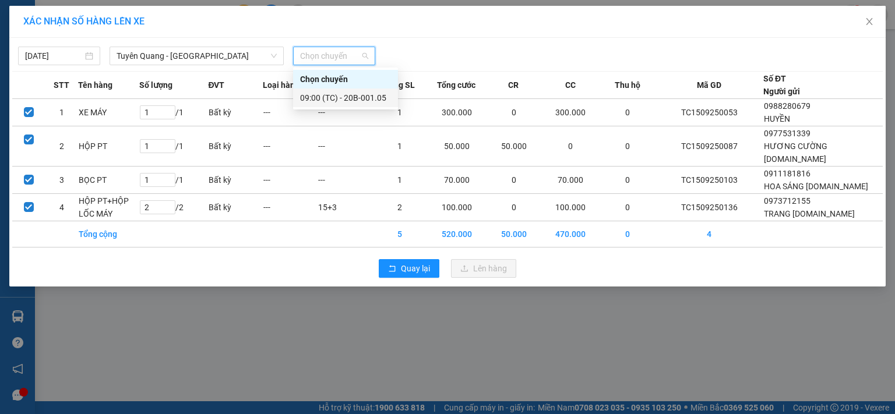
click at [370, 98] on div "09:00 (TC) - 20B-001.05" at bounding box center [345, 97] width 91 height 13
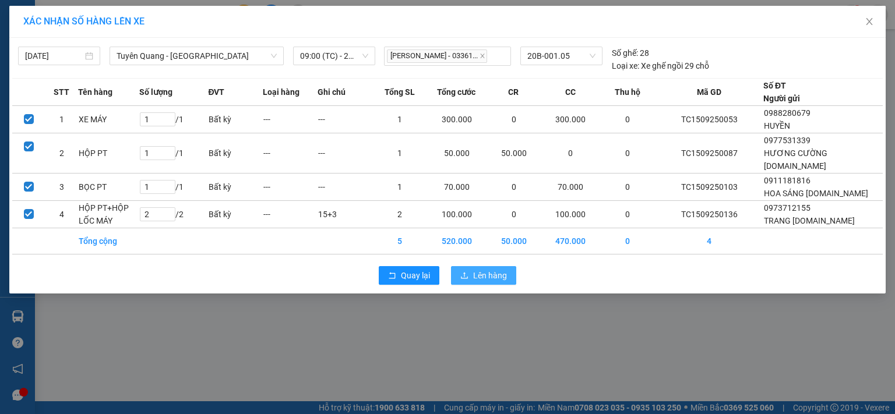
click at [473, 269] on span "Lên hàng" at bounding box center [490, 275] width 34 height 13
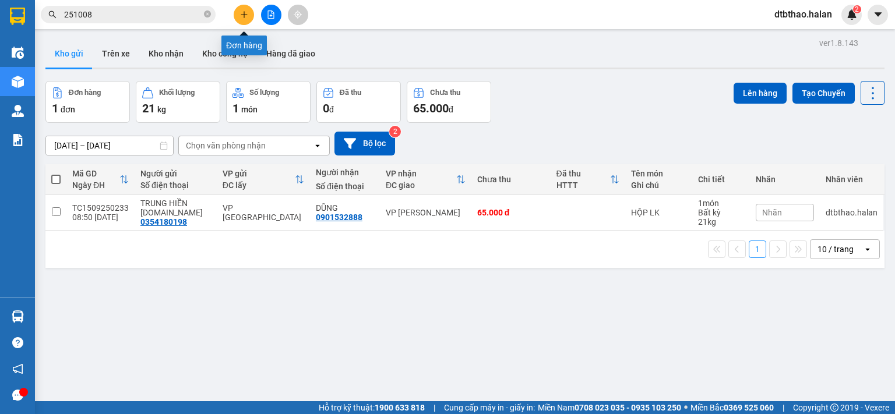
click at [240, 16] on icon "plus" at bounding box center [244, 14] width 8 height 8
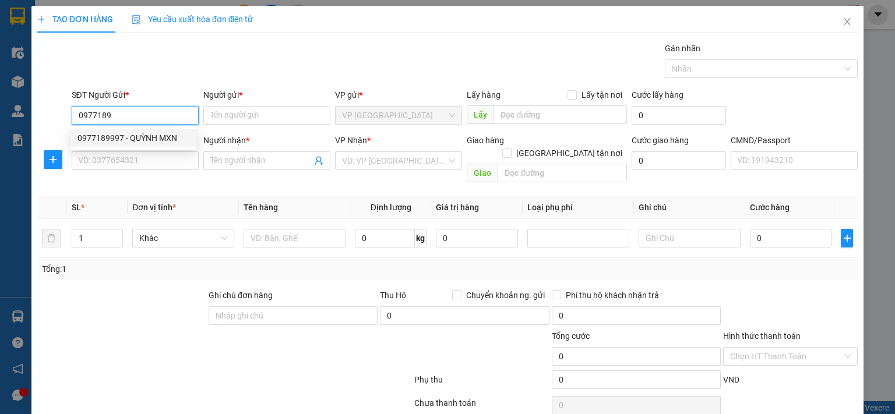
click at [165, 139] on div "0977189997 - QUỲNH MXN" at bounding box center [133, 138] width 112 height 13
type input "0977189997"
type input "QUỲNH MXN"
type input "0977189997"
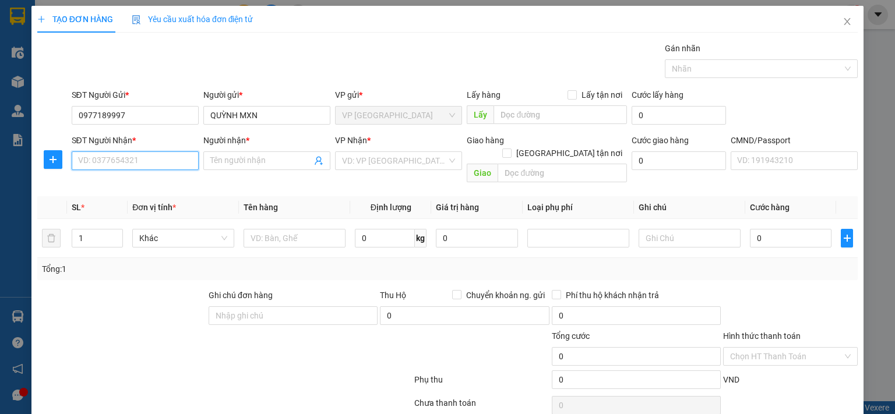
click at [166, 160] on input "SĐT Người Nhận *" at bounding box center [135, 160] width 127 height 19
click at [137, 203] on div "0961347634 - G.S" at bounding box center [133, 202] width 112 height 13
type input "0961347634"
type input "G.S"
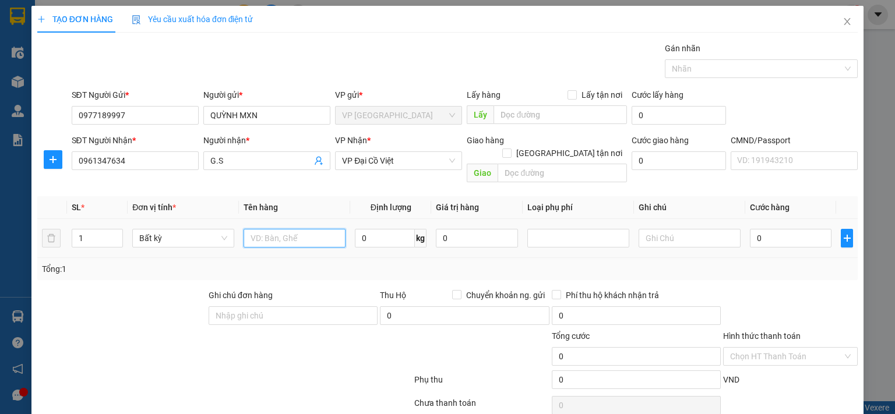
click at [301, 229] on input "text" at bounding box center [294, 238] width 102 height 19
type input "PB MẪU XN"
click at [797, 229] on input "0" at bounding box center [791, 238] width 82 height 19
type input "3"
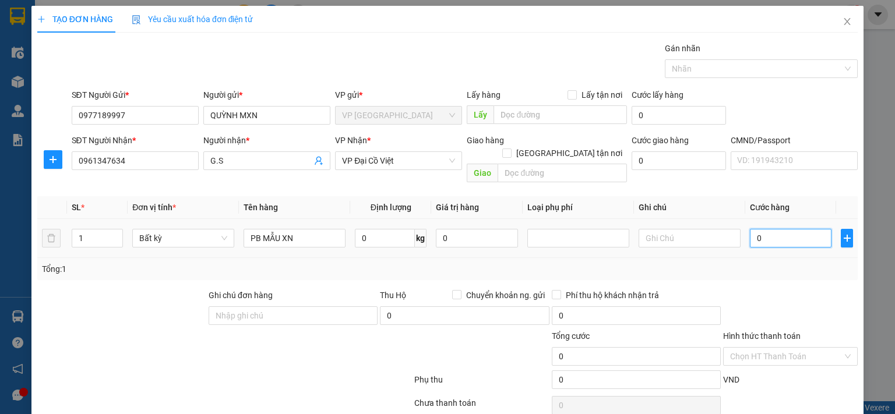
type input "3"
type input "35"
type input "350"
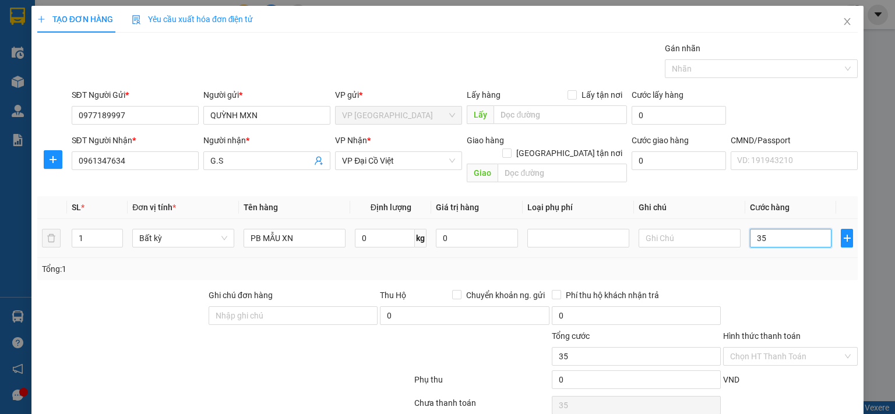
type input "350"
type input "3.500"
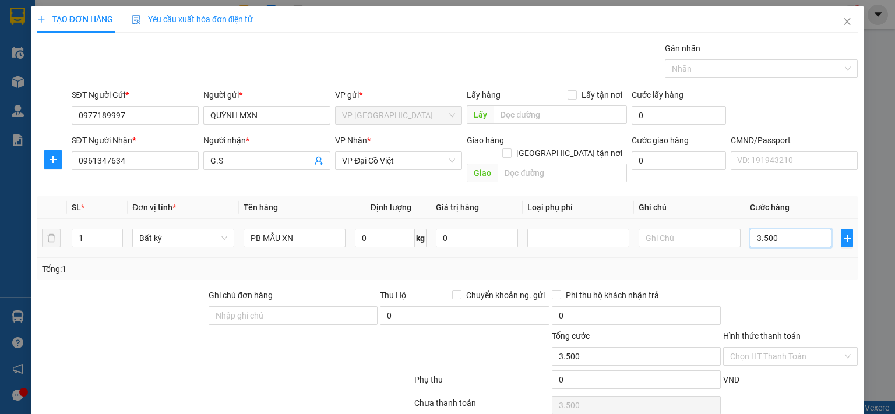
type input "35.000"
click at [671, 229] on input "text" at bounding box center [689, 238] width 102 height 19
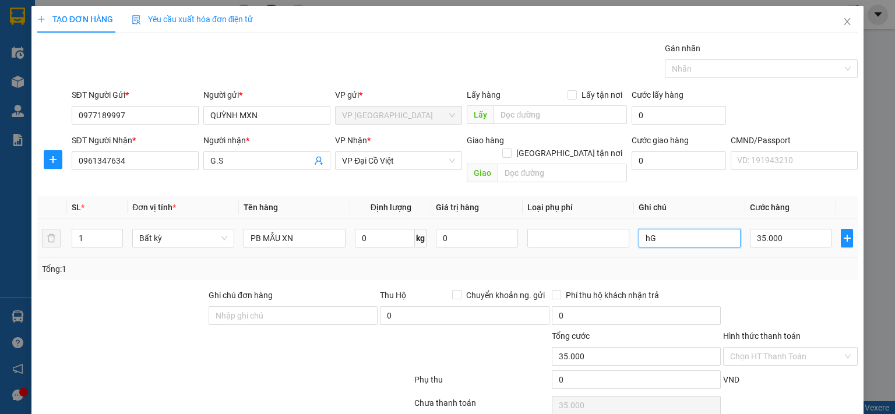
type input "h"
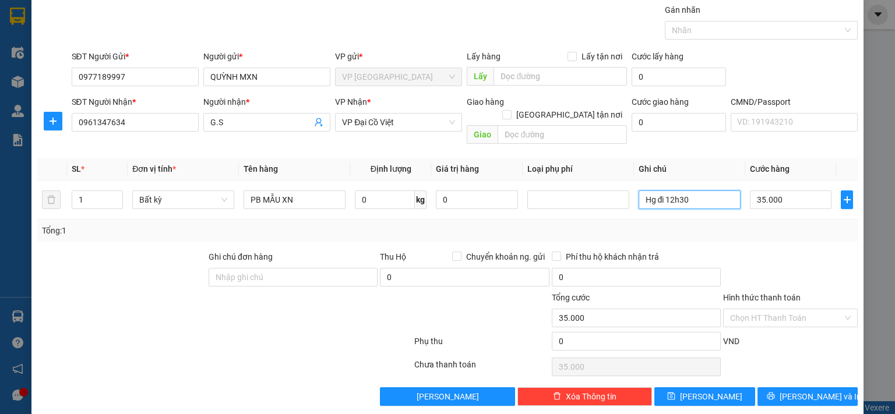
type input "Hg đi 12h30"
click at [794, 390] on span "[PERSON_NAME] và In" at bounding box center [820, 396] width 82 height 13
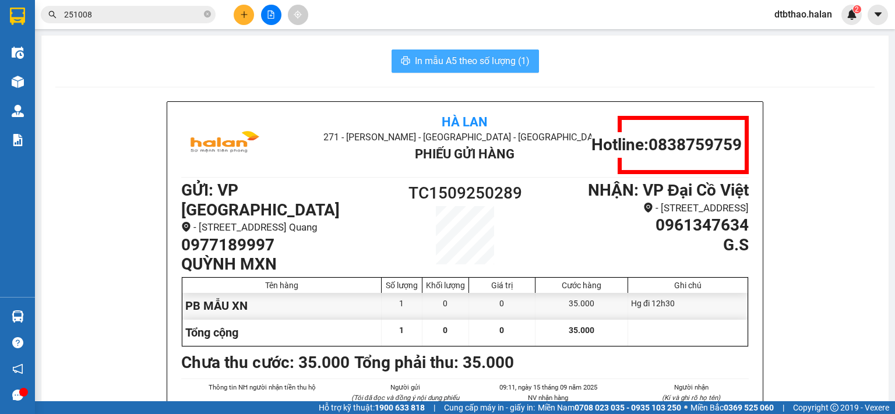
click at [472, 61] on span "In mẫu A5 theo số lượng (1)" at bounding box center [472, 61] width 115 height 15
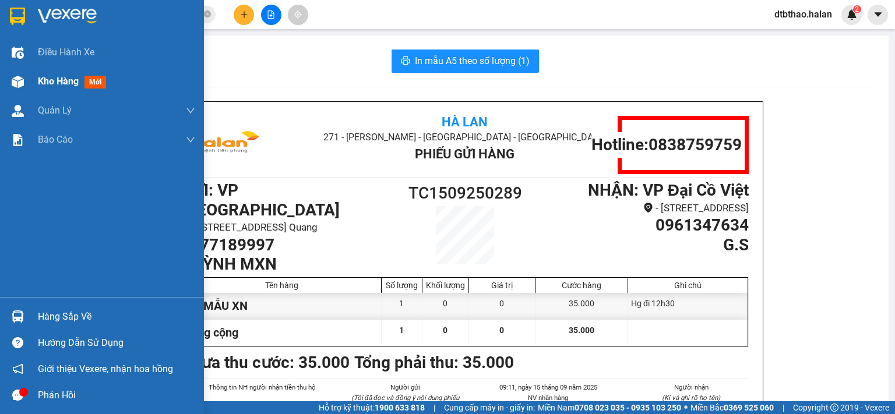
click at [72, 81] on span "Kho hàng" at bounding box center [58, 81] width 41 height 11
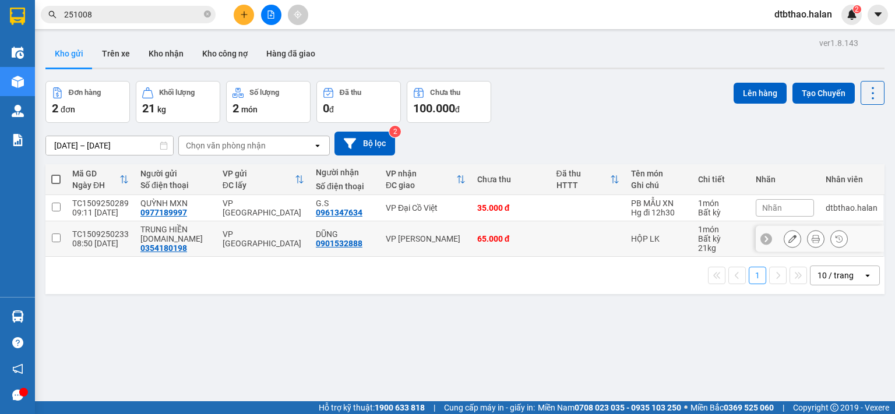
click at [52, 238] on input "checkbox" at bounding box center [56, 238] width 9 height 9
checkbox input "true"
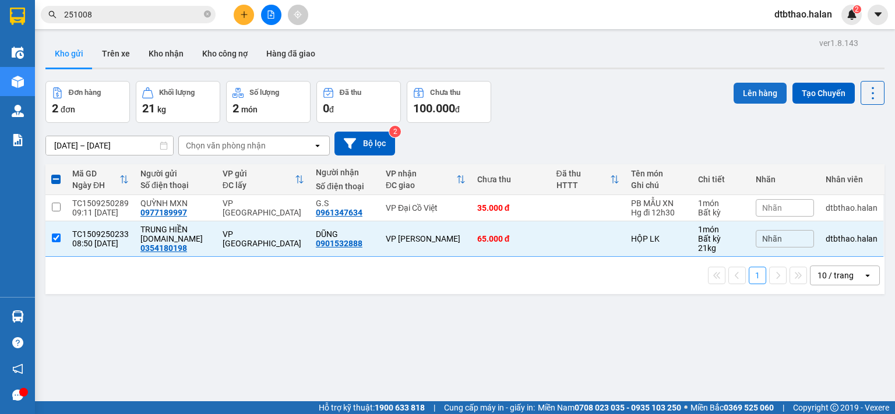
click at [757, 89] on button "Lên hàng" at bounding box center [759, 93] width 53 height 21
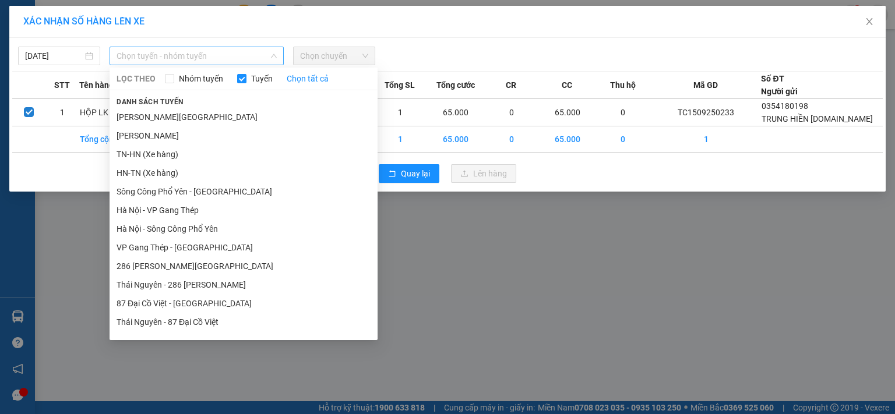
click at [214, 52] on span "Chọn tuyến - nhóm tuyến" at bounding box center [196, 55] width 160 height 17
click at [209, 116] on li "Tuyên Quang - Thái Nguyên" at bounding box center [243, 117] width 268 height 19
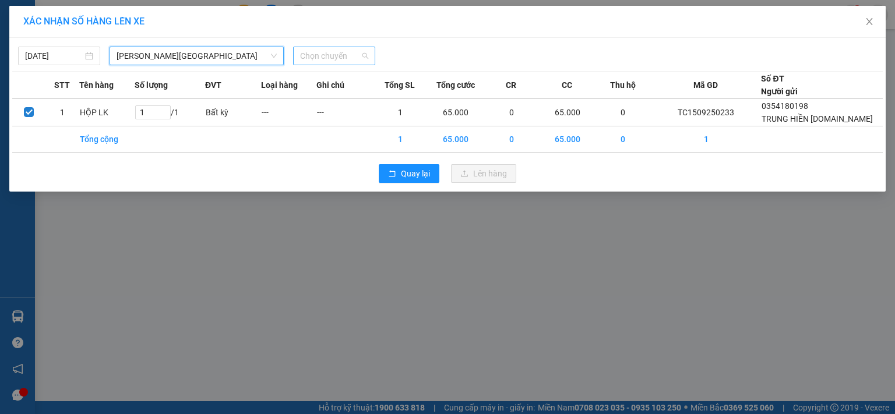
click at [333, 56] on span "Chọn chuyến" at bounding box center [334, 55] width 68 height 17
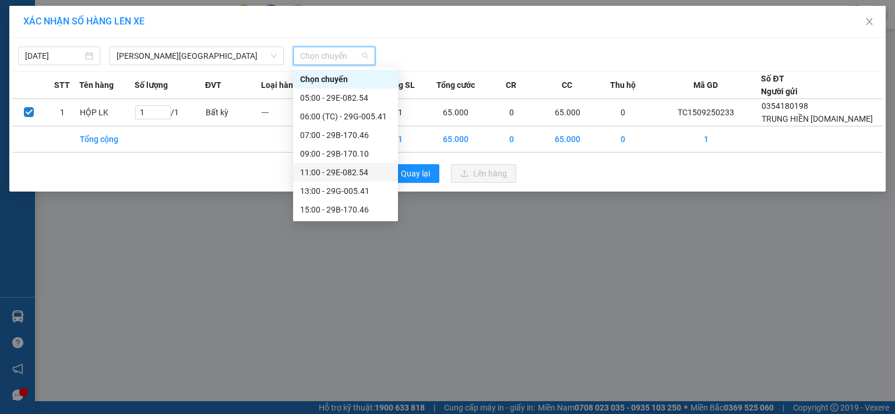
click at [358, 174] on div "11:00 - 29E-082.54" at bounding box center [345, 172] width 91 height 13
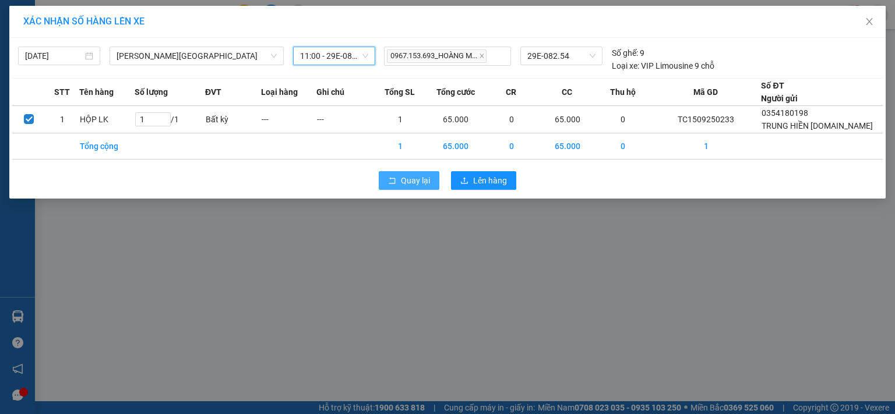
click at [417, 181] on span "Quay lại" at bounding box center [415, 180] width 29 height 13
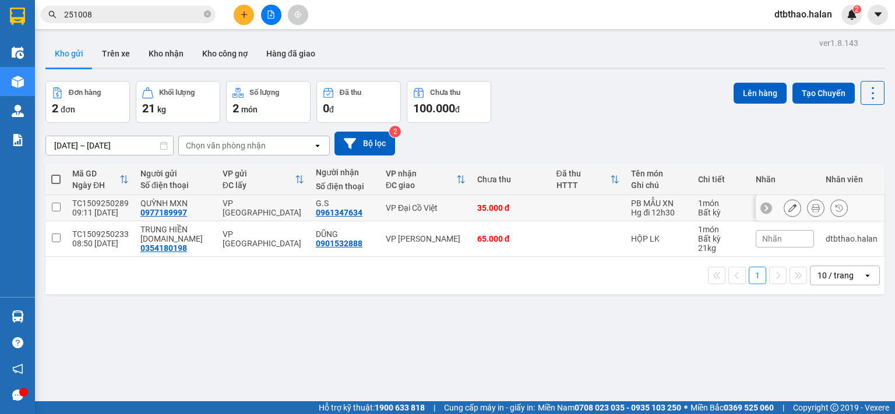
click at [55, 206] on input "checkbox" at bounding box center [56, 207] width 9 height 9
checkbox input "true"
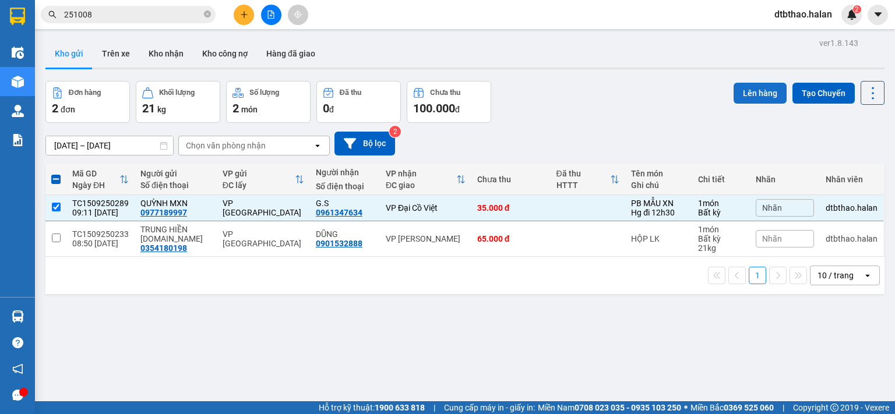
click at [752, 87] on button "Lên hàng" at bounding box center [759, 93] width 53 height 21
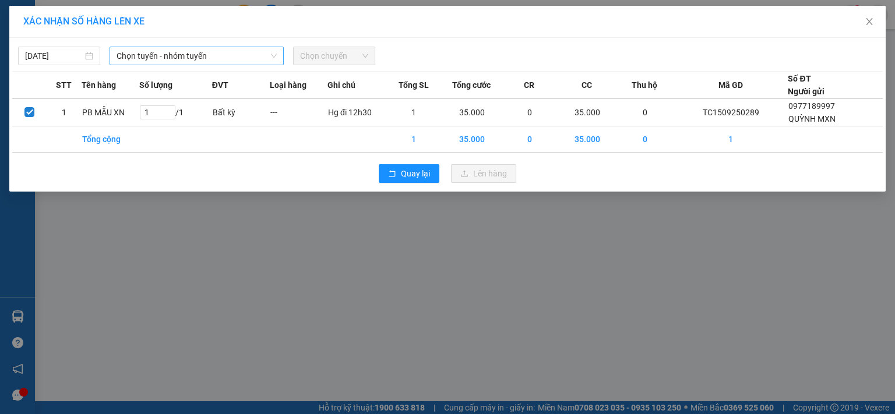
click at [192, 55] on span "Chọn tuyến - nhóm tuyến" at bounding box center [196, 55] width 160 height 17
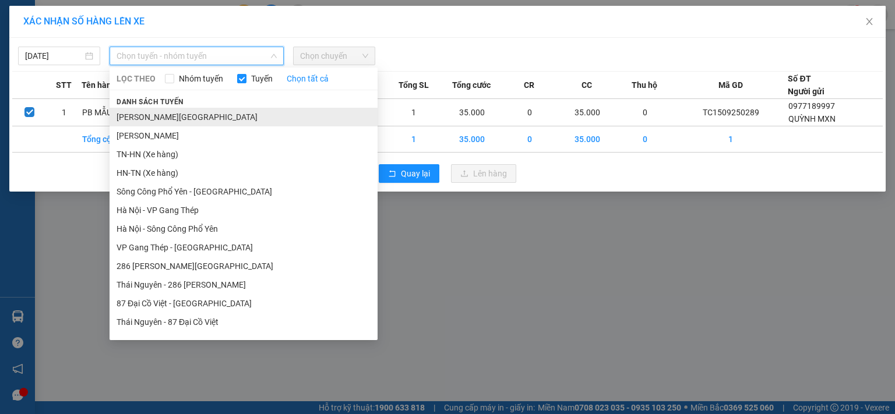
click at [196, 119] on li "Tuyên Quang - Thái Nguyên" at bounding box center [243, 117] width 268 height 19
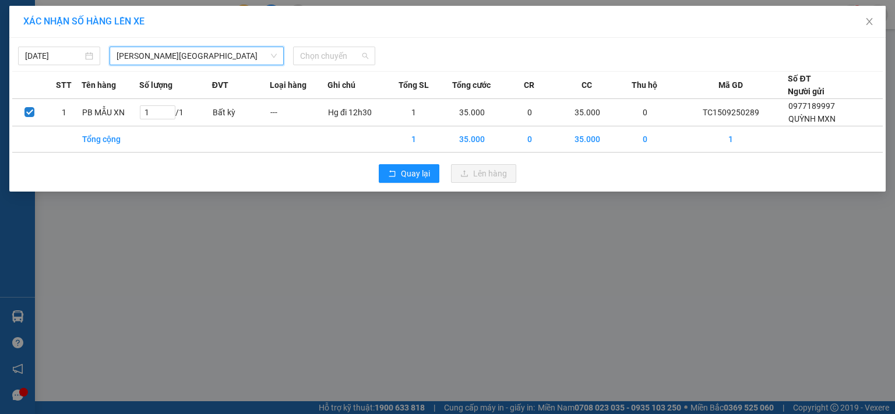
drag, startPoint x: 331, startPoint y: 53, endPoint x: 333, endPoint y: 96, distance: 42.6
click at [331, 54] on span "Chọn chuyến" at bounding box center [334, 55] width 68 height 17
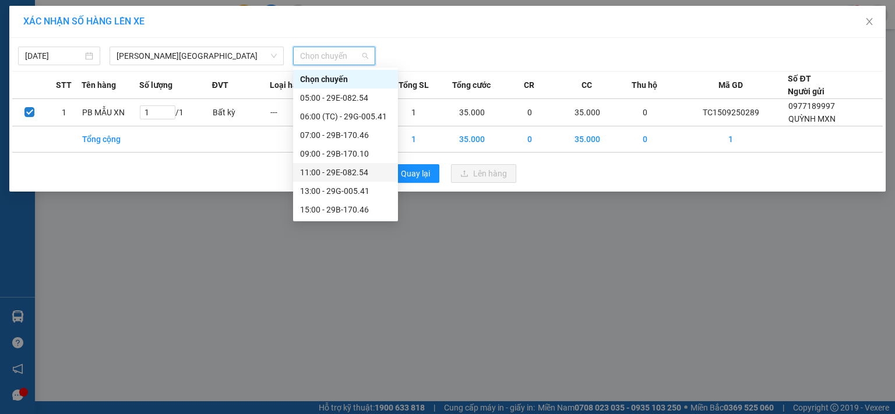
click at [352, 172] on div "11:00 - 29E-082.54" at bounding box center [345, 172] width 91 height 13
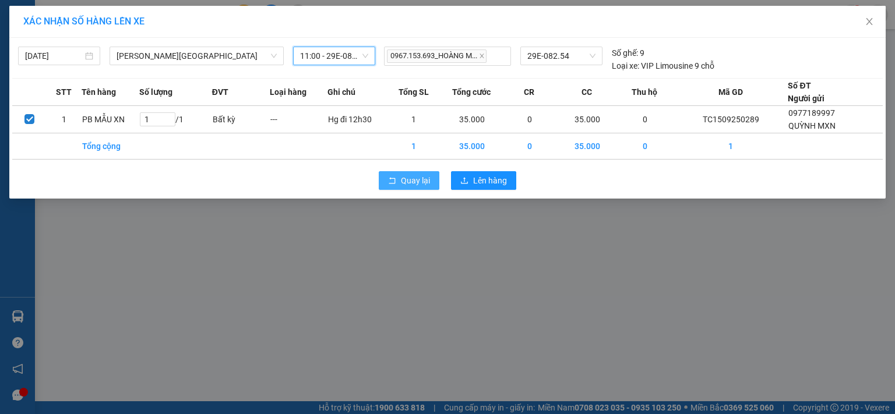
click at [420, 183] on span "Quay lại" at bounding box center [415, 180] width 29 height 13
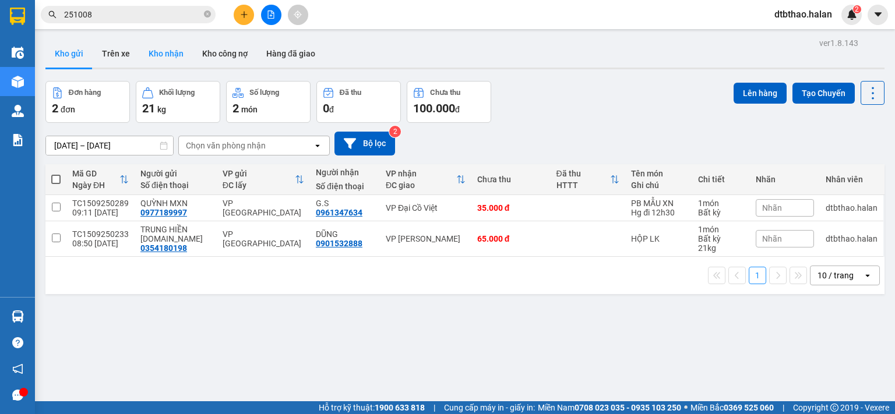
click at [157, 57] on button "Kho nhận" at bounding box center [166, 54] width 54 height 28
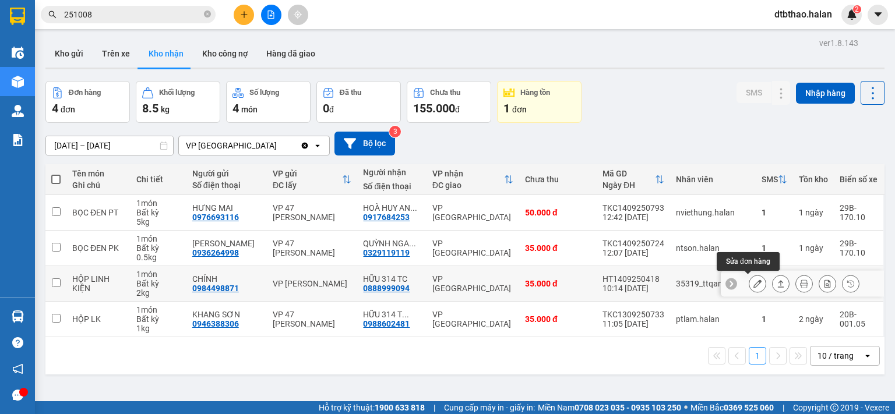
click at [753, 282] on icon at bounding box center [757, 284] width 8 height 8
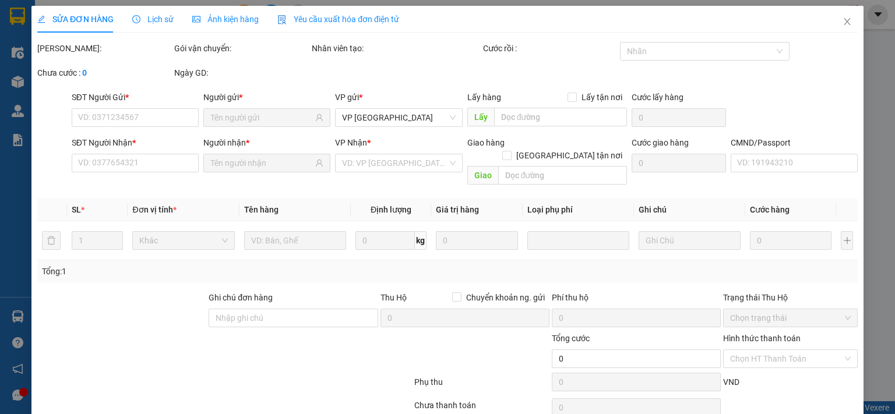
type input "0984498871"
type input "CHÍNH"
type input "0888999094"
type input "HỮU 314 TC"
type input "35.000"
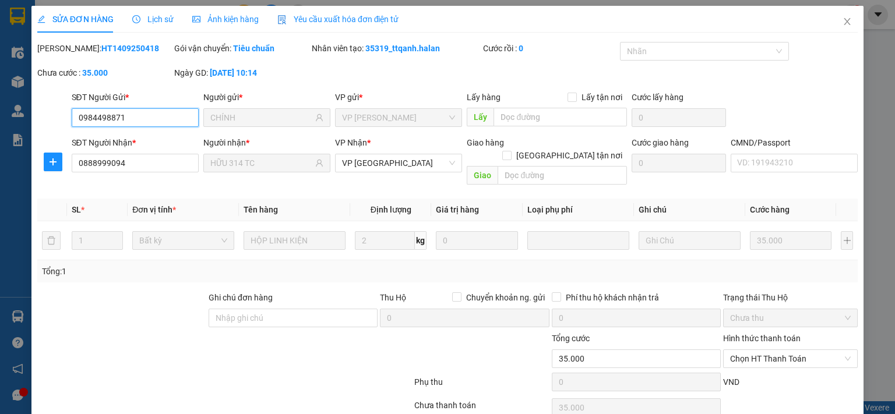
scroll to position [41, 0]
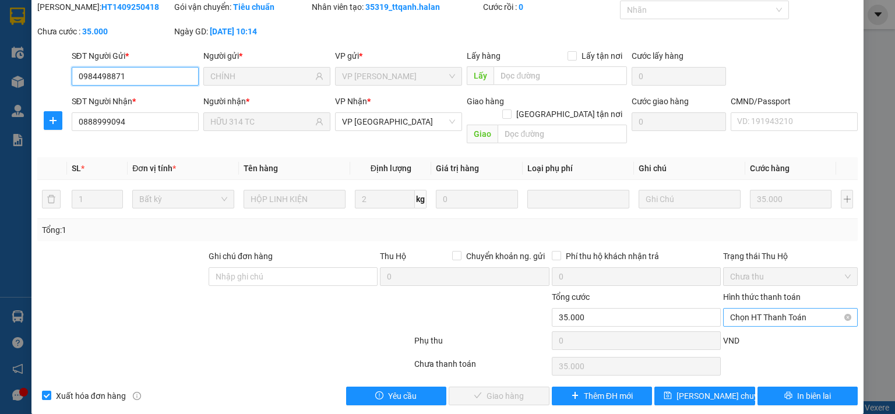
click at [745, 309] on span "Chọn HT Thanh Toán" at bounding box center [790, 317] width 121 height 17
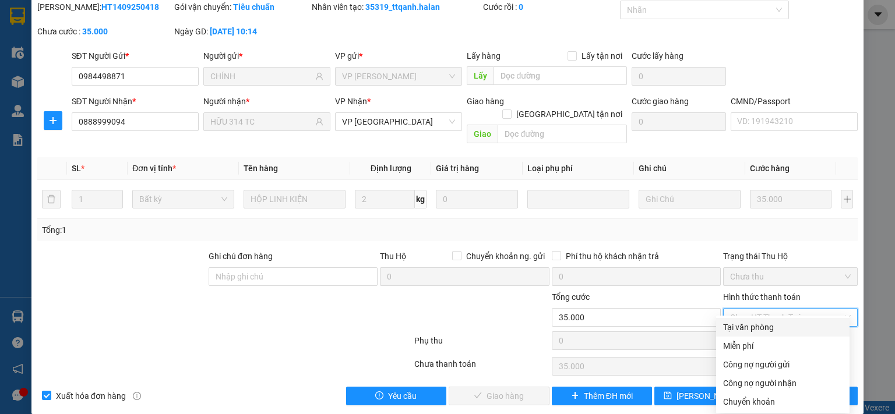
drag, startPoint x: 747, startPoint y: 330, endPoint x: 622, endPoint y: 365, distance: 129.3
click at [745, 331] on div "Tại văn phòng" at bounding box center [782, 327] width 119 height 13
type input "0"
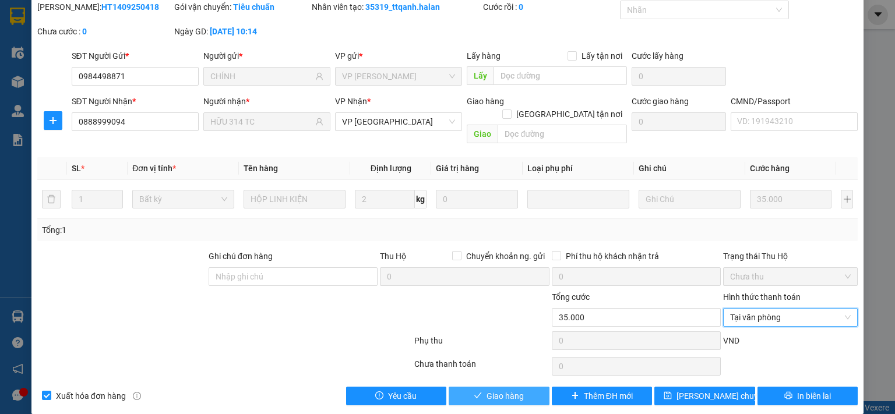
click at [508, 390] on span "Giao hàng" at bounding box center [504, 396] width 37 height 13
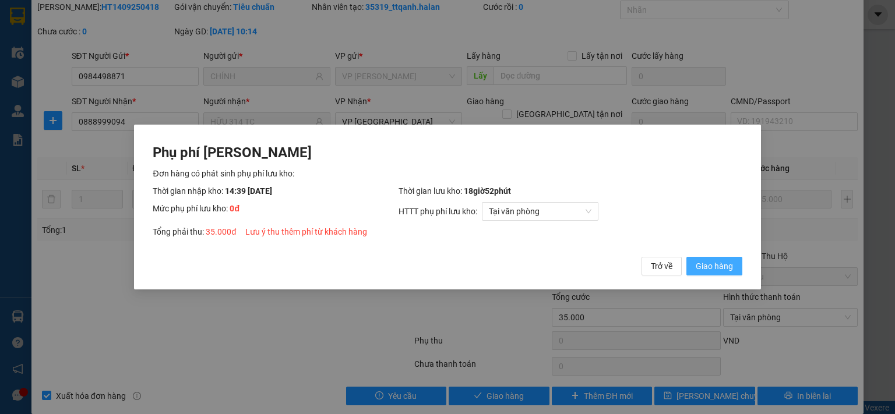
click at [706, 269] on span "Giao hàng" at bounding box center [713, 266] width 37 height 13
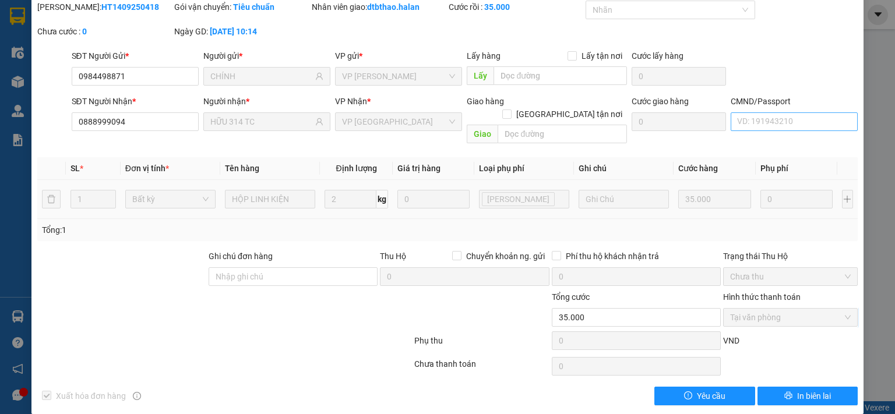
scroll to position [0, 0]
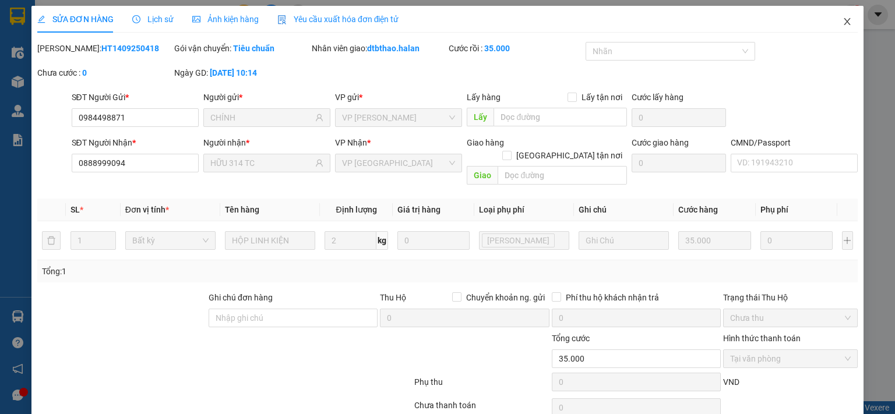
click at [844, 20] on icon "close" at bounding box center [847, 21] width 6 height 7
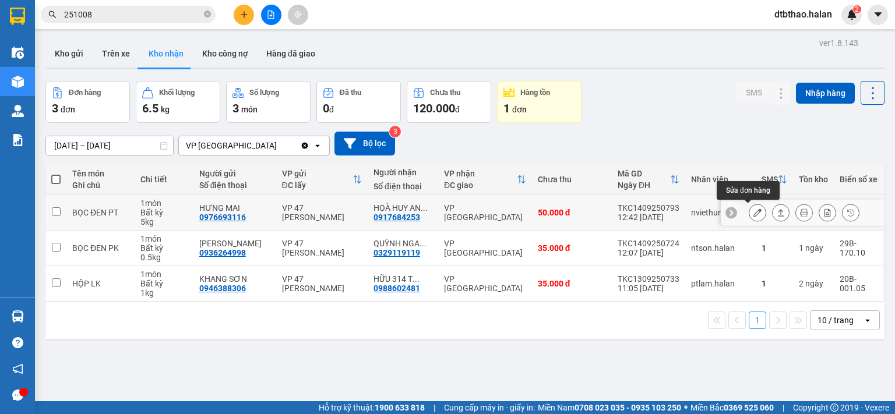
click at [749, 212] on button at bounding box center [757, 213] width 16 height 20
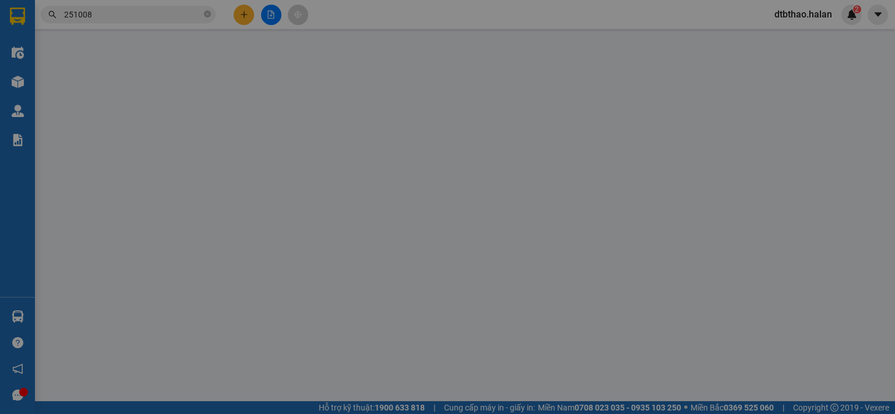
type input "0976693116"
type input "HƯNG MAI"
type input "0917684253"
type input "HOÀ HUY ANH - 314.TC"
type input "50.000"
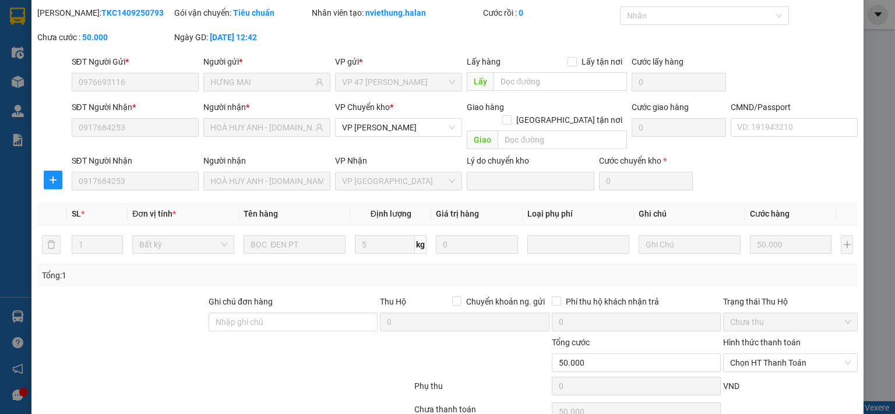
scroll to position [81, 0]
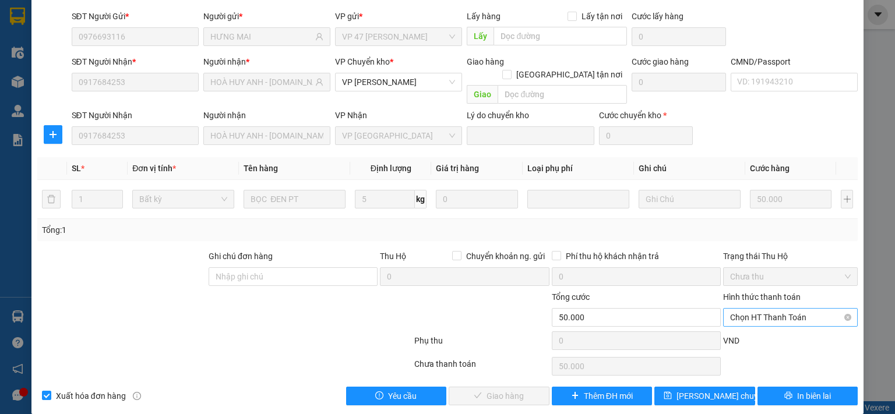
click at [769, 309] on span "Chọn HT Thanh Toán" at bounding box center [790, 317] width 121 height 17
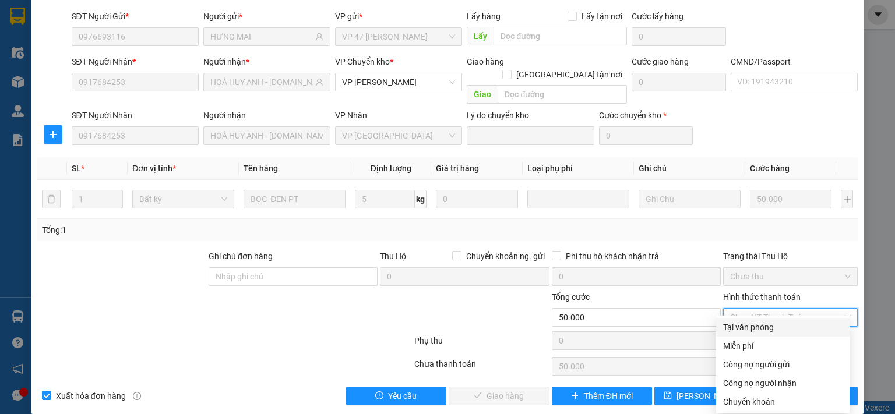
click at [766, 325] on div "Tại văn phòng" at bounding box center [782, 327] width 119 height 13
type input "0"
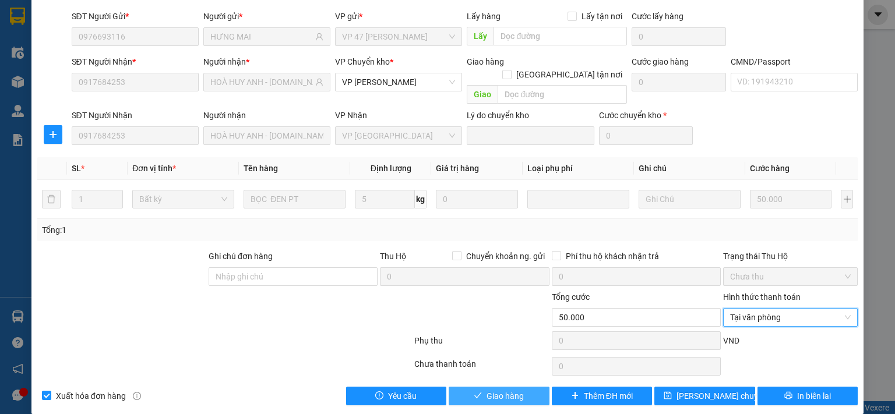
click at [510, 390] on span "Giao hàng" at bounding box center [504, 396] width 37 height 13
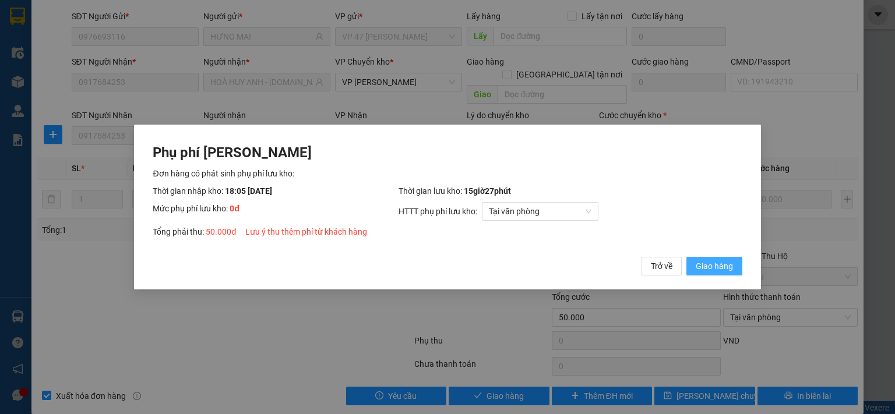
click at [719, 272] on span "Giao hàng" at bounding box center [713, 266] width 37 height 13
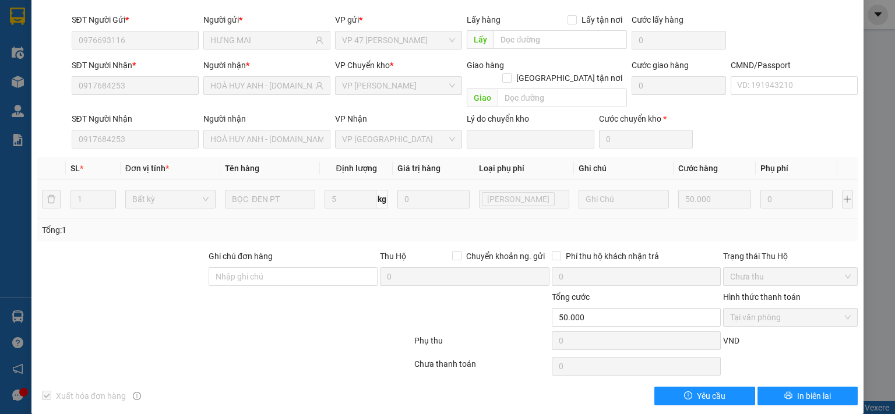
scroll to position [0, 0]
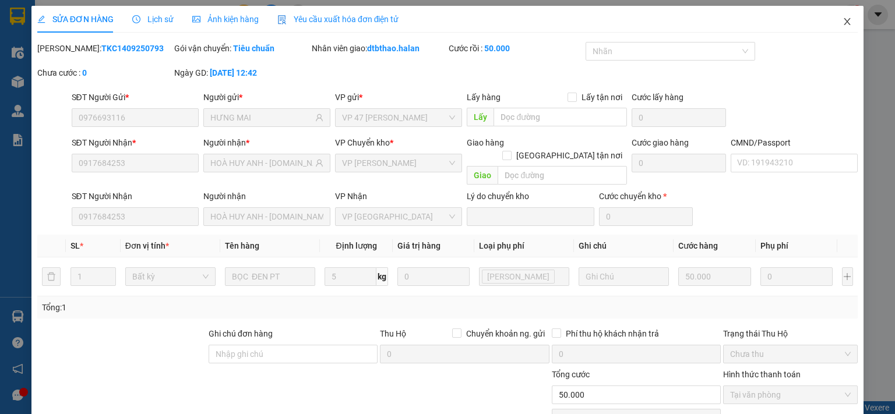
drag, startPoint x: 841, startPoint y: 23, endPoint x: 588, endPoint y: 409, distance: 461.5
click at [842, 23] on icon "close" at bounding box center [846, 21] width 9 height 9
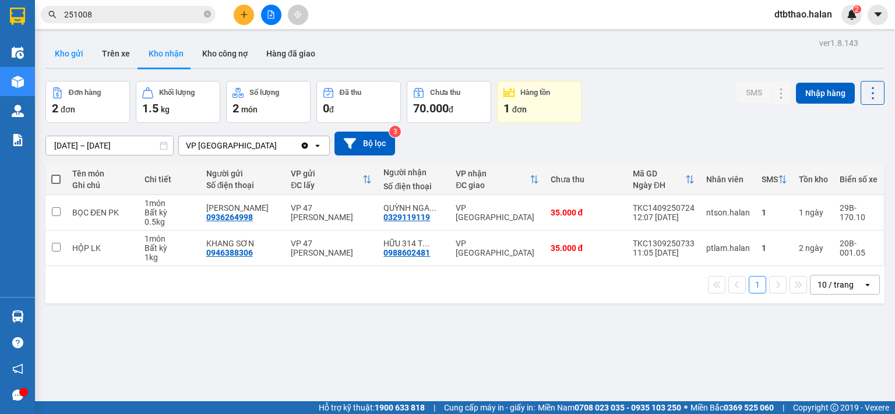
click at [67, 53] on button "Kho gửi" at bounding box center [68, 54] width 47 height 28
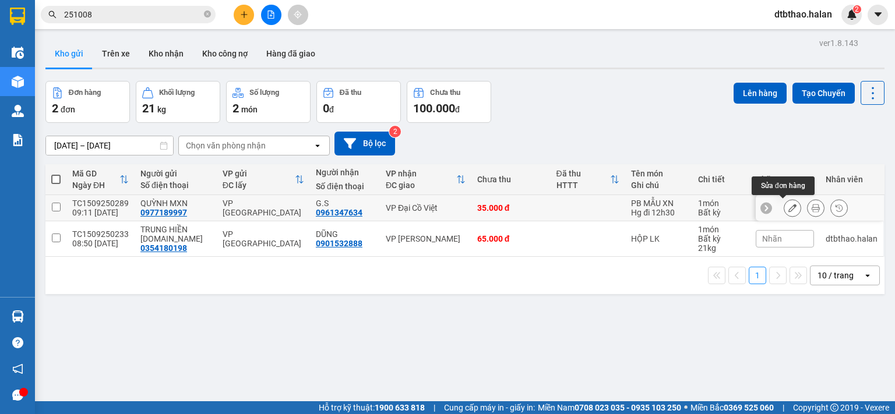
click at [788, 207] on icon at bounding box center [792, 208] width 8 height 8
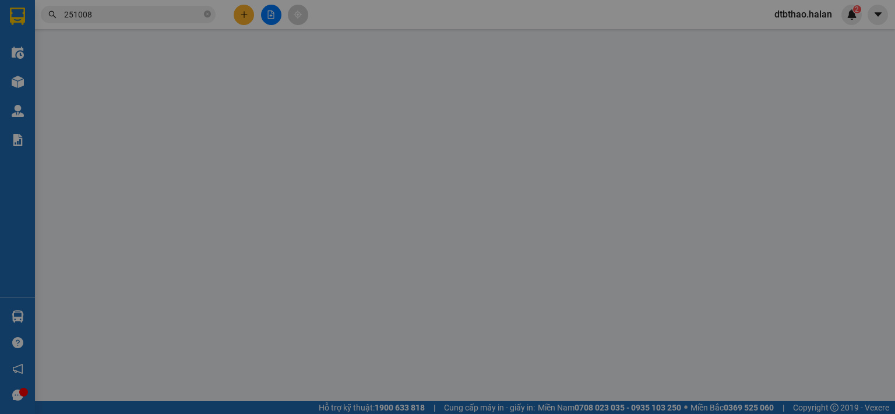
type input "0977189997"
type input "0961347634"
type input "35.000"
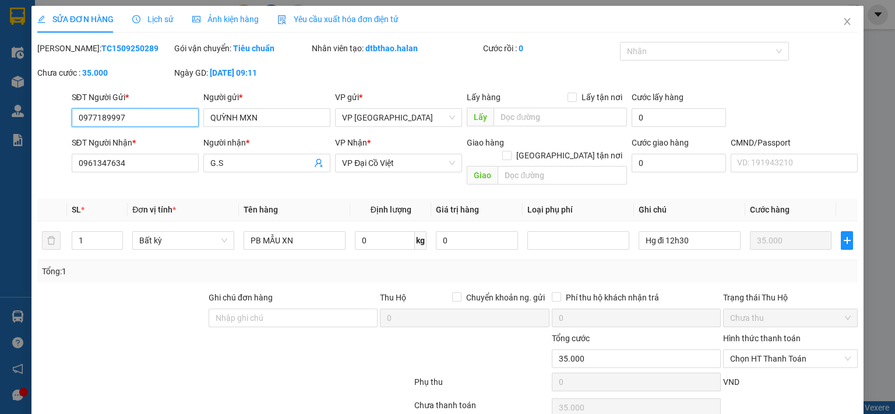
scroll to position [41, 0]
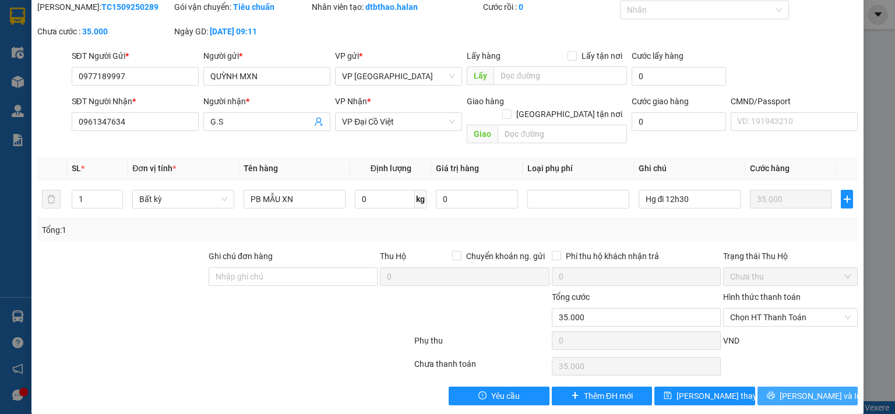
click at [802, 390] on span "[PERSON_NAME] và In" at bounding box center [820, 396] width 82 height 13
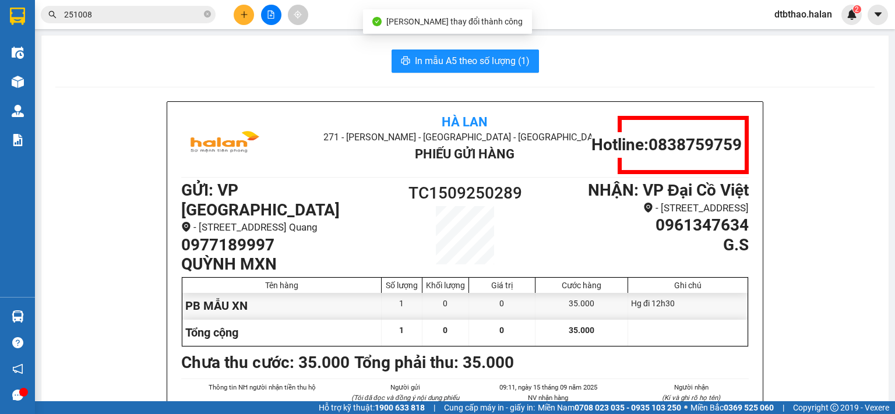
scroll to position [58, 0]
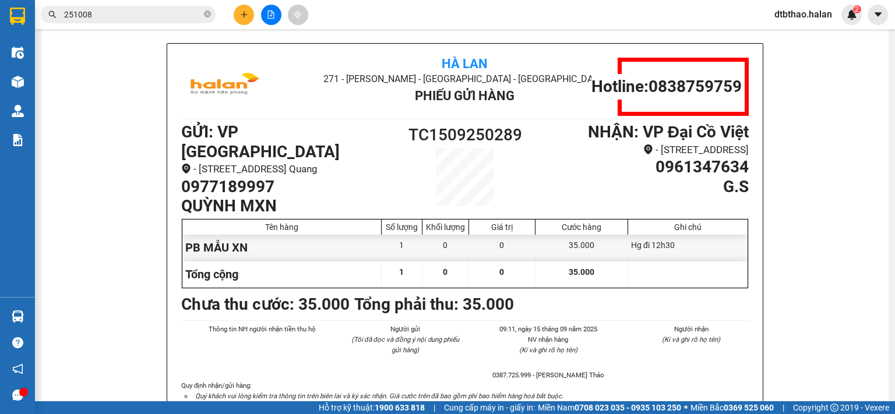
click at [242, 18] on icon "plus" at bounding box center [244, 14] width 8 height 8
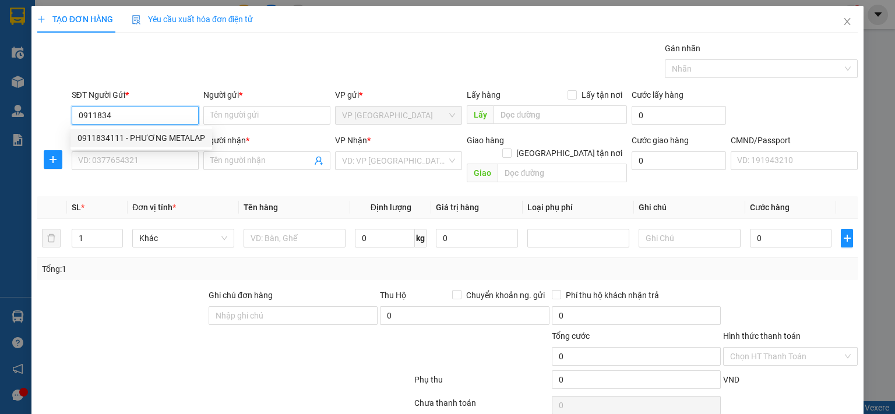
drag, startPoint x: 151, startPoint y: 139, endPoint x: 151, endPoint y: 147, distance: 8.2
click at [151, 139] on div "0911834111 - PHƯƠNG METALAP" at bounding box center [141, 138] width 128 height 13
type input "0911834111"
type input "PHƯƠNG METALAP"
type input "0911834111"
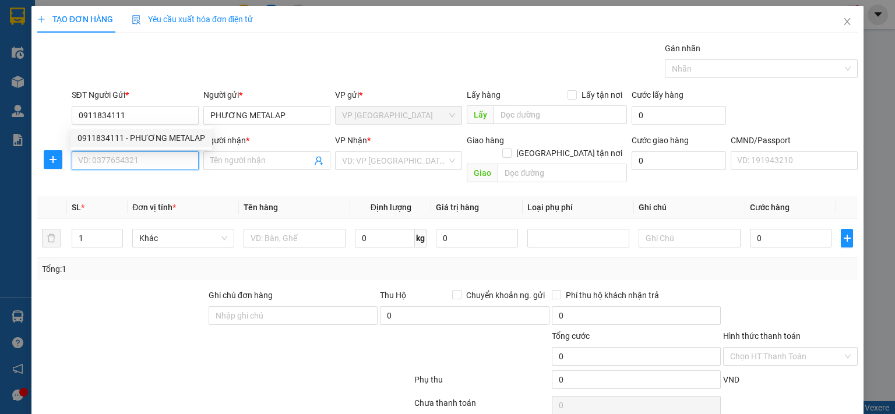
click at [156, 169] on input "SĐT Người Nhận *" at bounding box center [135, 160] width 127 height 19
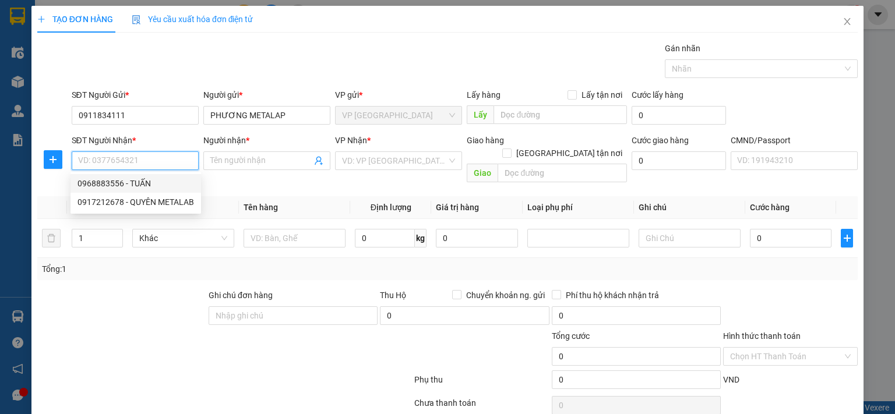
drag, startPoint x: 144, startPoint y: 186, endPoint x: 135, endPoint y: 190, distance: 10.4
click at [144, 186] on div "0968883556 - TUẤN" at bounding box center [135, 183] width 116 height 13
type input "0968883556"
type input "TUẤN"
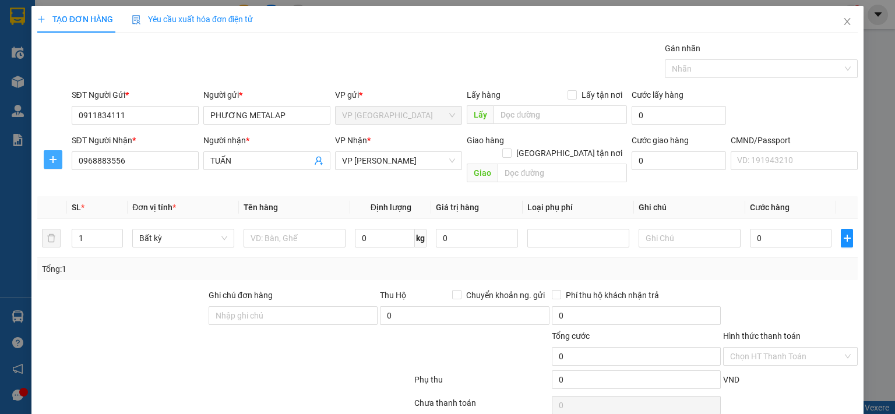
click at [57, 158] on span "plus" at bounding box center [52, 159] width 17 height 9
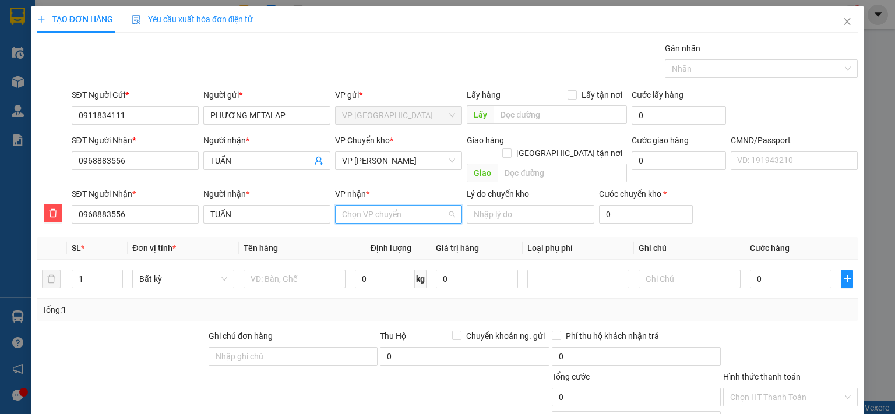
click at [388, 206] on input "VP nhận *" at bounding box center [394, 214] width 105 height 17
type input "thụ"
click at [395, 228] on div "VP [PERSON_NAME]" at bounding box center [394, 224] width 112 height 13
click at [419, 160] on span "VP [PERSON_NAME]" at bounding box center [398, 160] width 113 height 17
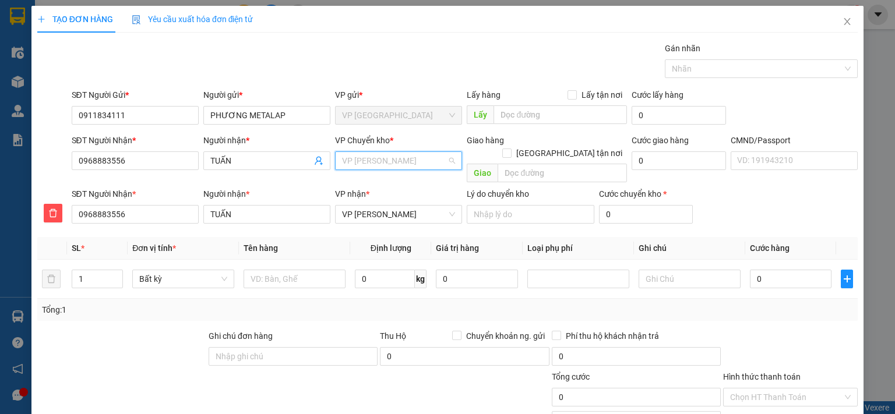
scroll to position [56, 0]
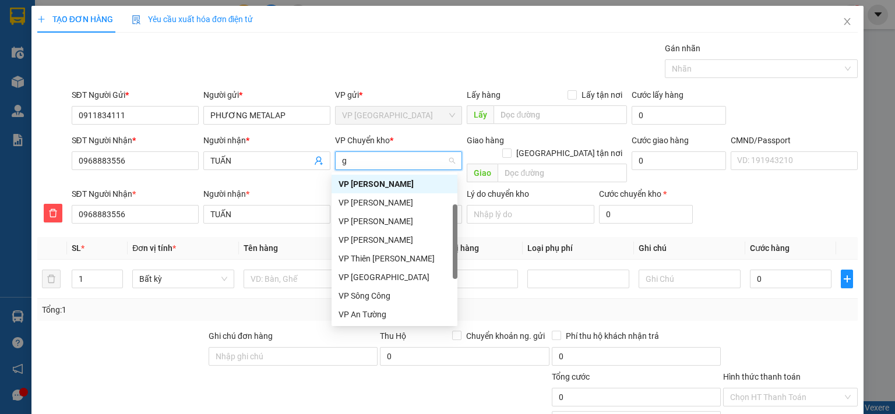
type input "gi"
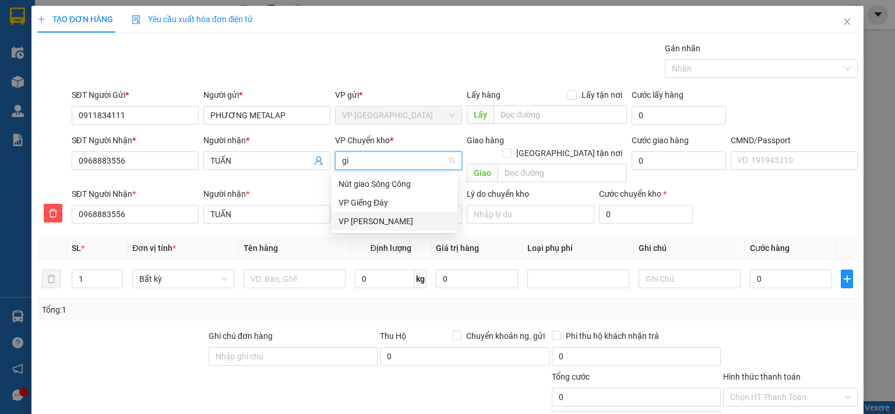
click at [381, 224] on div "VP Hoàng Gia" at bounding box center [394, 221] width 112 height 13
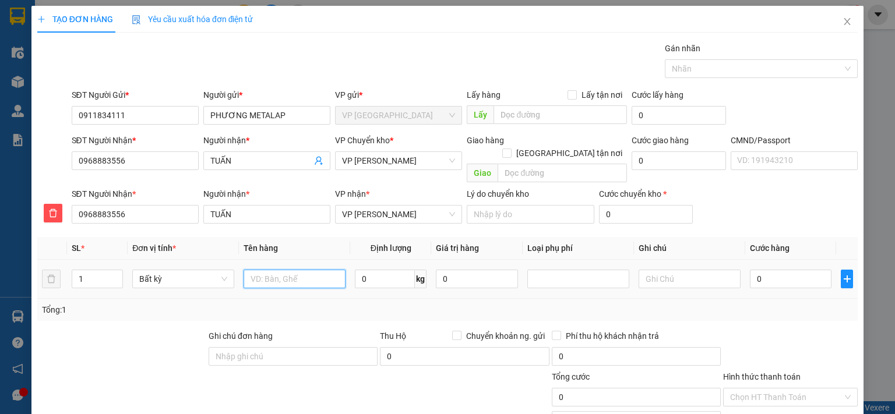
click at [284, 270] on input "text" at bounding box center [294, 279] width 102 height 19
type input "BỌC MẪU XN"
click at [806, 270] on input "0" at bounding box center [791, 279] width 82 height 19
type input "3"
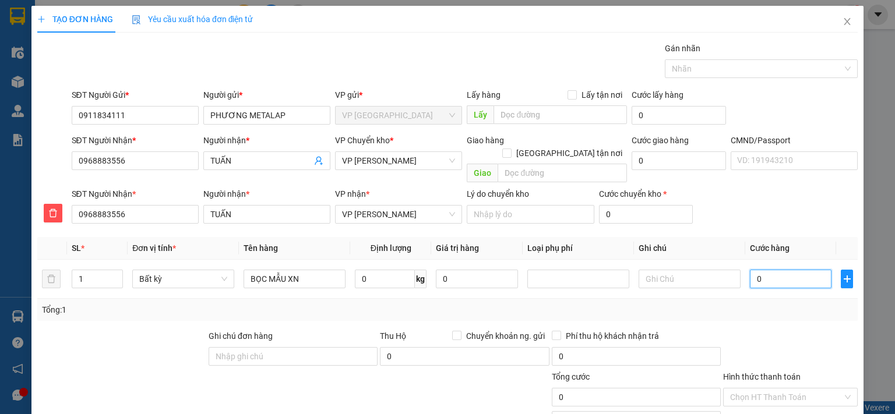
type input "3"
type input "35"
type input "350"
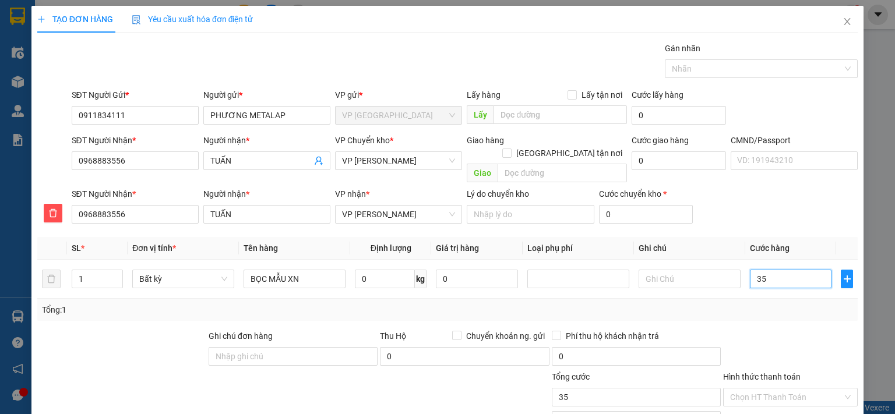
type input "350"
type input "3.500"
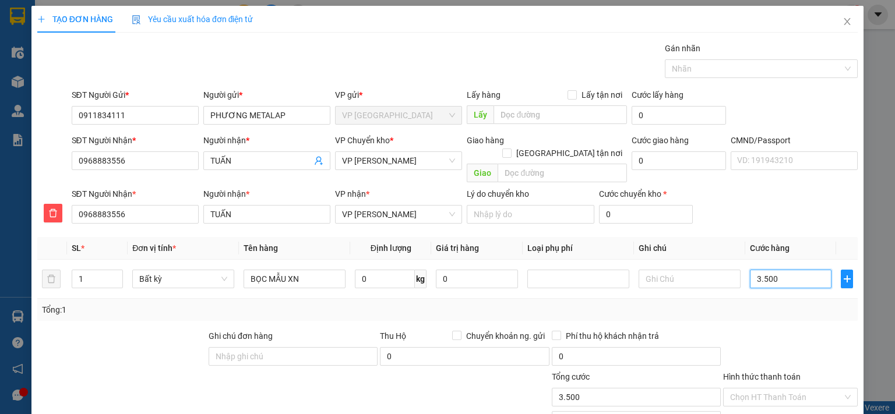
type input "35.000"
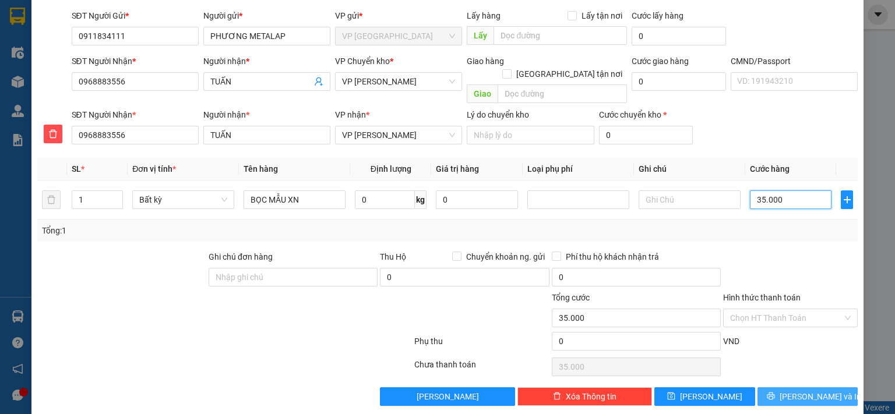
type input "35.000"
click at [762, 387] on button "[PERSON_NAME] và In" at bounding box center [807, 396] width 101 height 19
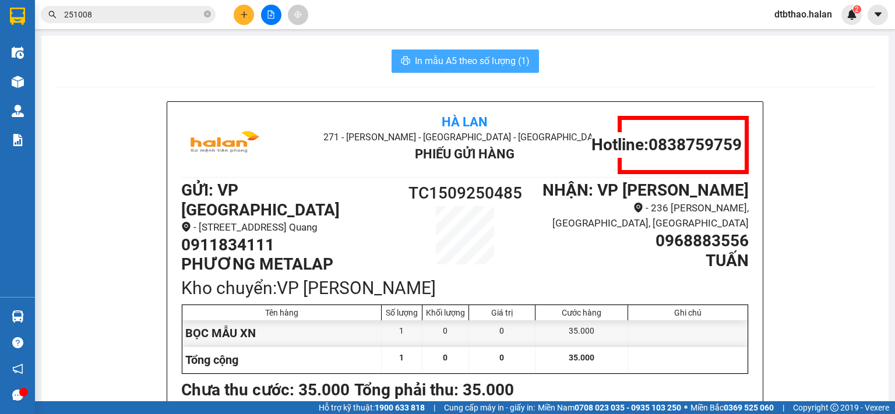
click at [479, 59] on span "In mẫu A5 theo số lượng (1)" at bounding box center [472, 61] width 115 height 15
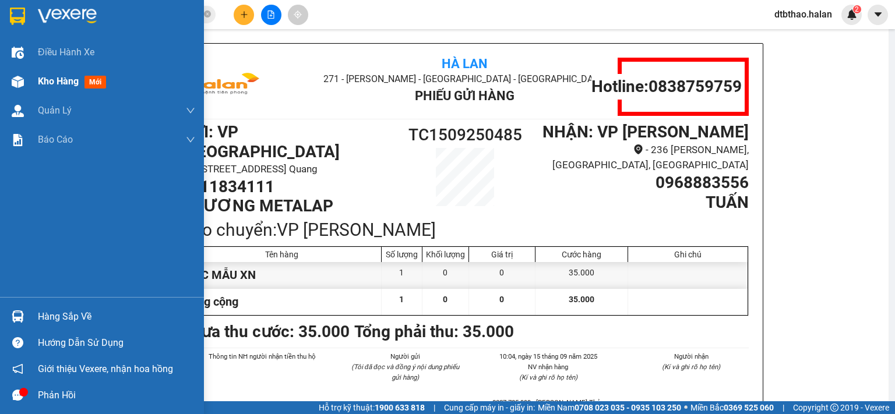
click at [41, 83] on span "Kho hàng" at bounding box center [58, 81] width 41 height 11
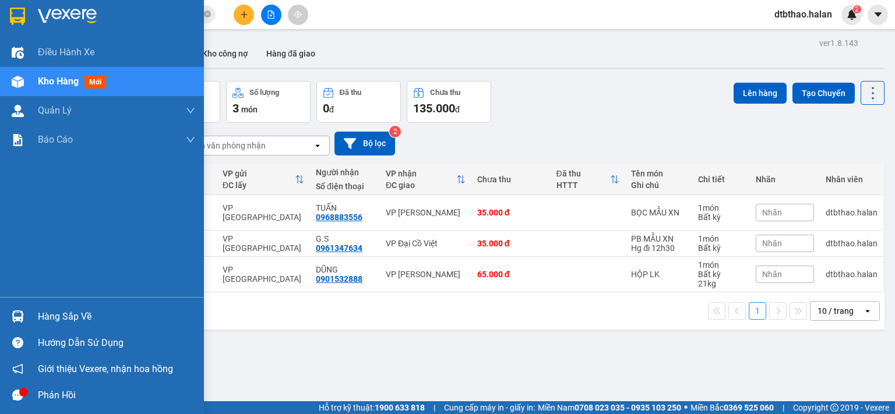
click at [47, 312] on div "Hàng sắp về" at bounding box center [116, 316] width 157 height 17
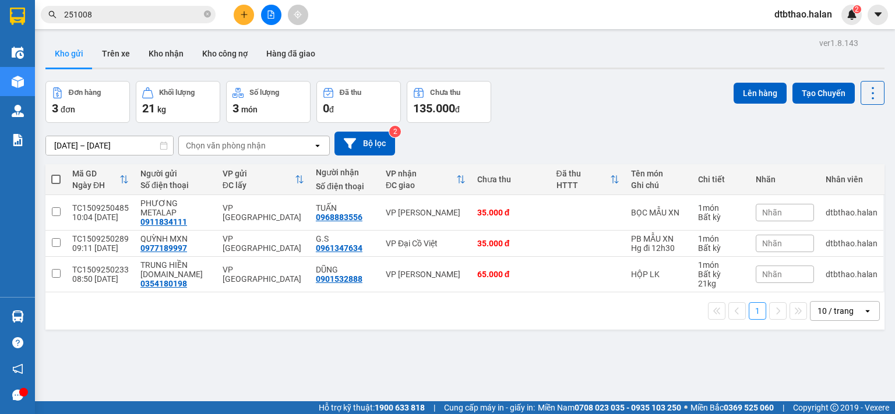
drag, startPoint x: 605, startPoint y: 373, endPoint x: 506, endPoint y: 414, distance: 107.4
click at [605, 373] on section "Kết quả tìm kiếm ( 247 ) Bộ lọc Mã ĐH Trạng thái Món hàng Thu hộ Tổng cước Chưa…" at bounding box center [447, 207] width 895 height 414
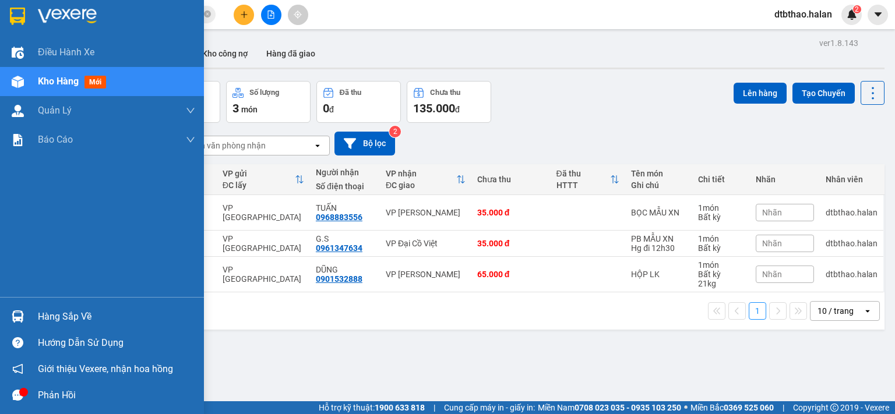
click at [40, 321] on div "Hàng sắp về" at bounding box center [116, 316] width 157 height 17
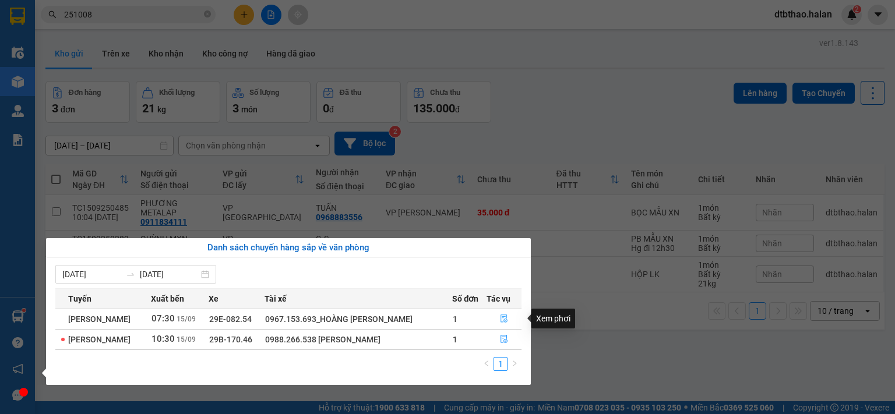
click at [504, 316] on icon "file-done" at bounding box center [503, 319] width 7 height 8
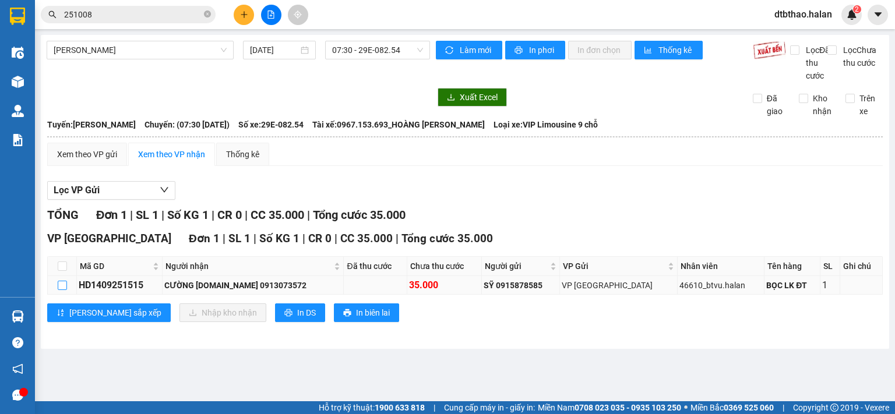
click at [61, 290] on input "checkbox" at bounding box center [62, 285] width 9 height 9
checkbox input "true"
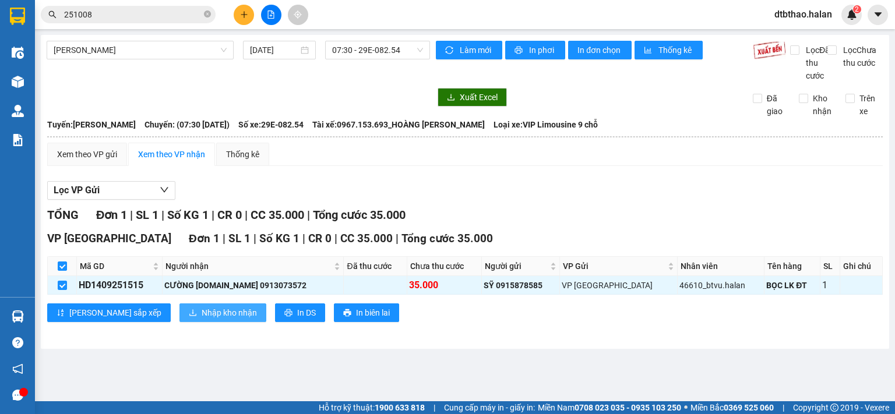
click at [189, 316] on icon "download" at bounding box center [192, 313] width 7 height 6
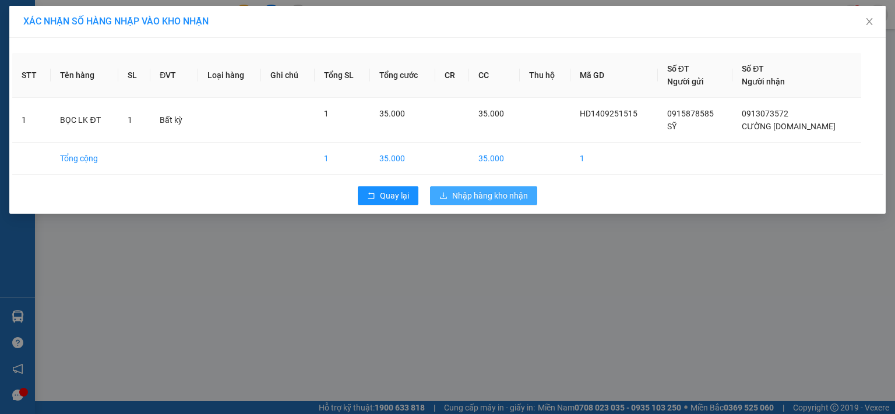
click at [517, 193] on span "Nhập hàng kho nhận" at bounding box center [490, 195] width 76 height 13
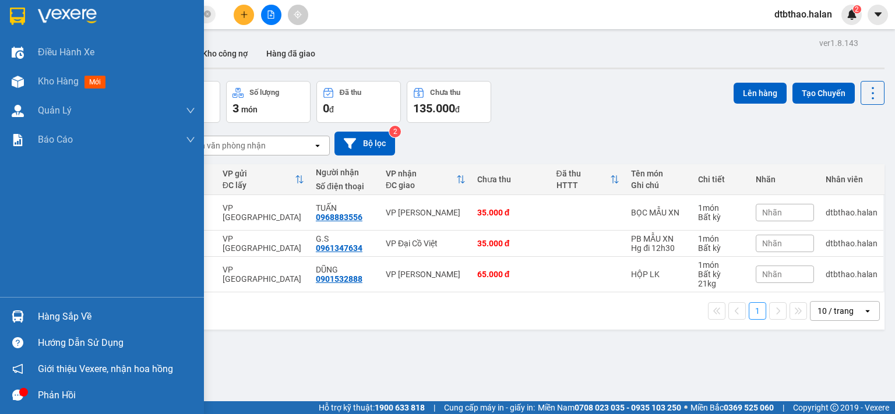
click at [74, 320] on div "Hàng sắp về" at bounding box center [116, 316] width 157 height 17
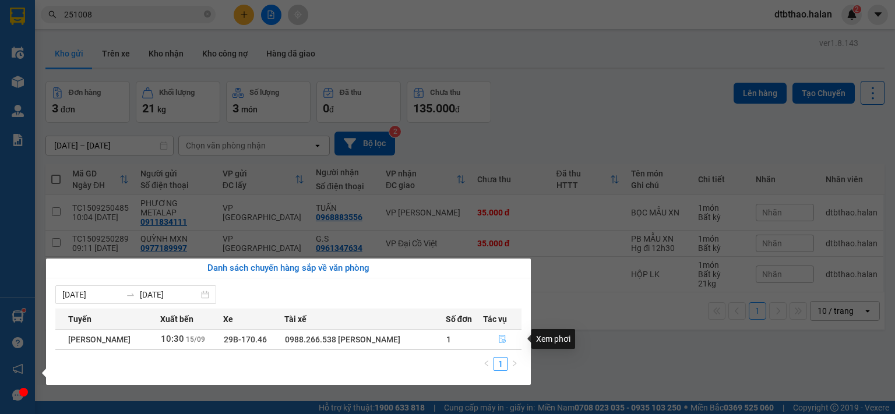
click at [506, 341] on icon "file-done" at bounding box center [502, 339] width 8 height 8
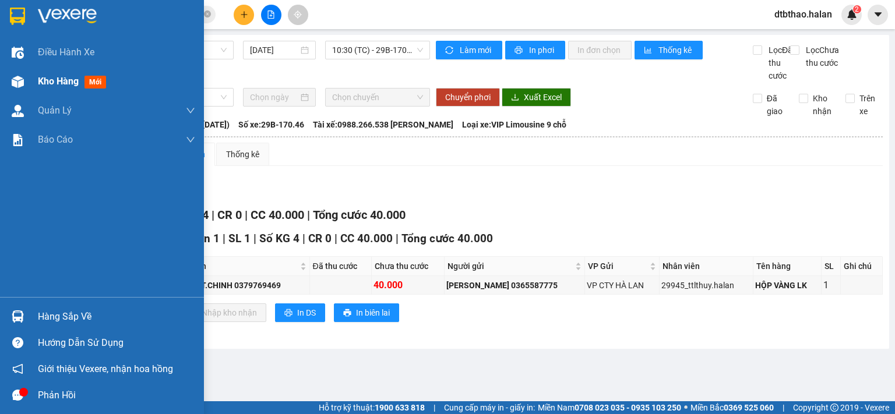
click at [67, 82] on span "Kho hàng" at bounding box center [58, 81] width 41 height 11
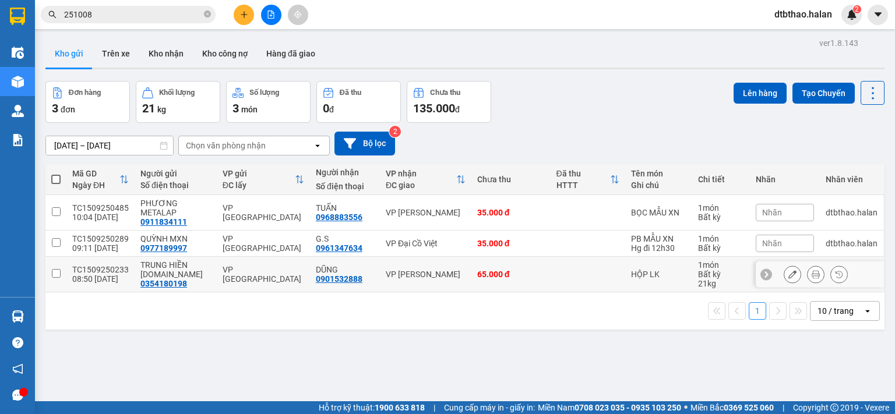
click at [56, 274] on input "checkbox" at bounding box center [56, 273] width 9 height 9
checkbox input "true"
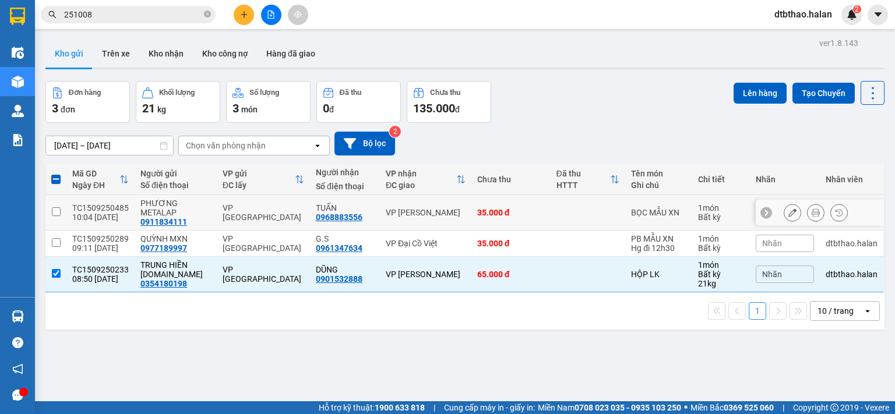
click at [56, 209] on input "checkbox" at bounding box center [56, 211] width 9 height 9
checkbox input "true"
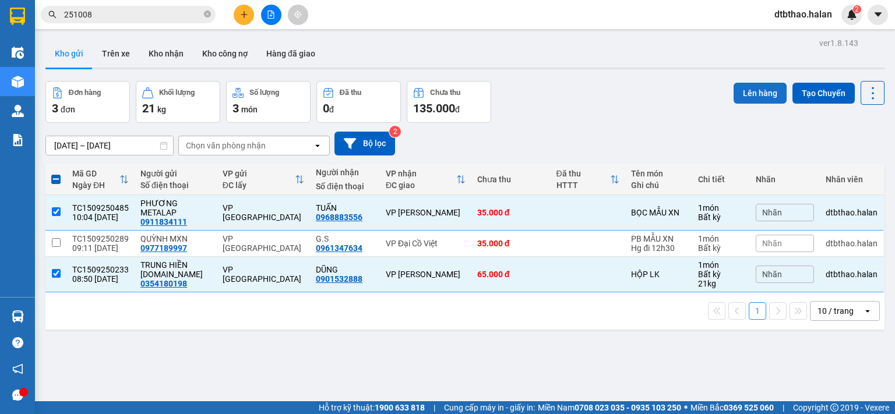
click at [752, 96] on button "Lên hàng" at bounding box center [759, 93] width 53 height 21
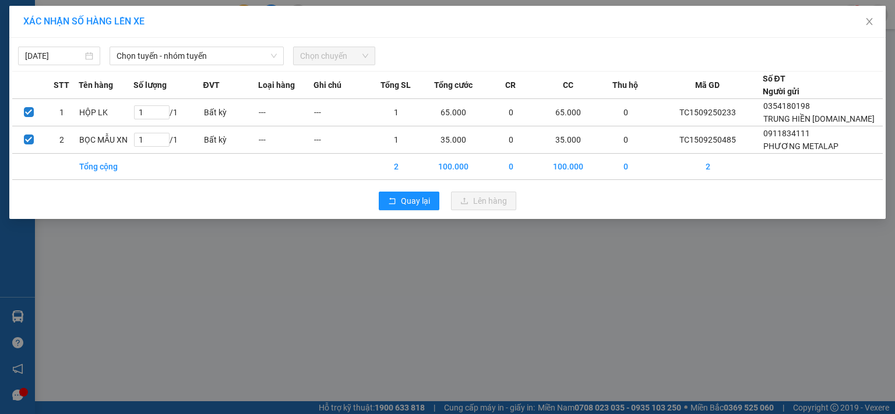
click at [114, 267] on div "XÁC NHẬN SỐ HÀNG LÊN XE 15/09/2025 Chọn tuyến - nhóm tuyến Chọn chuyến STT Tên …" at bounding box center [447, 207] width 895 height 414
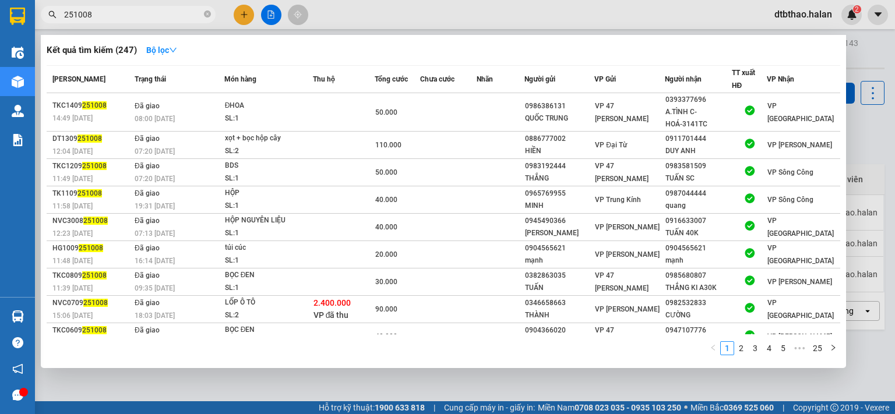
drag, startPoint x: 72, startPoint y: 14, endPoint x: 428, endPoint y: 38, distance: 356.7
click at [119, 14] on input "251008" at bounding box center [132, 14] width 137 height 13
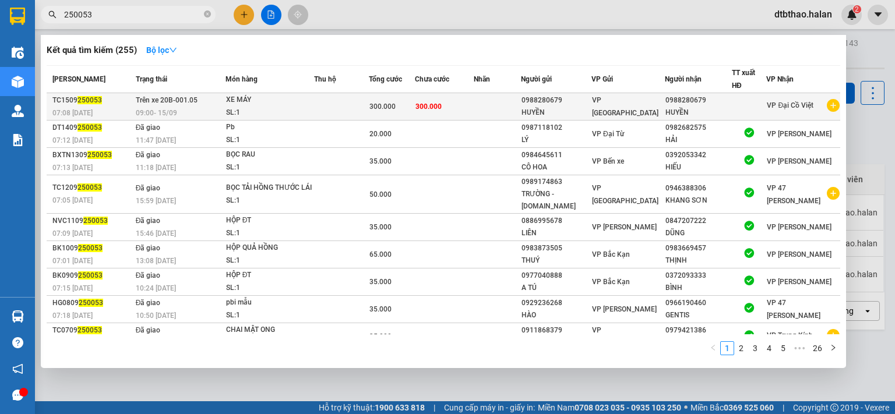
type input "250053"
click at [668, 108] on div "HUYỀN" at bounding box center [698, 113] width 66 height 12
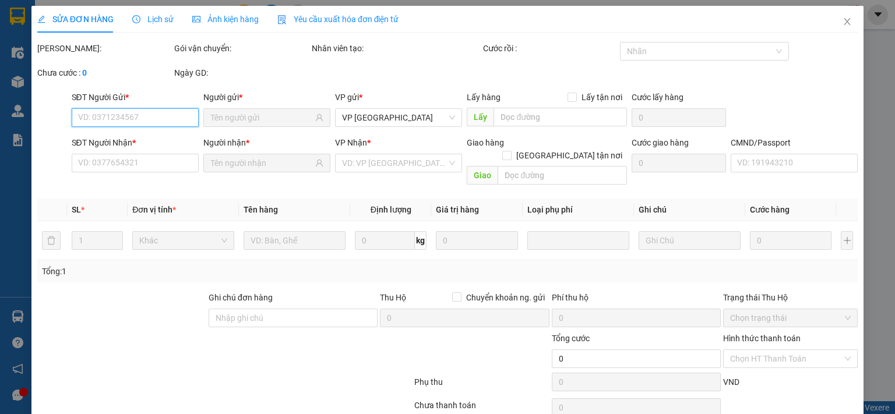
type input "0988280679"
type input "300.000"
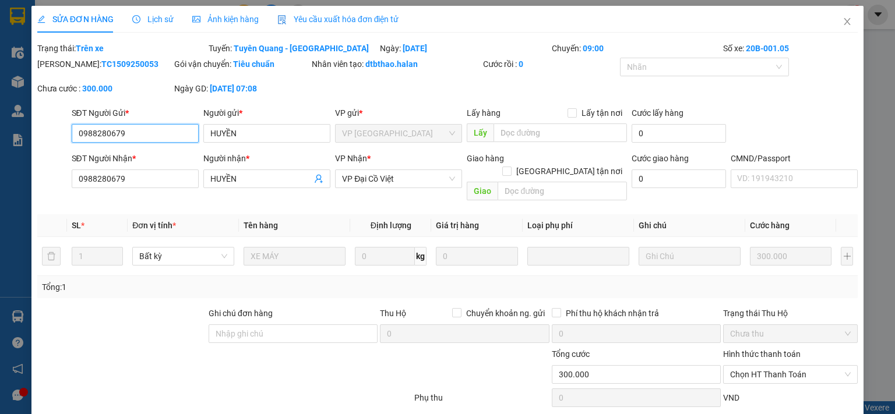
scroll to position [57, 0]
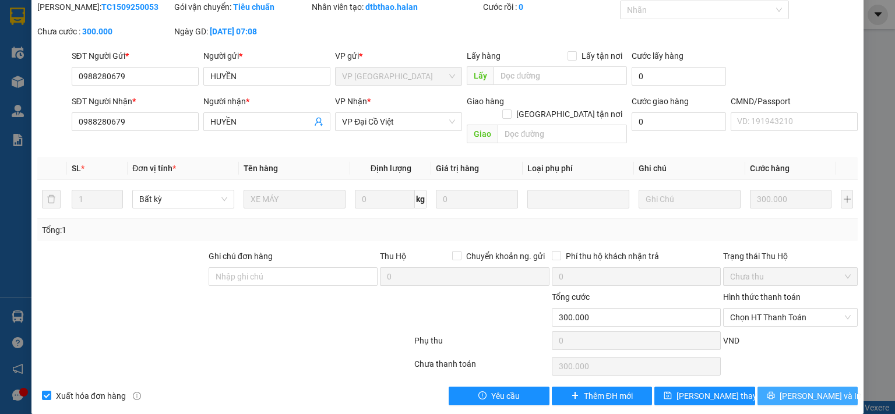
click at [775, 391] on icon "printer" at bounding box center [770, 395] width 8 height 8
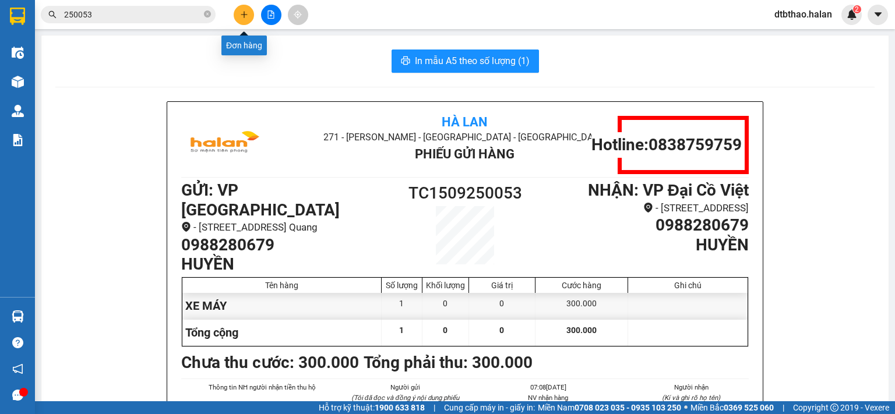
click at [247, 17] on icon "plus" at bounding box center [244, 14] width 8 height 8
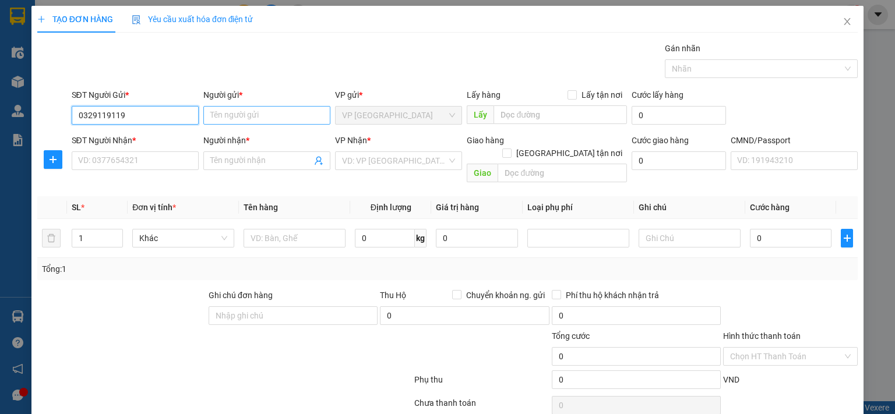
type input "0329119119"
click at [246, 112] on input "Người gửi *" at bounding box center [266, 115] width 127 height 19
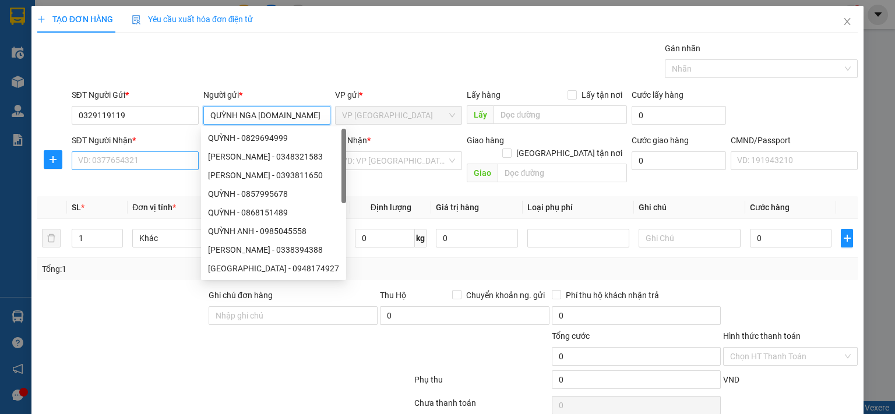
type input "QUỲNH NGA 314.TC"
click at [103, 158] on input "SĐT Người Nhận *" at bounding box center [135, 160] width 127 height 19
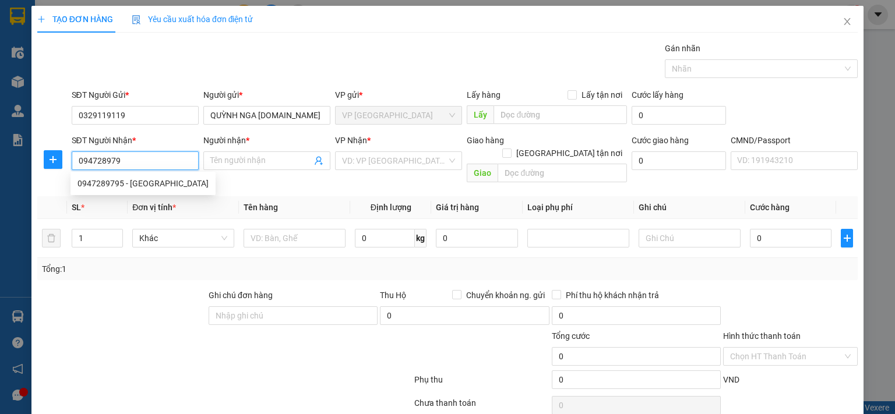
type input "0947289795"
click at [129, 184] on div "0947289795 - MINH DC" at bounding box center [142, 183] width 131 height 13
type input "MINH DC"
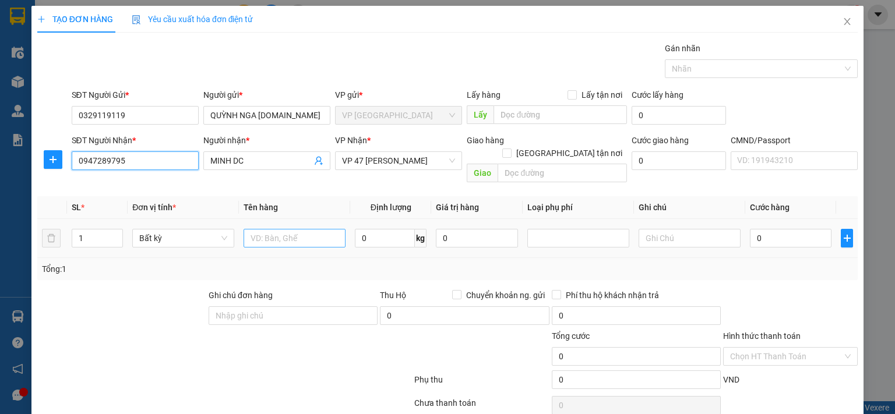
type input "0947289795"
click at [319, 229] on input "text" at bounding box center [294, 238] width 102 height 19
type input "HỘP PT"
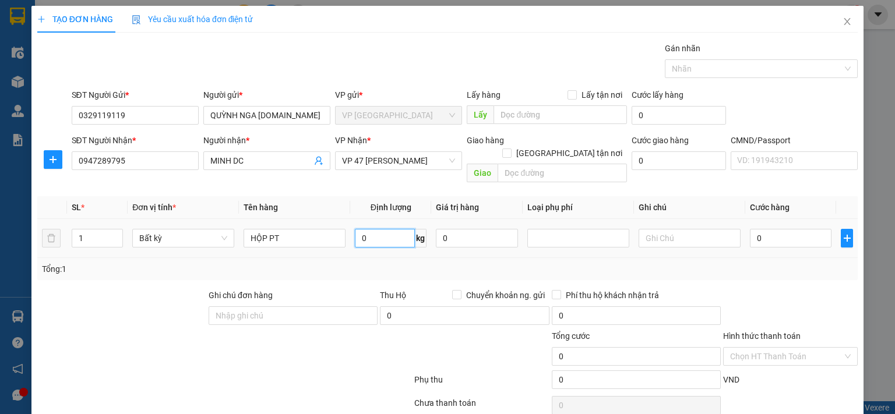
click at [398, 229] on input "0" at bounding box center [385, 238] width 60 height 19
type input "2"
click at [808, 229] on input "0" at bounding box center [791, 238] width 82 height 19
type input "35.000"
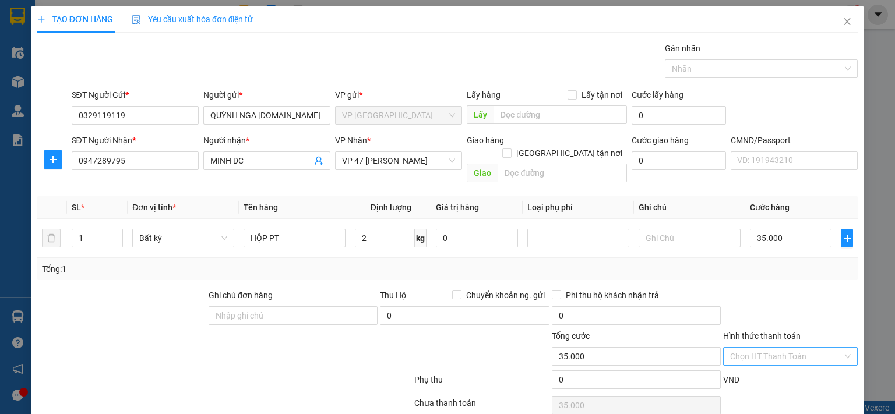
click at [772, 348] on input "Hình thức thanh toán" at bounding box center [786, 356] width 112 height 17
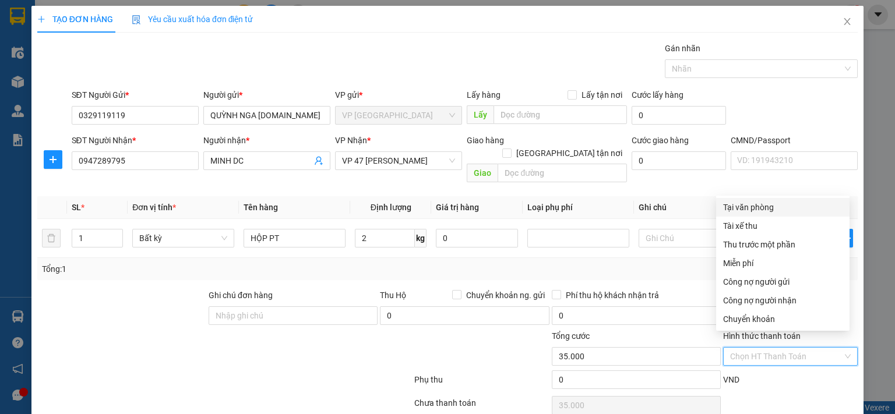
click at [754, 205] on div "Tại văn phòng" at bounding box center [782, 207] width 119 height 13
type input "0"
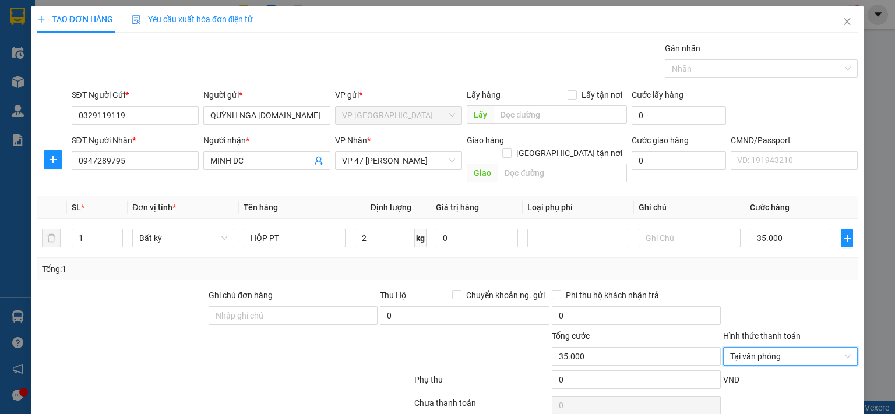
scroll to position [38, 0]
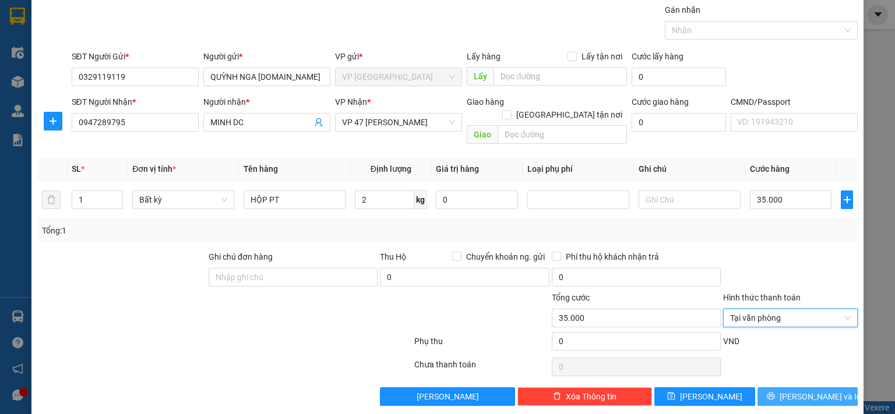
click at [810, 390] on span "[PERSON_NAME] và In" at bounding box center [820, 396] width 82 height 13
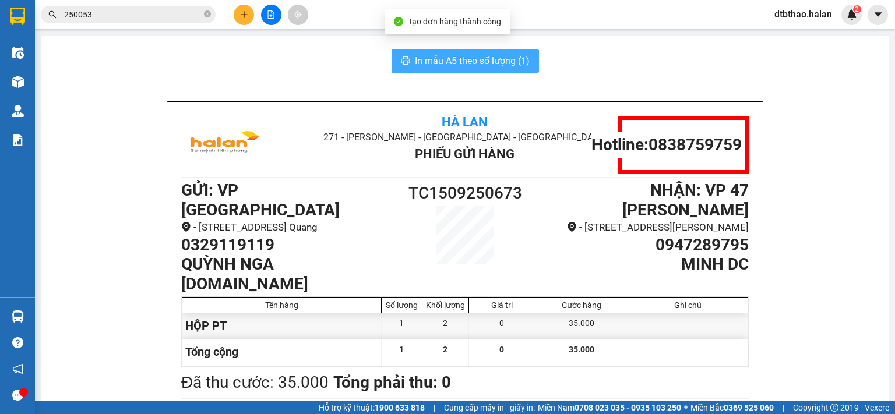
click at [488, 61] on span "In mẫu A5 theo số lượng (1)" at bounding box center [472, 61] width 115 height 15
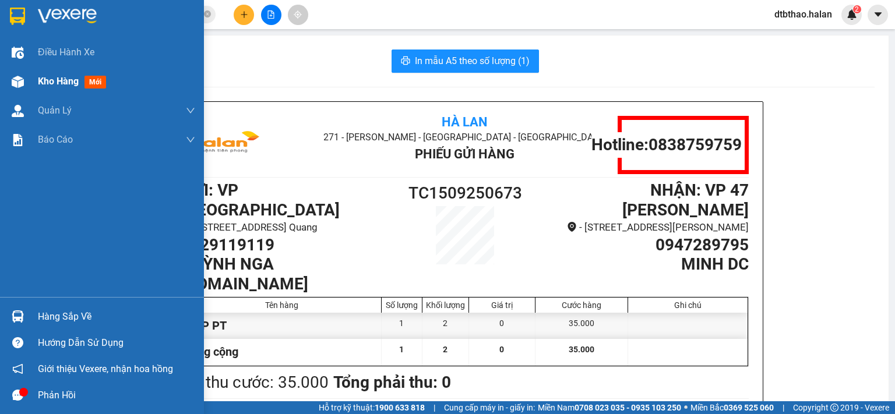
click at [70, 82] on span "Kho hàng" at bounding box center [58, 81] width 41 height 11
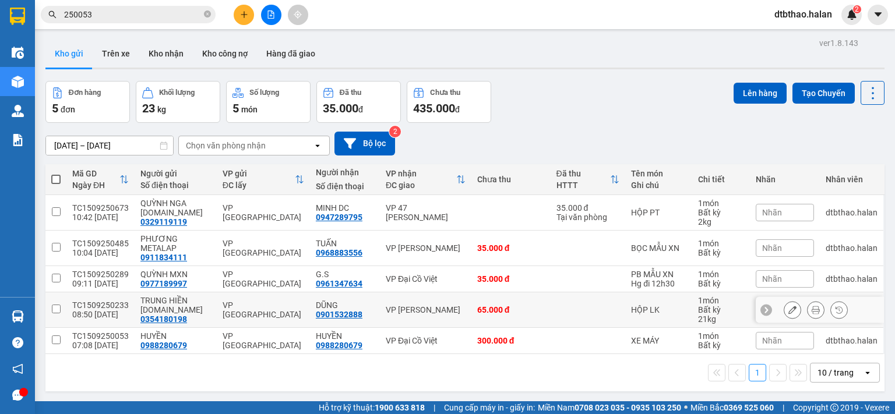
click at [54, 308] on input "checkbox" at bounding box center [56, 309] width 9 height 9
checkbox input "true"
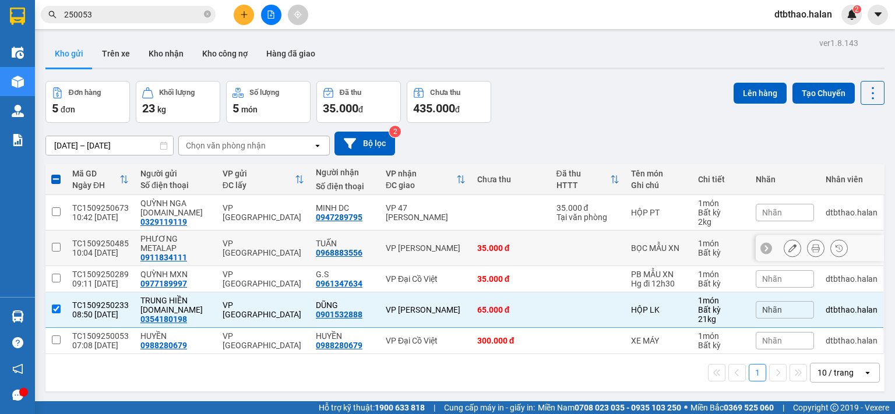
click at [56, 246] on input "checkbox" at bounding box center [56, 247] width 9 height 9
checkbox input "true"
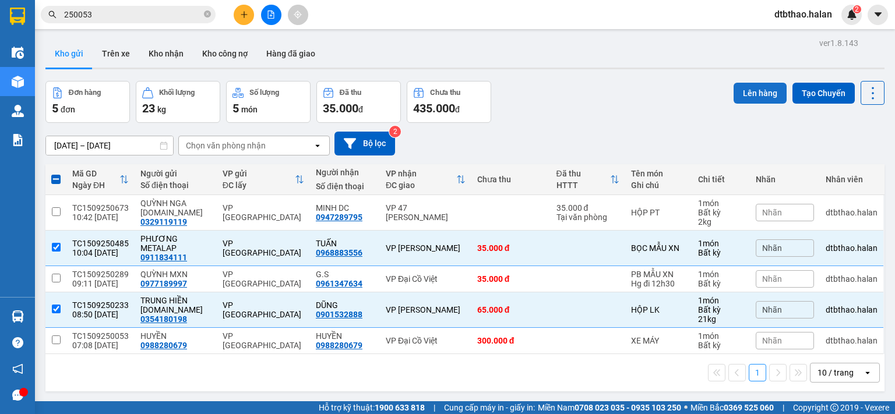
click at [756, 96] on button "Lên hàng" at bounding box center [759, 93] width 53 height 21
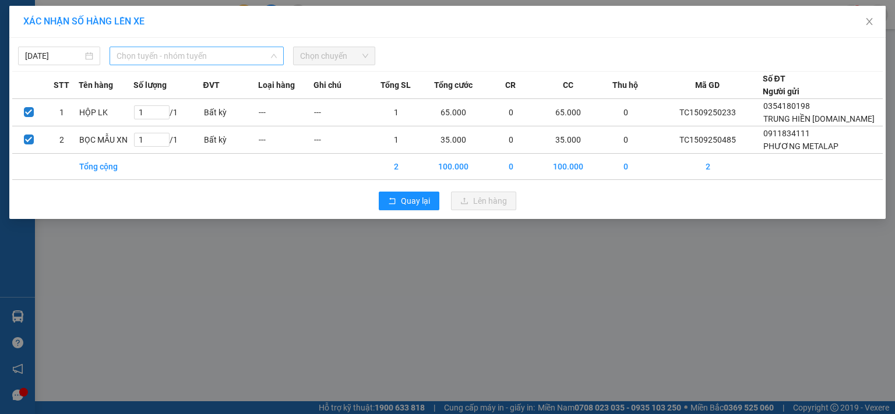
click at [176, 56] on span "Chọn tuyến - nhóm tuyến" at bounding box center [196, 55] width 160 height 17
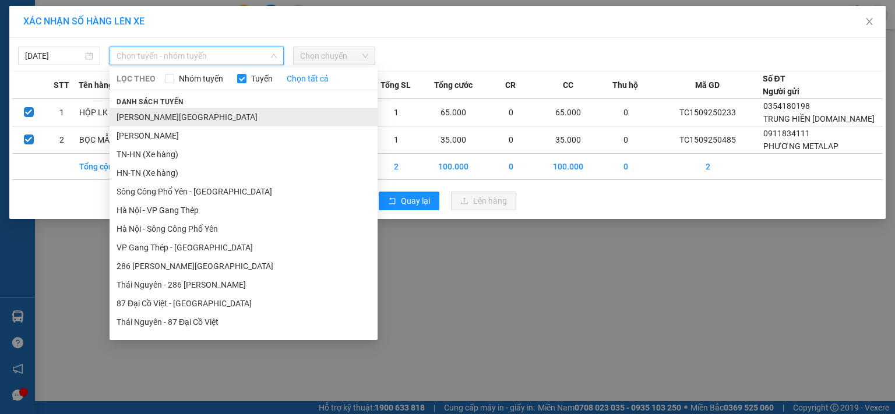
click at [168, 116] on li "Tuyên Quang - Thái Nguyên" at bounding box center [243, 117] width 268 height 19
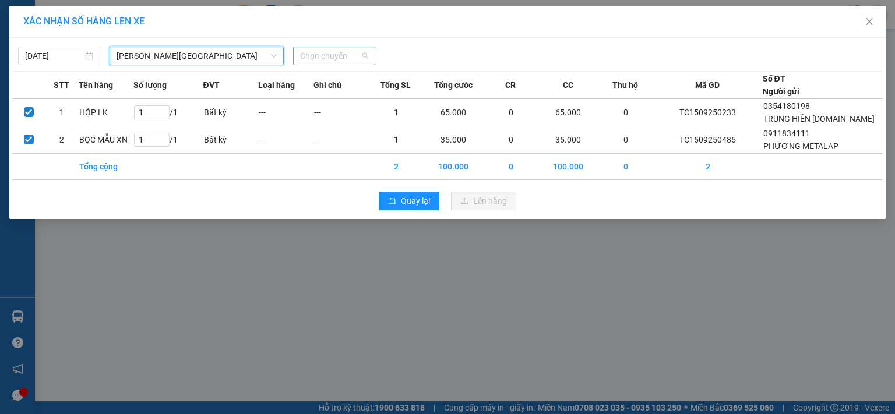
click at [338, 58] on span "Chọn chuyến" at bounding box center [334, 55] width 68 height 17
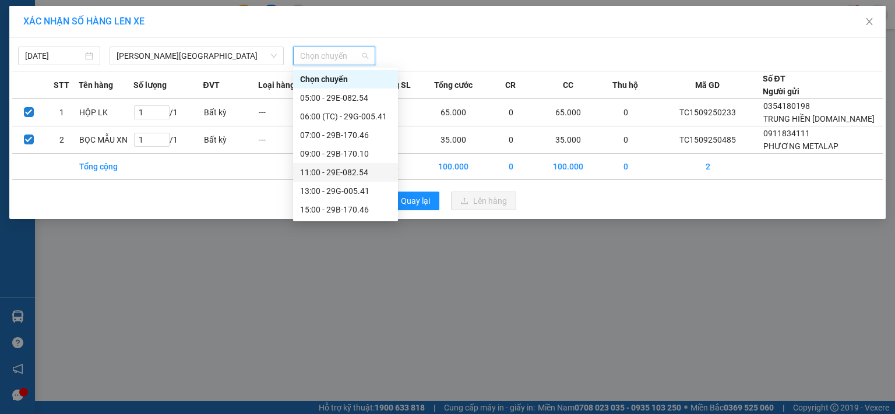
click at [355, 175] on div "11:00 - 29E-082.54" at bounding box center [345, 172] width 91 height 13
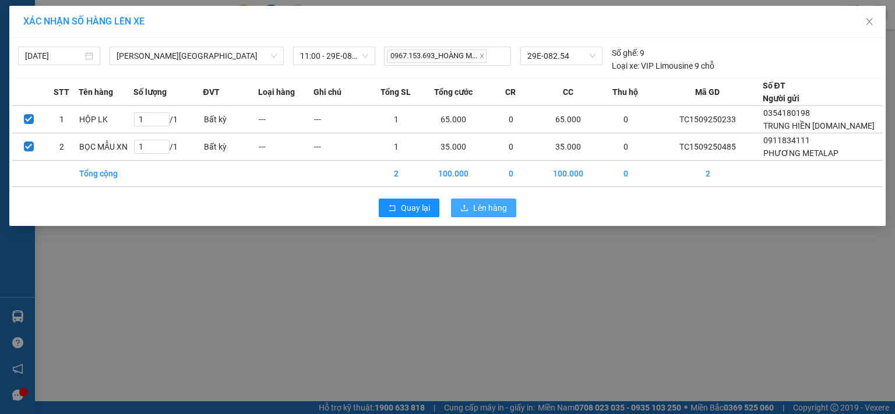
click at [497, 207] on span "Lên hàng" at bounding box center [490, 208] width 34 height 13
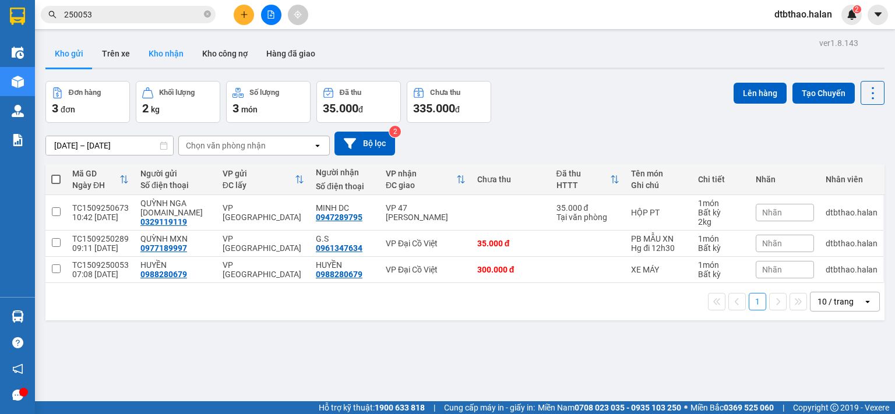
drag, startPoint x: 162, startPoint y: 55, endPoint x: 162, endPoint y: 66, distance: 11.7
click at [162, 55] on button "Kho nhận" at bounding box center [166, 54] width 54 height 28
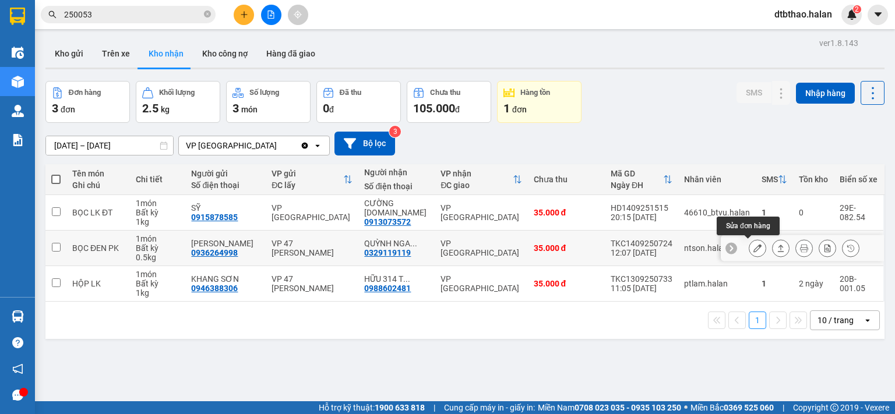
click at [753, 247] on icon at bounding box center [757, 248] width 8 height 8
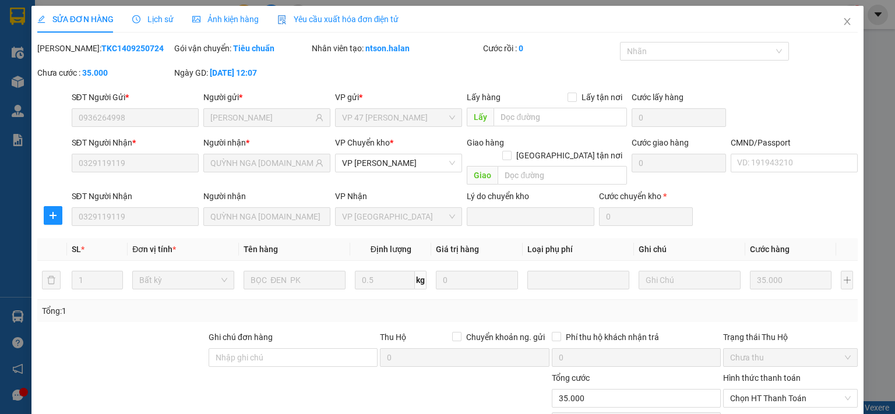
type input "0936264998"
type input "[PERSON_NAME]"
type input "0329119119"
type input "QUỲNH NGA 314.TC"
type input "35.000"
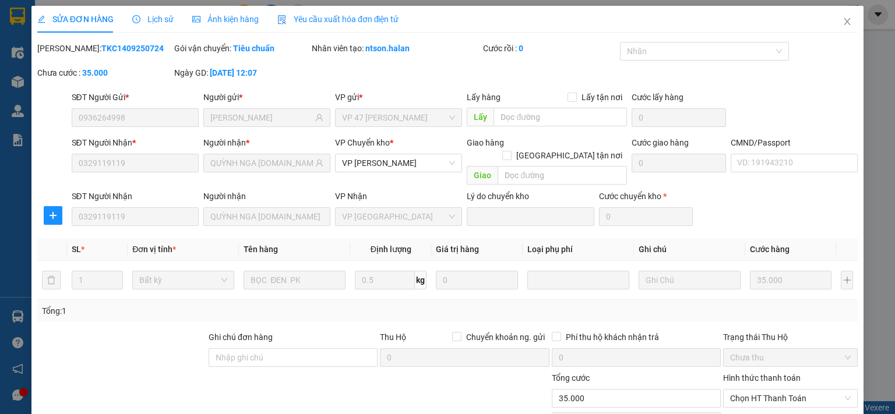
scroll to position [81, 0]
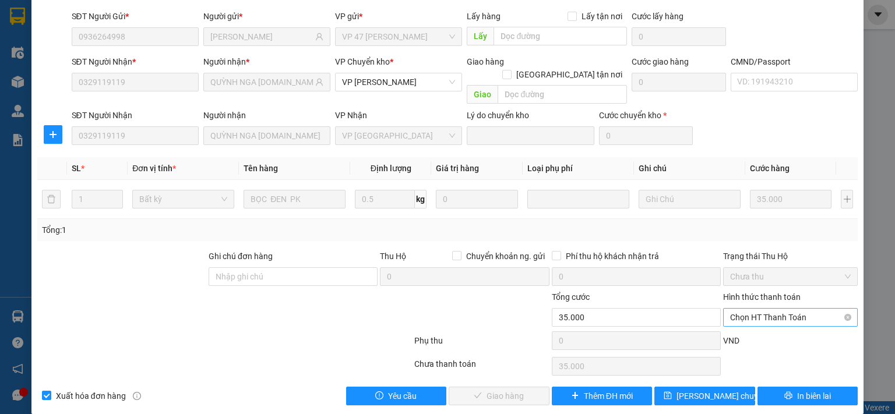
click at [752, 309] on span "Chọn HT Thanh Toán" at bounding box center [790, 317] width 121 height 17
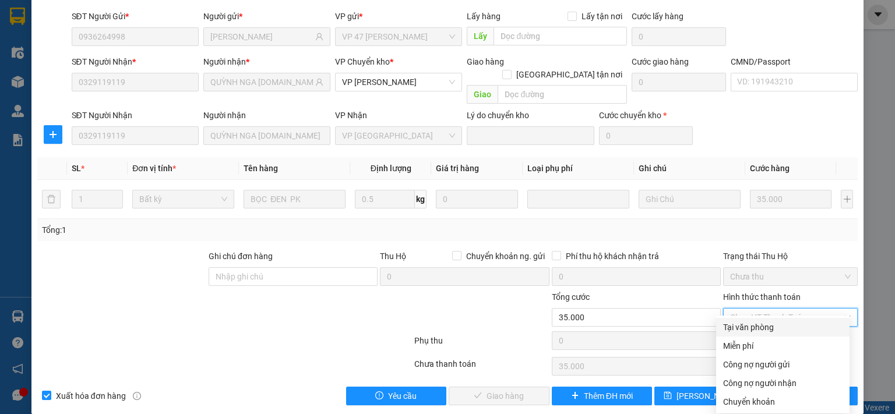
drag, startPoint x: 748, startPoint y: 329, endPoint x: 549, endPoint y: 375, distance: 204.4
click at [744, 331] on div "Tại văn phòng" at bounding box center [782, 327] width 119 height 13
type input "0"
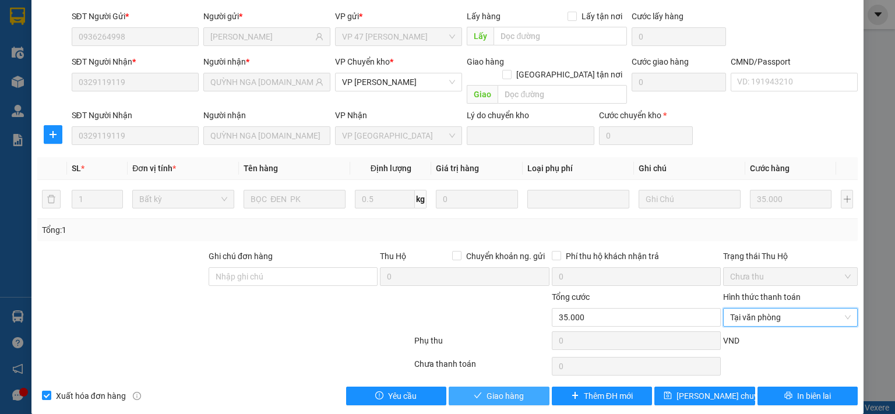
click at [517, 390] on span "Giao hàng" at bounding box center [504, 396] width 37 height 13
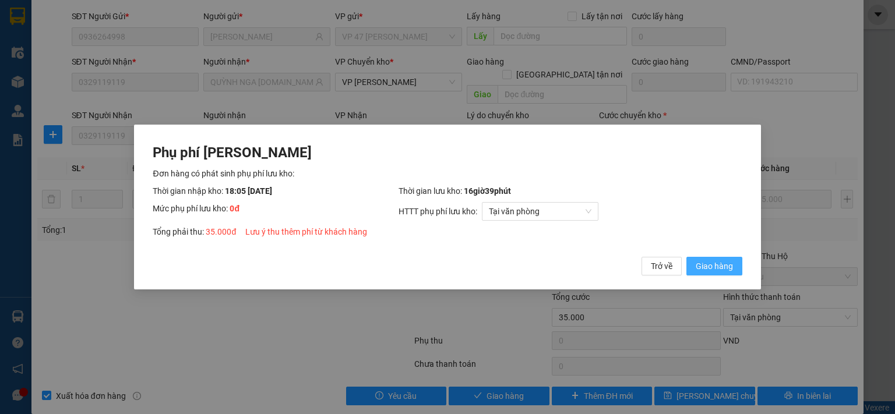
click at [711, 267] on span "Giao hàng" at bounding box center [713, 266] width 37 height 13
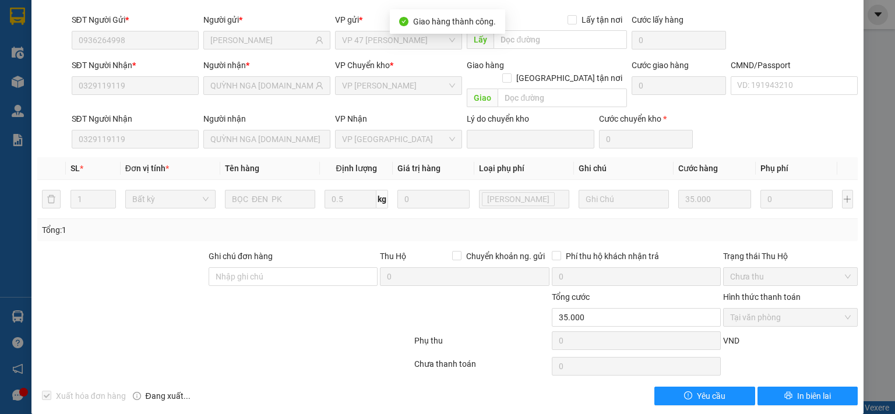
scroll to position [0, 0]
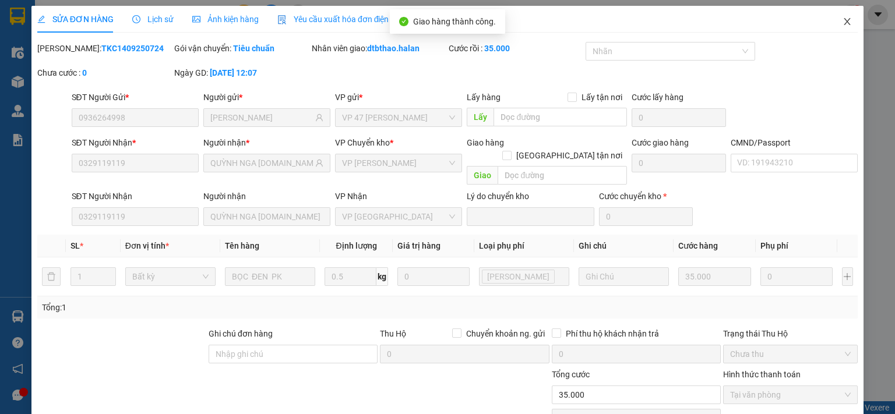
click at [842, 17] on icon "close" at bounding box center [846, 21] width 9 height 9
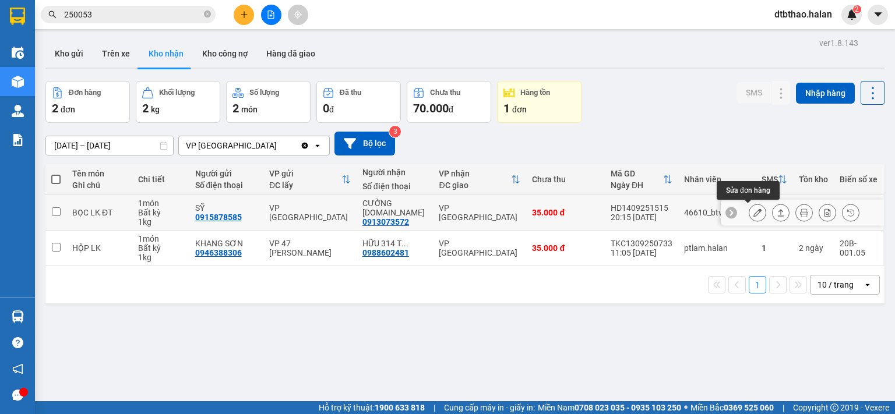
click at [753, 211] on icon at bounding box center [757, 213] width 8 height 8
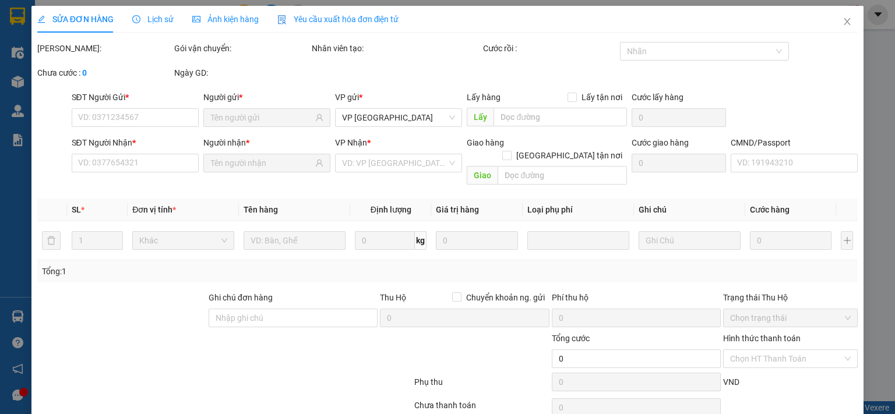
type input "0915878585"
type input "SỸ"
type input "0913073572"
type input "CƯỜNG 314.TC"
type input "35.000"
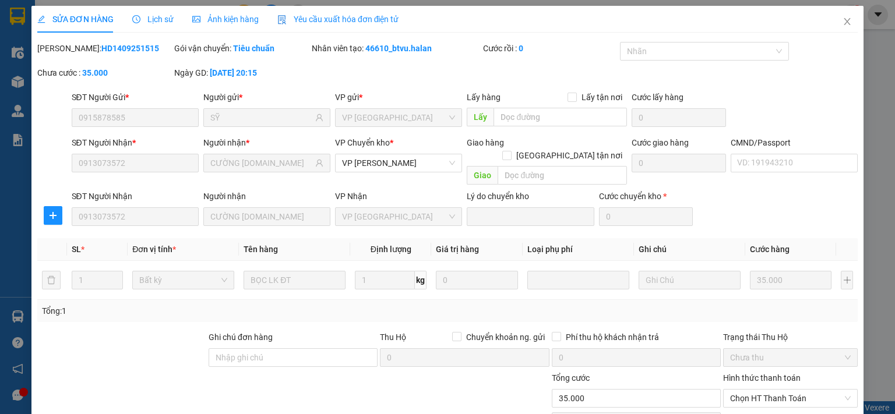
scroll to position [81, 0]
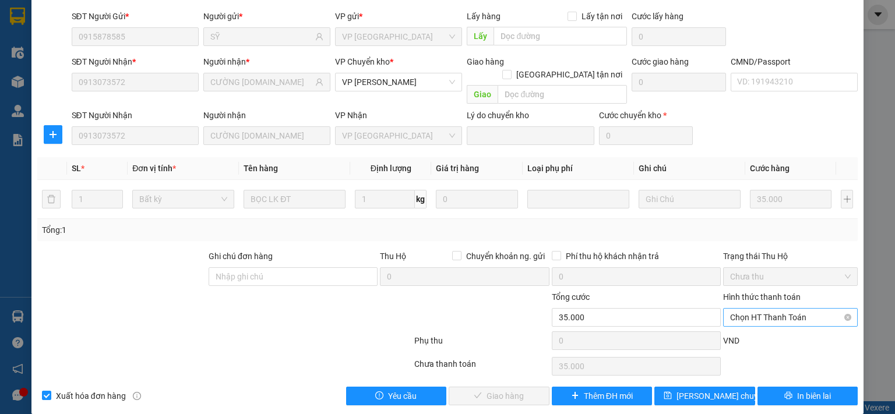
click at [772, 309] on span "Chọn HT Thanh Toán" at bounding box center [790, 317] width 121 height 17
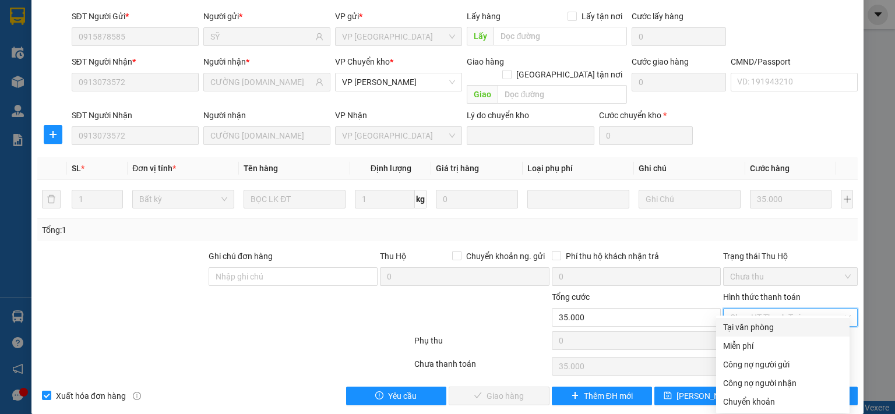
drag, startPoint x: 764, startPoint y: 328, endPoint x: 708, endPoint y: 349, distance: 59.5
click at [764, 328] on div "Tại văn phòng" at bounding box center [782, 327] width 119 height 13
type input "0"
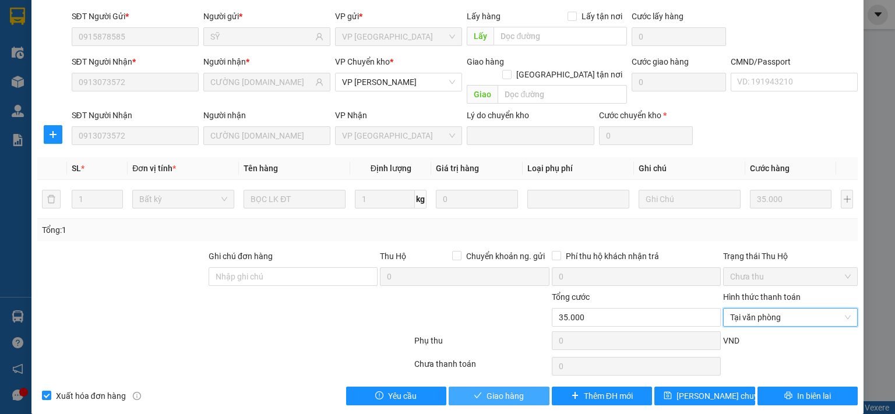
click at [514, 390] on span "Giao hàng" at bounding box center [504, 396] width 37 height 13
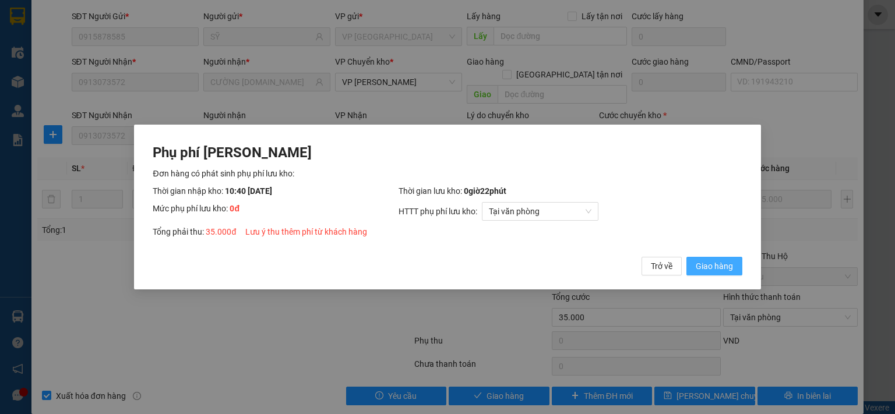
click at [697, 265] on span "Giao hàng" at bounding box center [713, 266] width 37 height 13
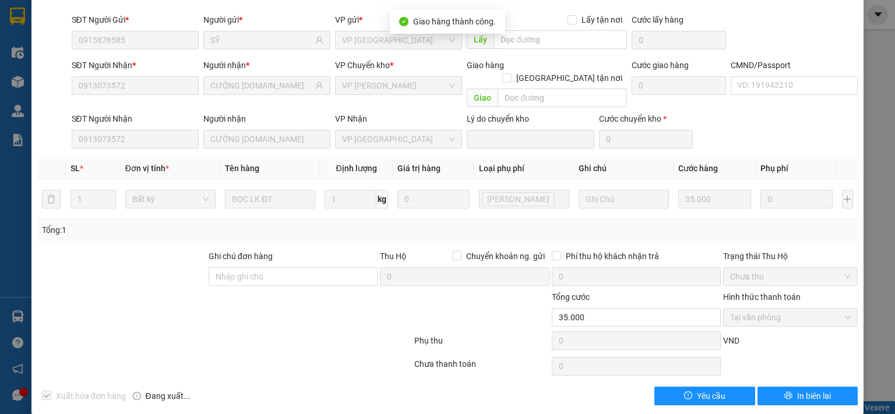
scroll to position [0, 0]
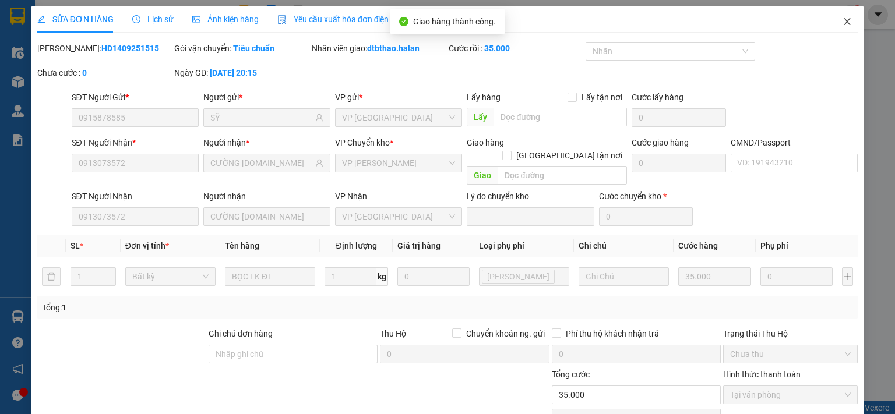
click at [842, 24] on icon "close" at bounding box center [846, 21] width 9 height 9
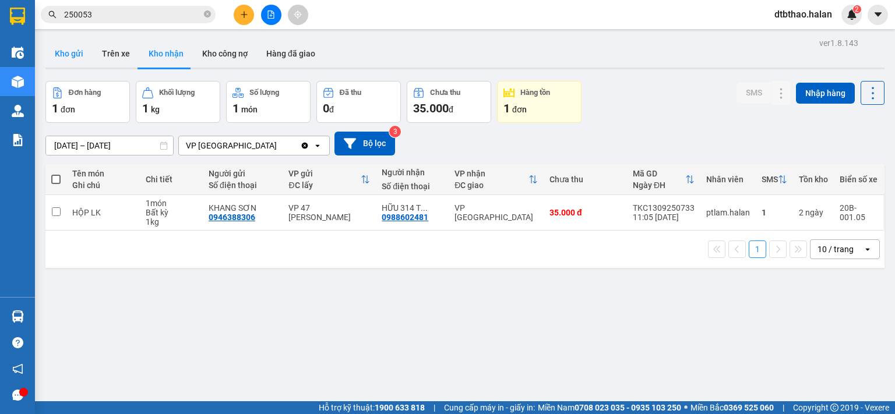
click at [66, 53] on button "Kho gửi" at bounding box center [68, 54] width 47 height 28
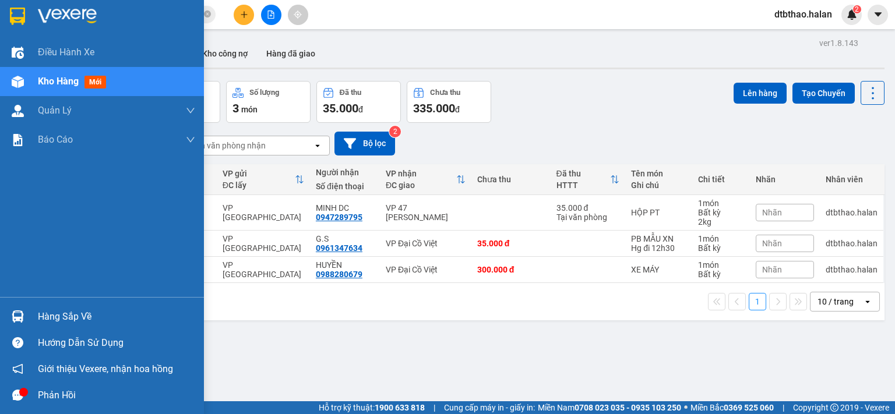
click at [61, 316] on div "Hàng sắp về" at bounding box center [116, 316] width 157 height 17
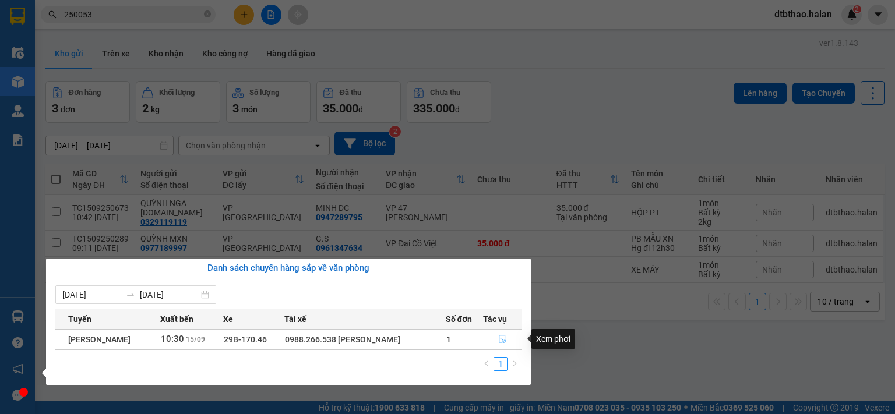
click at [506, 338] on icon "file-done" at bounding box center [502, 339] width 7 height 8
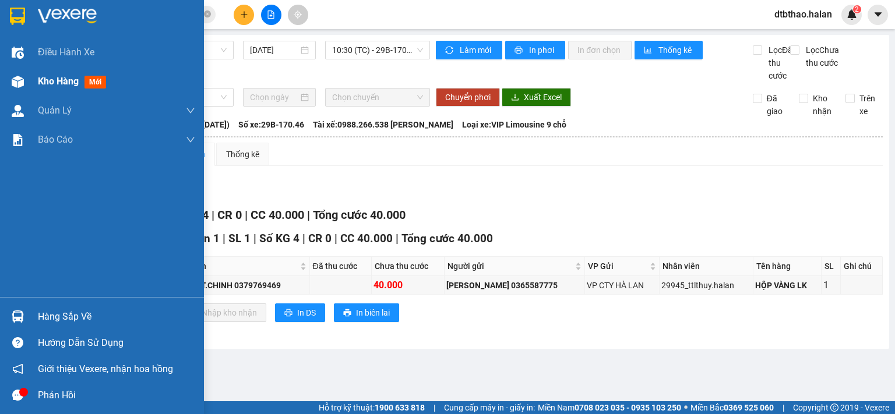
click at [70, 85] on span "Kho hàng" at bounding box center [58, 81] width 41 height 11
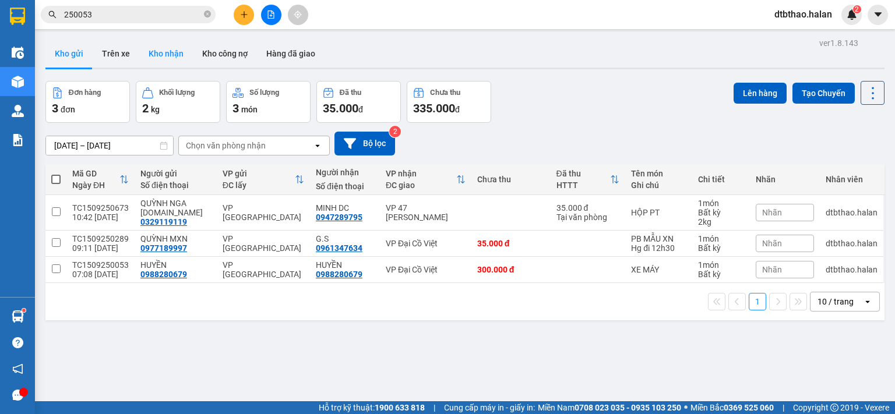
click at [179, 53] on button "Kho nhận" at bounding box center [166, 54] width 54 height 28
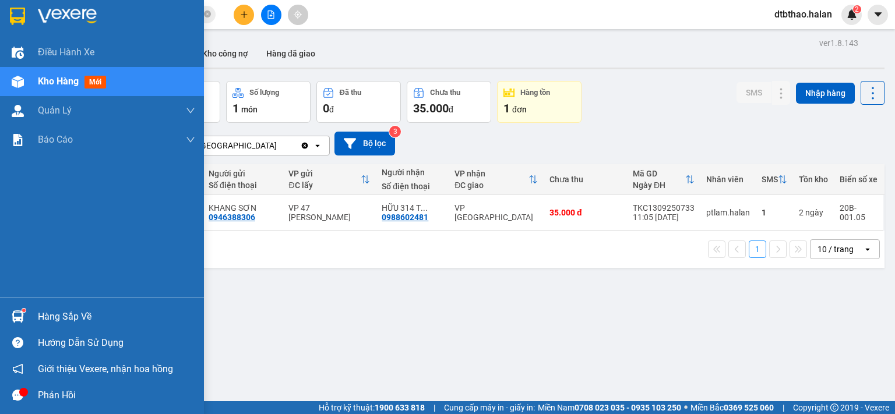
click at [47, 312] on div "Hàng sắp về" at bounding box center [116, 316] width 157 height 17
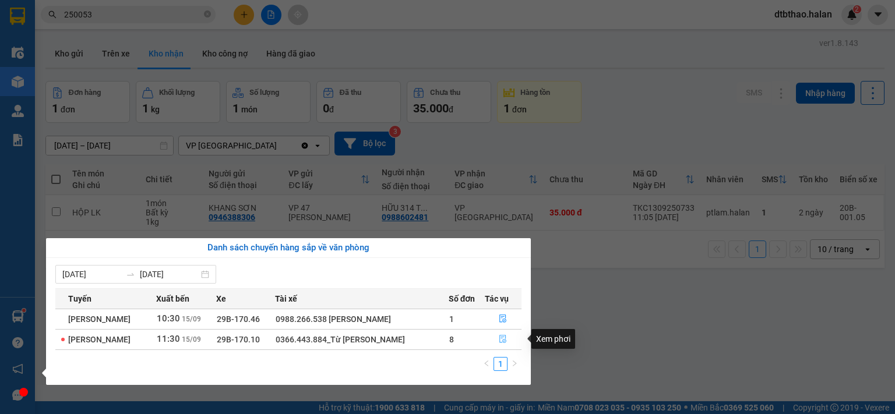
click at [503, 343] on icon "file-done" at bounding box center [503, 339] width 8 height 8
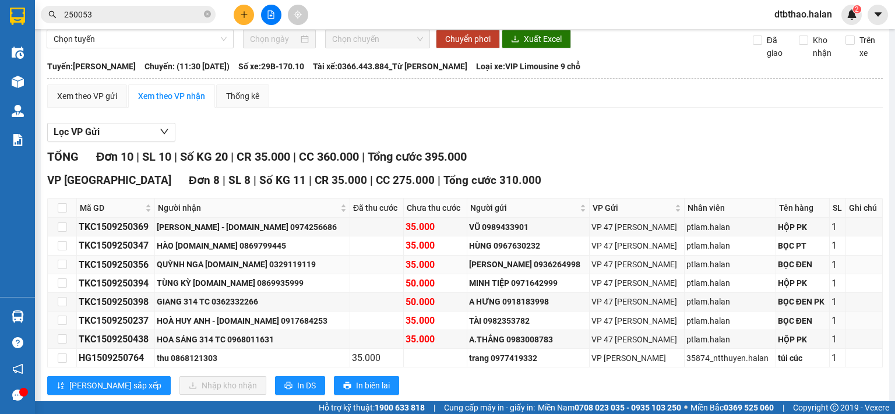
scroll to position [58, 0]
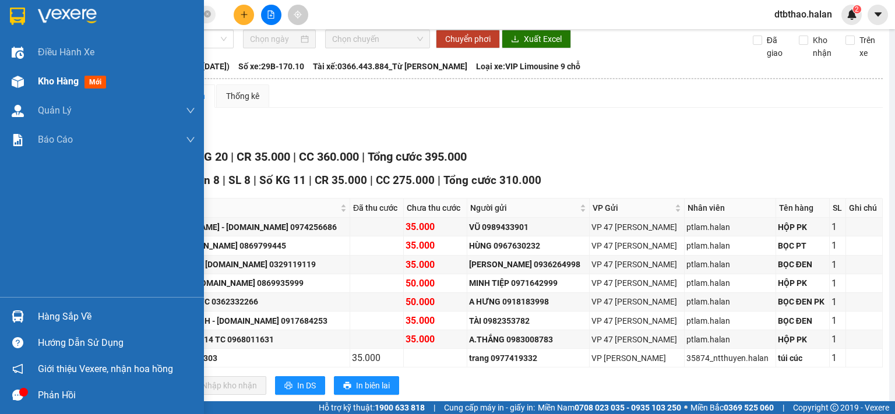
click at [63, 86] on span "Kho hàng" at bounding box center [58, 81] width 41 height 11
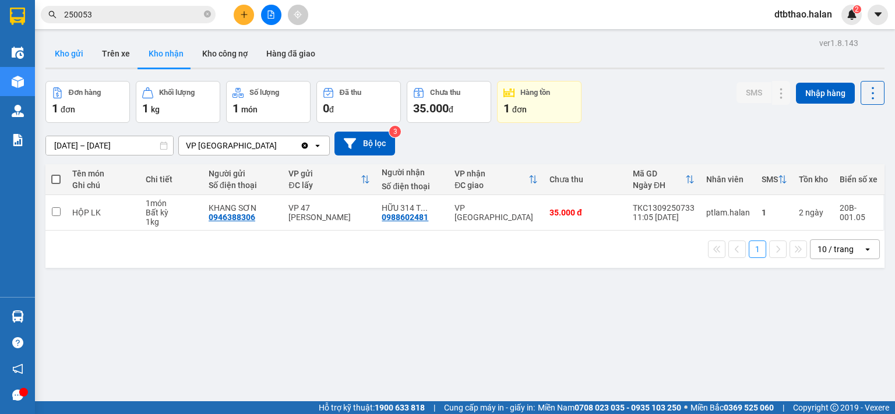
click at [62, 52] on button "Kho gửi" at bounding box center [68, 54] width 47 height 28
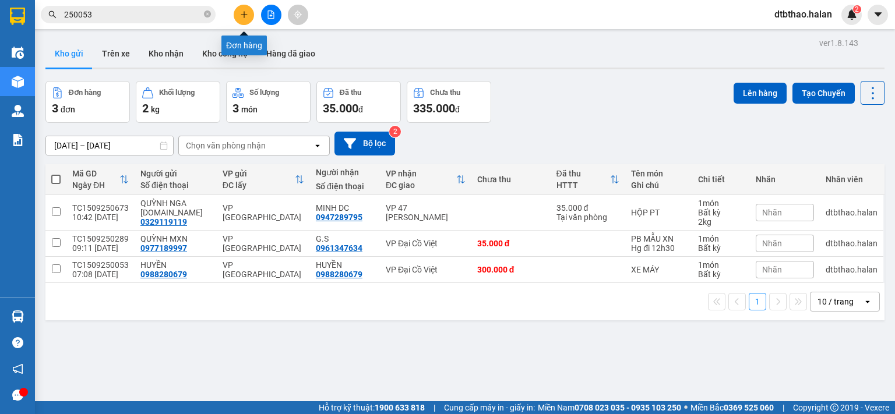
click at [240, 15] on icon "plus" at bounding box center [244, 14] width 8 height 8
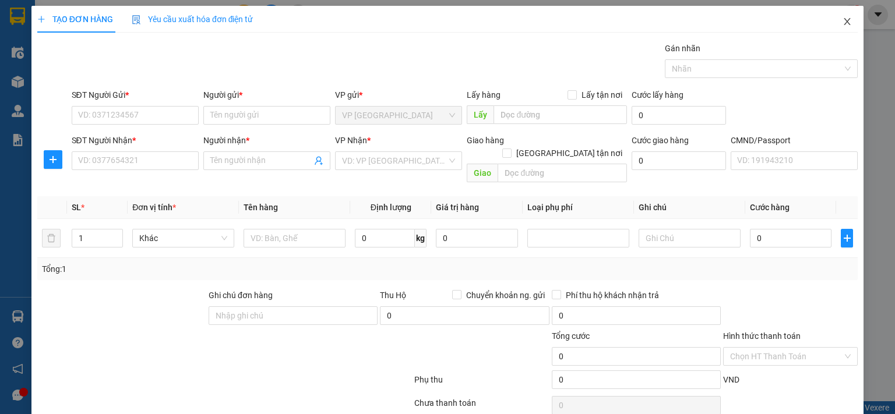
click at [835, 15] on span "Close" at bounding box center [847, 22] width 33 height 33
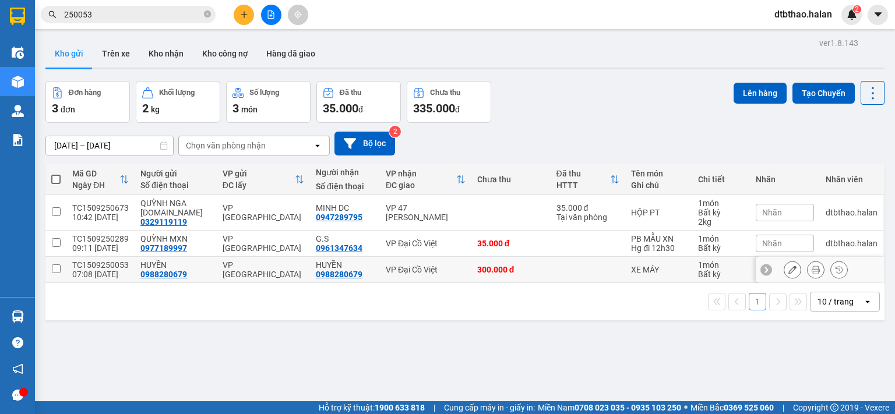
click at [784, 273] on button at bounding box center [792, 270] width 16 height 20
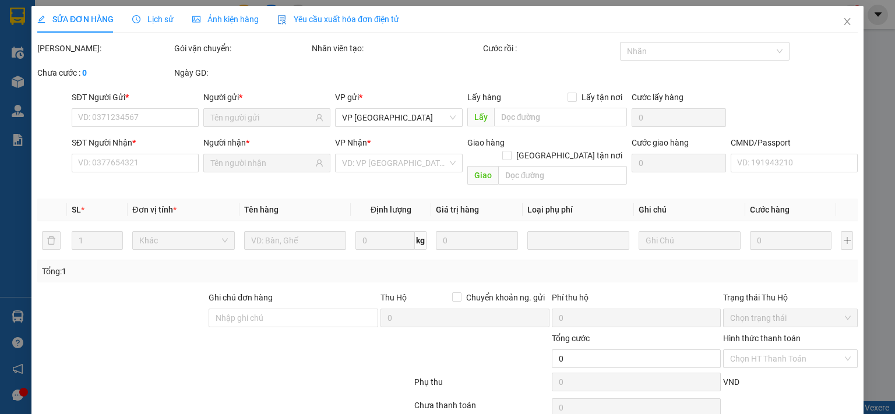
type input "0988280679"
type input "300.000"
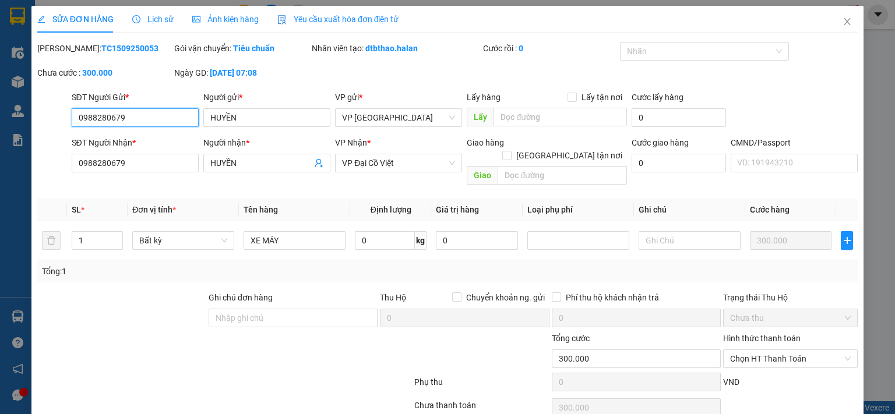
scroll to position [41, 0]
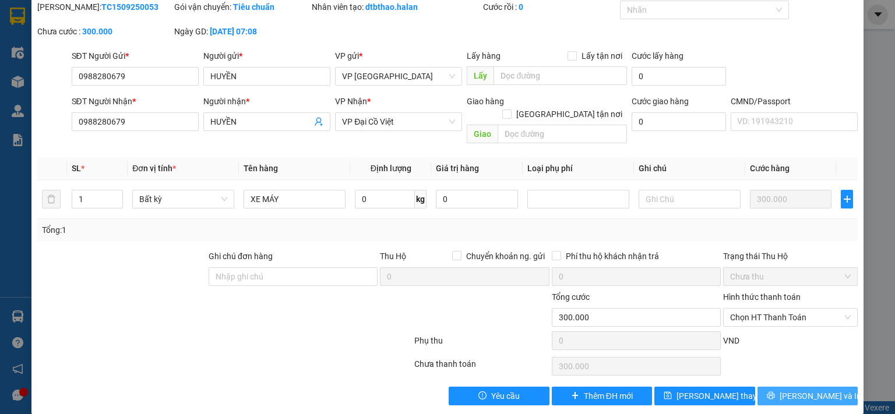
click at [809, 390] on span "[PERSON_NAME] và In" at bounding box center [820, 396] width 82 height 13
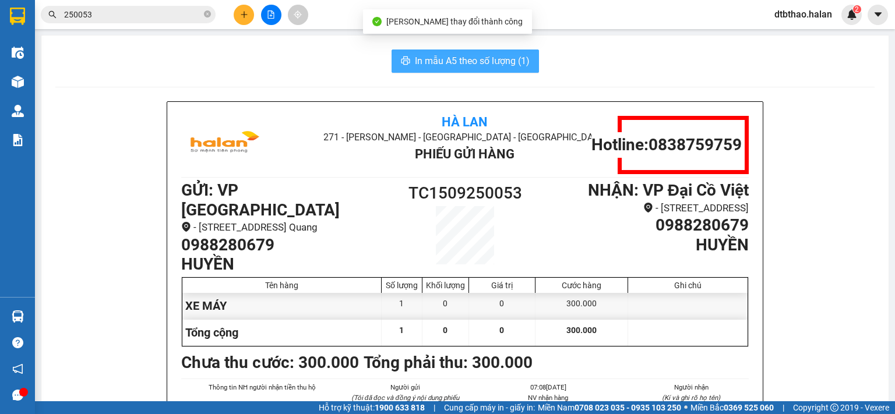
click at [436, 58] on span "In mẫu A5 theo số lượng (1)" at bounding box center [472, 61] width 115 height 15
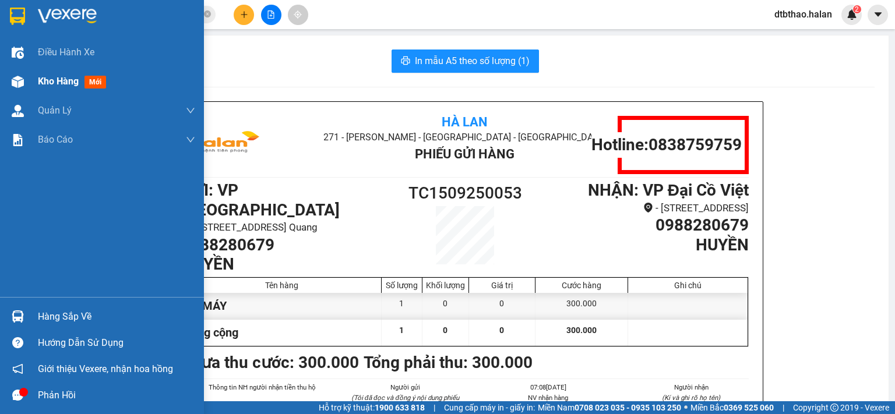
click at [68, 86] on span "Kho hàng" at bounding box center [58, 81] width 41 height 11
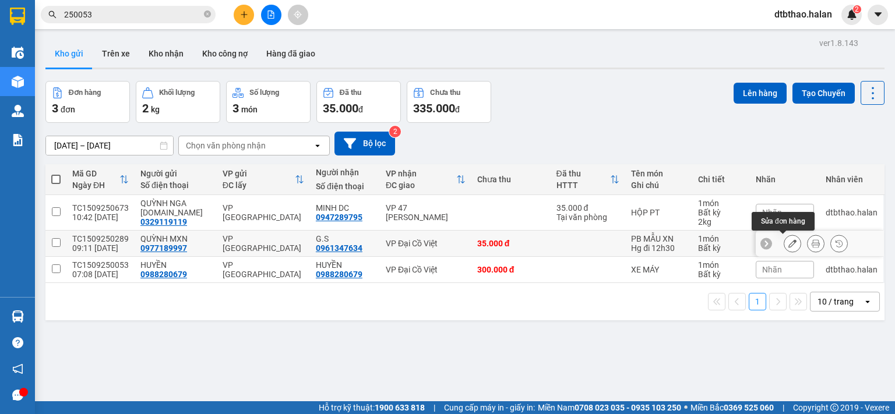
click at [788, 245] on icon at bounding box center [792, 243] width 8 height 8
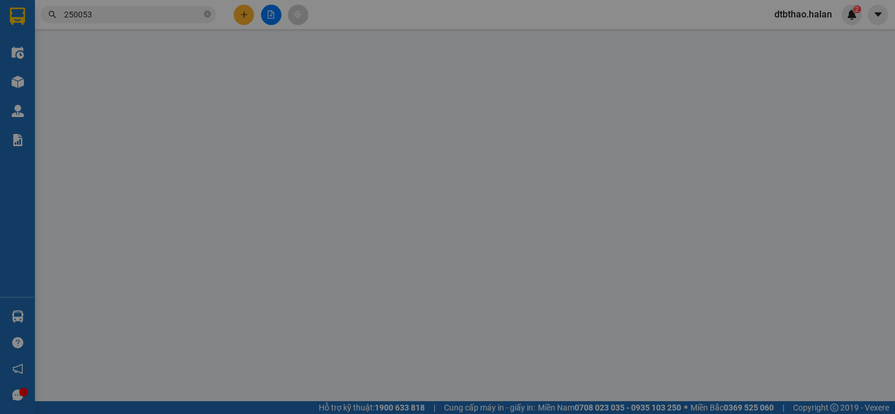
type input "0977189997"
type input "0961347634"
type input "35.000"
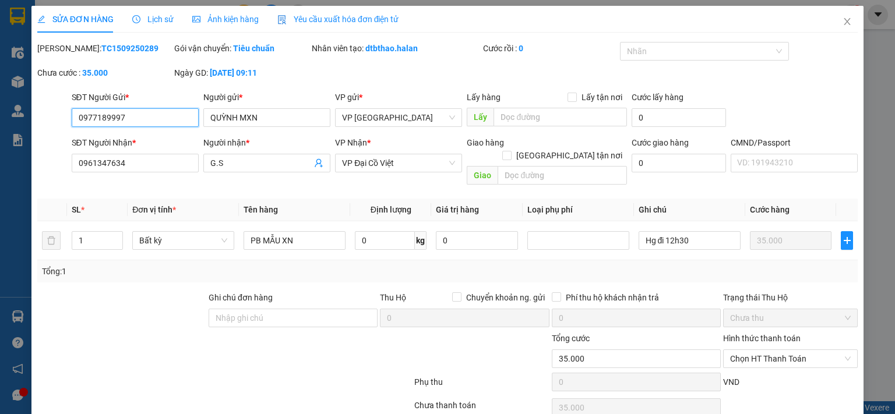
scroll to position [36, 0]
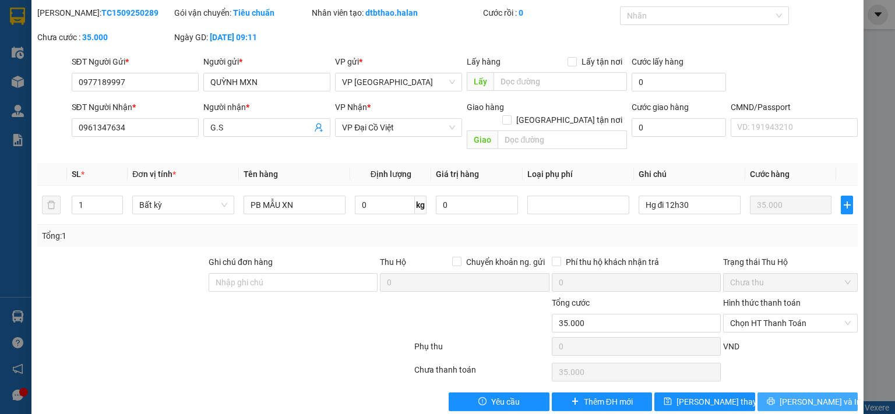
click at [775, 394] on button "[PERSON_NAME] và In" at bounding box center [807, 402] width 101 height 19
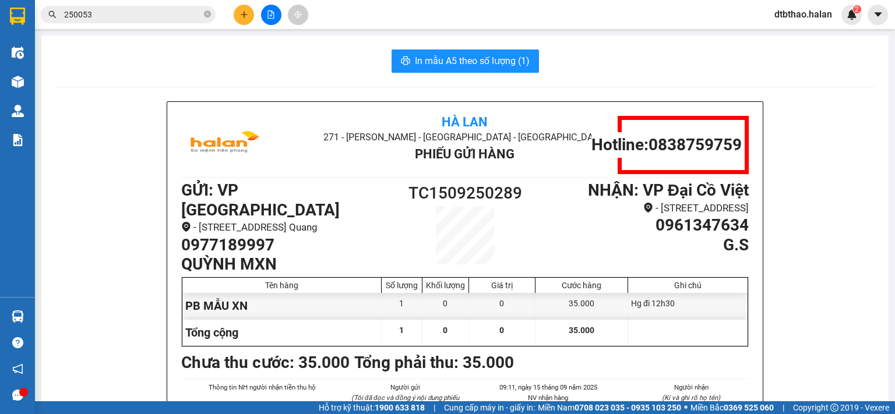
scroll to position [58, 0]
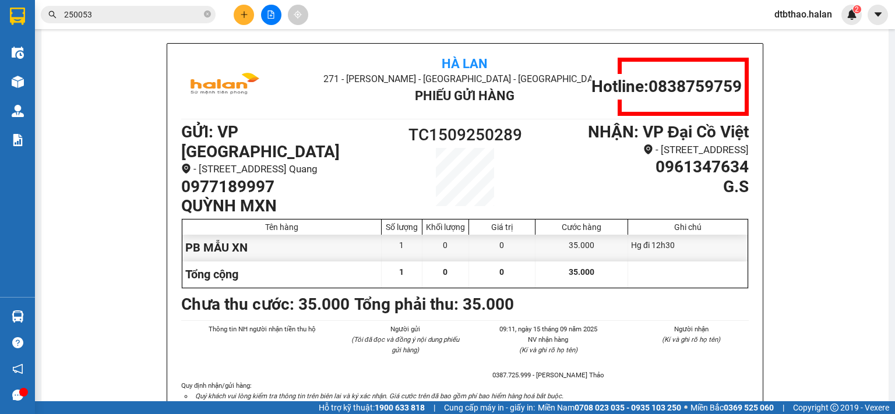
click at [247, 14] on icon "plus" at bounding box center [244, 14] width 8 height 8
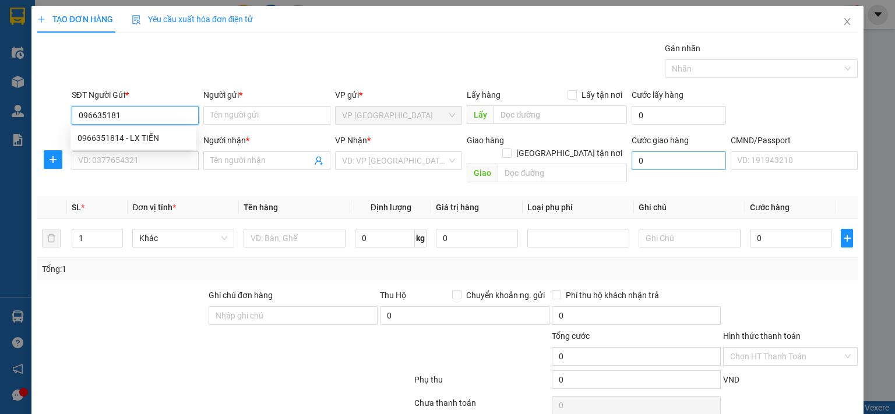
type input "0966351814"
click at [119, 142] on div "0966351814 - LX TIẾN" at bounding box center [133, 138] width 112 height 13
type input "LX TIẾN"
type input "0966351814"
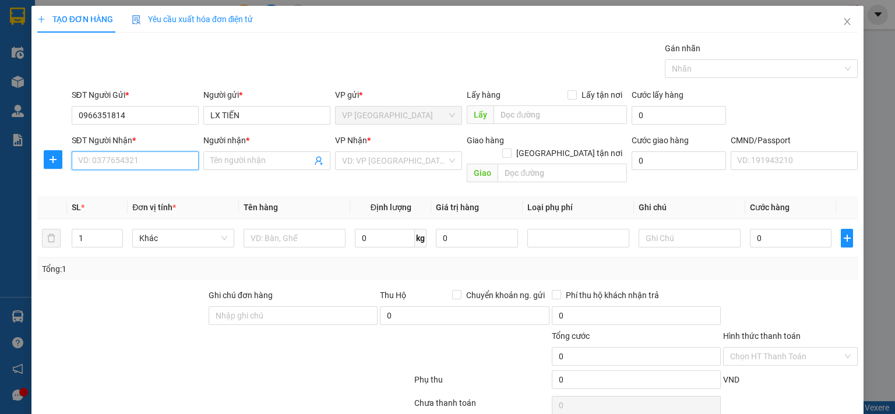
click at [133, 161] on input "SĐT Người Nhận *" at bounding box center [135, 160] width 127 height 19
click at [151, 202] on div "0966351814 - LX TIẾN" at bounding box center [133, 202] width 112 height 13
type input "0966351814"
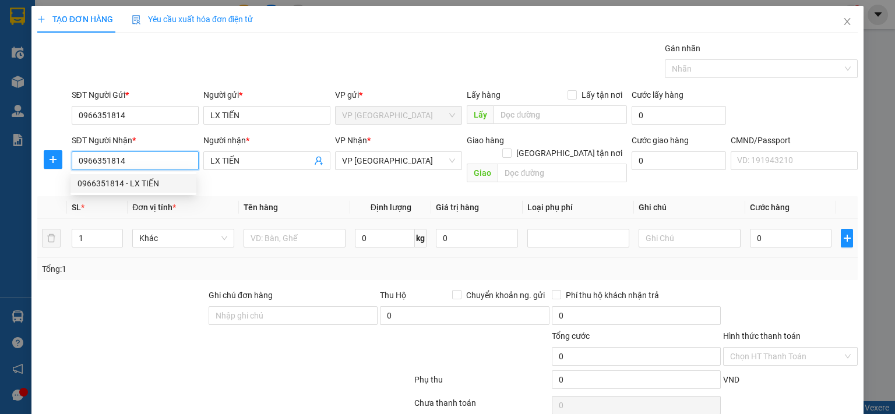
type input "LX TIẾN"
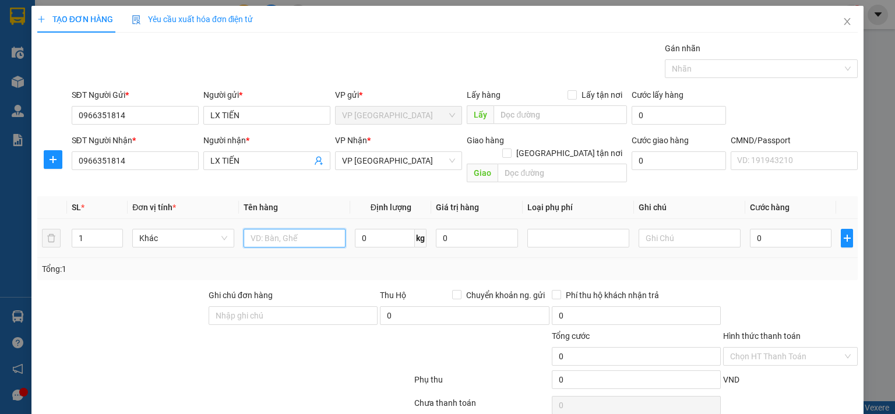
click at [319, 229] on input "text" at bounding box center [294, 238] width 102 height 19
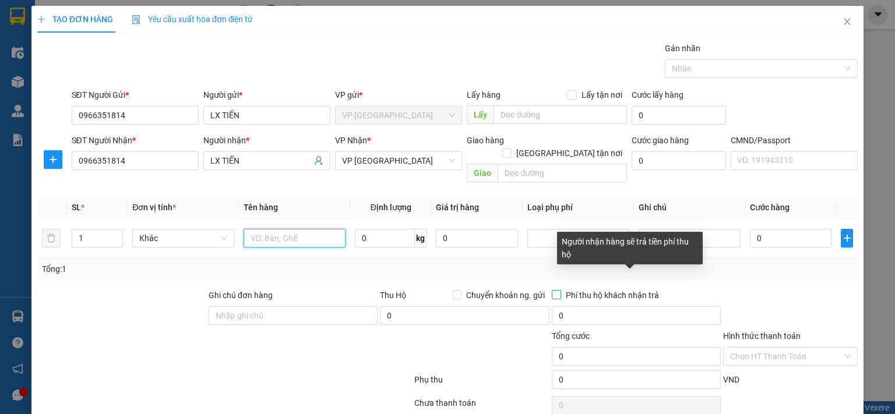
type input "D"
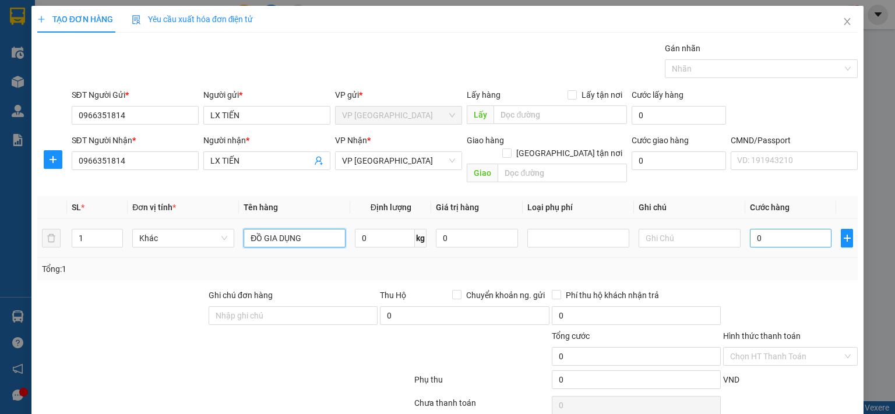
type input "ĐỒ GIA DỤNG"
click at [804, 229] on input "0" at bounding box center [791, 238] width 82 height 19
type input "2"
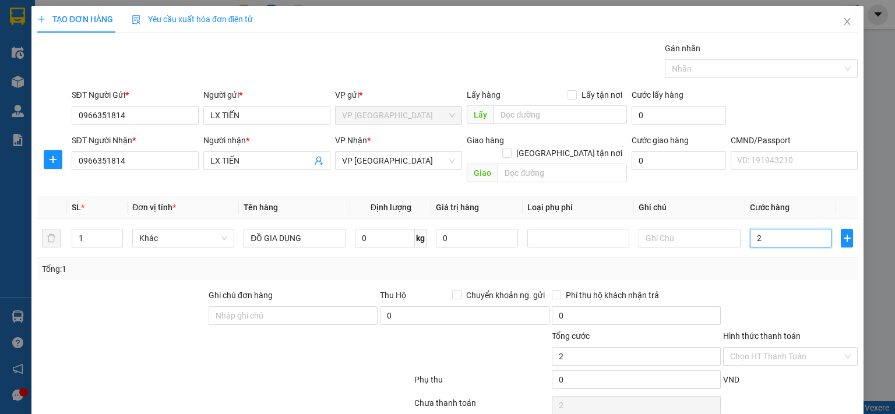
type input "26"
type input "260"
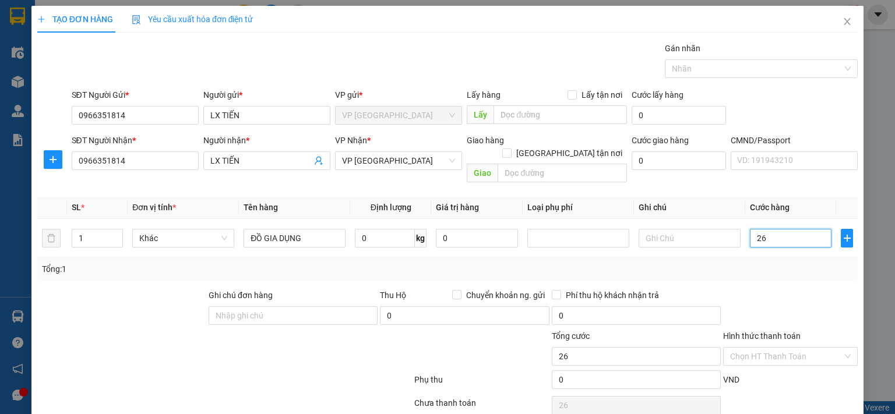
type input "260"
type input "2.600"
type input "26.000"
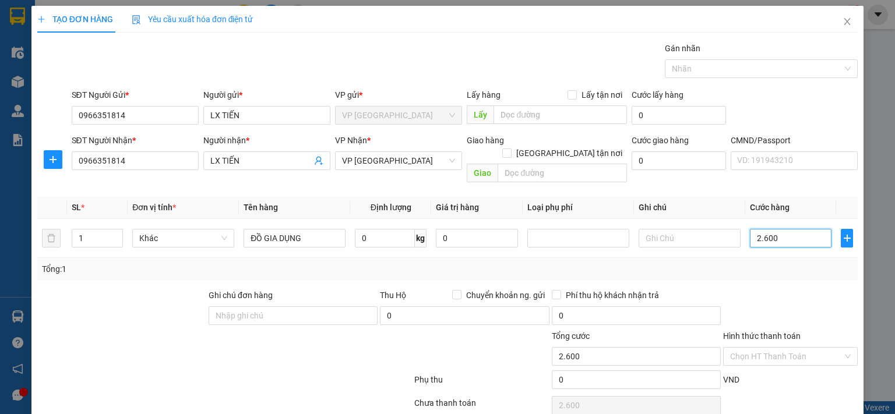
type input "26.000"
type input "260.000"
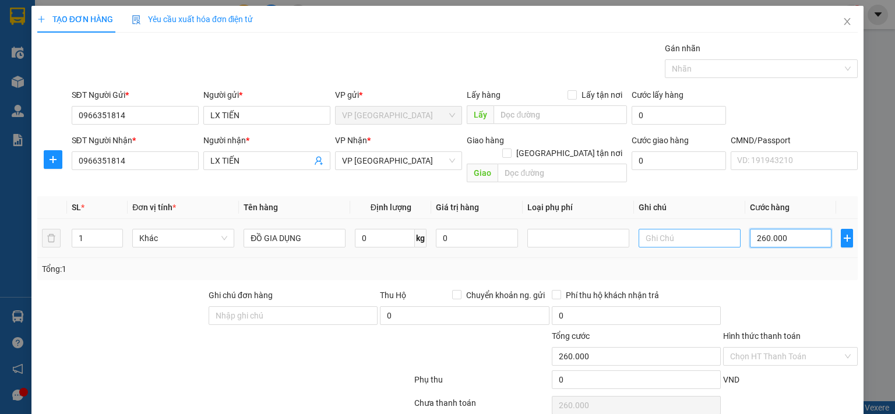
type input "260.000"
click at [648, 229] on input "text" at bounding box center [689, 238] width 102 height 19
type input "2KH TQ-HN"
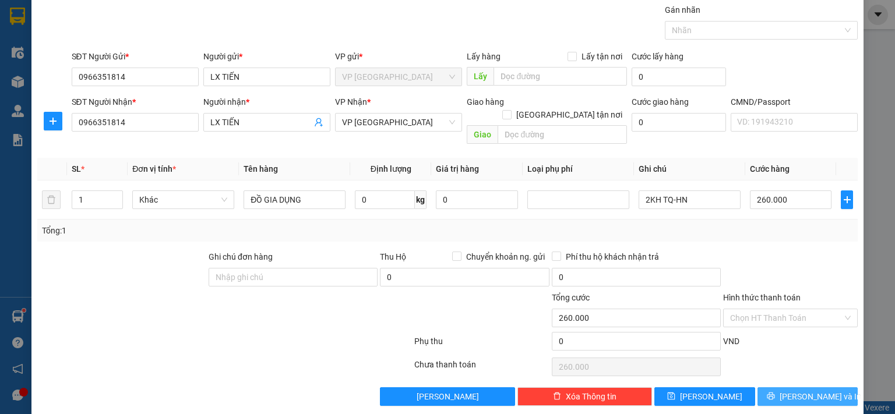
click at [772, 387] on button "[PERSON_NAME] và In" at bounding box center [807, 396] width 101 height 19
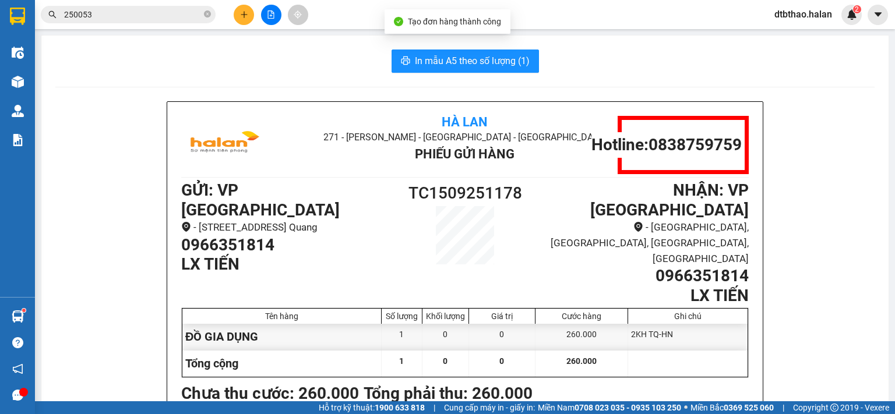
scroll to position [58, 0]
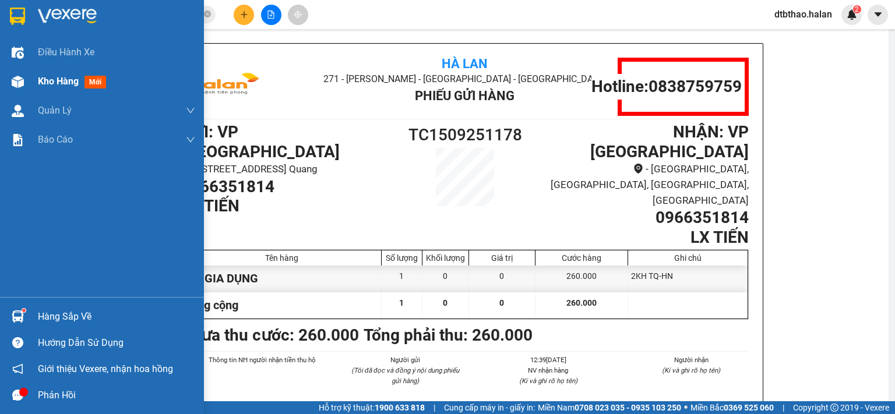
click at [51, 84] on span "Kho hàng" at bounding box center [58, 81] width 41 height 11
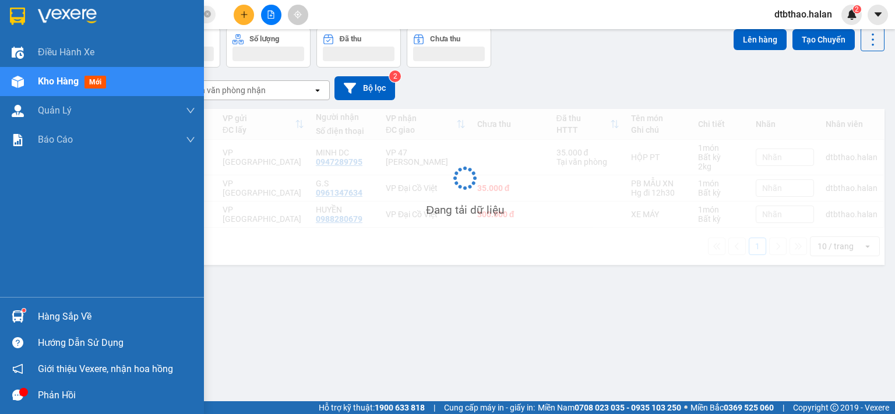
scroll to position [54, 0]
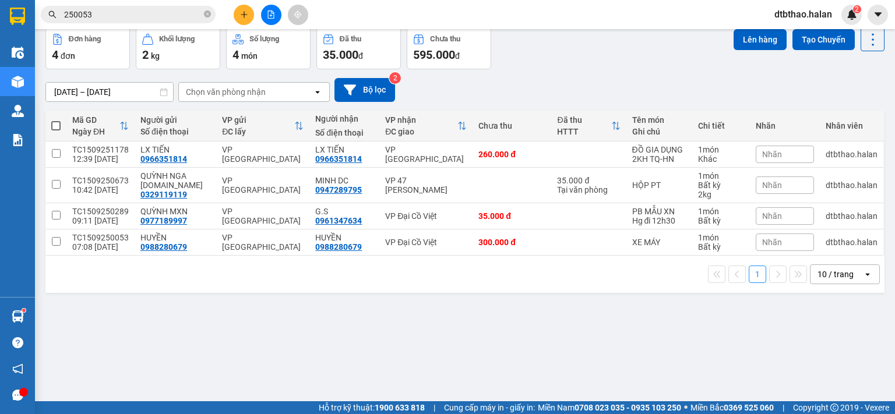
click at [55, 125] on span at bounding box center [55, 125] width 9 height 9
click at [56, 120] on input "checkbox" at bounding box center [56, 120] width 0 height 0
checkbox input "true"
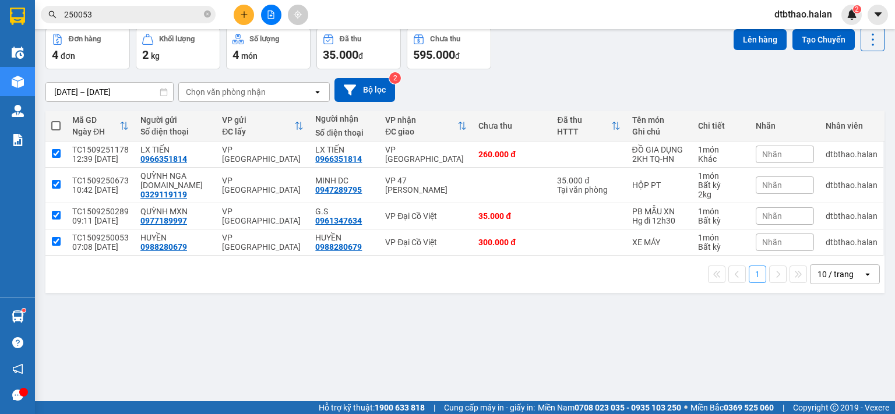
checkbox input "true"
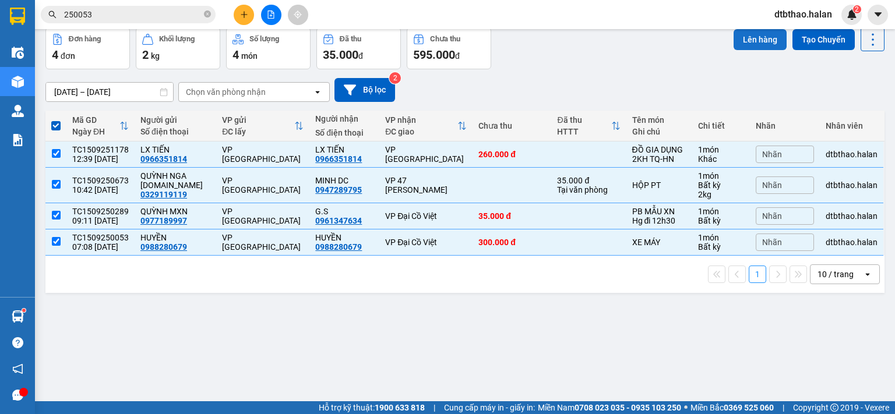
click at [745, 38] on button "Lên hàng" at bounding box center [759, 39] width 53 height 21
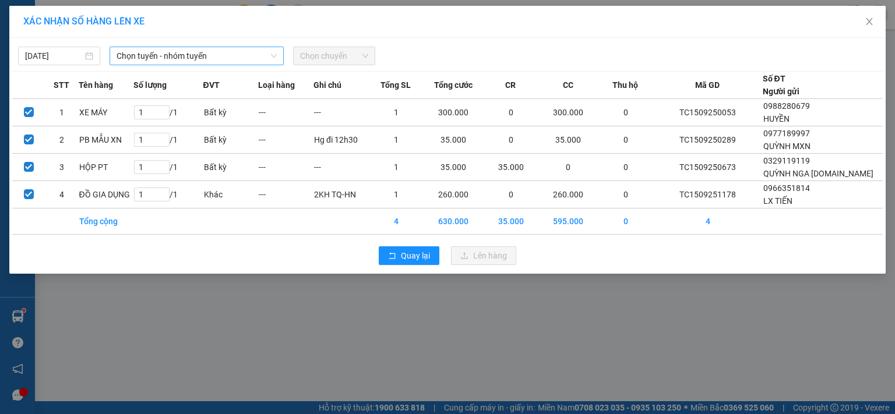
click at [222, 50] on span "Chọn tuyến - nhóm tuyến" at bounding box center [196, 55] width 160 height 17
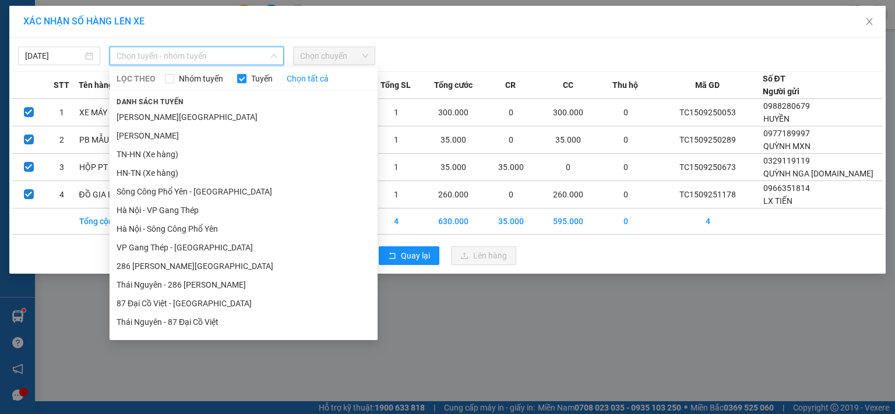
scroll to position [107, 0]
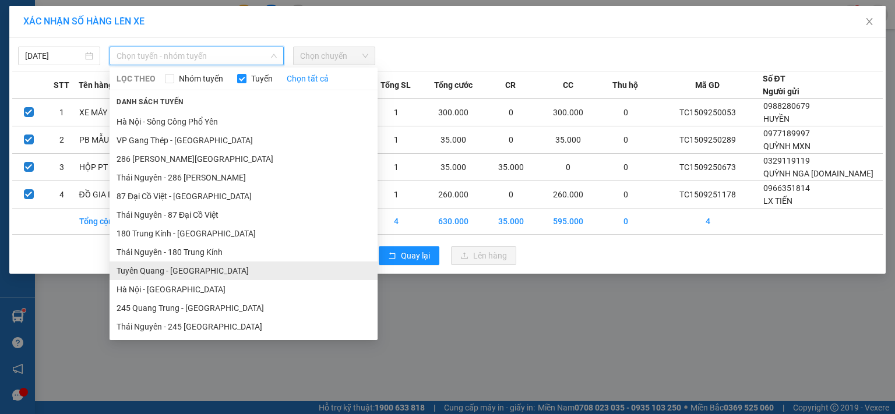
click at [191, 269] on li "Tuyên Quang - Hà Nội" at bounding box center [243, 271] width 268 height 19
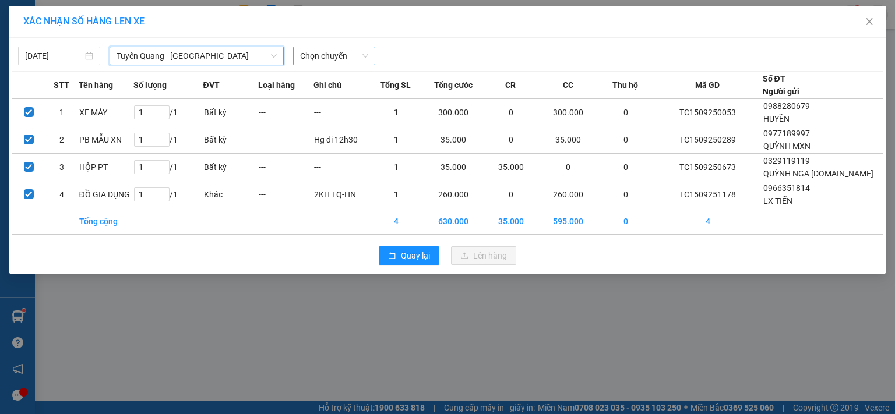
click at [342, 55] on span "Chọn chuyến" at bounding box center [334, 55] width 68 height 17
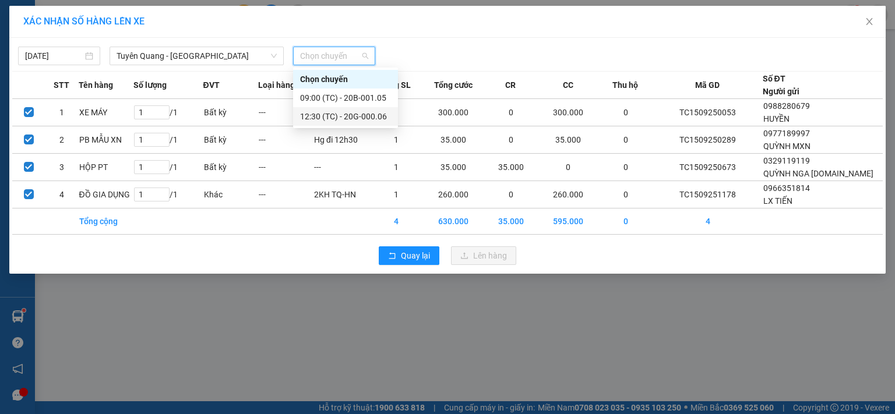
click at [352, 120] on div "12:30 (TC) - 20G-000.06" at bounding box center [345, 116] width 91 height 13
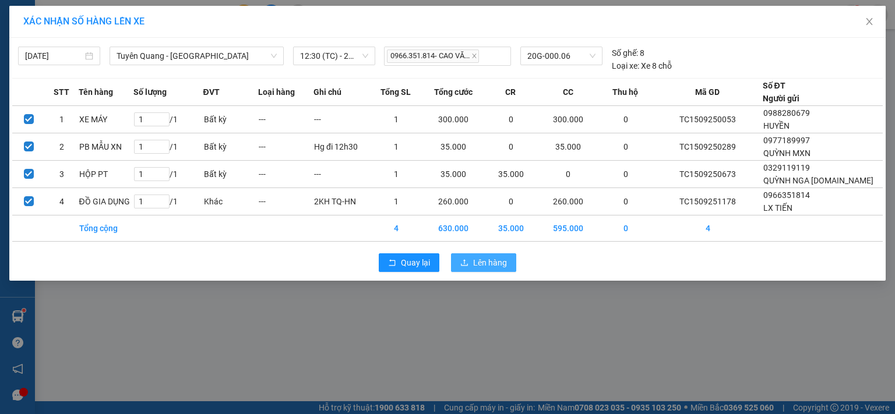
click at [492, 267] on span "Lên hàng" at bounding box center [490, 262] width 34 height 13
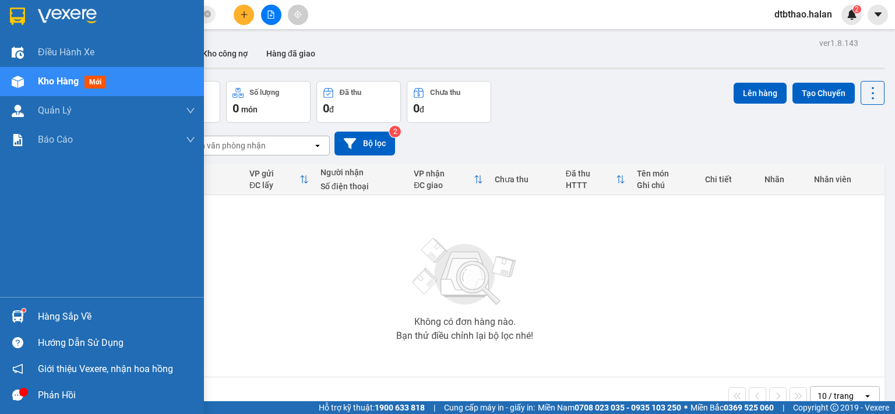
click at [73, 320] on div "Hàng sắp về" at bounding box center [116, 316] width 157 height 17
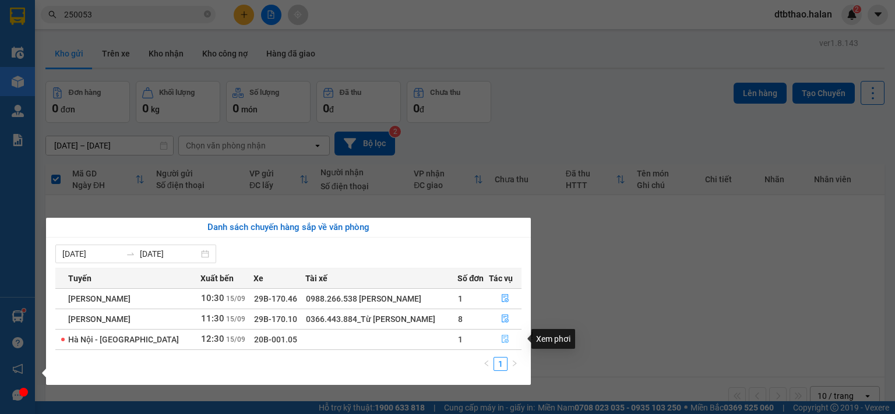
click at [503, 340] on icon "file-done" at bounding box center [505, 339] width 8 height 8
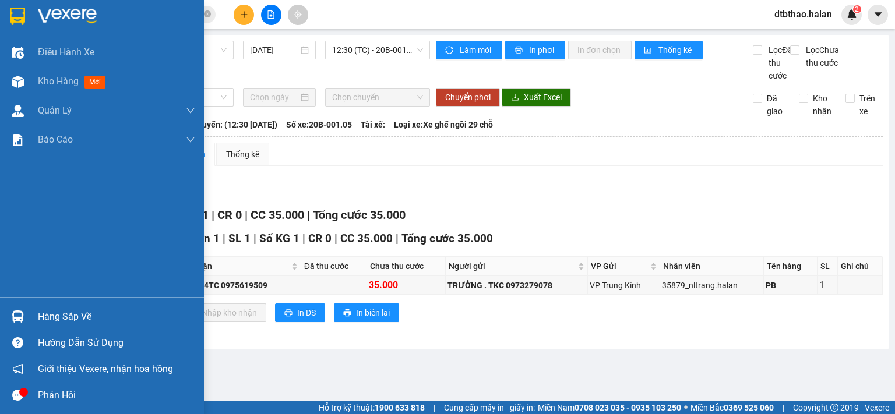
click at [54, 315] on div "Hàng sắp về" at bounding box center [116, 316] width 157 height 17
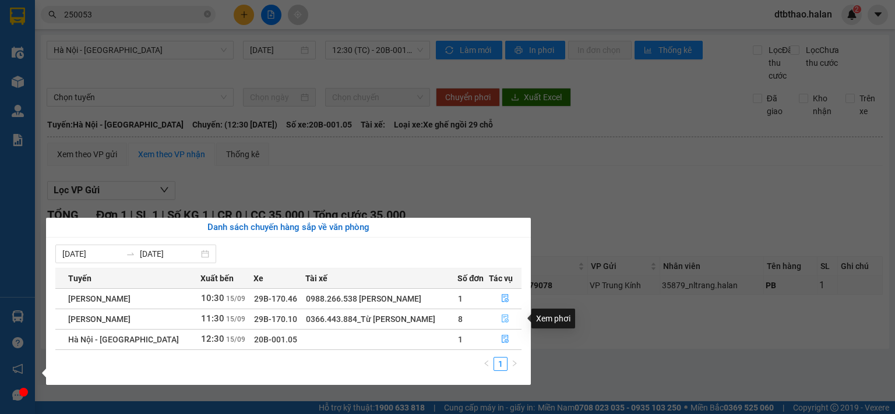
click at [503, 318] on icon "file-done" at bounding box center [505, 319] width 8 height 8
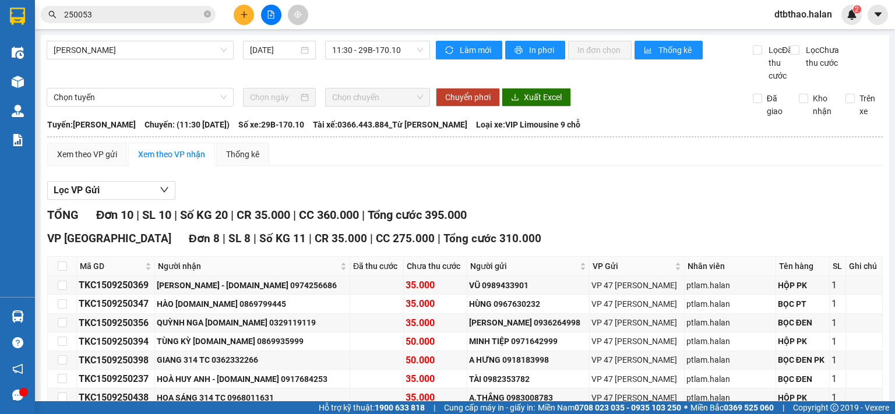
scroll to position [175, 0]
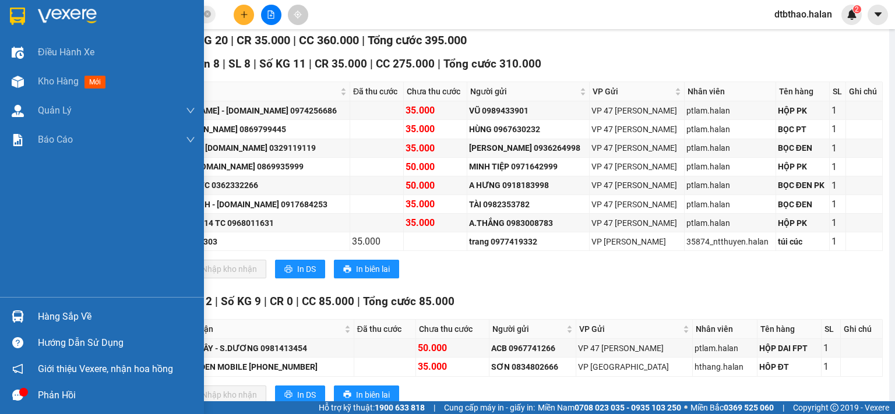
click at [51, 322] on div "Hàng sắp về" at bounding box center [116, 316] width 157 height 17
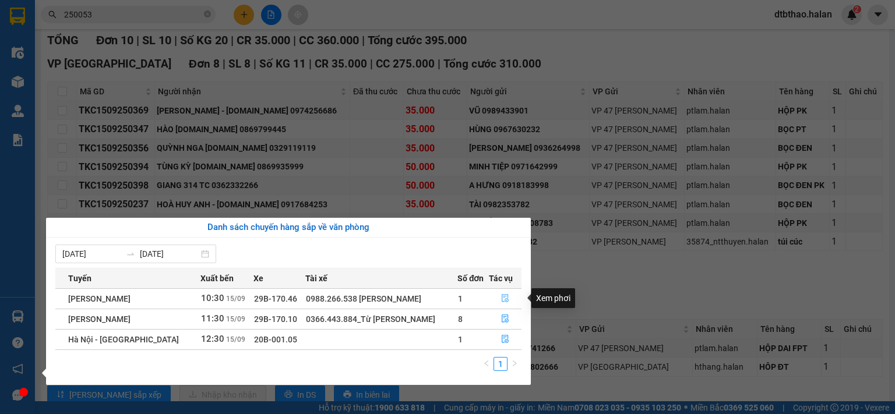
click at [504, 299] on icon "file-done" at bounding box center [504, 299] width 7 height 8
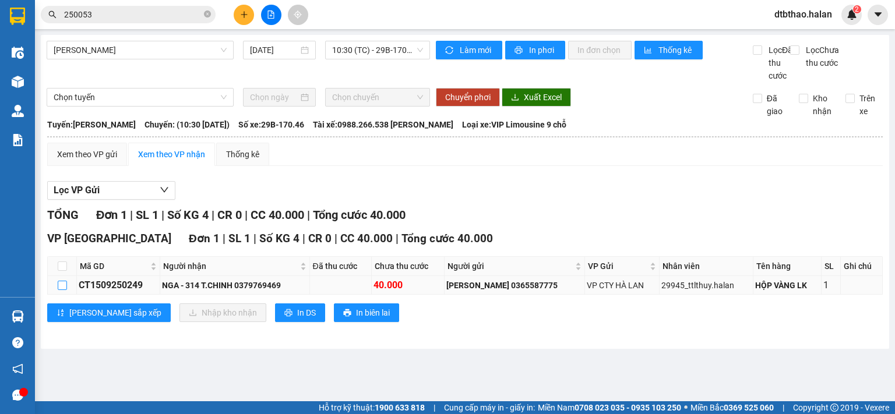
click at [61, 290] on input "checkbox" at bounding box center [62, 285] width 9 height 9
checkbox input "true"
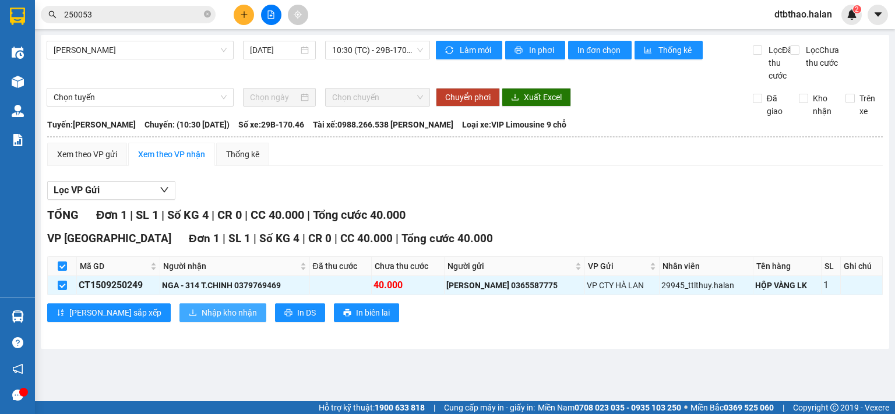
click at [202, 319] on span "Nhập kho nhận" at bounding box center [229, 312] width 55 height 13
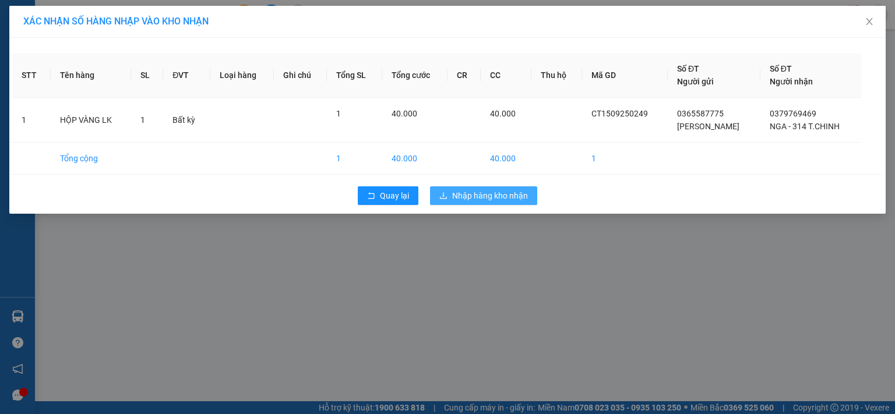
click at [472, 196] on span "Nhập hàng kho nhận" at bounding box center [490, 195] width 76 height 13
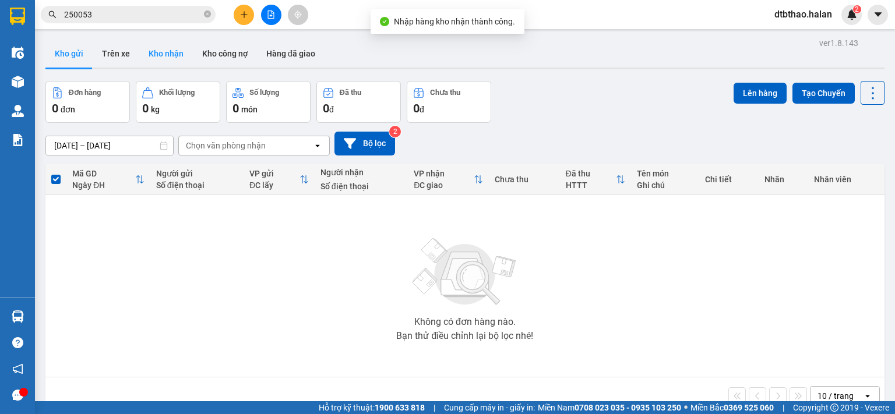
click at [142, 56] on button "Kho nhận" at bounding box center [166, 54] width 54 height 28
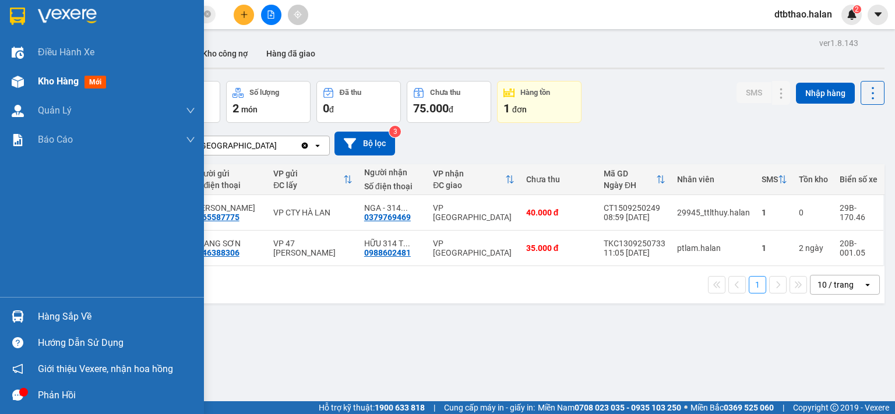
click at [62, 83] on span "Kho hàng" at bounding box center [58, 81] width 41 height 11
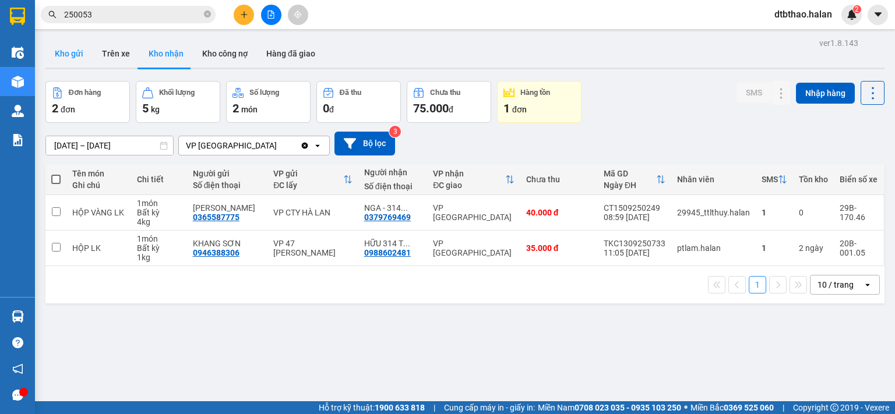
click at [79, 56] on button "Kho gửi" at bounding box center [68, 54] width 47 height 28
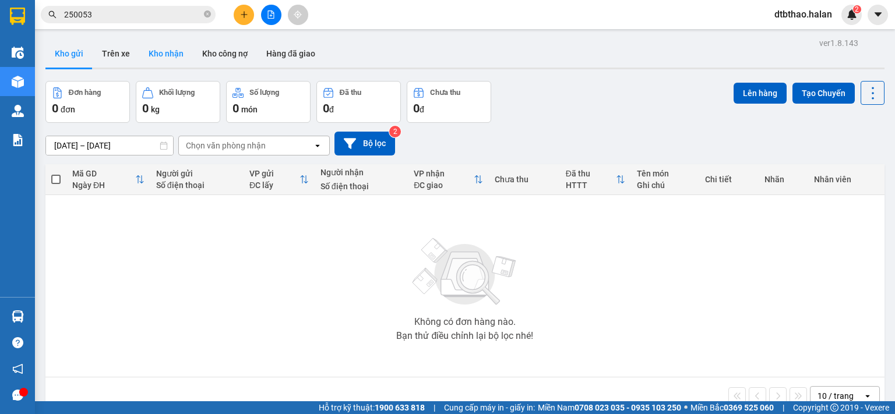
click at [175, 51] on button "Kho nhận" at bounding box center [166, 54] width 54 height 28
